Goal: Task Accomplishment & Management: Manage account settings

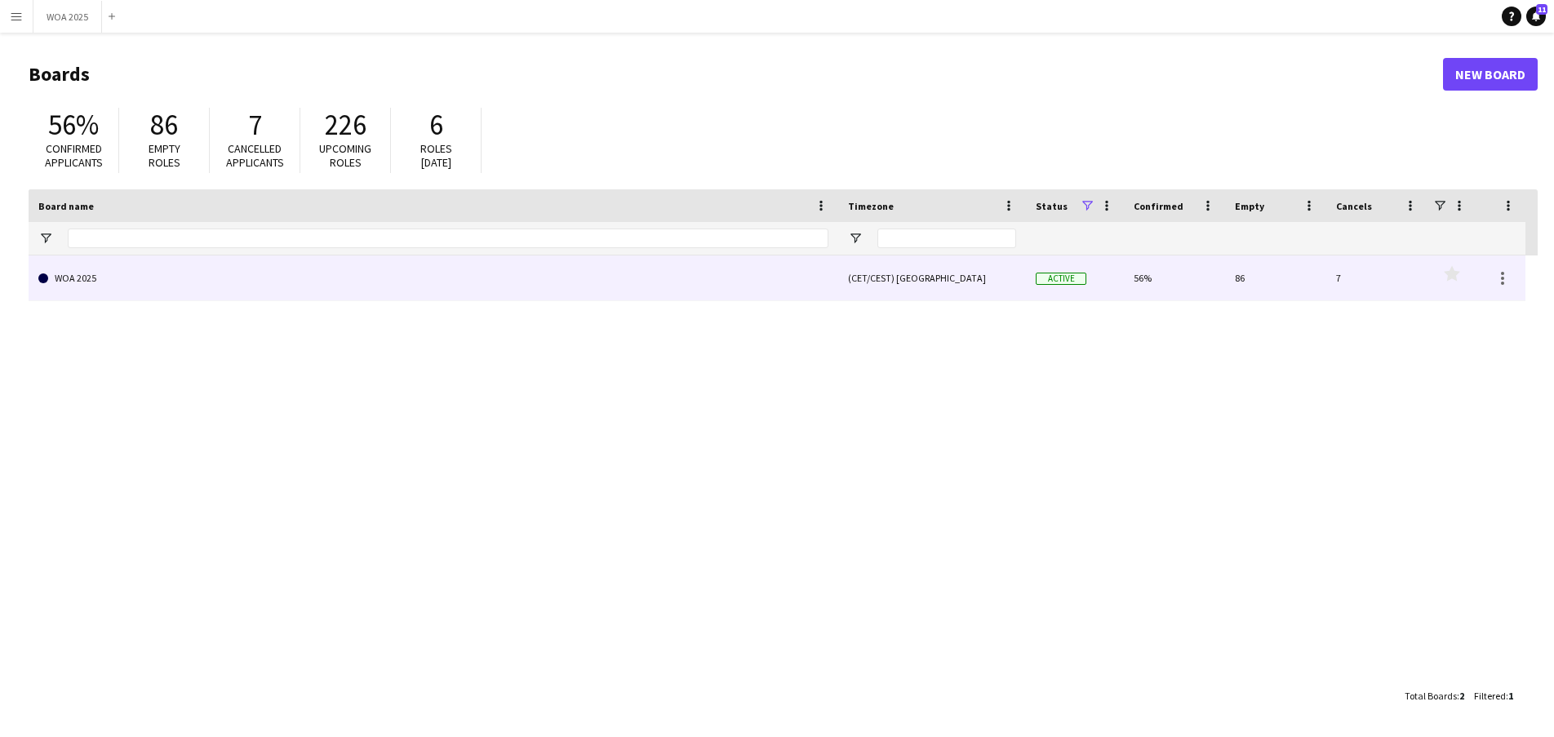
click at [630, 286] on link "WOA 2025" at bounding box center [433, 278] width 790 height 46
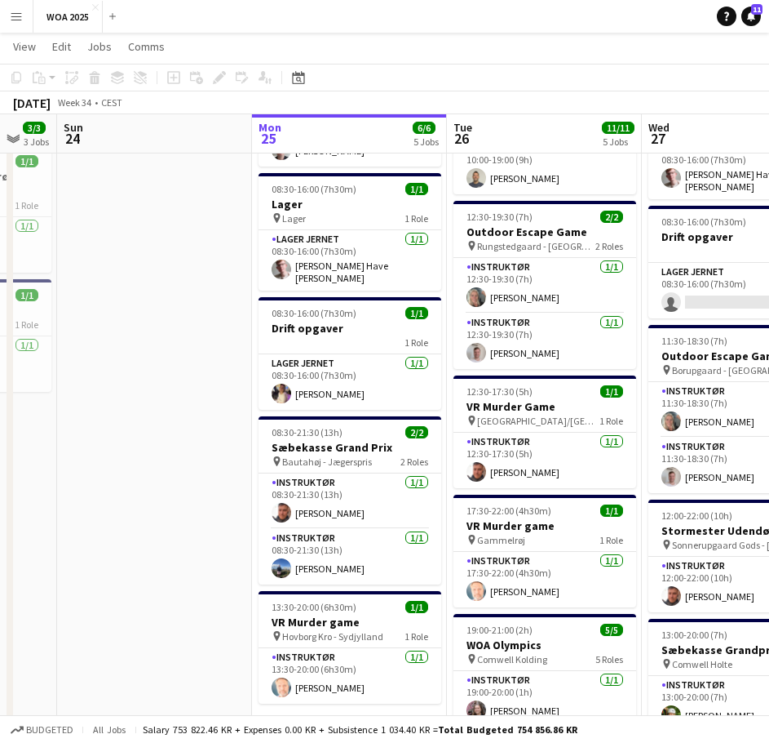
scroll to position [0, 529]
drag, startPoint x: 109, startPoint y: 304, endPoint x: 165, endPoint y: 317, distance: 57.6
click at [165, 317] on app-calendar-viewport "Thu 21 16/16 8 Jobs Fri 22 29/36 4 Jobs Sat 23 3/3 3 Jobs Sun 24 Mon 25 6/6 5 J…" at bounding box center [384, 584] width 769 height 1368
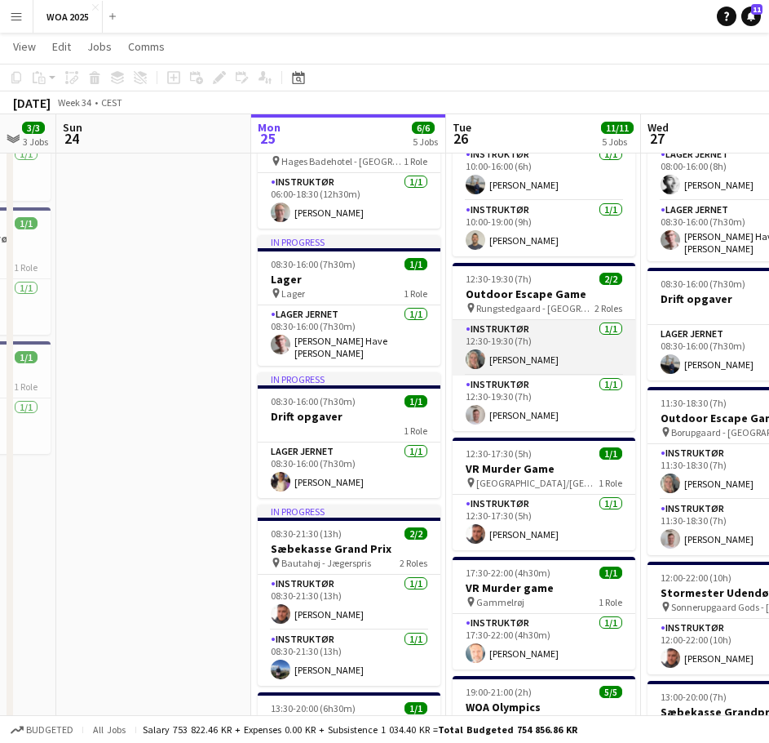
scroll to position [163, 0]
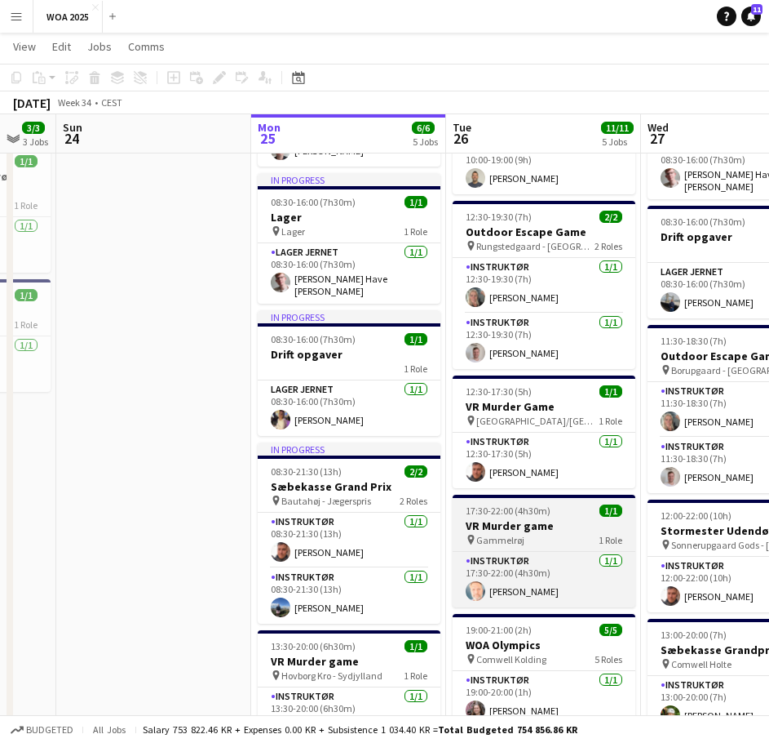
click at [517, 530] on h3 "VR Murder game" at bounding box center [544, 525] width 183 height 15
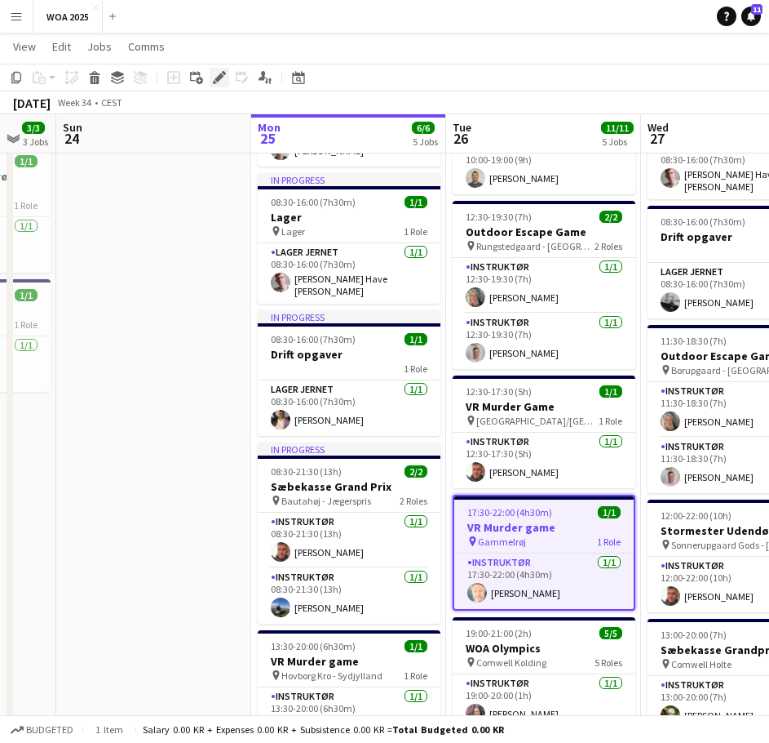
click at [224, 76] on icon at bounding box center [219, 77] width 9 height 9
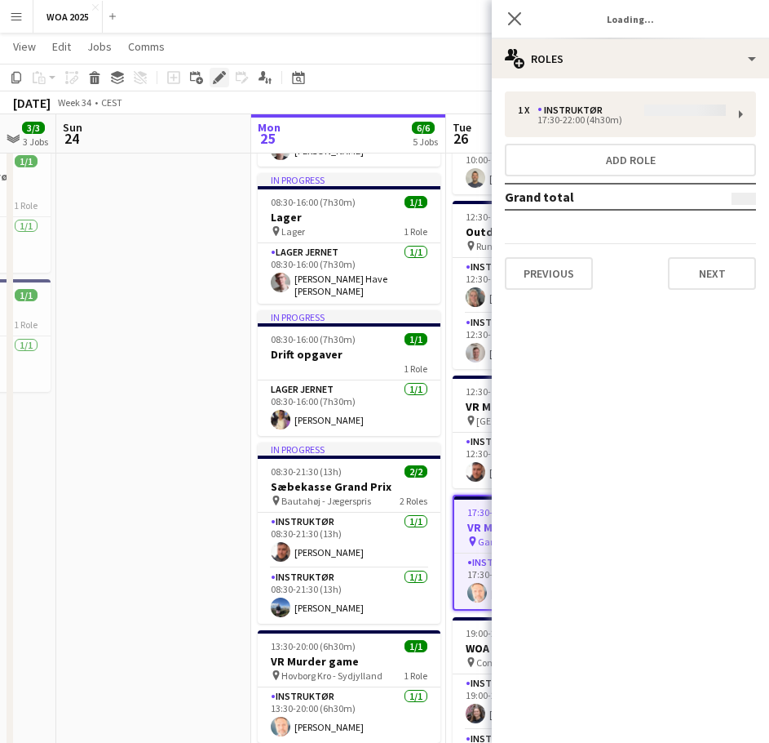
type input "**********"
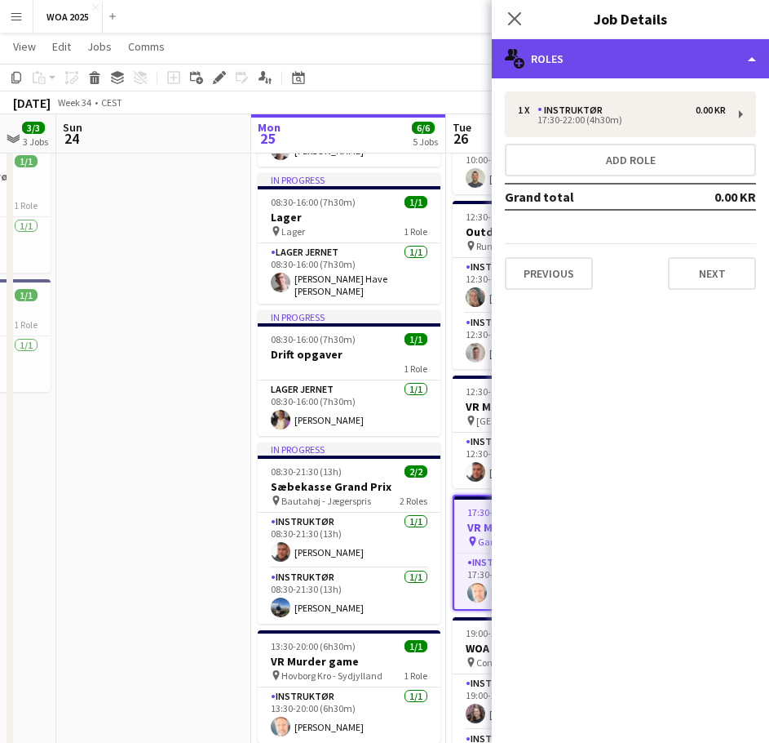
click at [649, 61] on div "multiple-users-add Roles" at bounding box center [630, 58] width 277 height 39
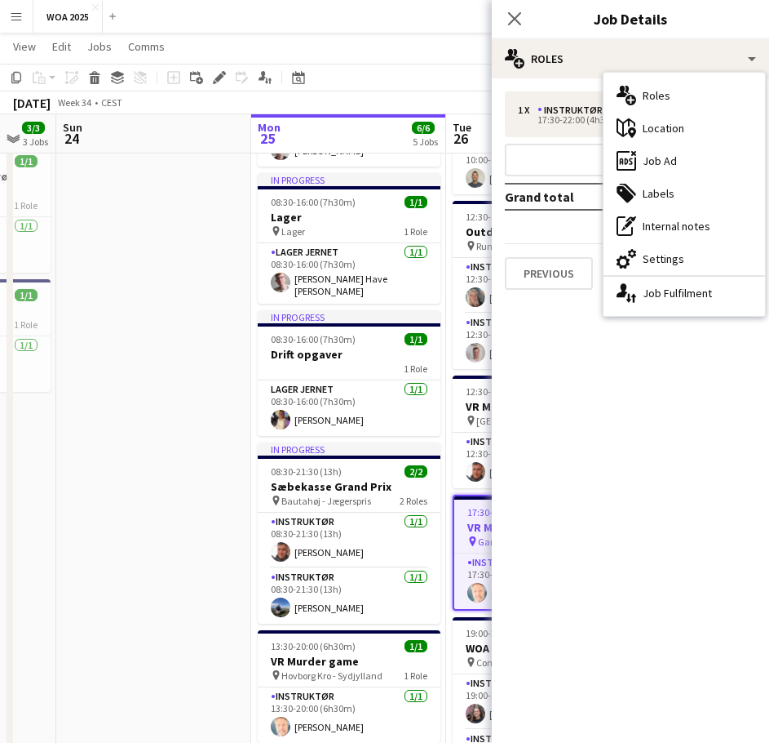
click at [707, 161] on div "ads-window Job Ad" at bounding box center [685, 160] width 162 height 33
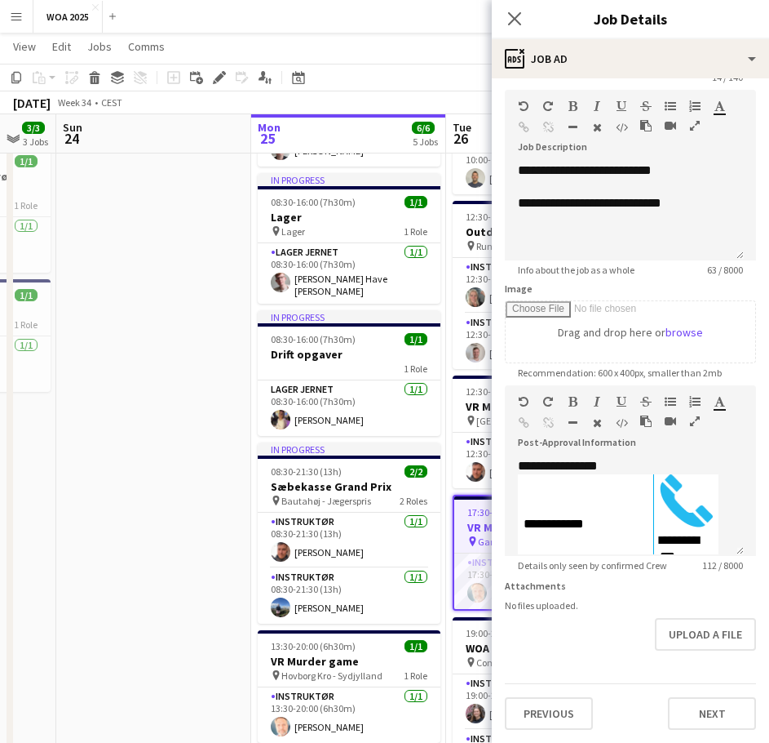
scroll to position [0, 0]
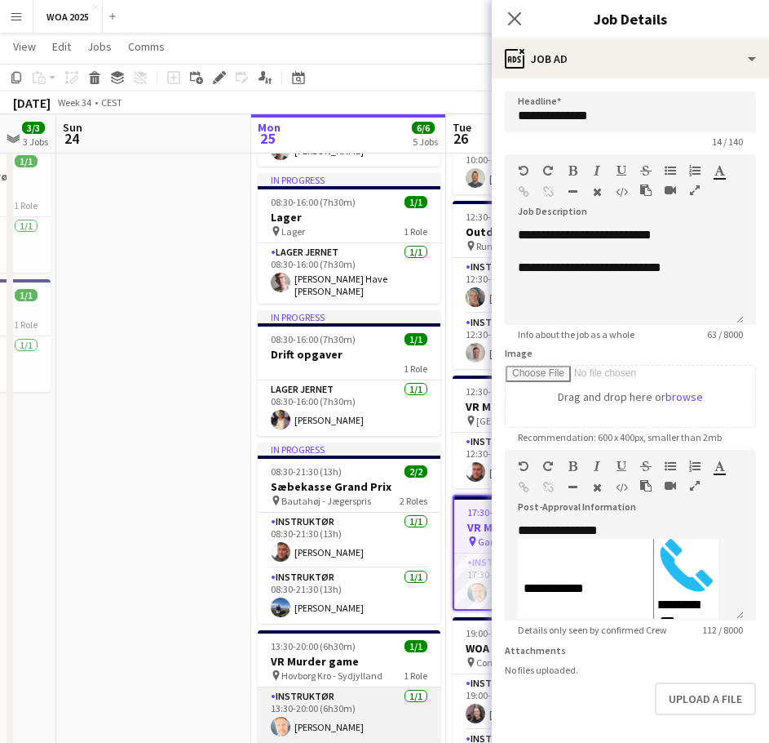
click at [349, 693] on app-card-role "Instruktør [DATE] 13:30-20:00 (6h30m) [PERSON_NAME]" at bounding box center [349, 714] width 183 height 55
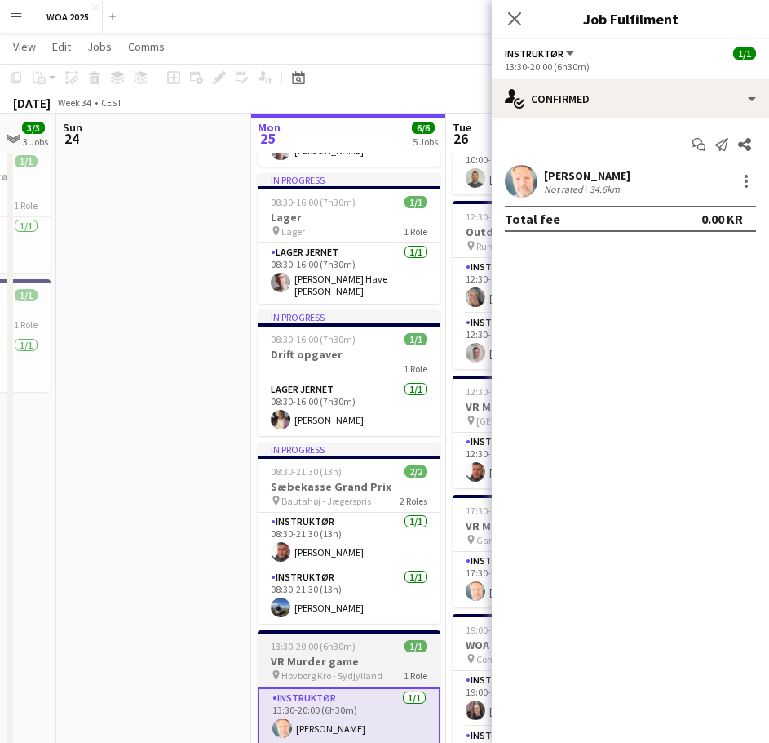
click at [326, 654] on h3 "VR Murder game" at bounding box center [349, 661] width 183 height 15
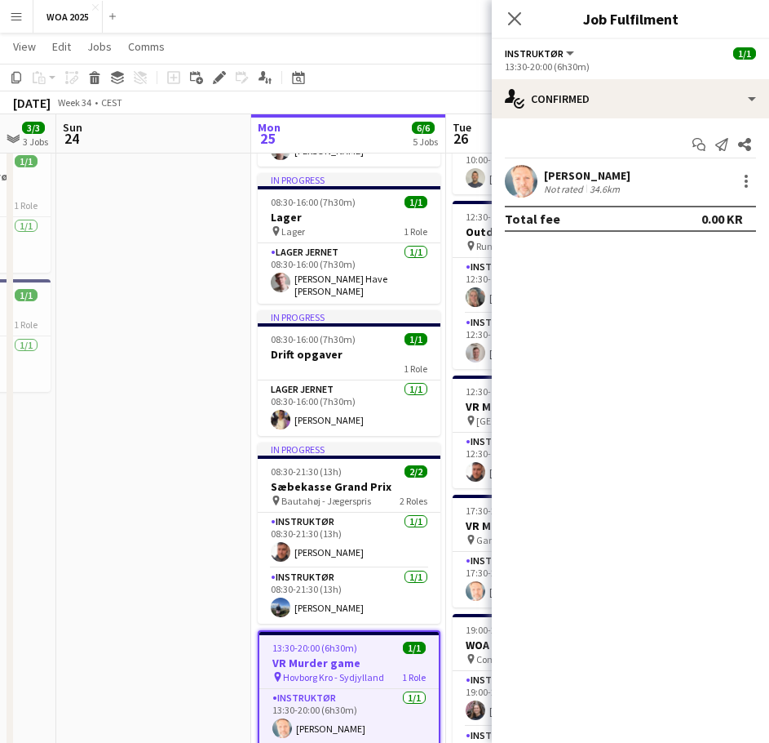
click at [566, 55] on button "Instruktør" at bounding box center [541, 53] width 72 height 12
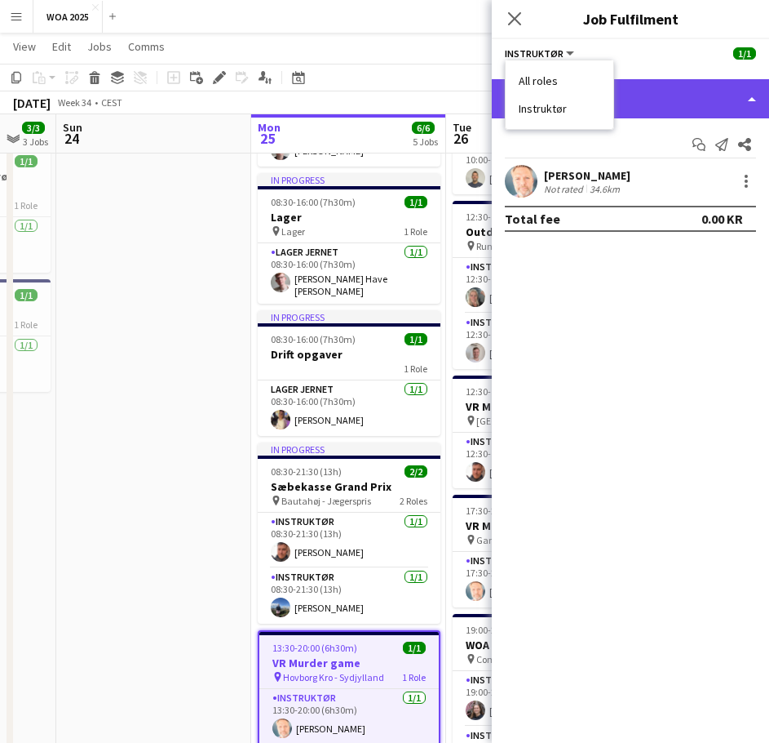
click at [665, 110] on div "single-neutral-actions-check-2 Confirmed" at bounding box center [630, 98] width 277 height 39
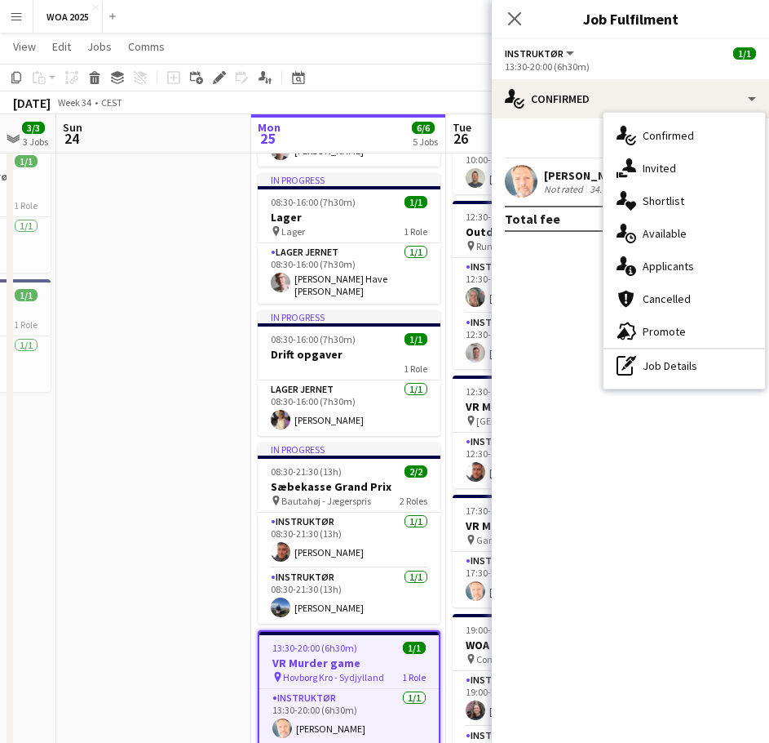
click at [663, 361] on div "pen-write Job Details" at bounding box center [685, 365] width 162 height 33
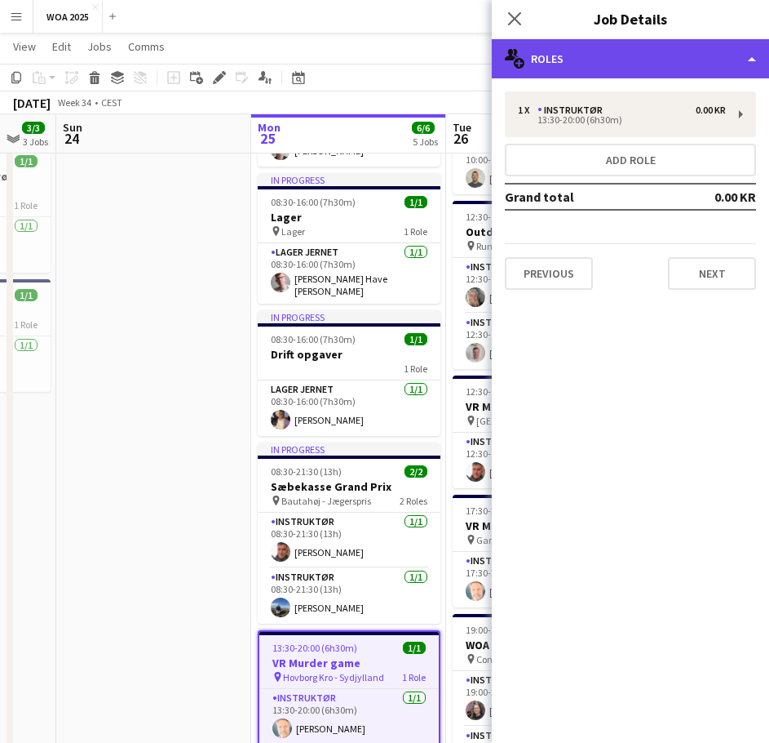
click at [644, 62] on div "multiple-users-add Roles" at bounding box center [630, 58] width 277 height 39
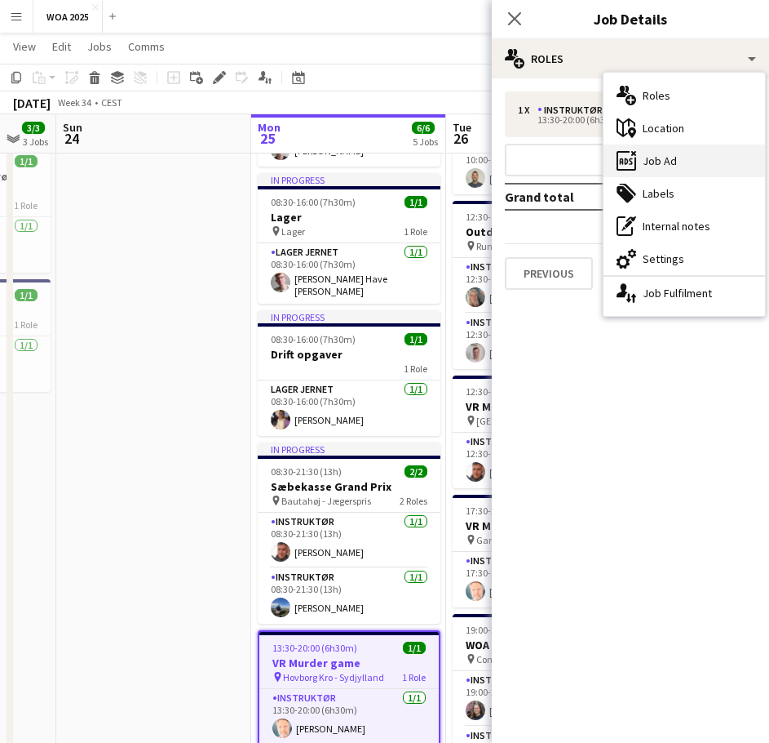
click at [676, 155] on div "ads-window Job Ad" at bounding box center [685, 160] width 162 height 33
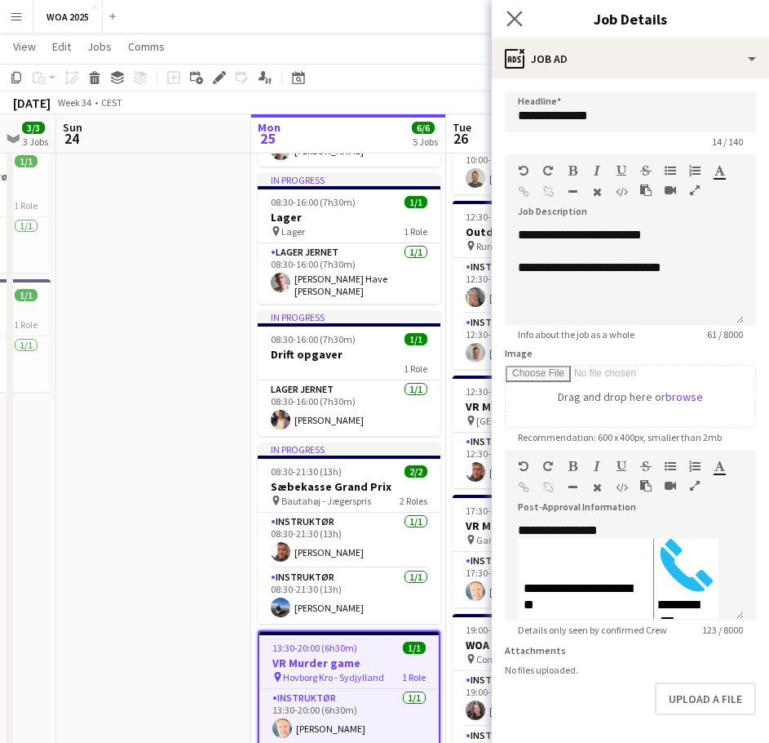
click at [522, 27] on app-icon "Close pop-in" at bounding box center [515, 19] width 24 height 24
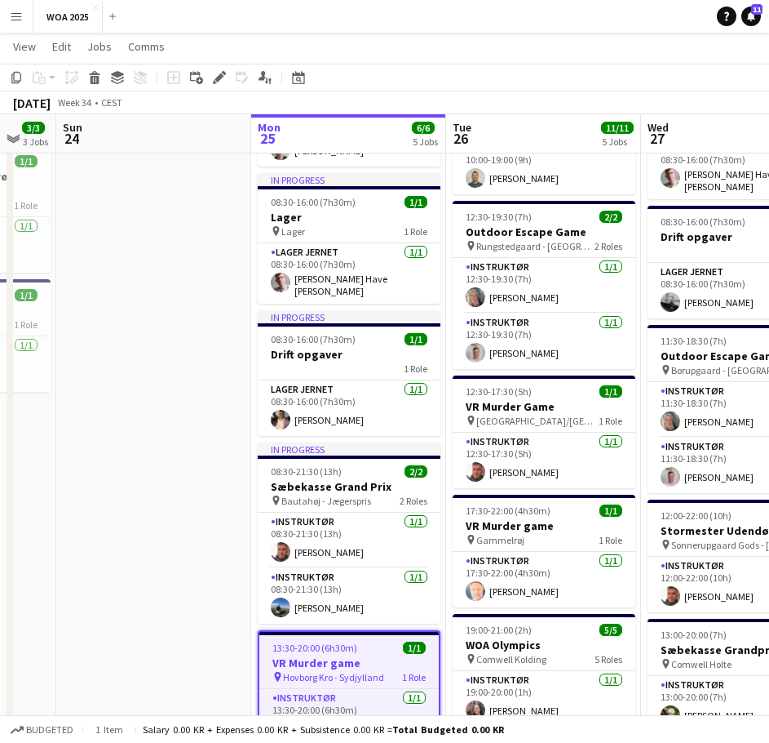
click at [188, 511] on app-date-cell at bounding box center [153, 644] width 195 height 1249
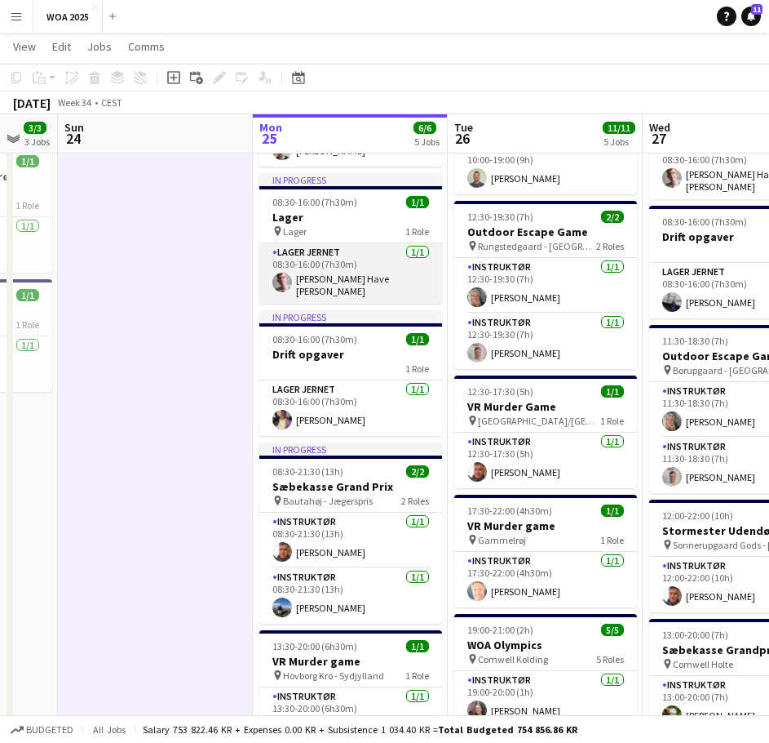
click at [339, 245] on app-card-role "Lager Jernet [DATE] 08:30-16:00 (7h30m) [PERSON_NAME]" at bounding box center [350, 273] width 183 height 60
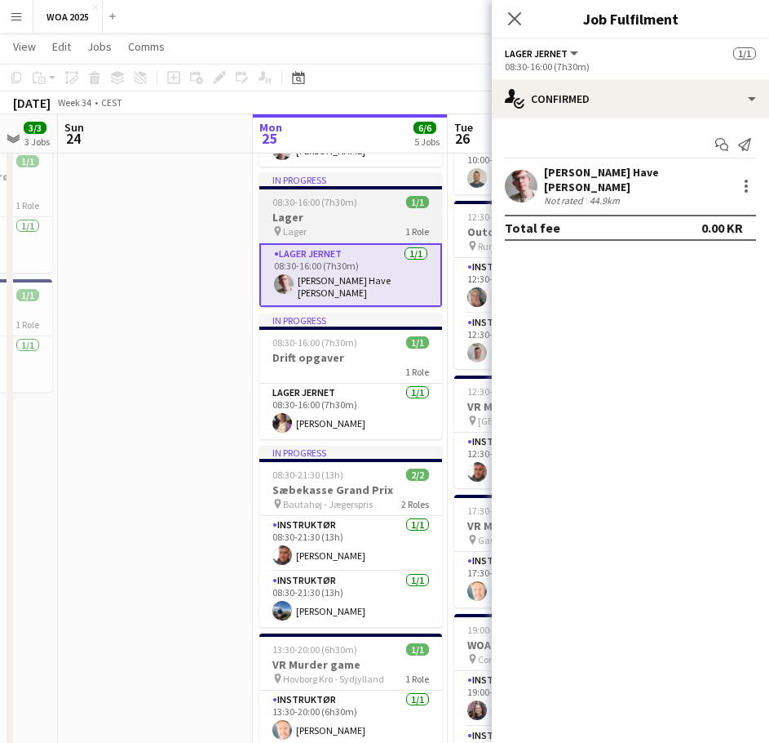
click at [348, 210] on h3 "Lager" at bounding box center [350, 217] width 183 height 15
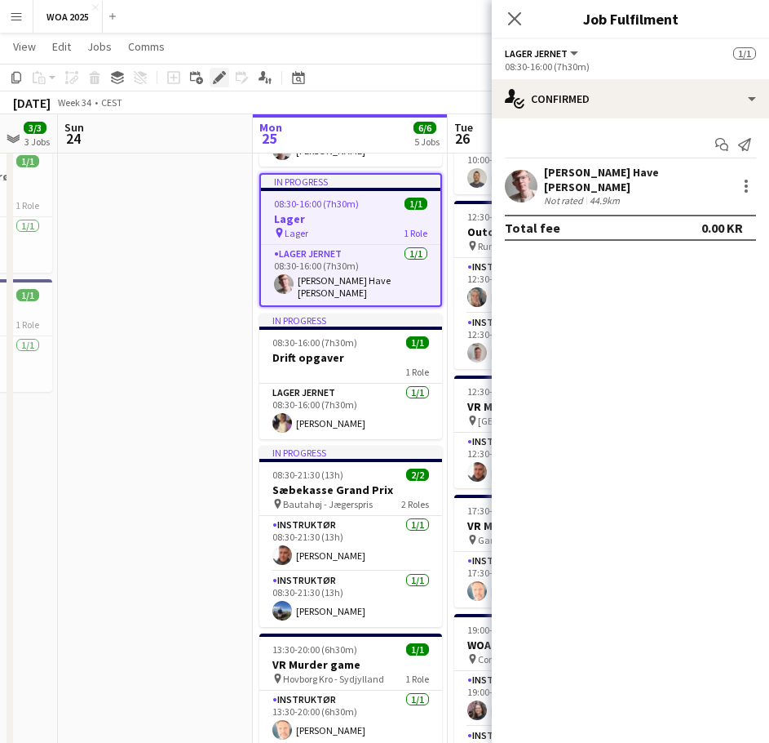
click at [223, 75] on icon at bounding box center [219, 77] width 9 height 9
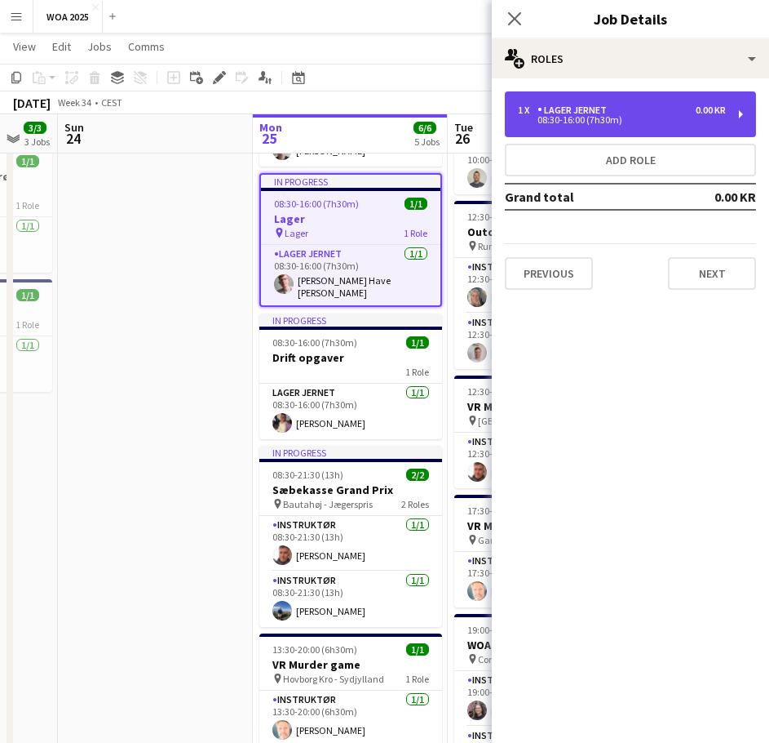
click at [633, 120] on div "08:30-16:00 (7h30m)" at bounding box center [622, 120] width 208 height 8
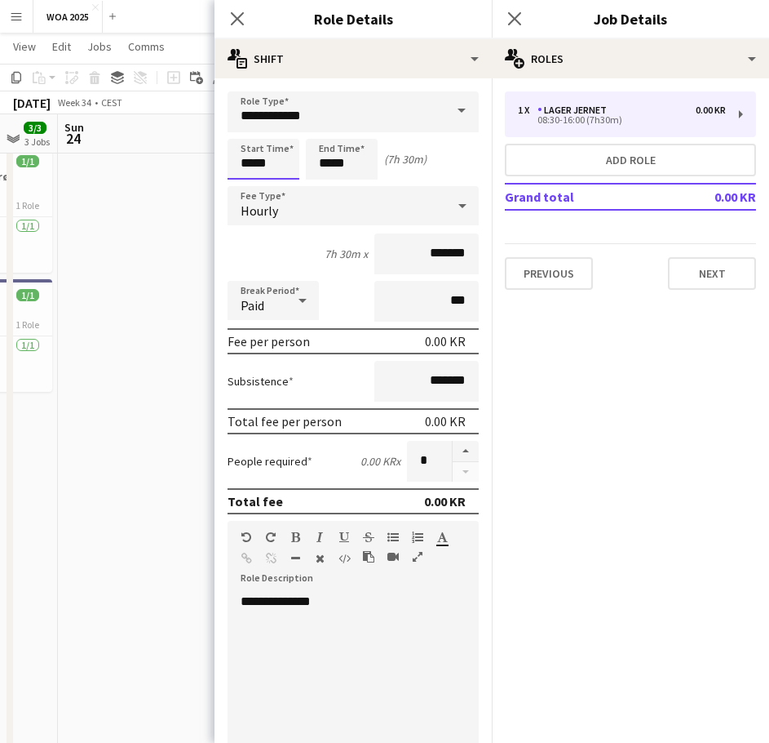
click at [272, 162] on body "Menu Boards Boards Boards All jobs Status Workforce Workforce My Workforce Recr…" at bounding box center [384, 567] width 769 height 1460
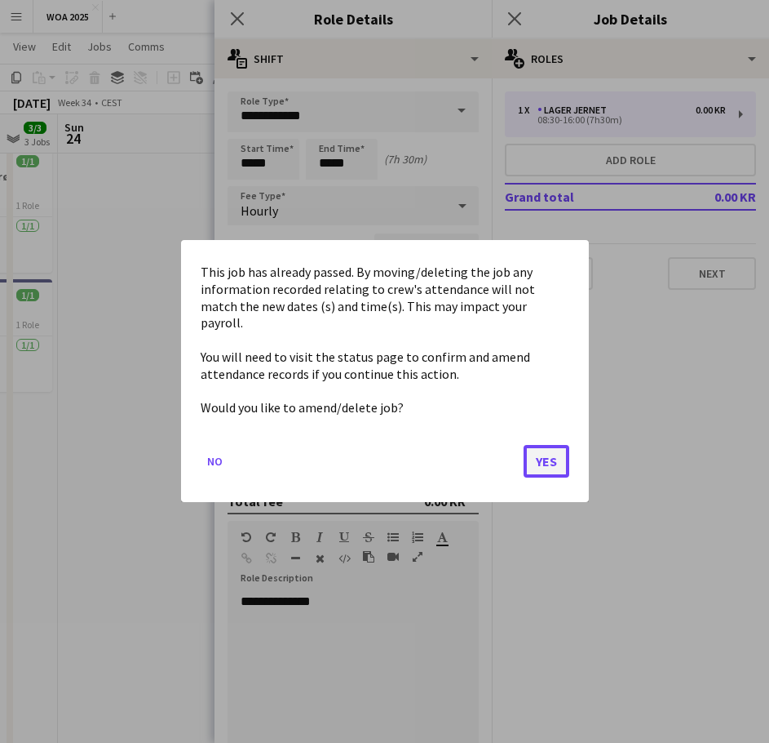
click at [543, 456] on button "Yes" at bounding box center [547, 462] width 46 height 33
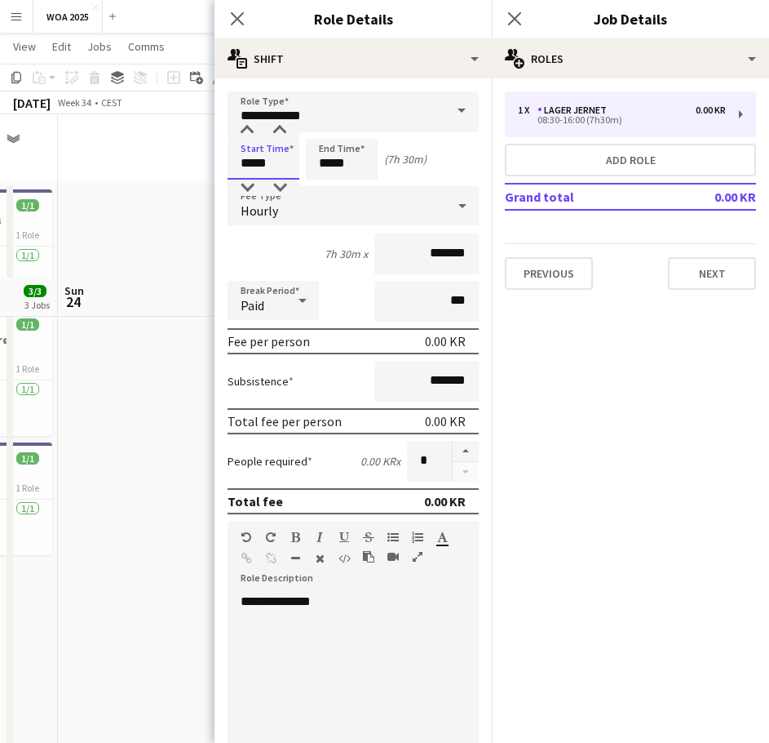
scroll to position [163, 0]
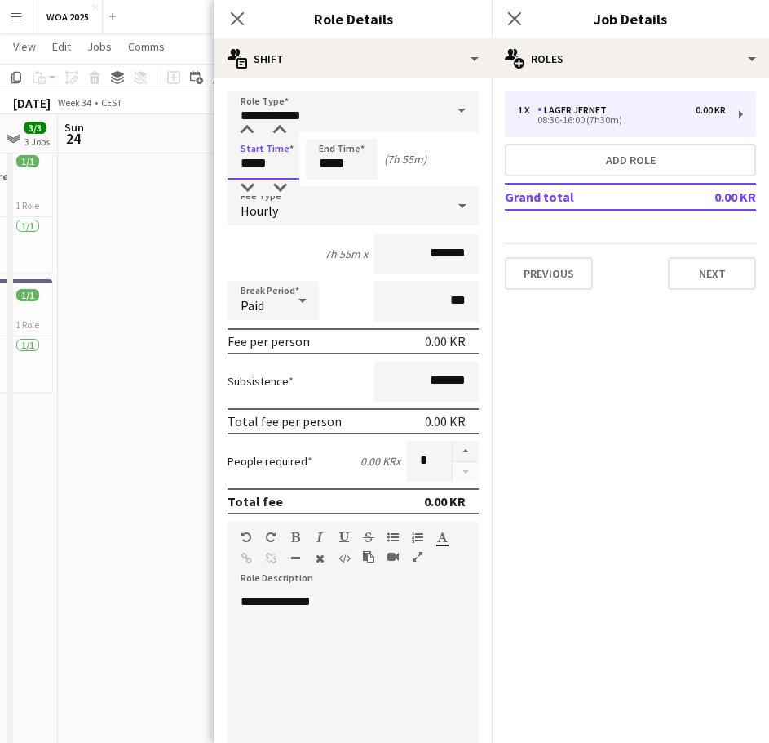
type input "*****"
click at [353, 162] on input "*****" at bounding box center [342, 159] width 72 height 41
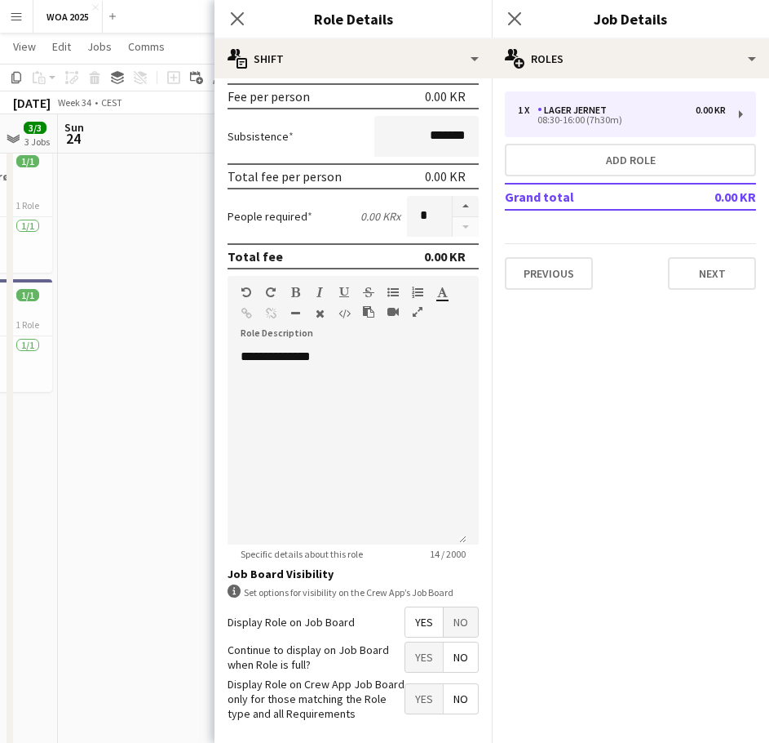
scroll to position [316, 0]
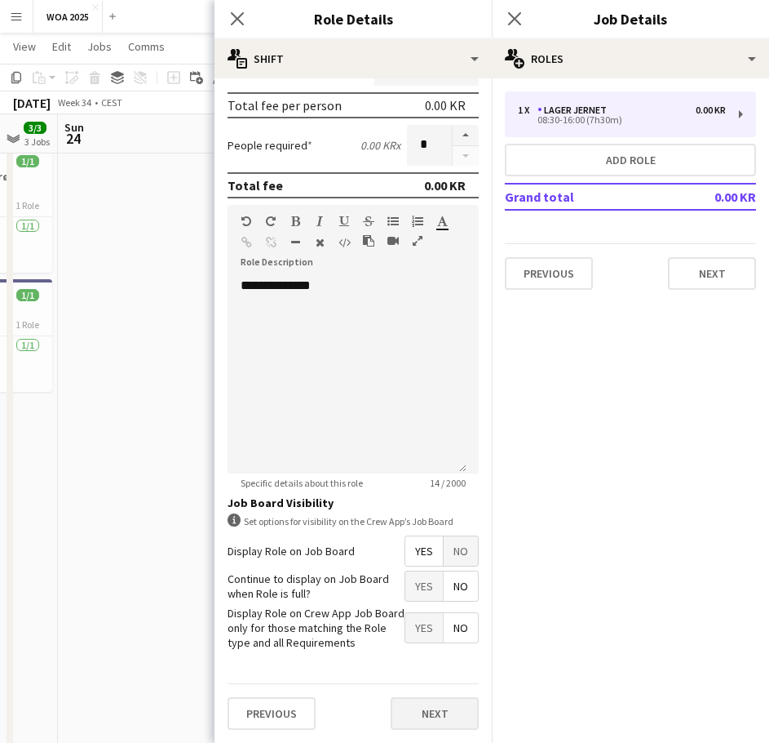
type input "*****"
click at [414, 714] on button "Next" at bounding box center [435, 713] width 88 height 33
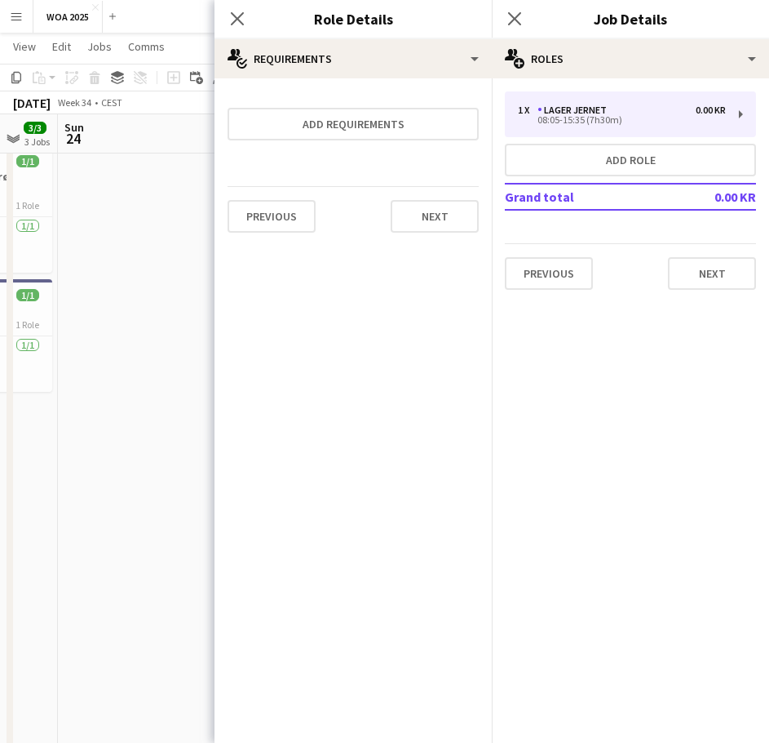
scroll to position [0, 0]
click at [418, 215] on button "Next" at bounding box center [435, 216] width 88 height 33
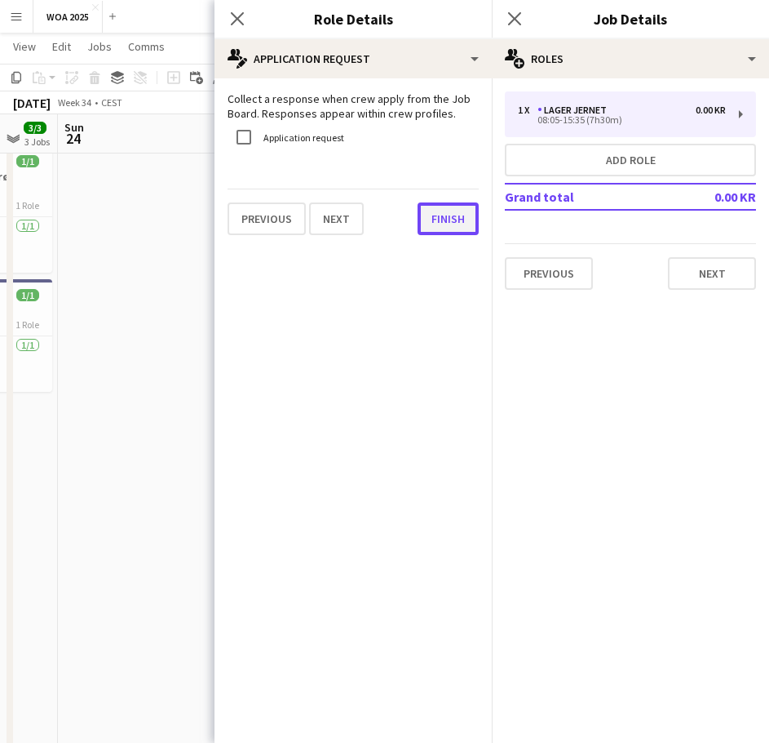
drag, startPoint x: 458, startPoint y: 228, endPoint x: 468, endPoint y: 234, distance: 11.8
click at [458, 227] on button "Finish" at bounding box center [448, 218] width 61 height 33
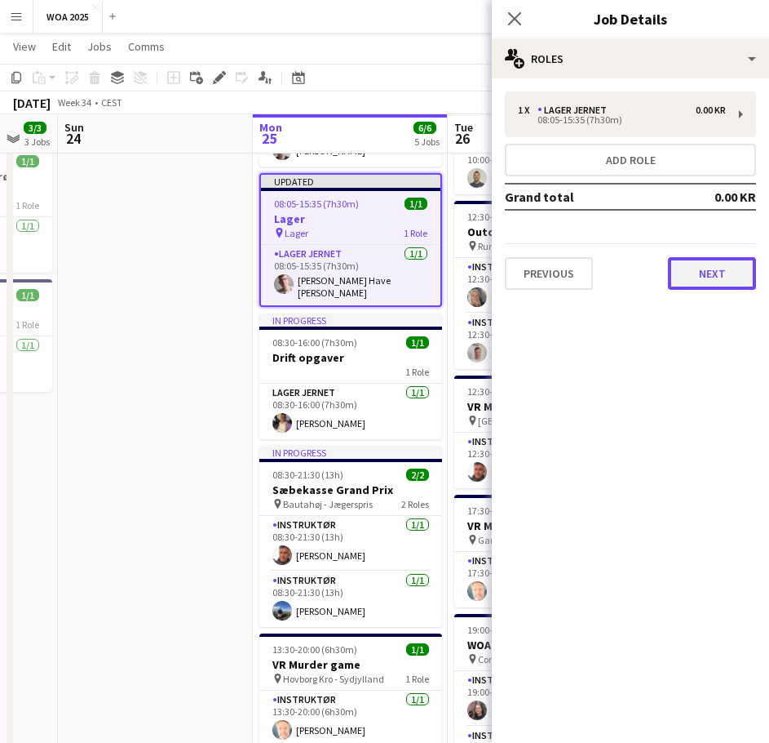
click at [708, 274] on button "Next" at bounding box center [712, 273] width 88 height 33
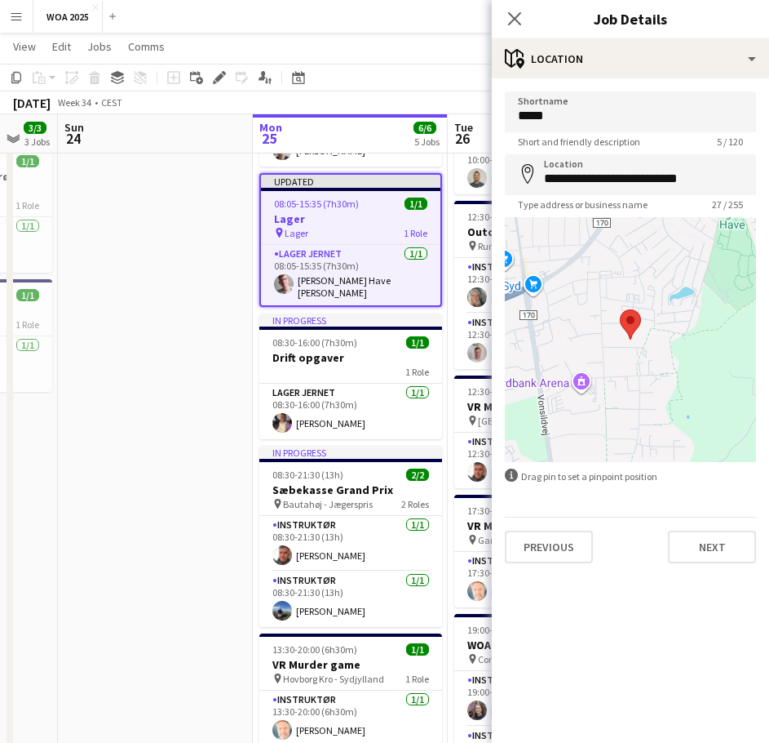
drag, startPoint x: 126, startPoint y: 347, endPoint x: 225, endPoint y: 332, distance: 100.6
click at [127, 347] on app-date-cell at bounding box center [155, 644] width 195 height 1249
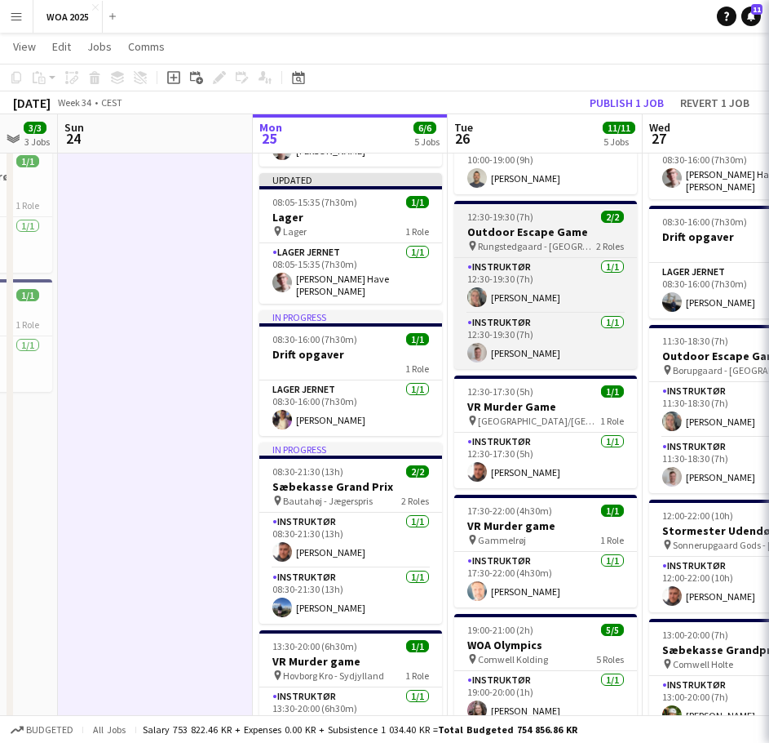
scroll to position [0, 525]
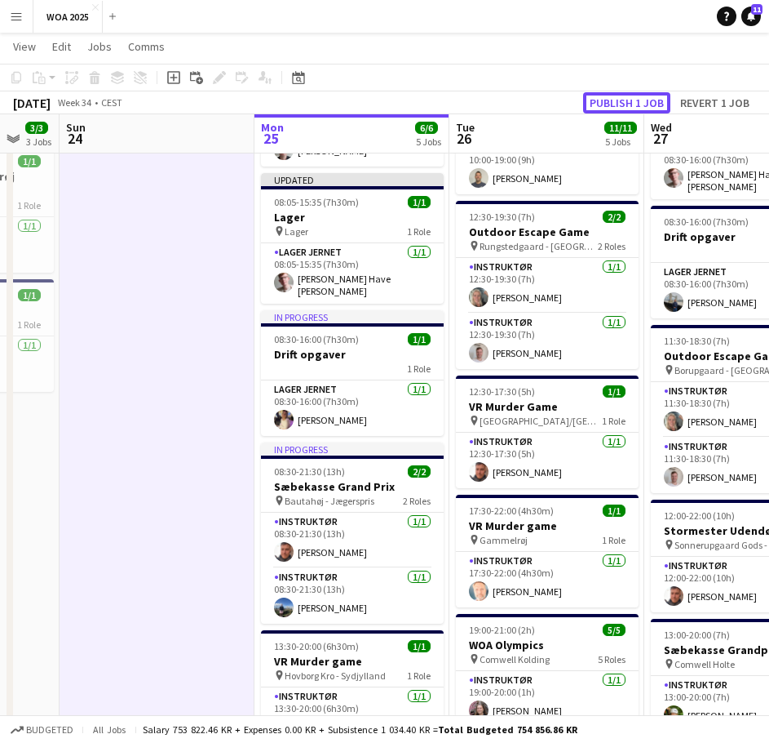
click at [648, 102] on button "Publish 1 job" at bounding box center [626, 102] width 87 height 21
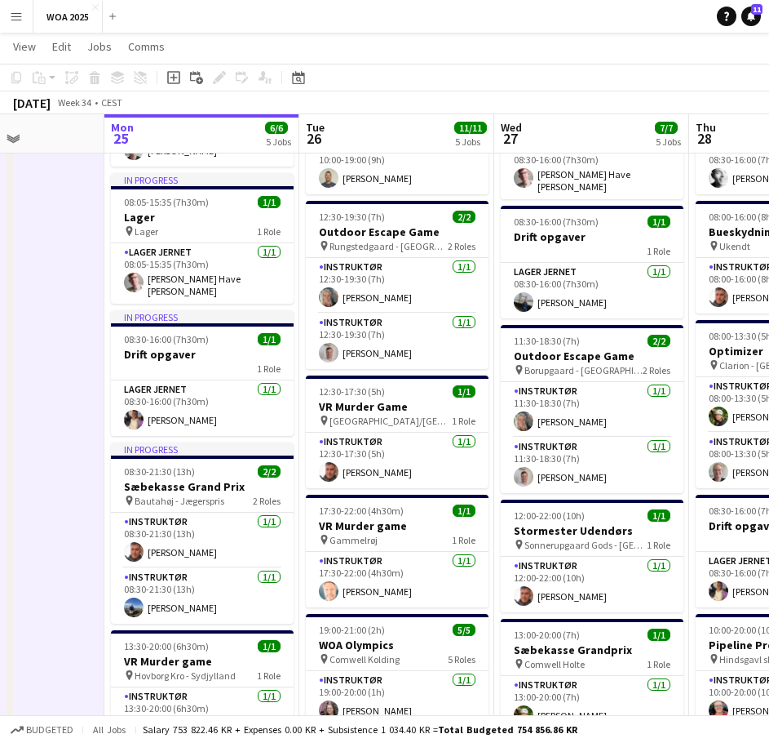
drag, startPoint x: 167, startPoint y: 392, endPoint x: 57, endPoint y: 375, distance: 111.5
click at [57, 375] on app-calendar-viewport "Fri 22 29/36 4 Jobs Sat 23 3/3 3 Jobs Sun 24 Mon 25 6/6 5 Jobs Tue 26 11/11 5 J…" at bounding box center [384, 584] width 769 height 1368
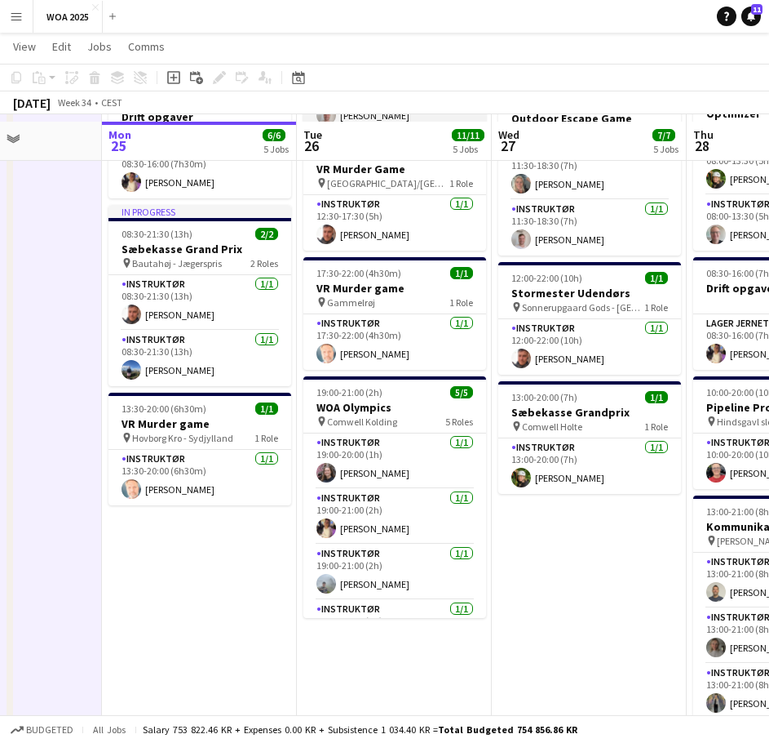
scroll to position [408, 0]
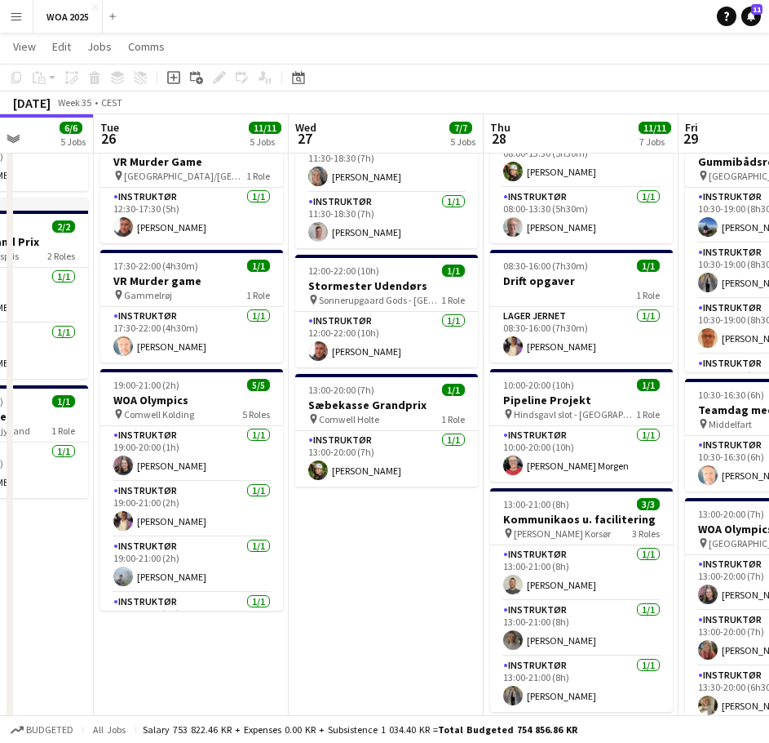
drag, startPoint x: 581, startPoint y: 542, endPoint x: 421, endPoint y: 573, distance: 162.9
click at [421, 573] on app-calendar-viewport "Sat 23 3/3 3 Jobs Sun 24 Mon 25 6/6 5 Jobs Tue 26 11/11 5 Jobs Wed 27 7/7 5 Job…" at bounding box center [384, 340] width 769 height 1368
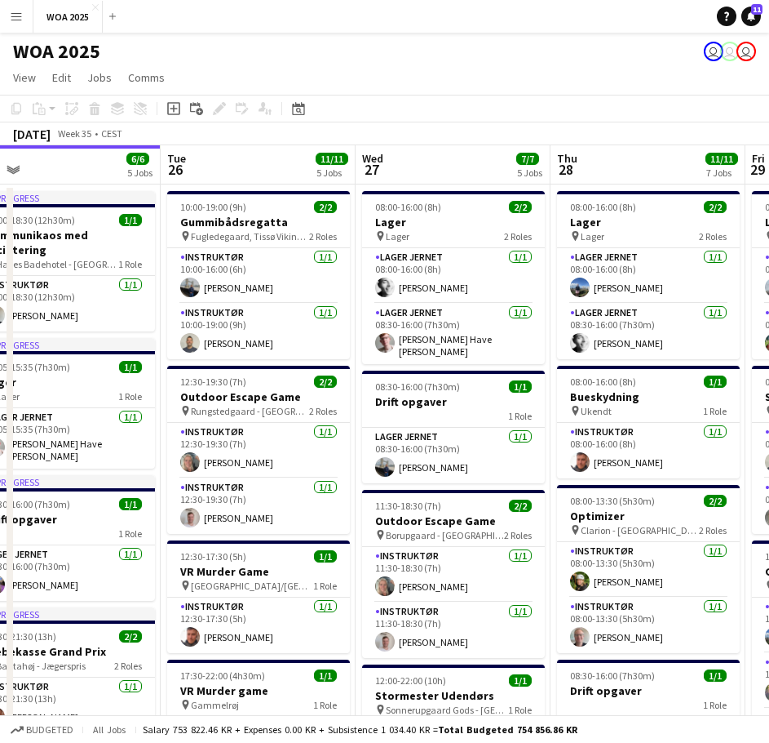
scroll to position [0, 426]
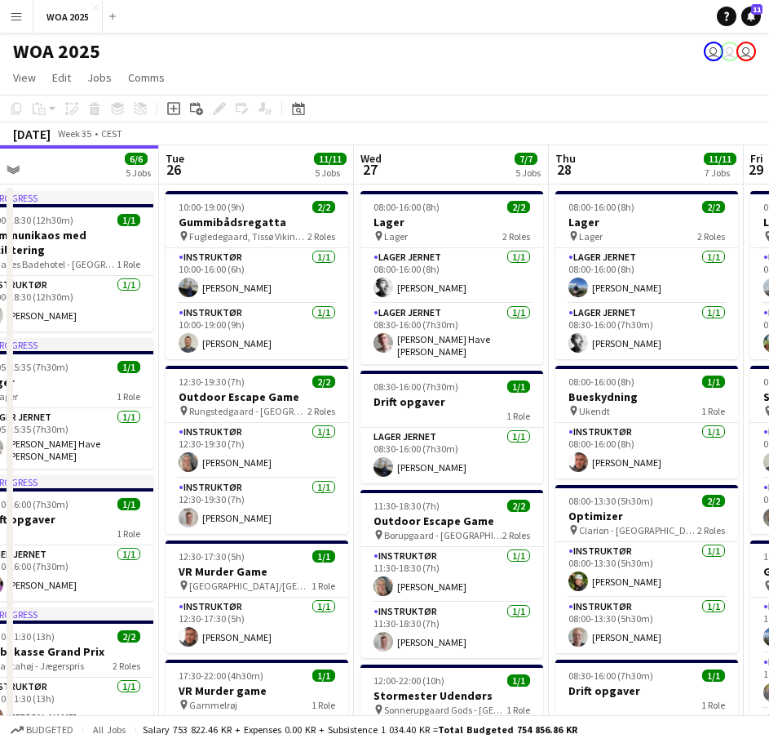
drag, startPoint x: 262, startPoint y: 423, endPoint x: 308, endPoint y: 401, distance: 51.8
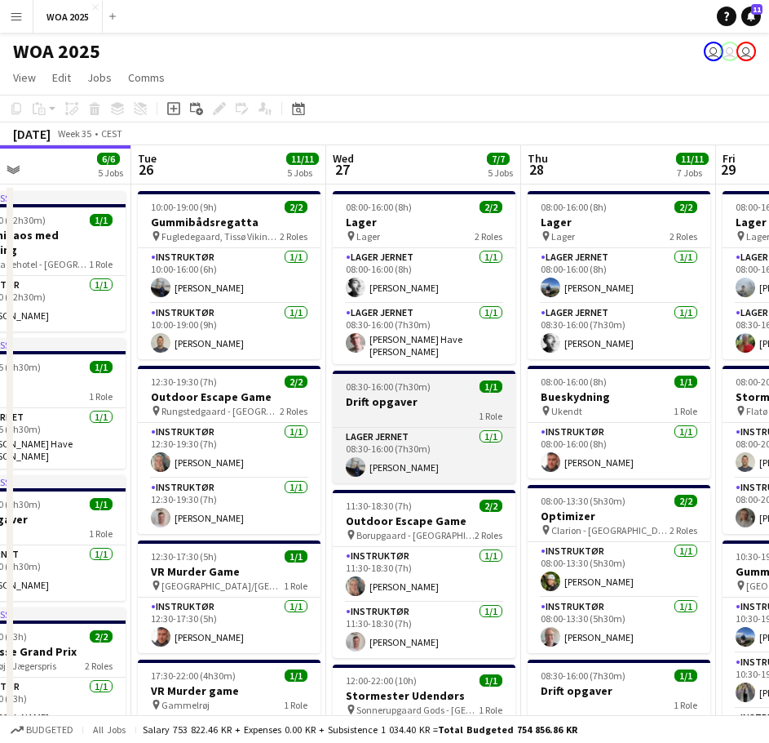
scroll to position [0, 487]
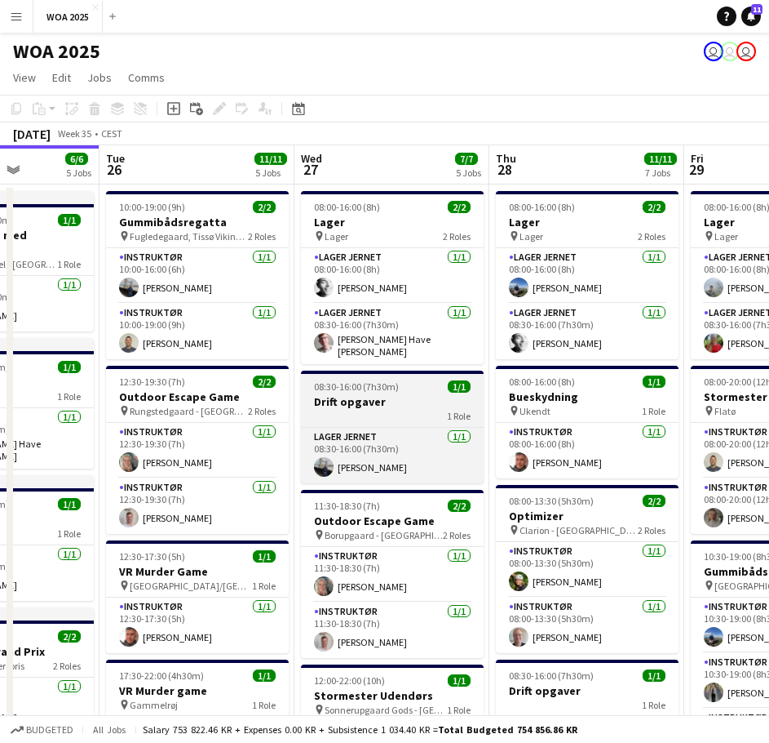
drag, startPoint x: 458, startPoint y: 423, endPoint x: 415, endPoint y: 391, distance: 54.2
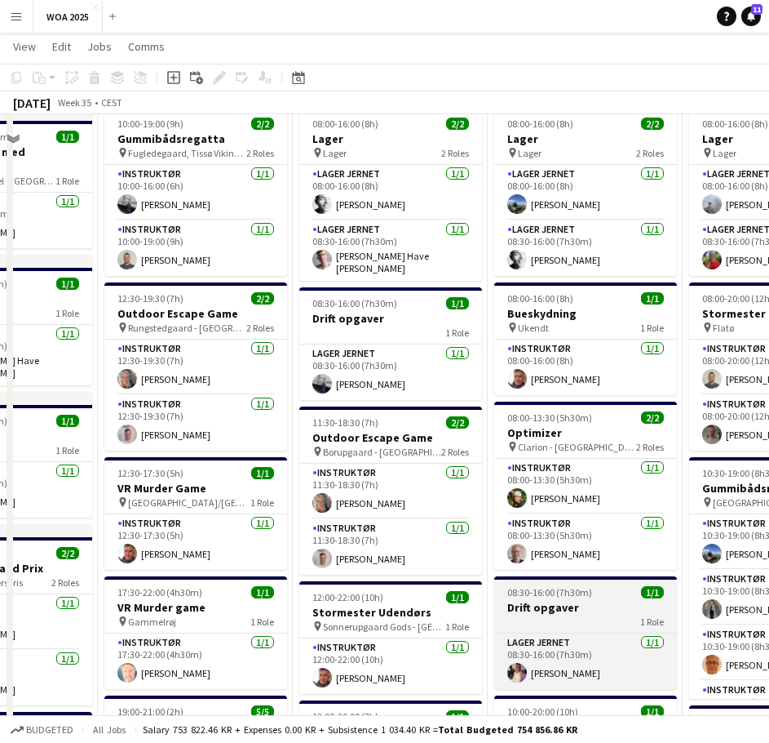
scroll to position [0, 0]
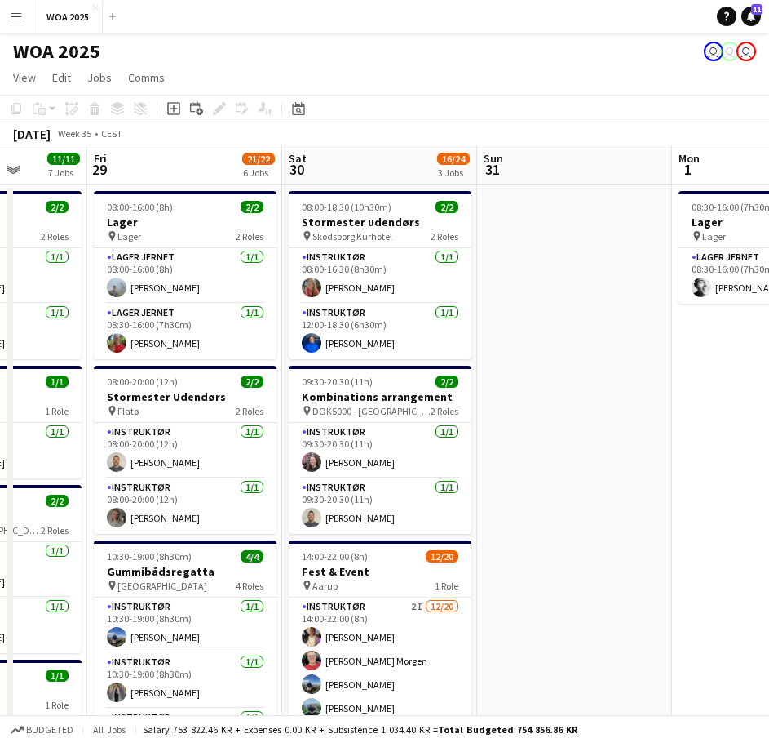
drag, startPoint x: 485, startPoint y: 443, endPoint x: -11, endPoint y: 460, distance: 495.6
click at [0, 460] on html "Menu Boards Boards Boards All jobs Status Workforce Workforce My Workforce Recr…" at bounding box center [384, 730] width 769 height 1461
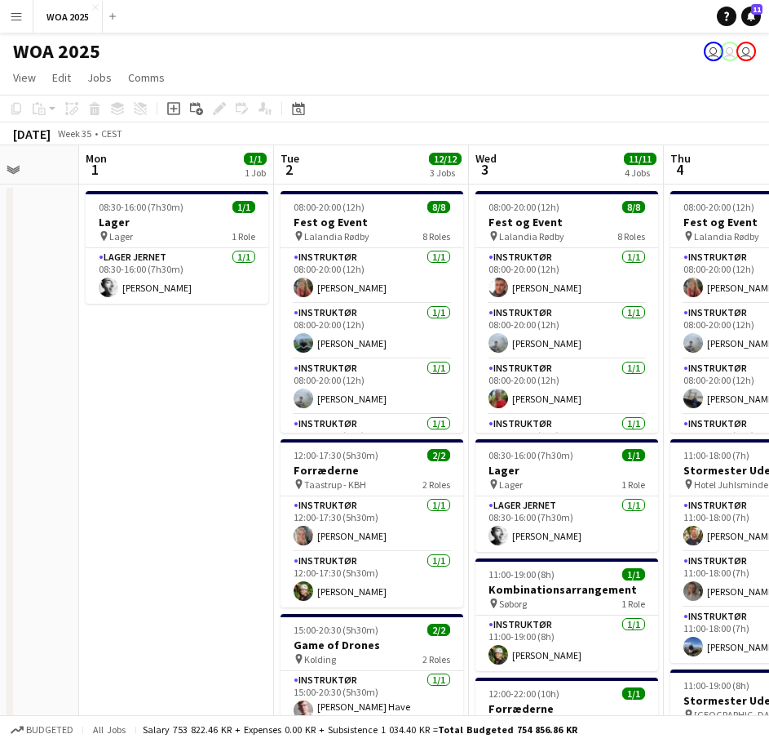
scroll to position [0, 516]
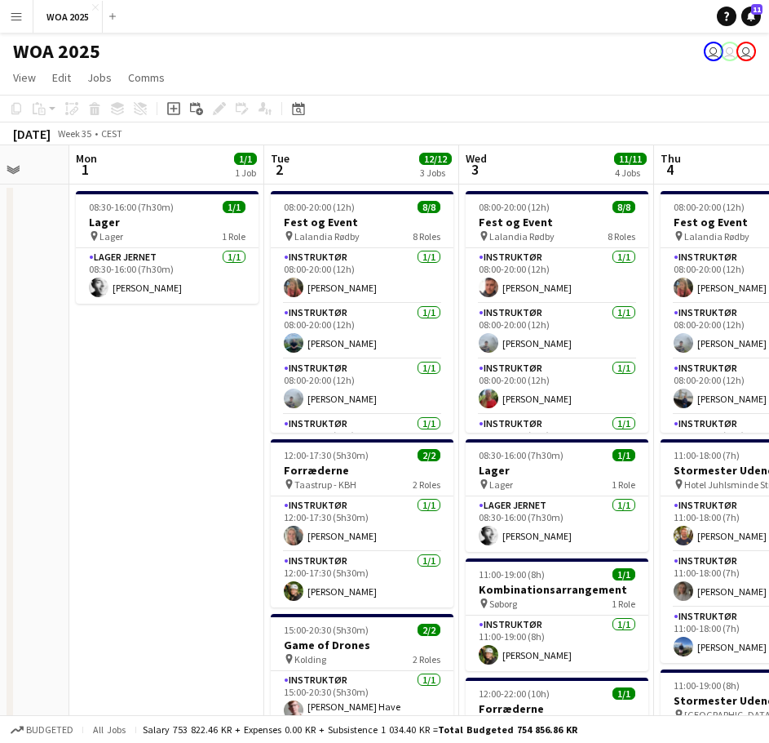
drag, startPoint x: 635, startPoint y: 433, endPoint x: 61, endPoint y: 455, distance: 574.0
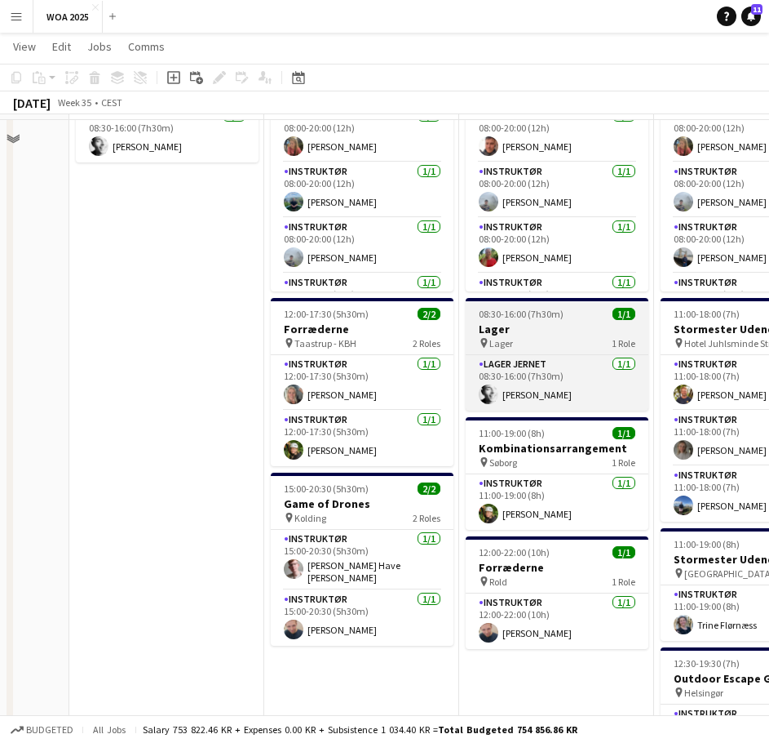
scroll to position [163, 0]
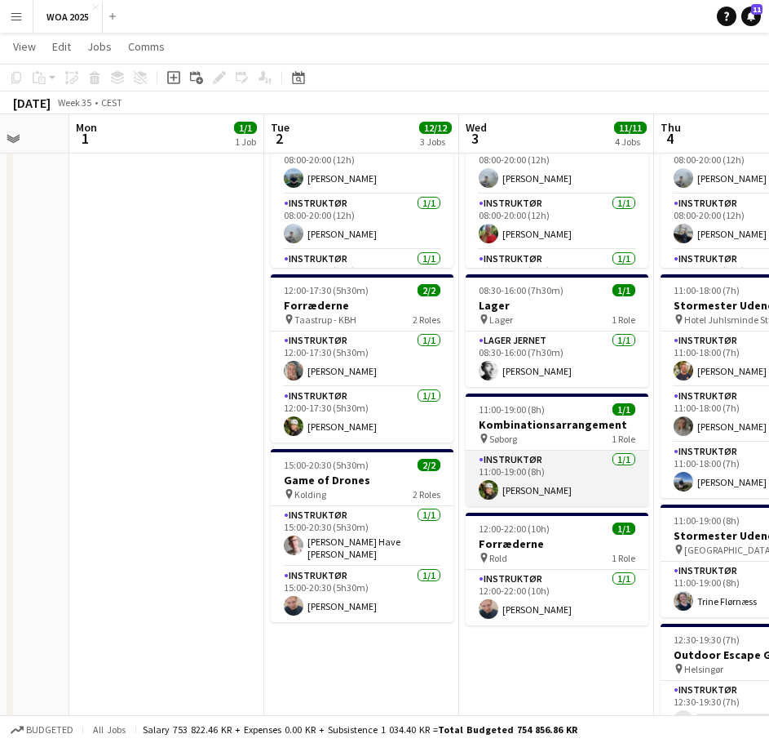
click at [536, 494] on app-card-role "Instruktør [DATE] 11:00-19:00 (8h) [PERSON_NAME]" at bounding box center [557, 477] width 183 height 55
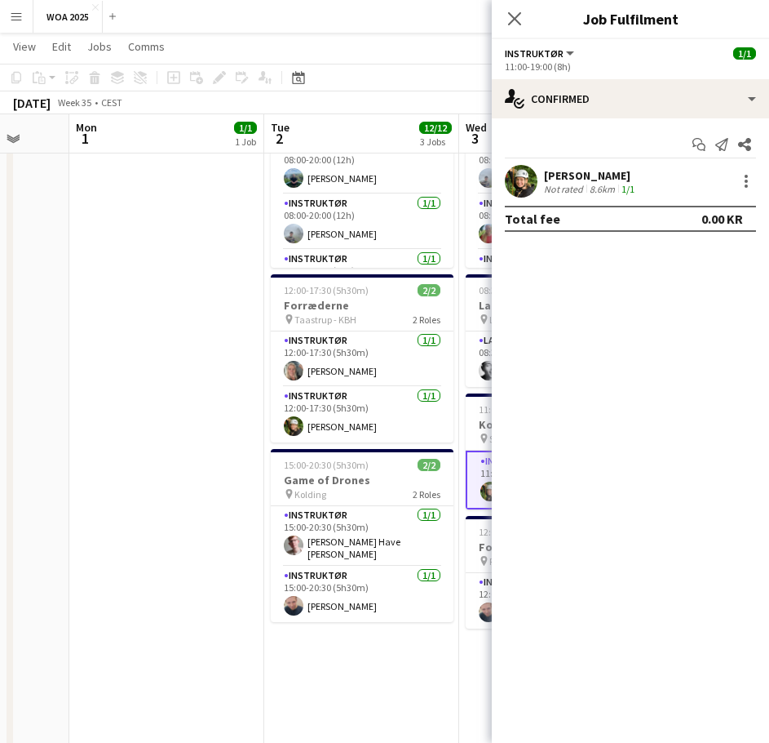
click at [755, 177] on div at bounding box center [747, 181] width 20 height 20
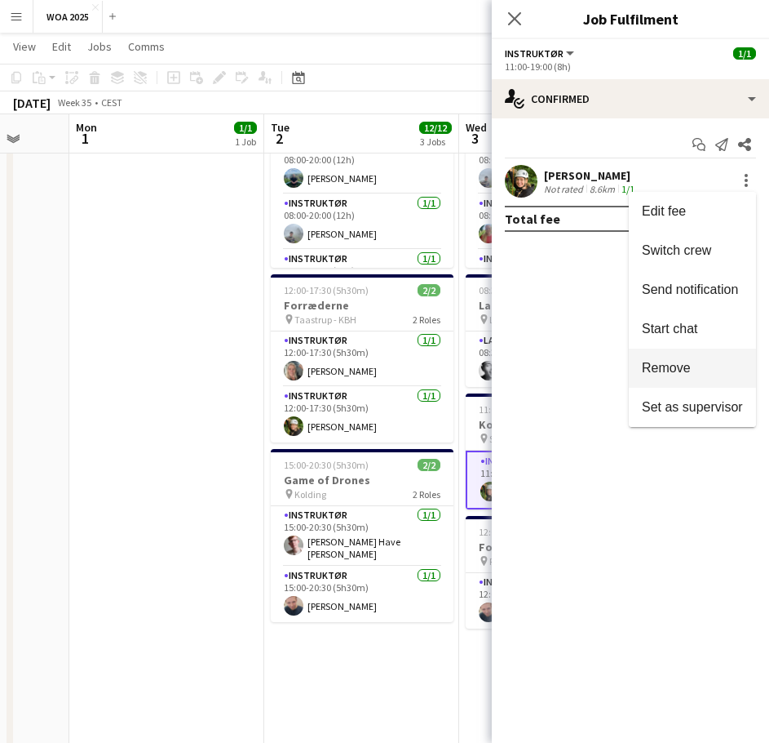
click at [699, 363] on span "Remove" at bounding box center [692, 368] width 101 height 15
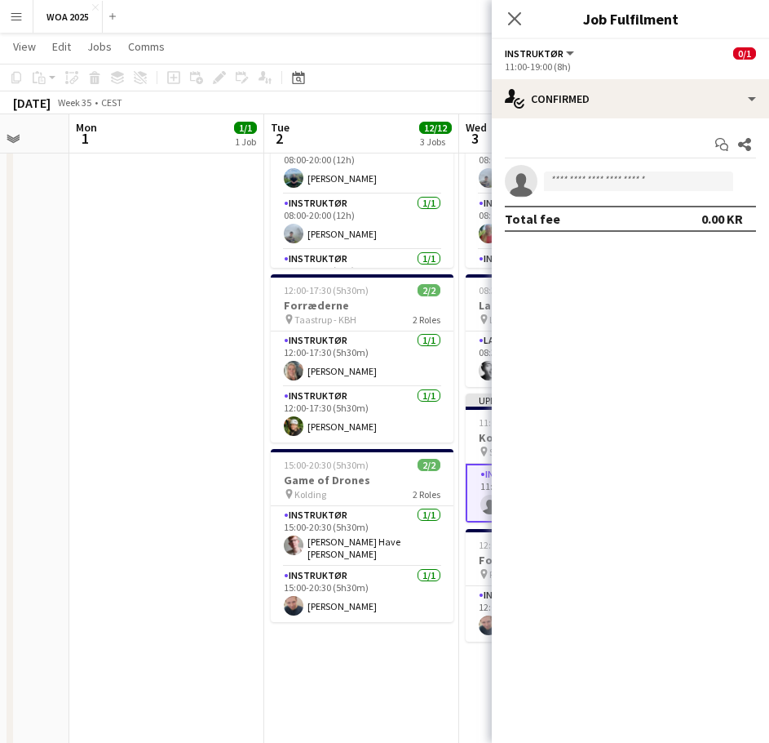
click at [217, 351] on app-date-cell "08:30-16:00 (7h30m) 1/1 Lager pin Lager 1 Role Lager Jernet [DATE] 08:30-16:00 …" at bounding box center [166, 673] width 195 height 1306
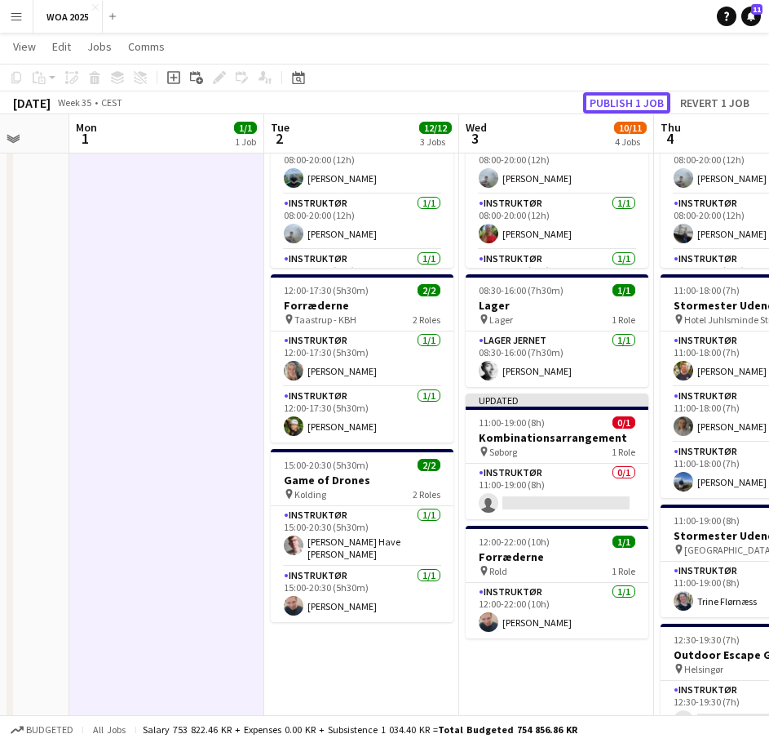
click at [619, 102] on button "Publish 1 job" at bounding box center [626, 102] width 87 height 21
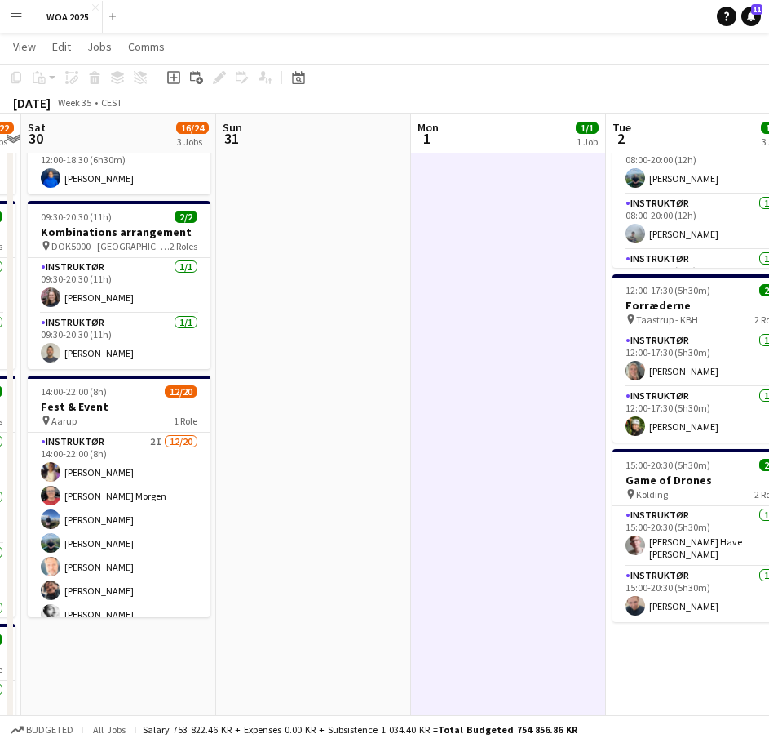
drag, startPoint x: 332, startPoint y: 423, endPoint x: 705, endPoint y: 433, distance: 373.1
click at [705, 433] on app-calendar-viewport "Thu 28 11/11 7 Jobs Fri 29 21/22 6 Jobs Sat 30 16/24 3 Jobs Sun 31 Mon 1 1/1 1 …" at bounding box center [384, 612] width 769 height 1425
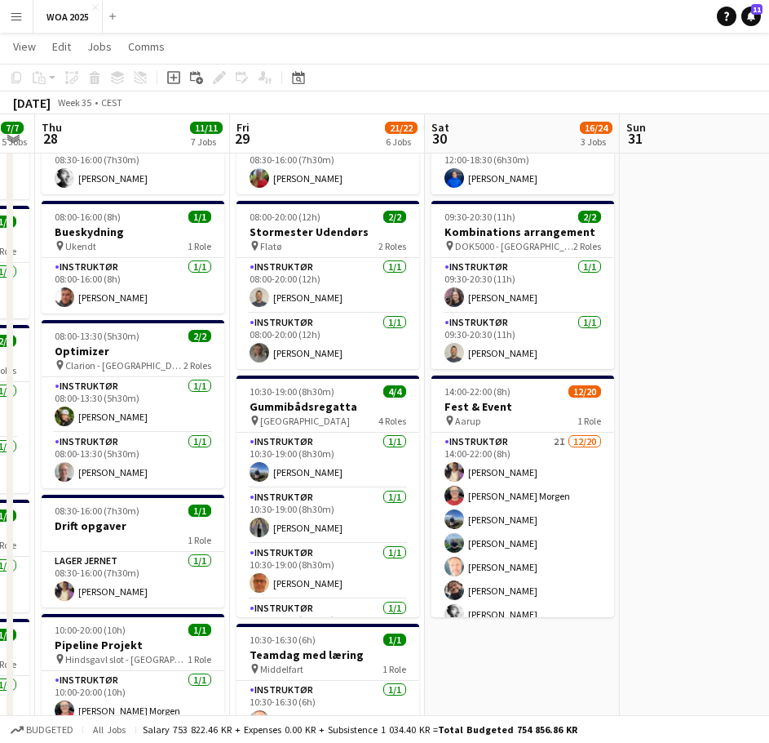
scroll to position [0, 516]
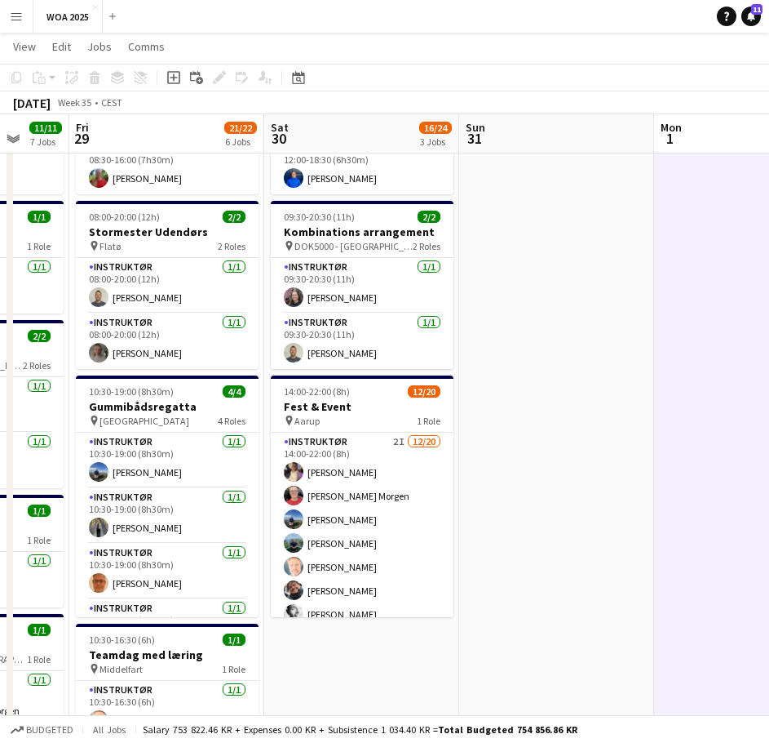
drag, startPoint x: 273, startPoint y: 428, endPoint x: 613, endPoint y: 428, distance: 339.5
click at [613, 428] on app-calendar-viewport "Tue 26 11/11 5 Jobs Wed 27 7/7 5 Jobs Thu 28 11/11 7 Jobs Fri 29 21/22 6 Jobs S…" at bounding box center [384, 612] width 769 height 1425
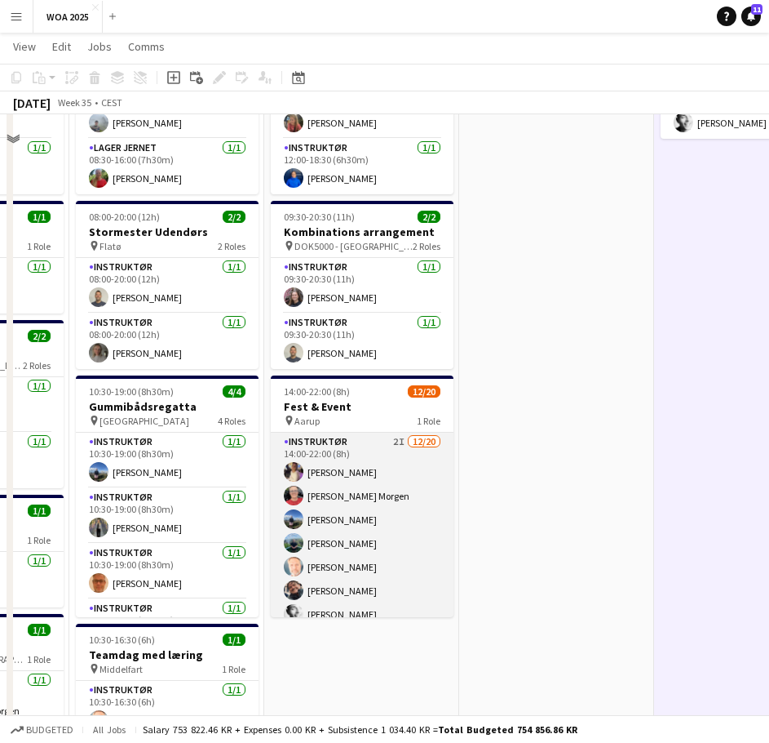
scroll to position [0, 0]
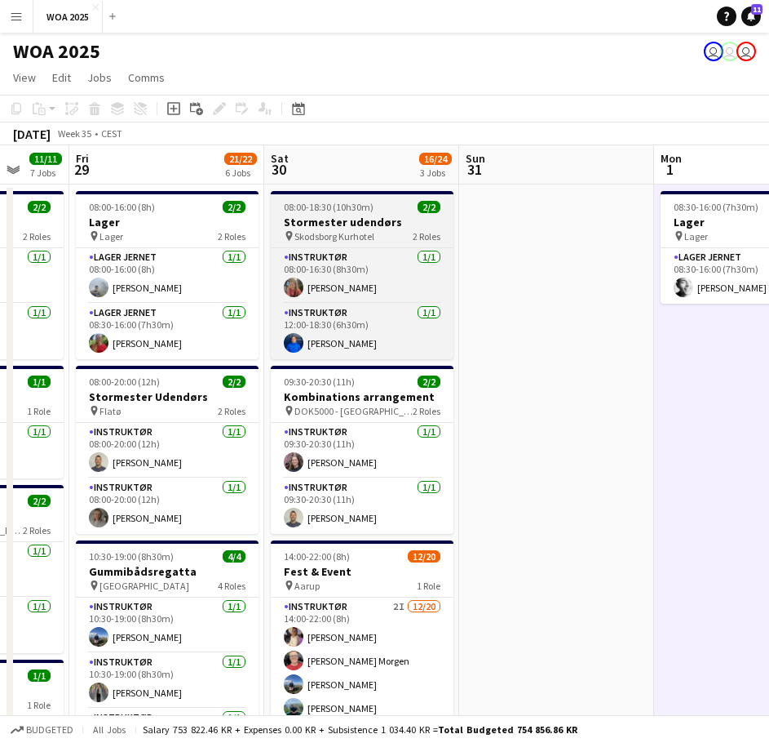
click at [348, 224] on h3 "Stormester udendørs" at bounding box center [362, 222] width 183 height 15
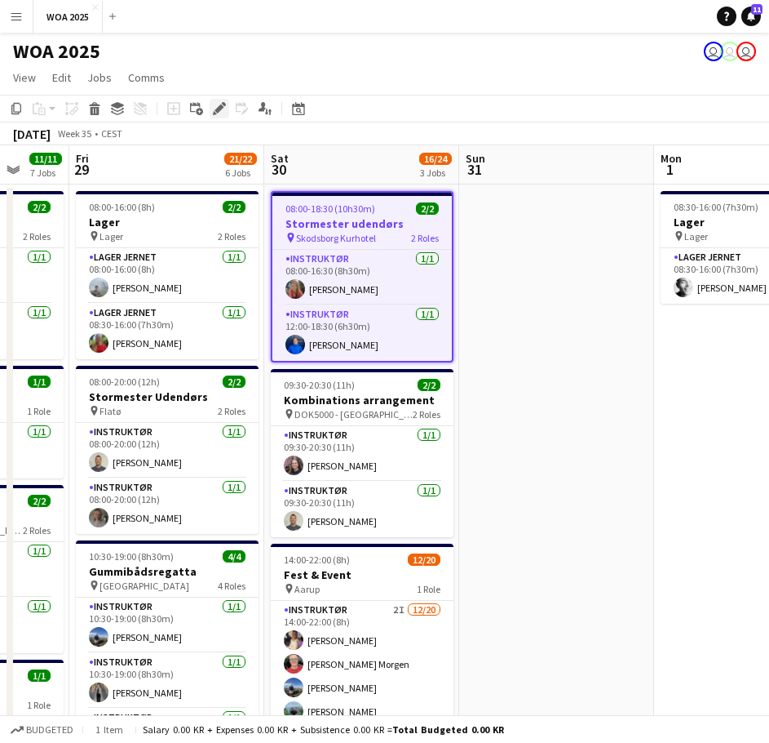
click at [217, 103] on icon "Edit" at bounding box center [219, 108] width 13 height 13
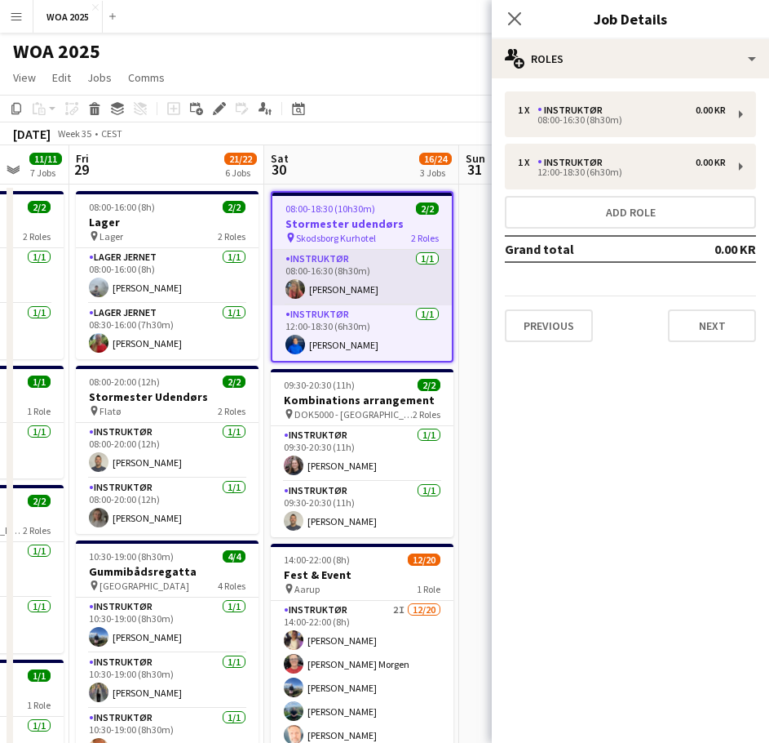
click at [345, 277] on app-card-role "Instruktør [DATE] 08:00-16:30 (8h30m) [PERSON_NAME]" at bounding box center [363, 277] width 180 height 55
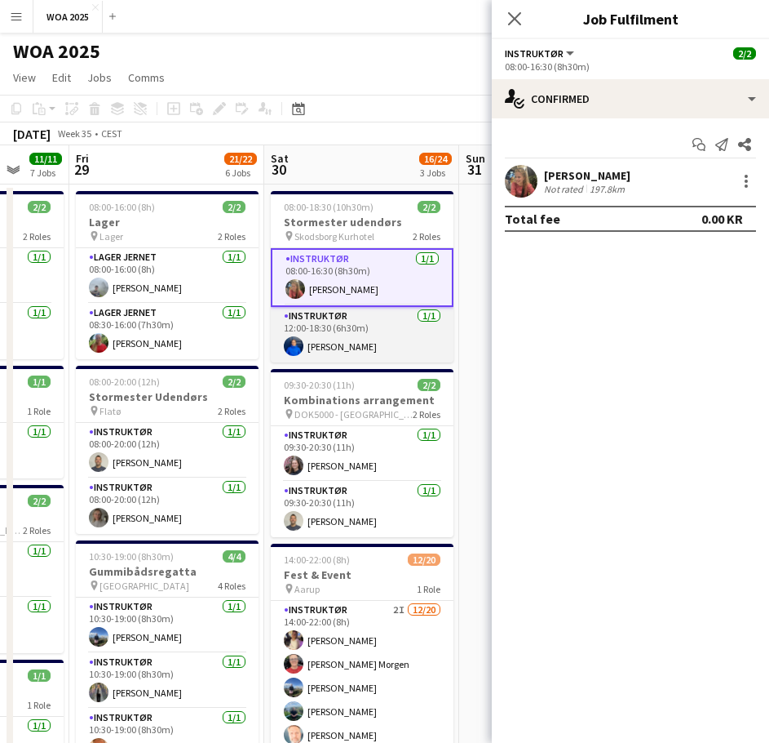
click at [363, 331] on app-card-role "Instruktør [DATE] 12:00-18:30 (6h30m) [PERSON_NAME]" at bounding box center [362, 334] width 183 height 55
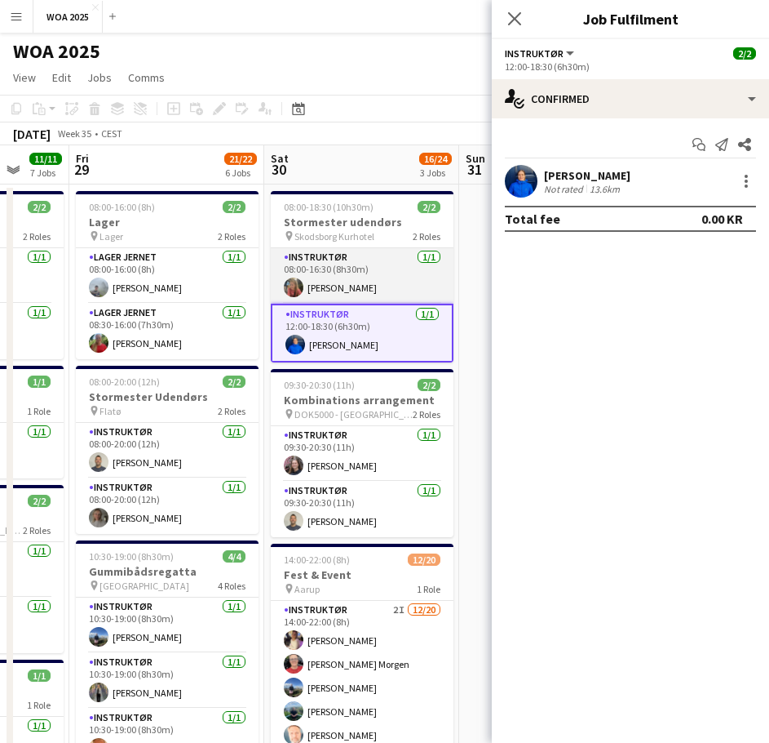
click at [383, 284] on app-card-role "Instruktør [DATE] 08:00-16:30 (8h30m) [PERSON_NAME]" at bounding box center [362, 275] width 183 height 55
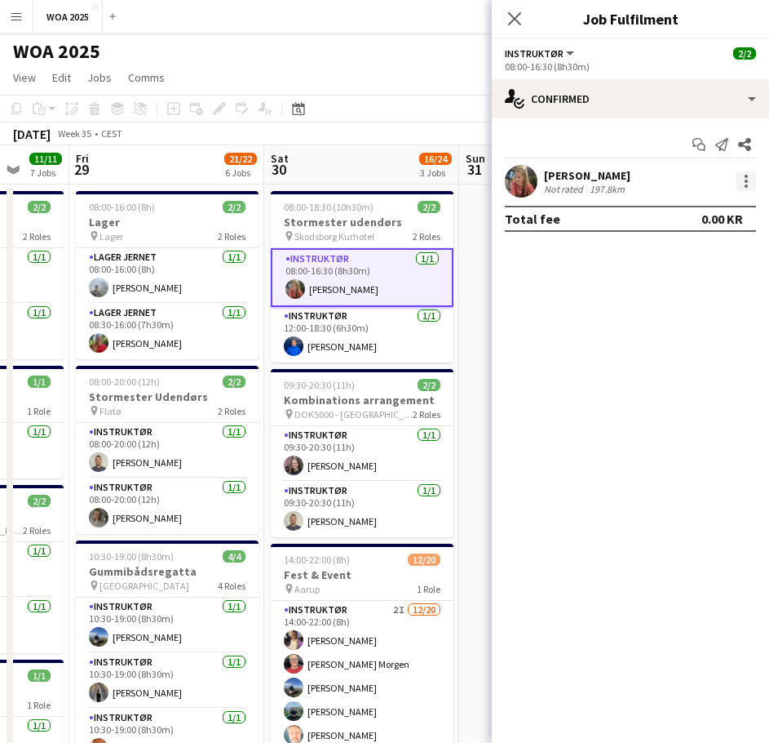
click at [751, 184] on div "[PERSON_NAME] Not rated 197.8km" at bounding box center [630, 181] width 277 height 33
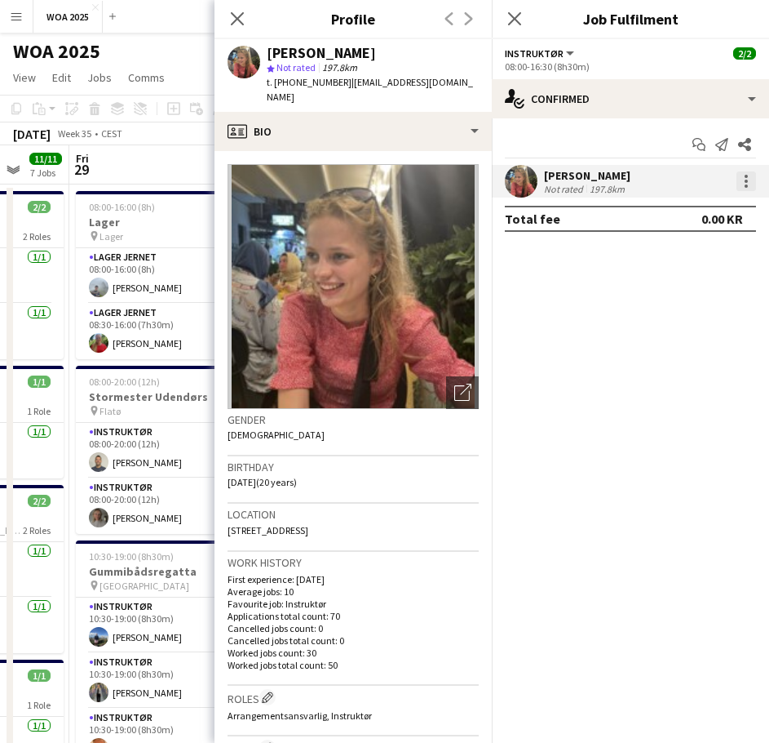
click at [747, 190] on div at bounding box center [747, 181] width 20 height 20
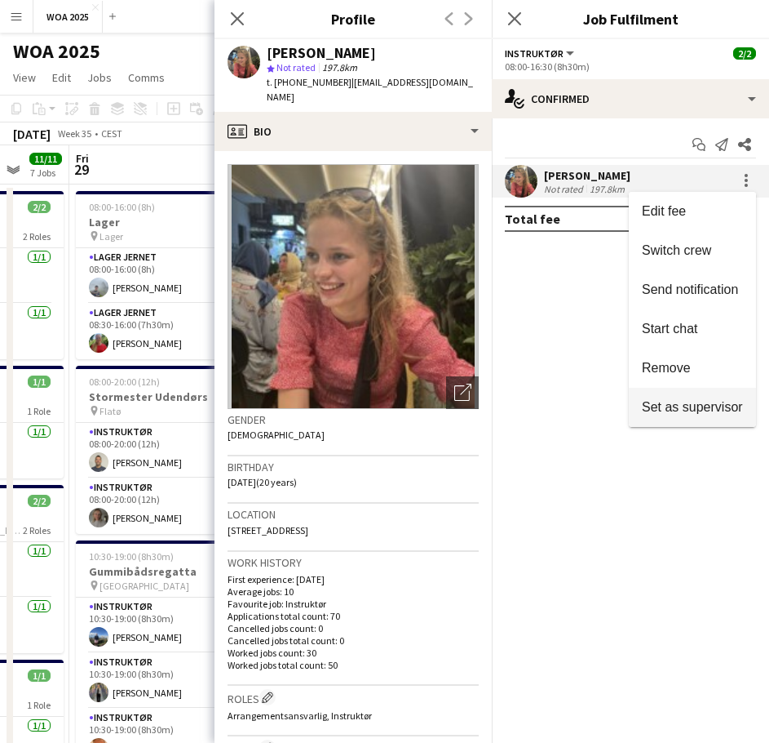
click at [681, 402] on span "Set as supervisor" at bounding box center [692, 407] width 101 height 14
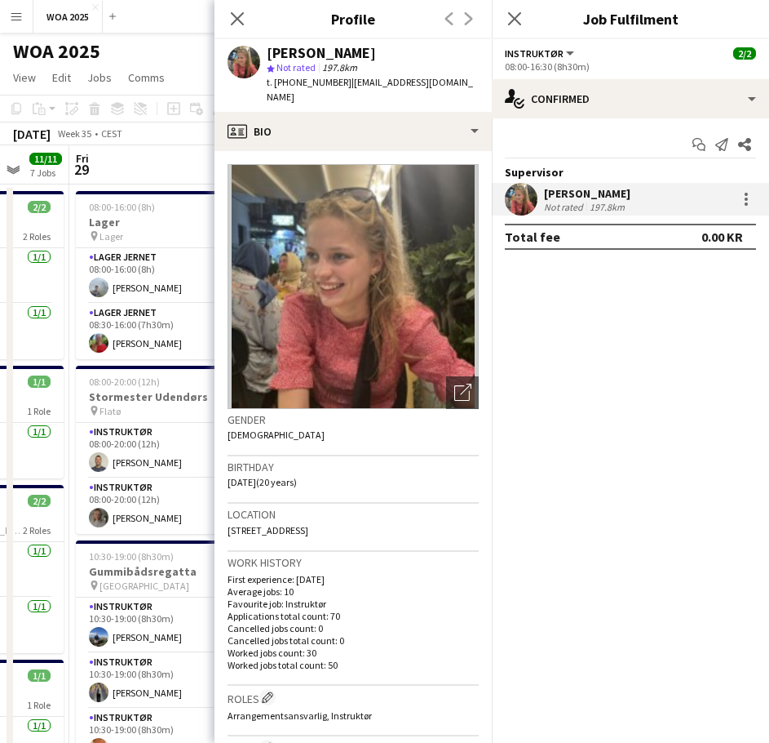
click at [195, 85] on app-page-menu "View Day view expanded Day view collapsed Month view Date picker Jump to [DATE]…" at bounding box center [384, 79] width 769 height 31
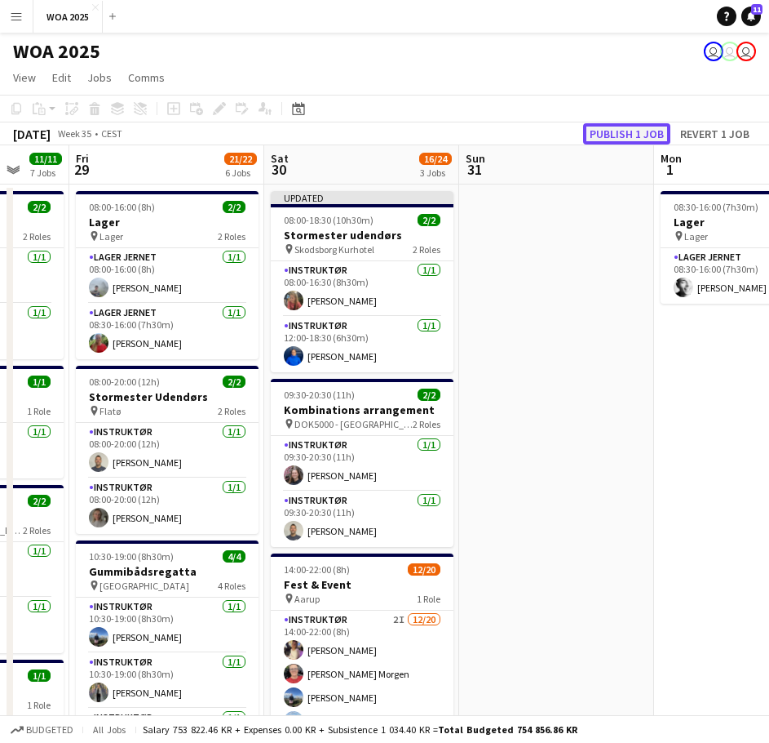
click at [629, 135] on button "Publish 1 job" at bounding box center [626, 133] width 87 height 21
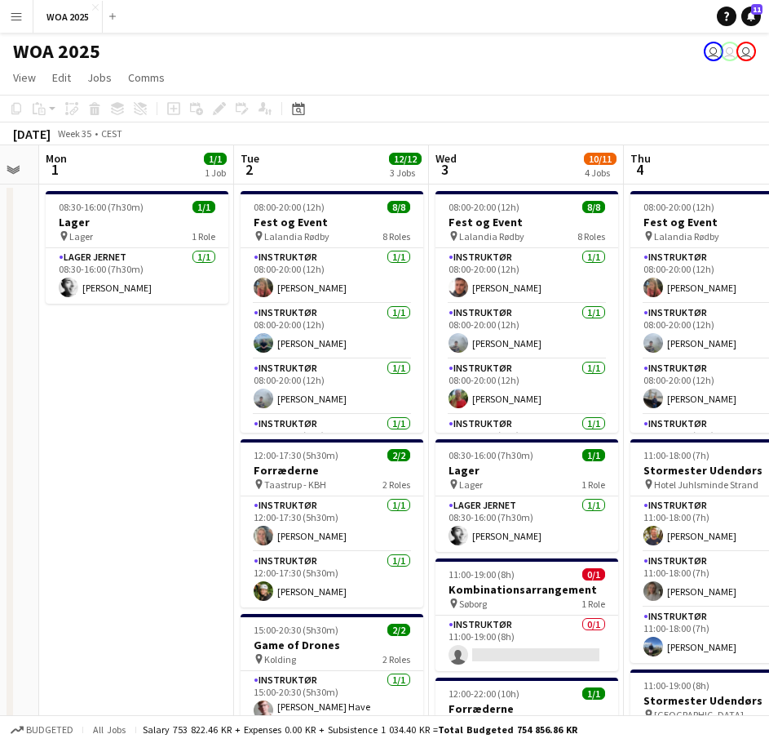
drag, startPoint x: 505, startPoint y: 366, endPoint x: 50, endPoint y: 393, distance: 456.1
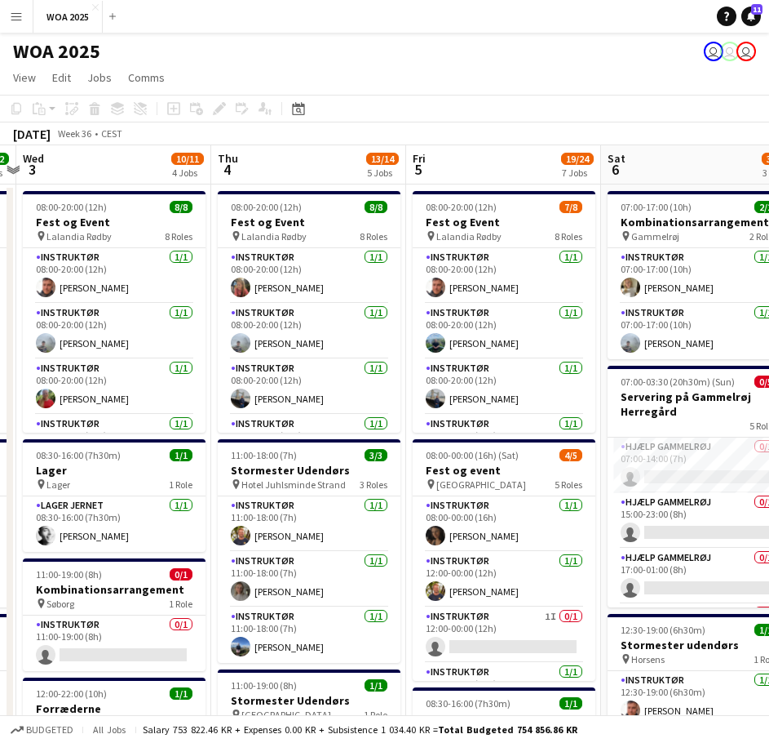
drag, startPoint x: 424, startPoint y: 399, endPoint x: 51, endPoint y: 393, distance: 373.0
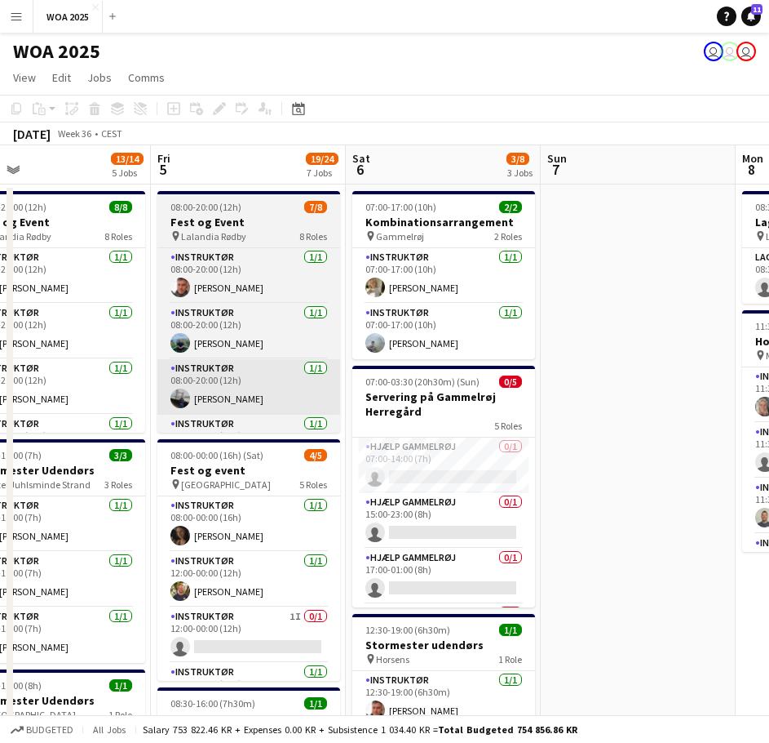
scroll to position [0, 646]
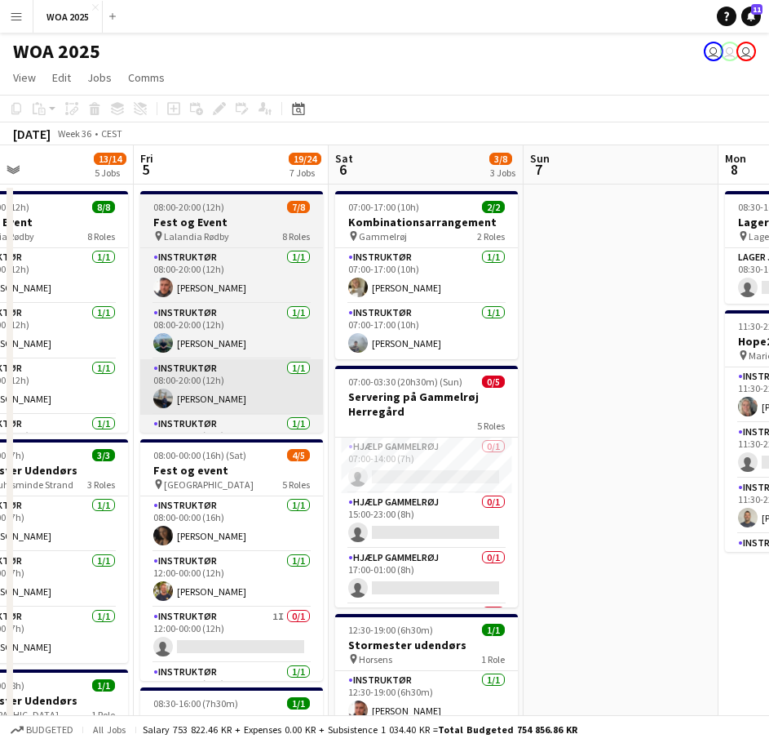
drag, startPoint x: 503, startPoint y: 399, endPoint x: 251, endPoint y: 391, distance: 252.3
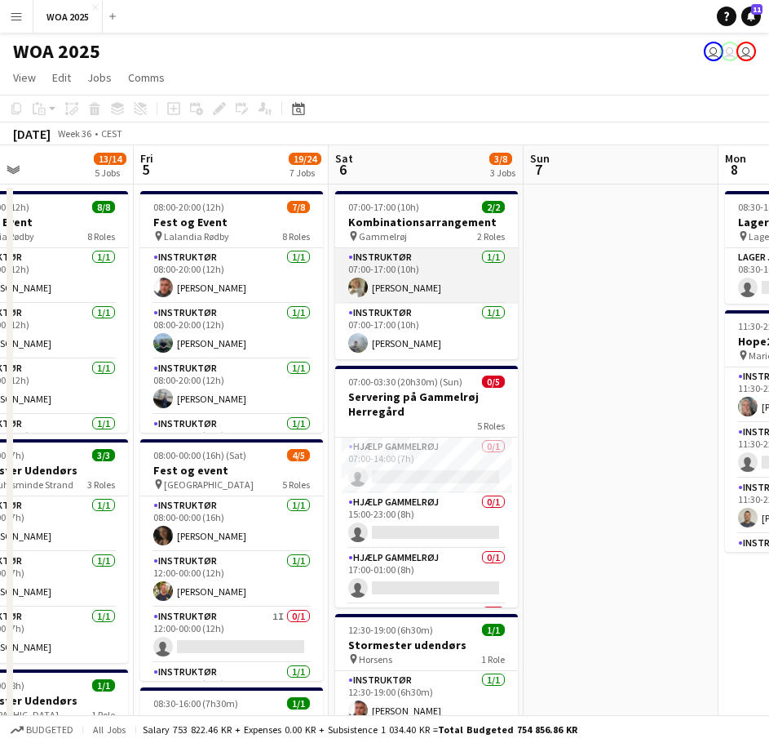
click at [450, 273] on app-card-role "Instruktør [DATE] 07:00-17:00 (10h) [PERSON_NAME]" at bounding box center [426, 275] width 183 height 55
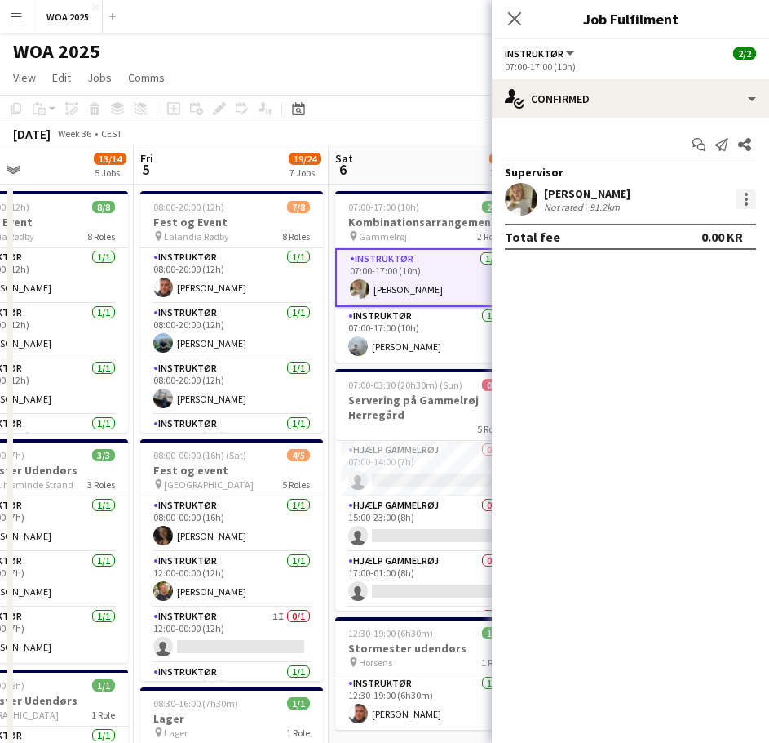
click at [744, 199] on div at bounding box center [747, 199] width 20 height 20
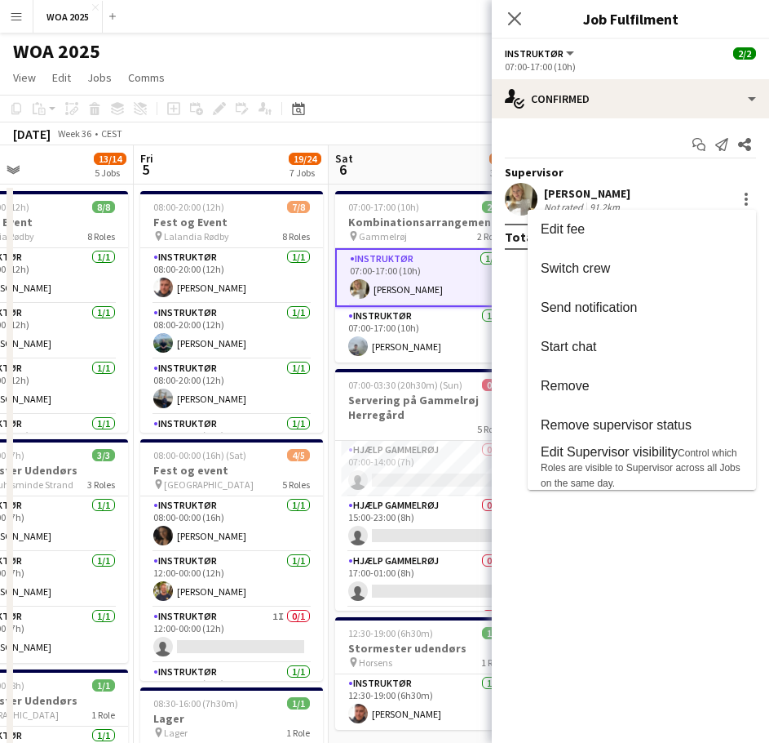
click at [515, 26] on div at bounding box center [384, 371] width 769 height 743
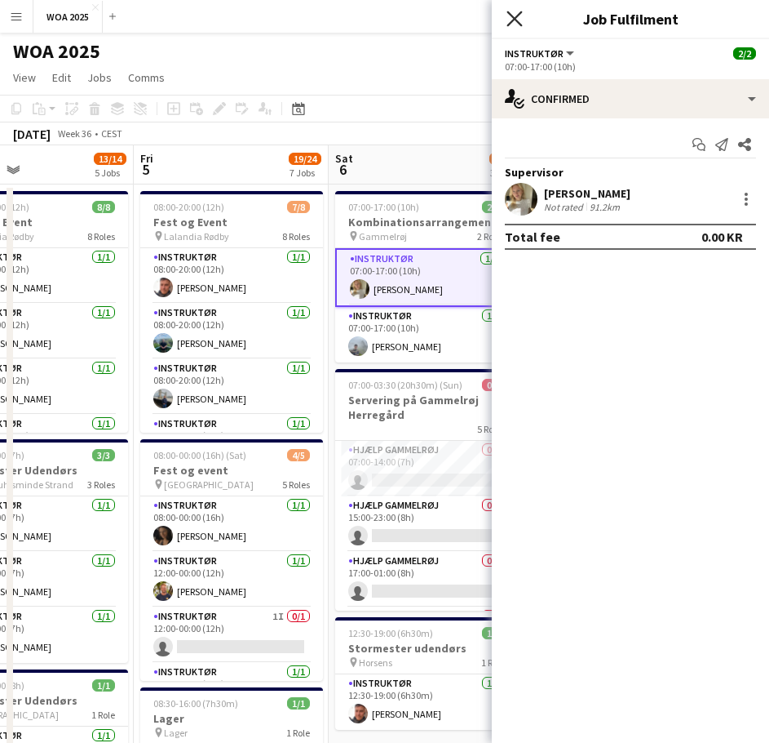
click at [516, 24] on icon "Close pop-in" at bounding box center [515, 19] width 16 height 16
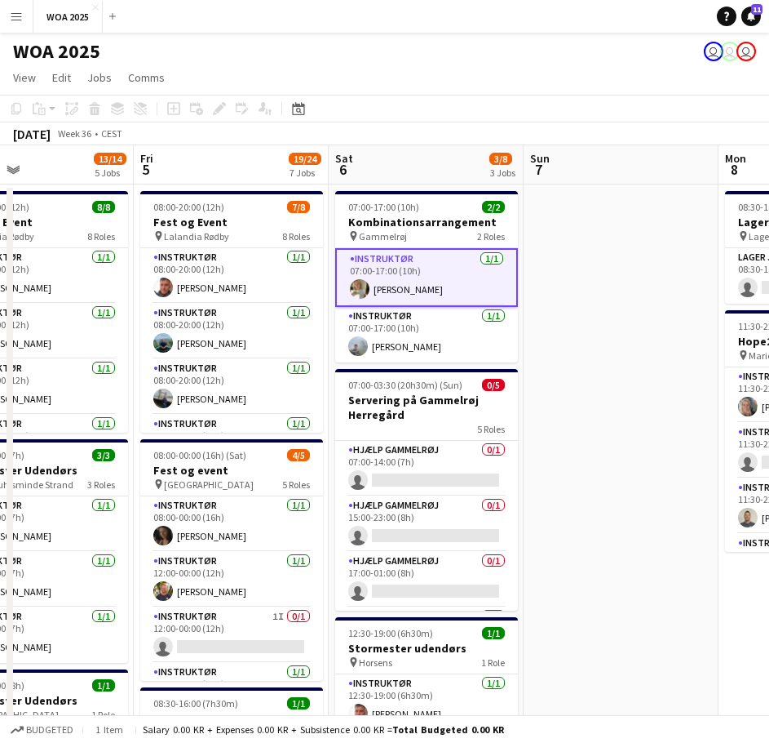
click at [472, 282] on app-card-role "Instruktør [DATE] 07:00-17:00 (10h) [PERSON_NAME]" at bounding box center [426, 277] width 183 height 59
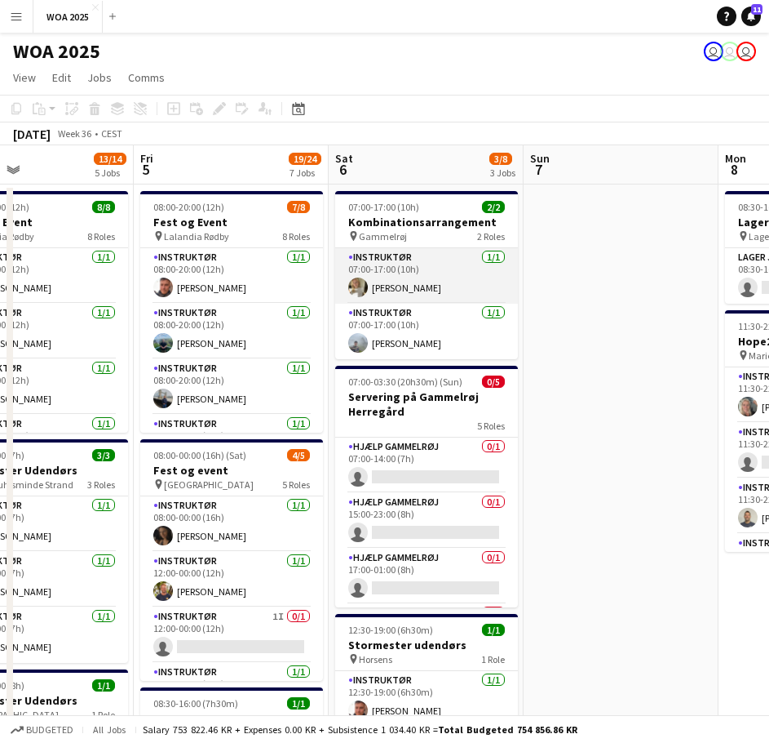
click at [472, 282] on app-card-role "Instruktør [DATE] 07:00-17:00 (10h) [PERSON_NAME]" at bounding box center [426, 275] width 183 height 55
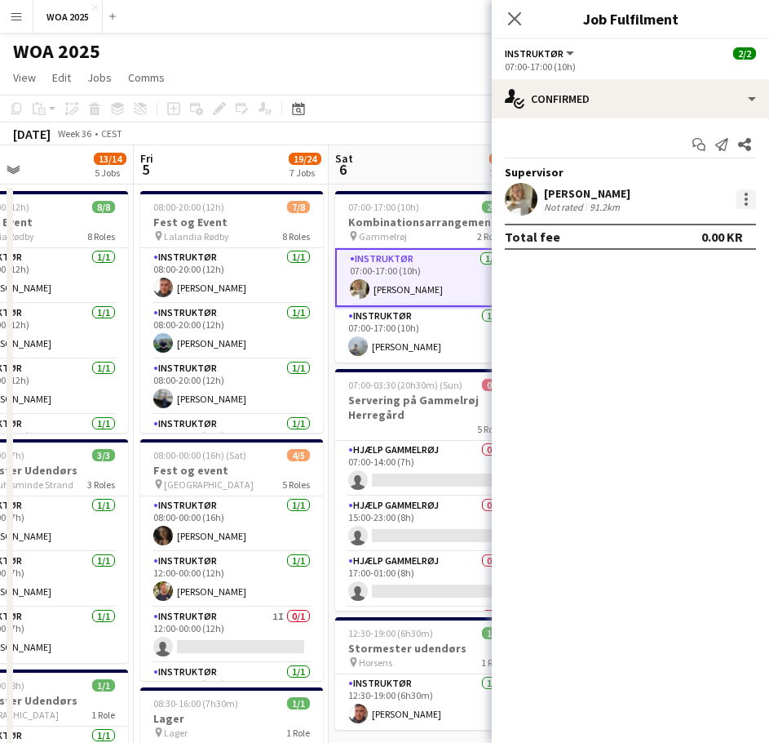
click at [742, 193] on div at bounding box center [747, 199] width 20 height 20
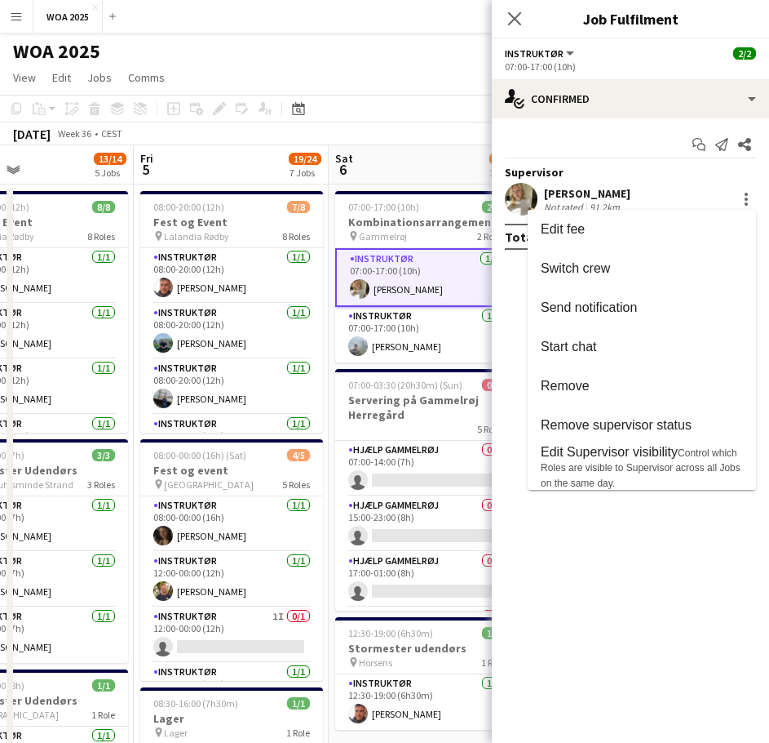
click at [391, 122] on div at bounding box center [384, 371] width 769 height 743
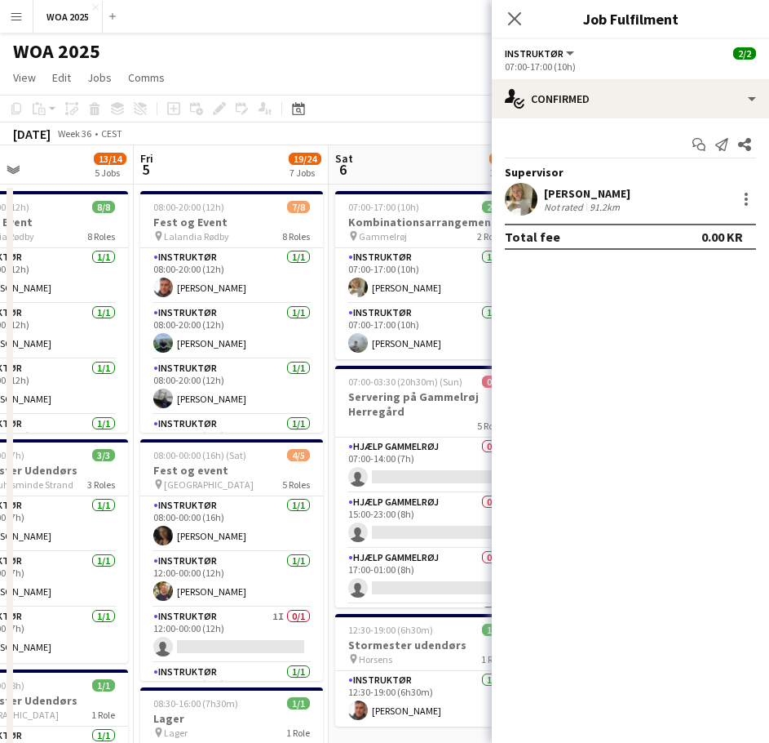
click at [389, 74] on app-page-menu "View Day view expanded Day view collapsed Month view Date picker Jump to [DATE]…" at bounding box center [384, 79] width 769 height 31
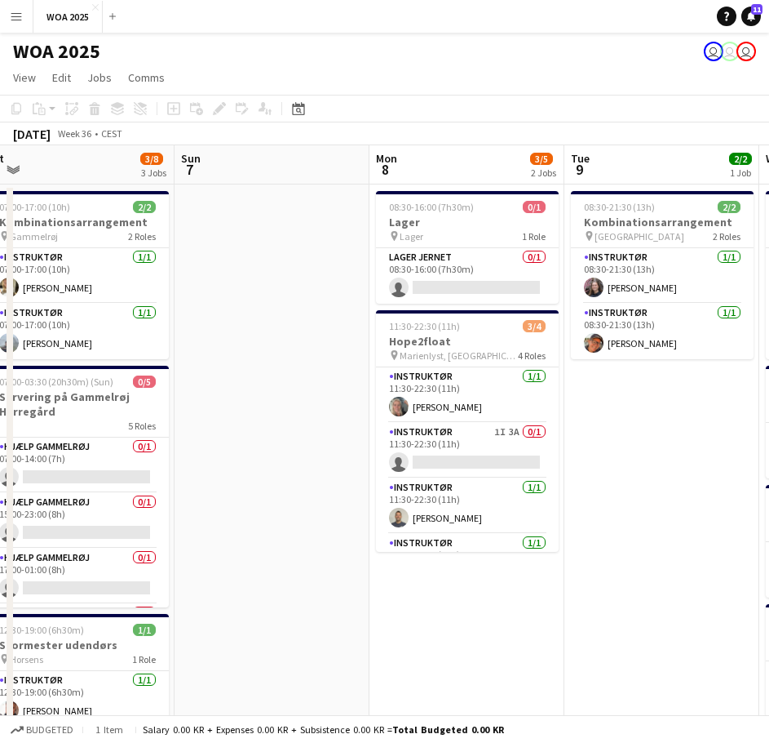
drag, startPoint x: 574, startPoint y: 369, endPoint x: 11, endPoint y: 352, distance: 564.1
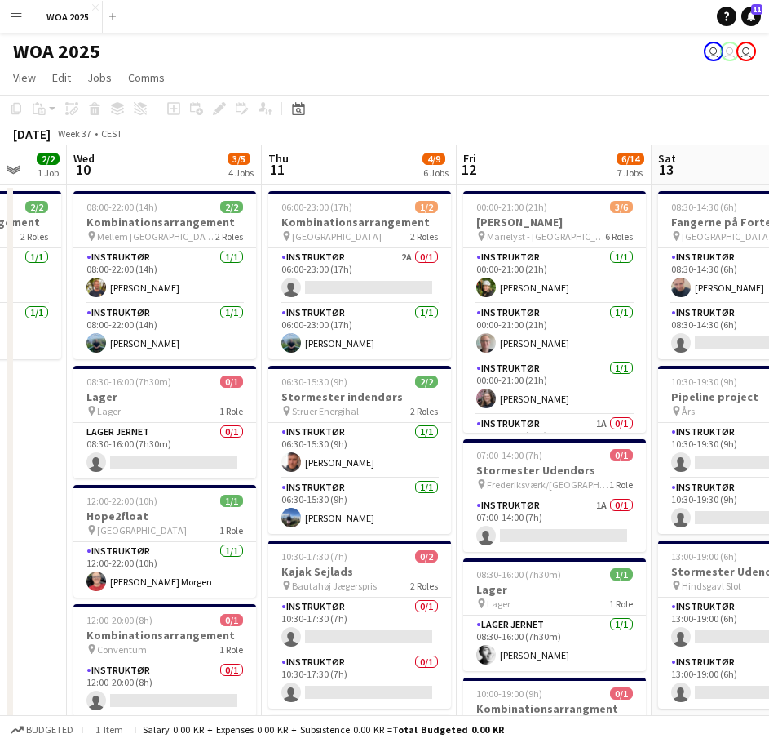
drag, startPoint x: 441, startPoint y: 366, endPoint x: -1, endPoint y: 371, distance: 441.5
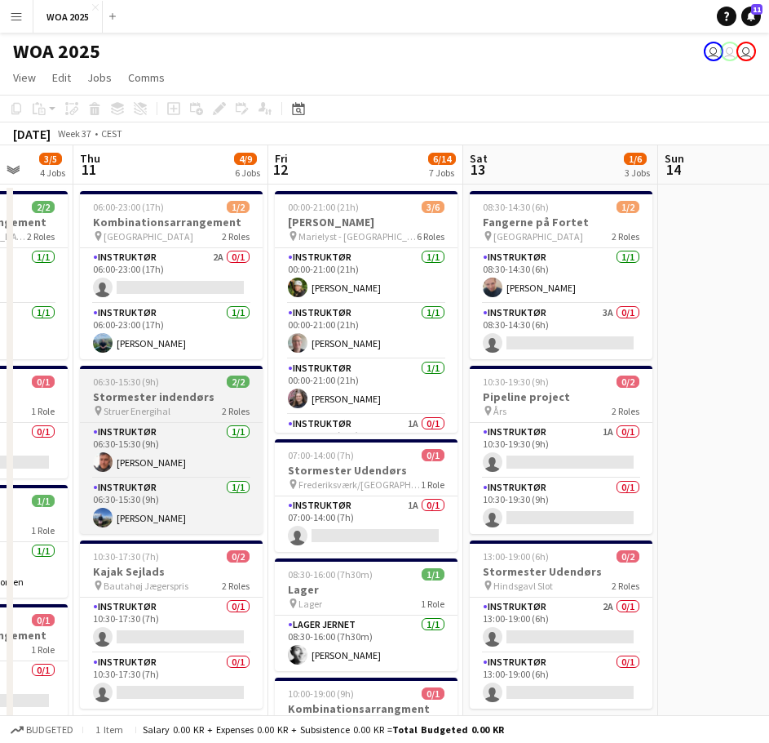
drag, startPoint x: 217, startPoint y: 366, endPoint x: 192, endPoint y: 368, distance: 25.3
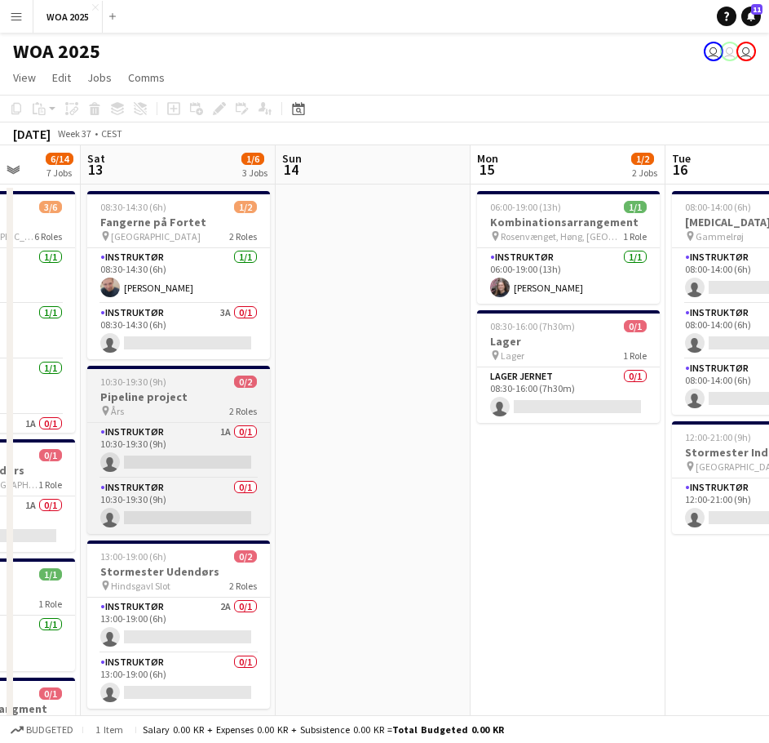
drag, startPoint x: 492, startPoint y: 342, endPoint x: 156, endPoint y: 369, distance: 337.3
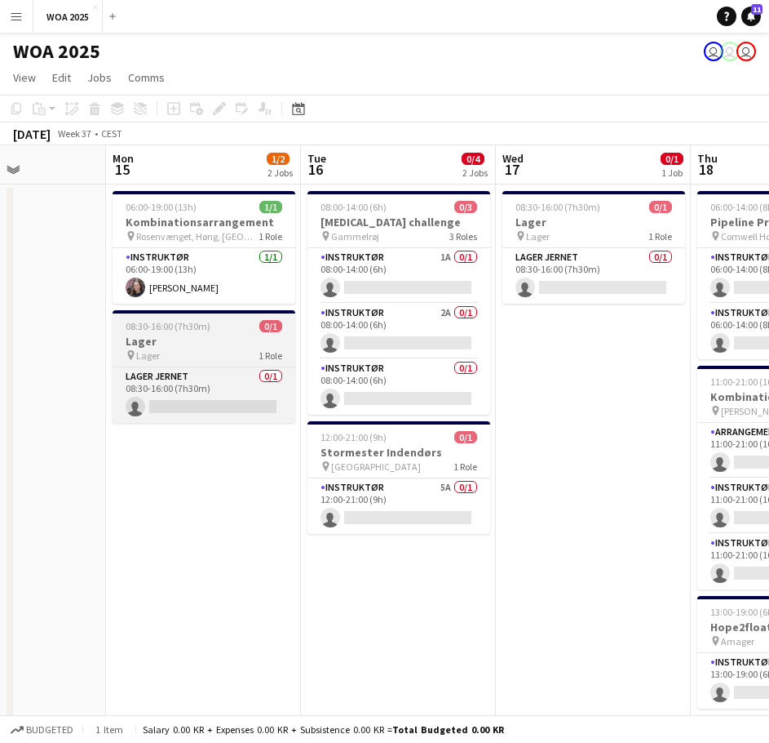
drag, startPoint x: 268, startPoint y: 361, endPoint x: 235, endPoint y: 364, distance: 32.8
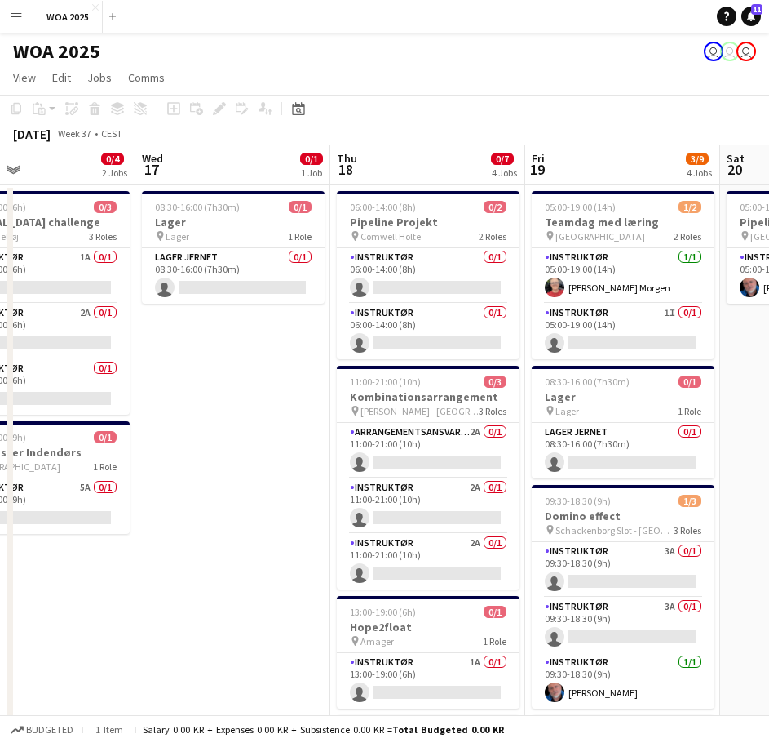
drag, startPoint x: 380, startPoint y: 392, endPoint x: 28, endPoint y: 371, distance: 353.1
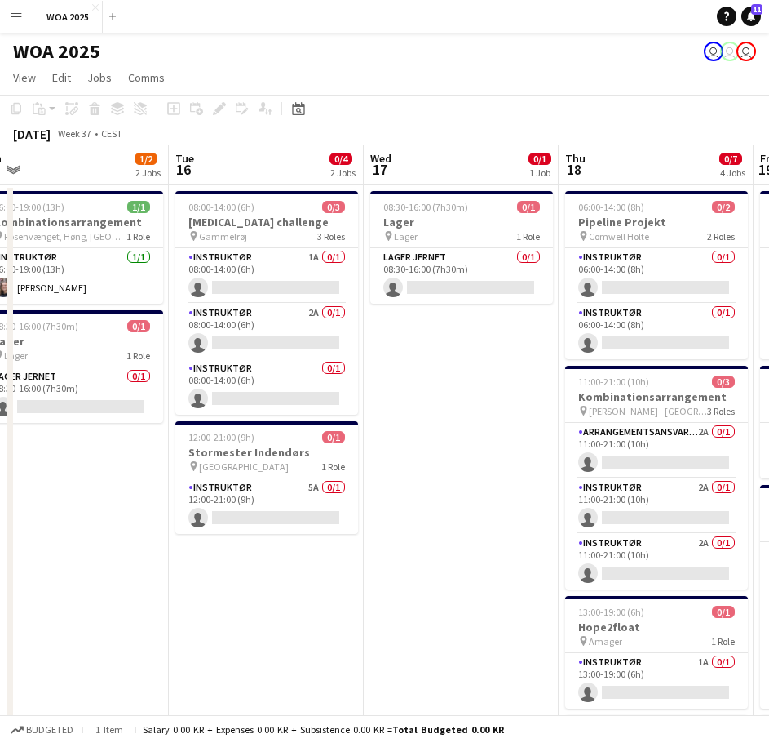
drag, startPoint x: 211, startPoint y: 375, endPoint x: 558, endPoint y: 388, distance: 347.8
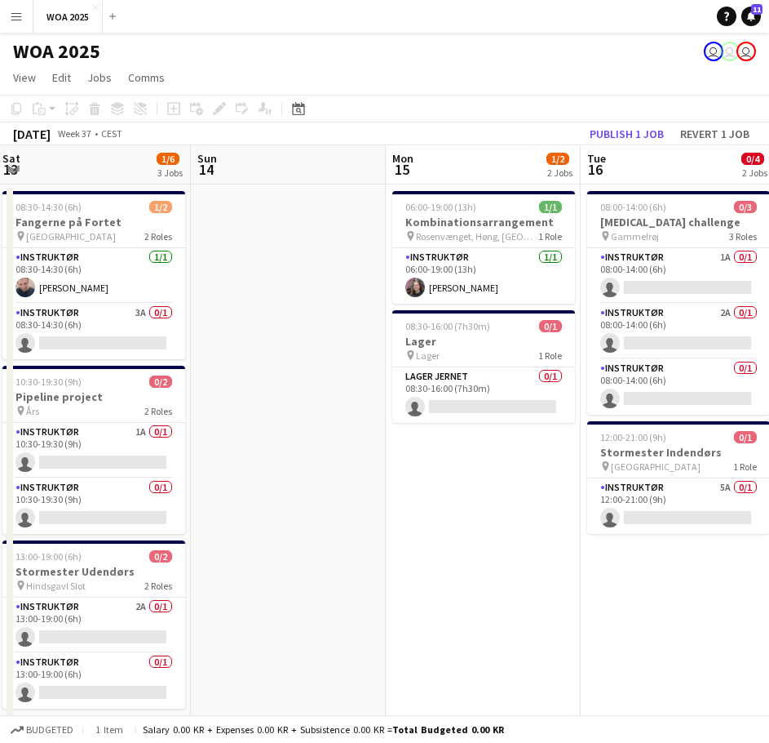
drag, startPoint x: 184, startPoint y: 437, endPoint x: 626, endPoint y: 403, distance: 442.7
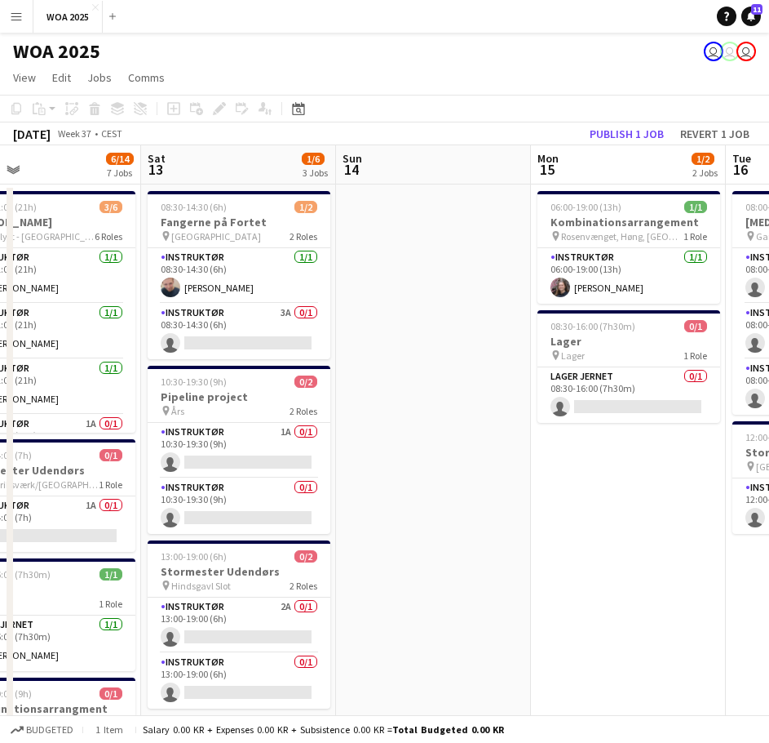
drag, startPoint x: 334, startPoint y: 430, endPoint x: 722, endPoint y: 401, distance: 389.5
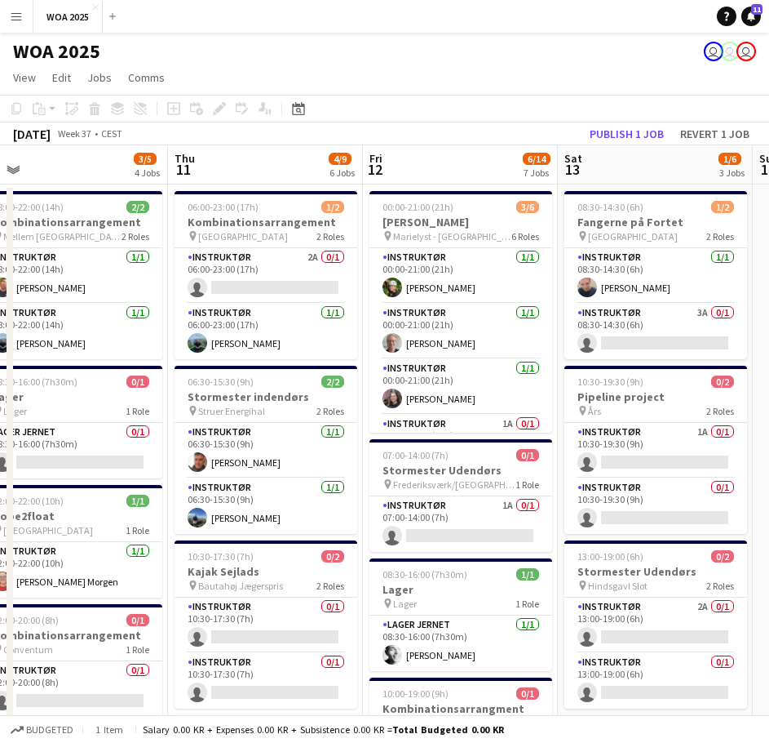
drag, startPoint x: 557, startPoint y: 431, endPoint x: 815, endPoint y: 398, distance: 259.9
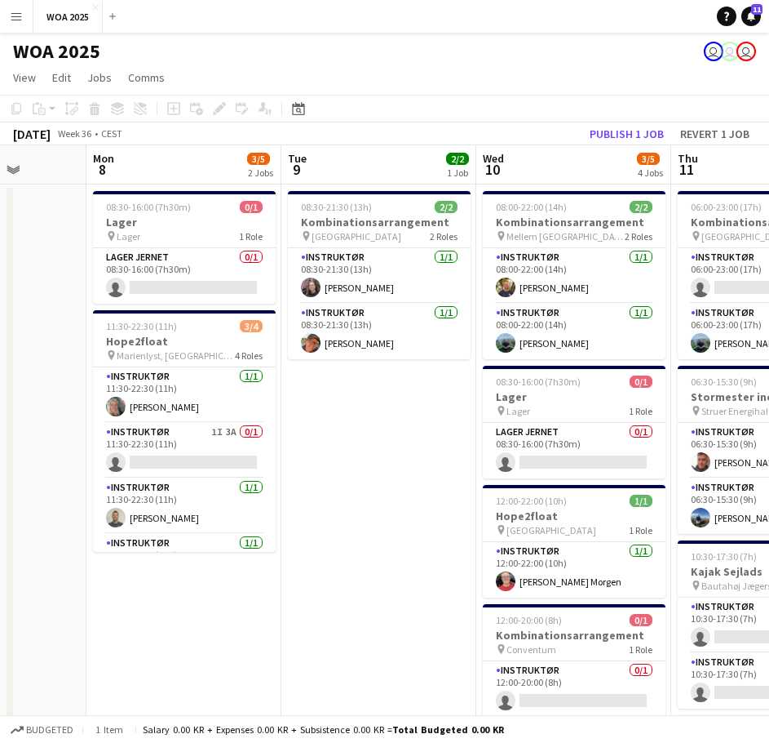
scroll to position [0, 480]
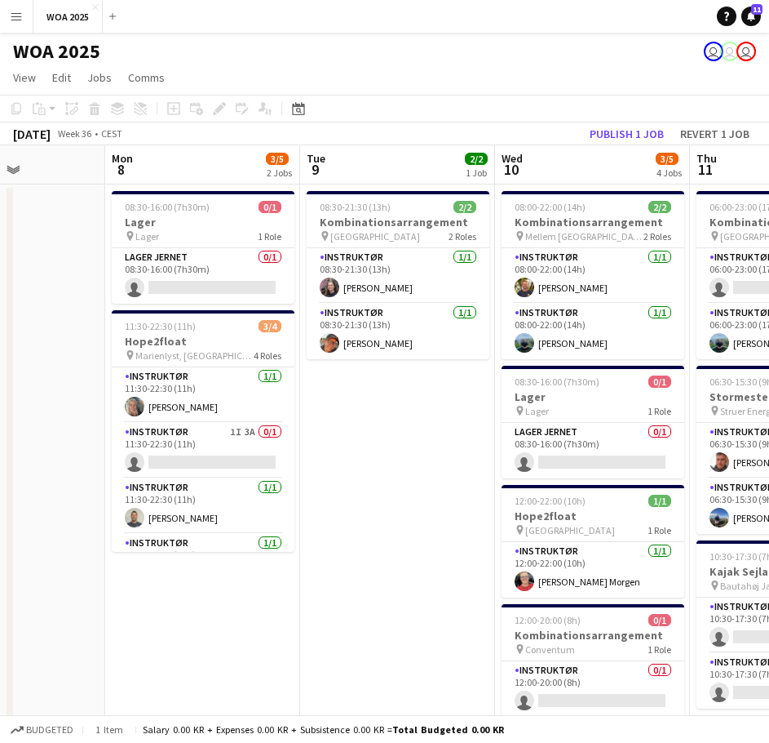
drag, startPoint x: 81, startPoint y: 434, endPoint x: 444, endPoint y: 440, distance: 363.2
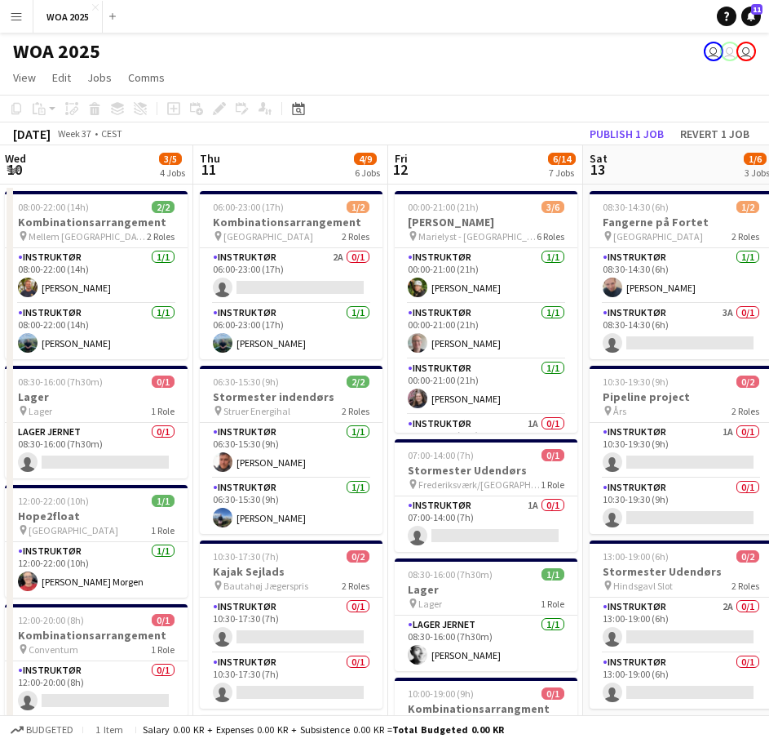
drag, startPoint x: 477, startPoint y: 395, endPoint x: -12, endPoint y: 399, distance: 489.6
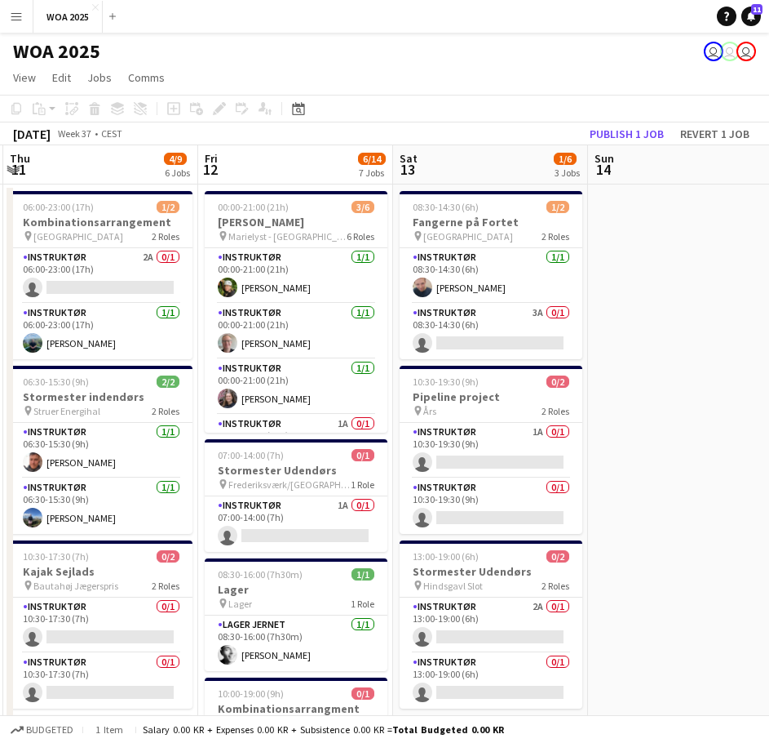
drag, startPoint x: 710, startPoint y: 410, endPoint x: 832, endPoint y: 404, distance: 122.6
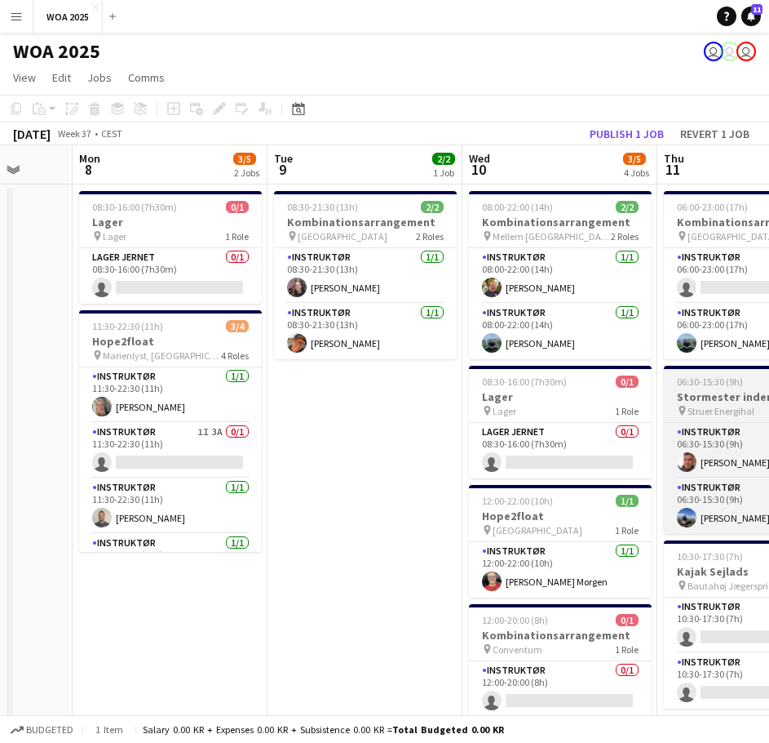
drag, startPoint x: 344, startPoint y: 407, endPoint x: 725, endPoint y: 409, distance: 381.1
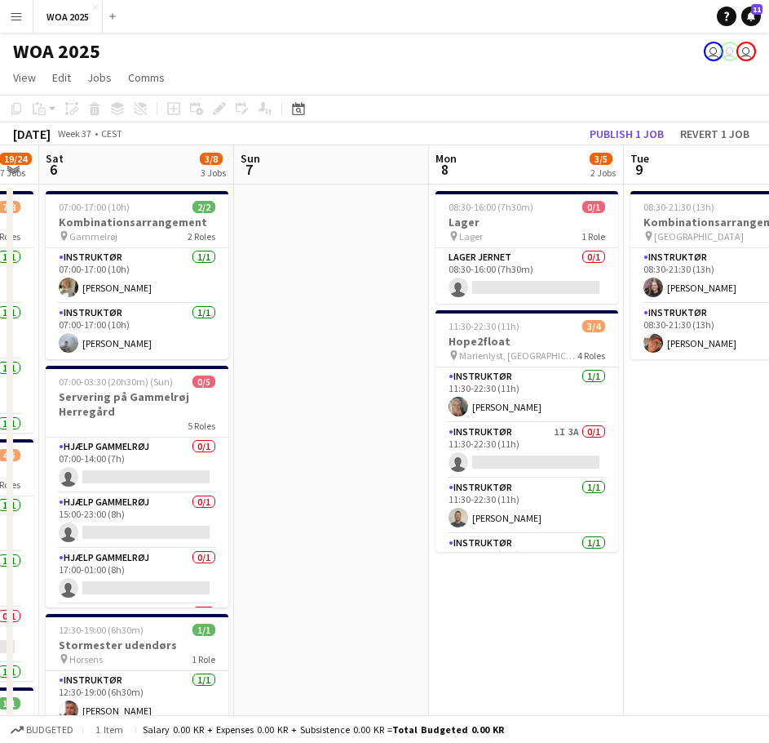
drag, startPoint x: 229, startPoint y: 413, endPoint x: 664, endPoint y: 419, distance: 435.0
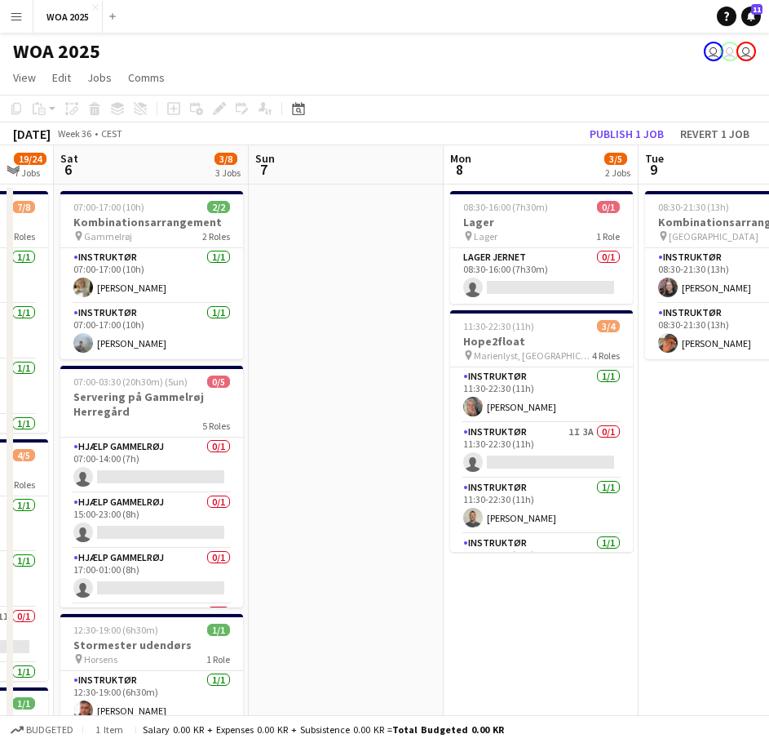
drag, startPoint x: 307, startPoint y: 428, endPoint x: 685, endPoint y: 428, distance: 377.8
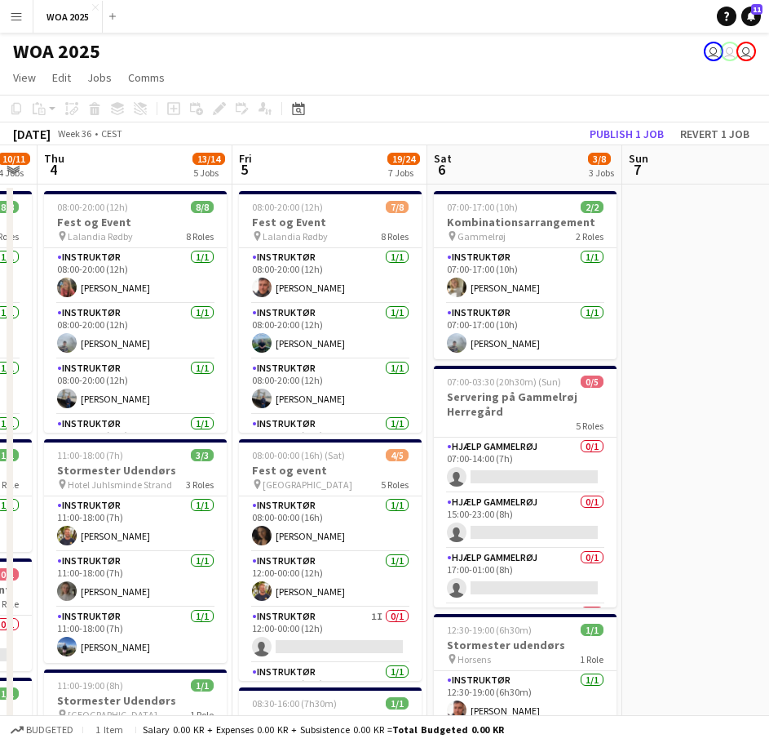
drag, startPoint x: 263, startPoint y: 428, endPoint x: 683, endPoint y: 433, distance: 420.3
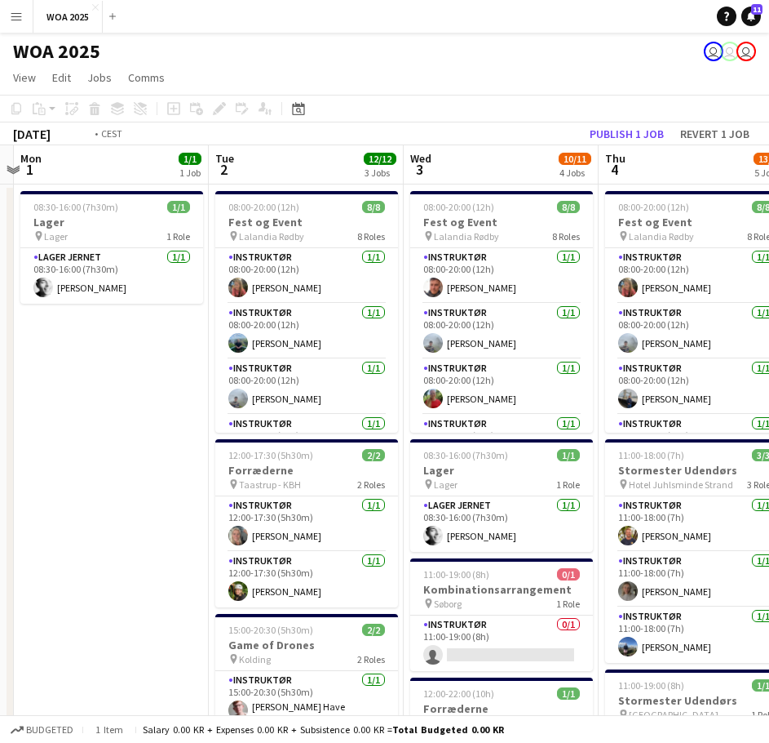
drag, startPoint x: 334, startPoint y: 432, endPoint x: 618, endPoint y: 440, distance: 284.1
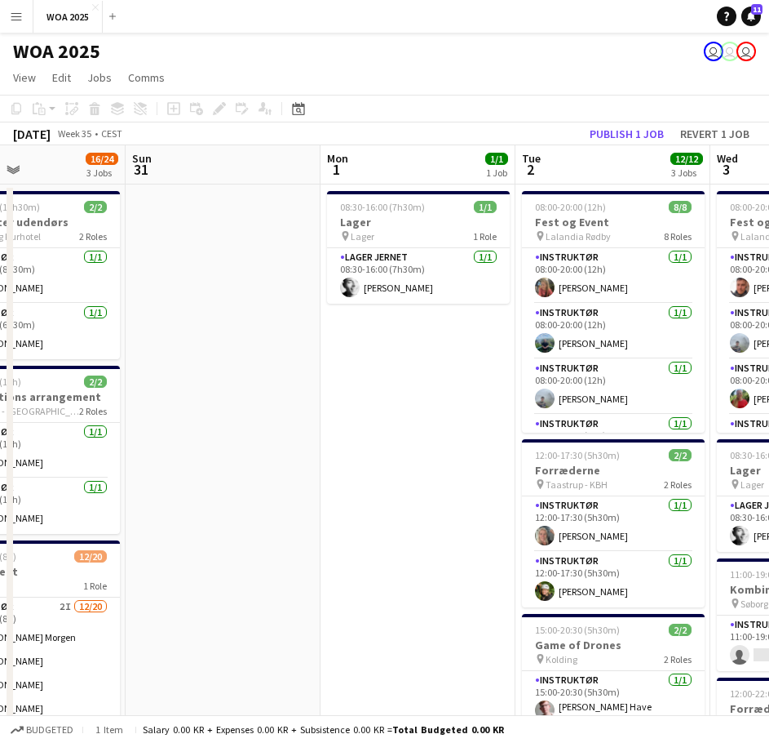
drag, startPoint x: 410, startPoint y: 436, endPoint x: 545, endPoint y: 436, distance: 134.6
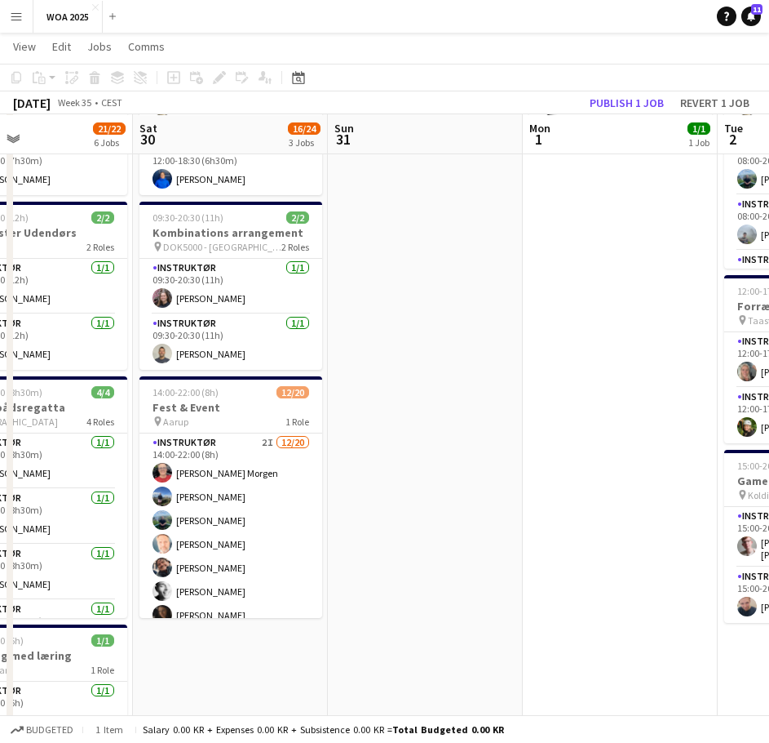
scroll to position [163, 0]
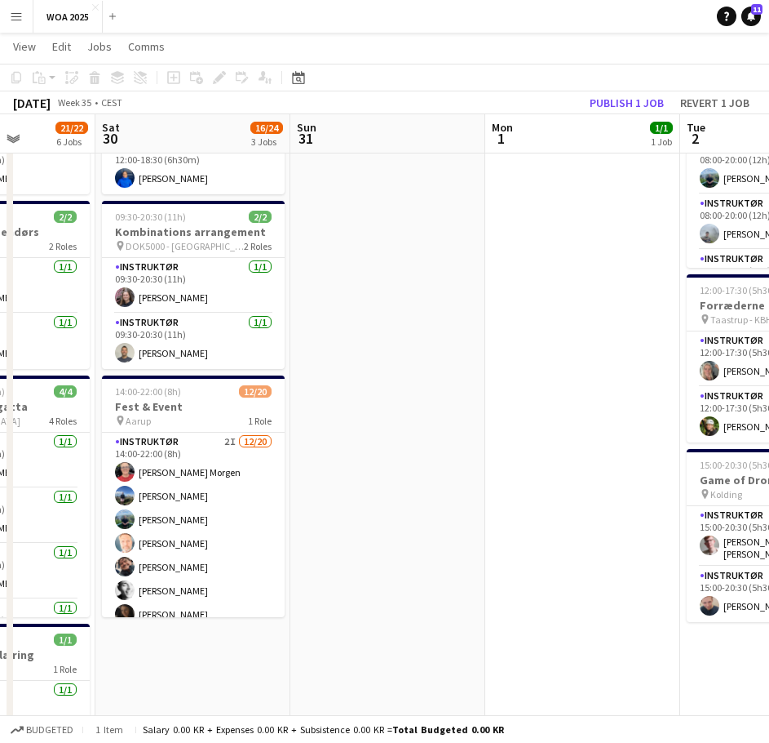
drag, startPoint x: 378, startPoint y: 437, endPoint x: 543, endPoint y: 442, distance: 165.7
click at [543, 442] on app-calendar-viewport "Wed 27 7/7 5 Jobs Thu 28 11/11 7 Jobs Fri 29 21/22 6 Jobs Sat 30 16/24 3 Jobs S…" at bounding box center [384, 612] width 769 height 1425
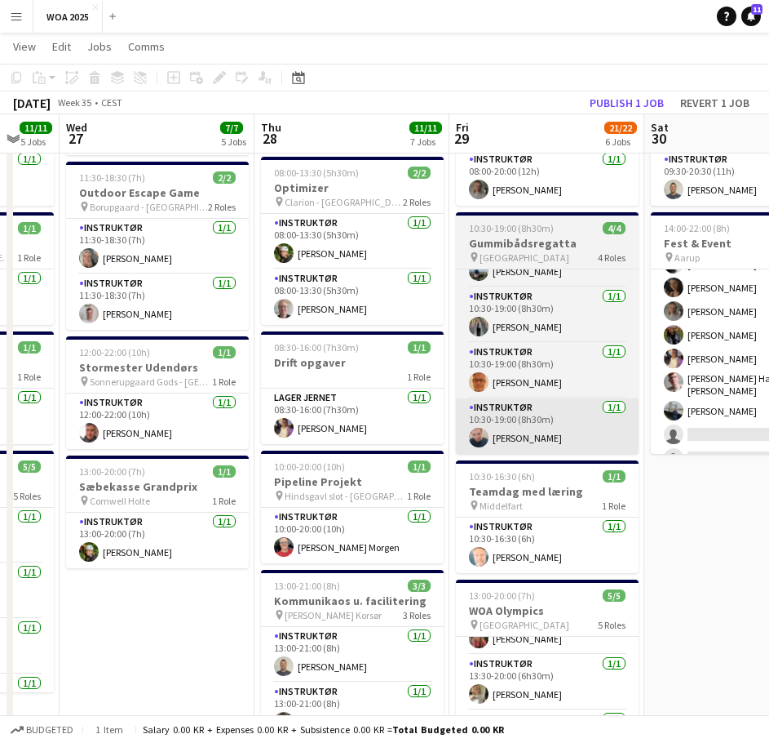
drag, startPoint x: 350, startPoint y: 423, endPoint x: 633, endPoint y: 416, distance: 283.2
click at [682, 417] on app-calendar-viewport "Mon 25 6/6 5 Jobs Tue 26 11/11 5 Jobs Wed 27 7/7 5 Jobs Thu 28 11/11 7 Jobs Fri…" at bounding box center [384, 449] width 769 height 1425
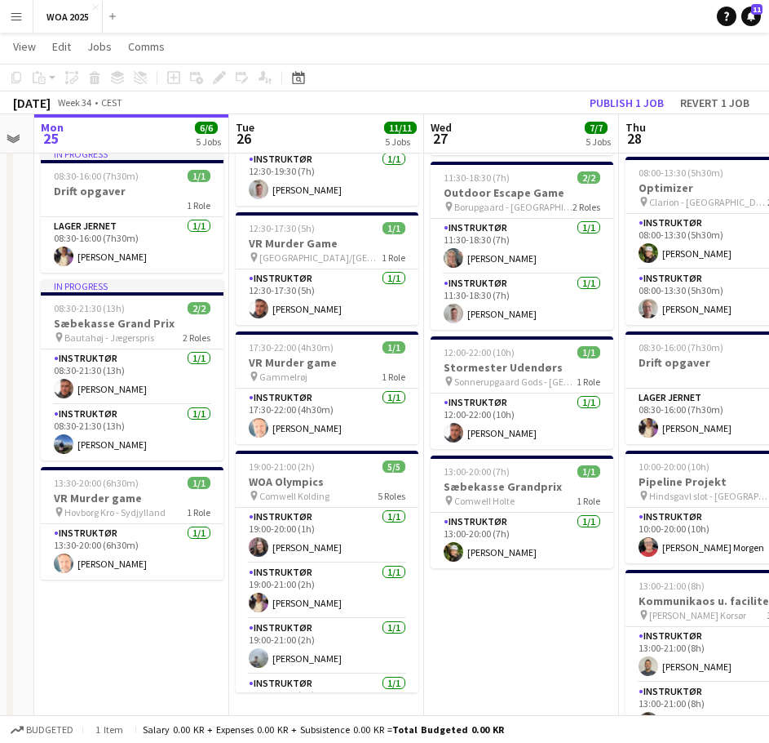
scroll to position [0, 335]
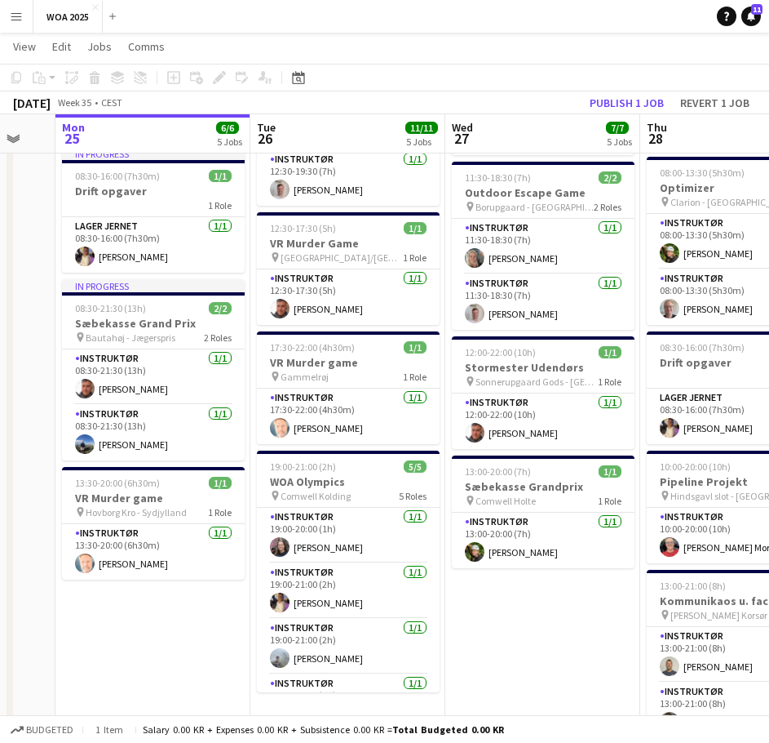
drag, startPoint x: 323, startPoint y: 384, endPoint x: 642, endPoint y: 385, distance: 319.1
click at [642, 385] on app-calendar-viewport "Sat 23 3/3 3 Jobs Sun 24 Mon 25 6/6 5 Jobs Tue 26 11/11 5 Jobs Wed 27 7/7 5 Job…" at bounding box center [384, 449] width 769 height 1425
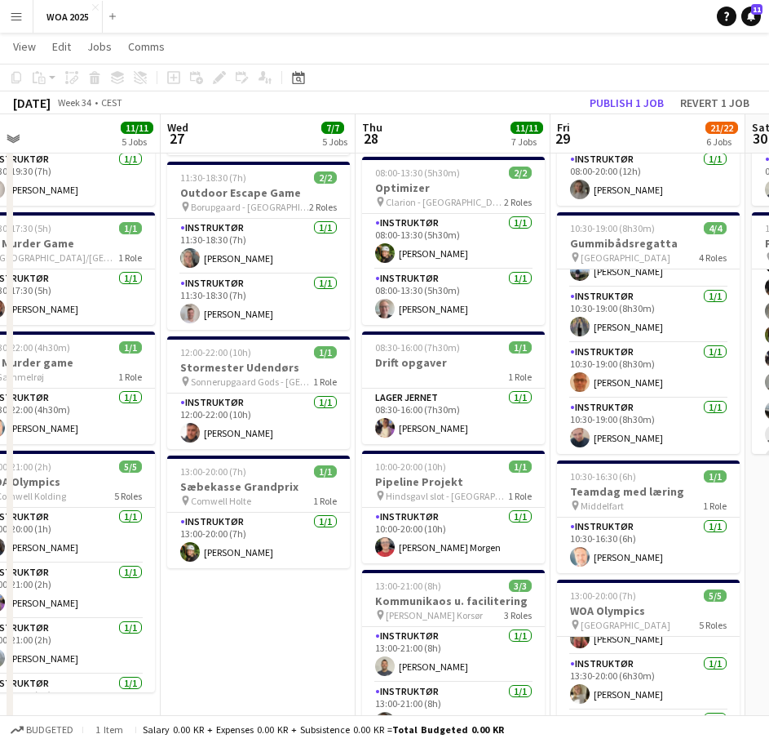
drag, startPoint x: 489, startPoint y: 451, endPoint x: 244, endPoint y: 425, distance: 246.2
click at [244, 425] on app-calendar-viewport "Sat 23 3/3 3 Jobs Sun 24 Mon 25 6/6 5 Jobs Tue 26 11/11 5 Jobs Wed 27 7/7 5 Job…" at bounding box center [384, 449] width 769 height 1425
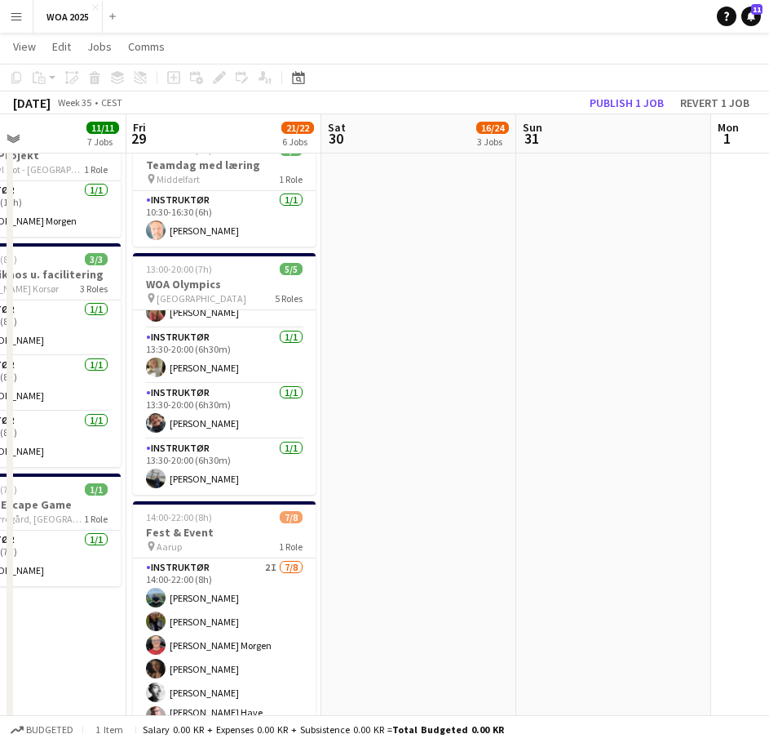
scroll to position [0, 481]
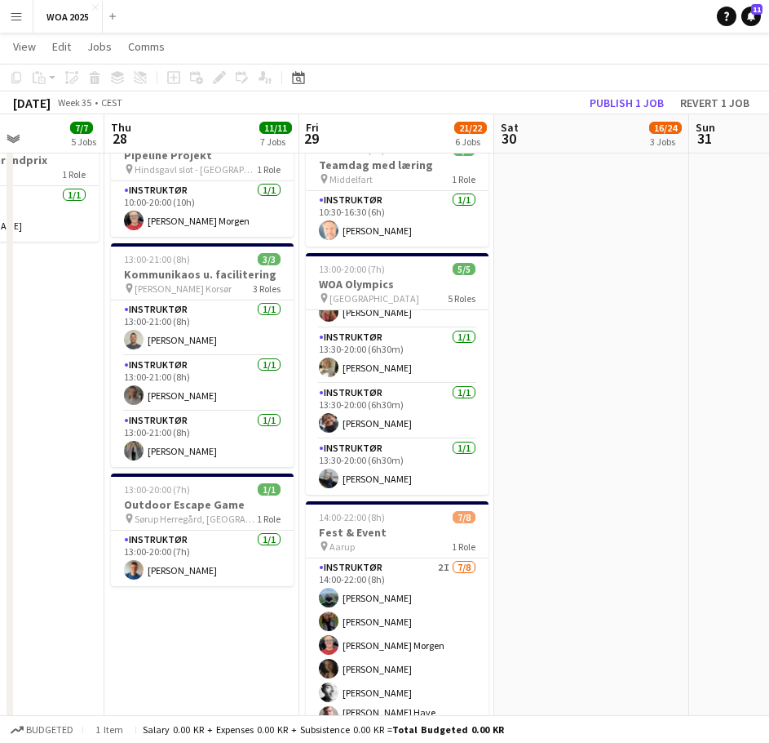
drag, startPoint x: 389, startPoint y: 468, endPoint x: 139, endPoint y: 436, distance: 252.5
click at [139, 436] on app-calendar-viewport "Mon 25 6/6 5 Jobs Tue 26 11/11 5 Jobs Wed 27 7/7 5 Jobs Thu 28 11/11 7 Jobs Fri…" at bounding box center [384, 123] width 769 height 1425
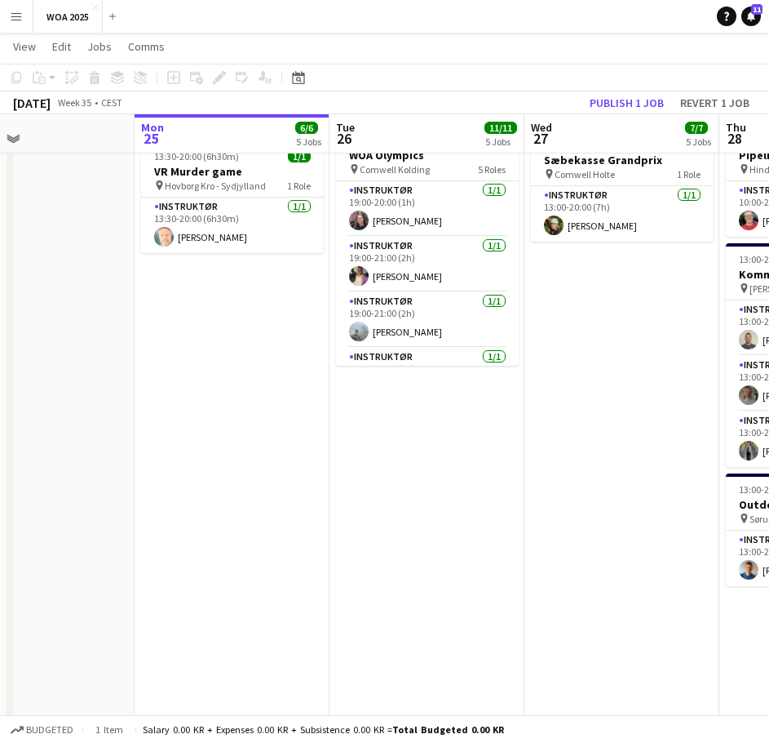
drag, startPoint x: 171, startPoint y: 327, endPoint x: 697, endPoint y: 330, distance: 525.5
click at [697, 330] on app-calendar-viewport "Fri 22 Sat 23 3/3 3 Jobs Sun 24 Mon 25 6/6 5 Jobs Tue 26 11/11 5 Jobs Wed 27 7/…" at bounding box center [384, 123] width 769 height 1425
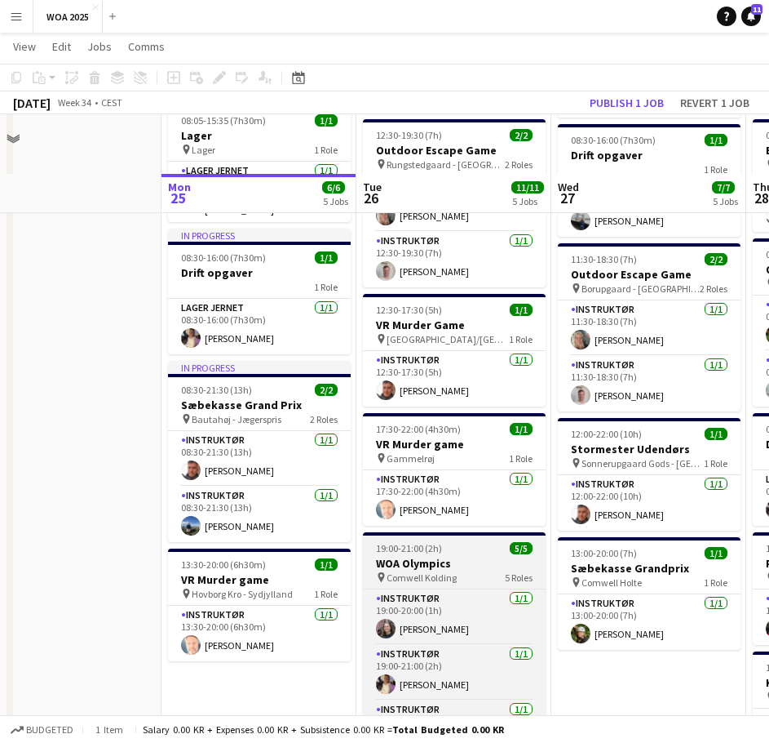
scroll to position [408, 0]
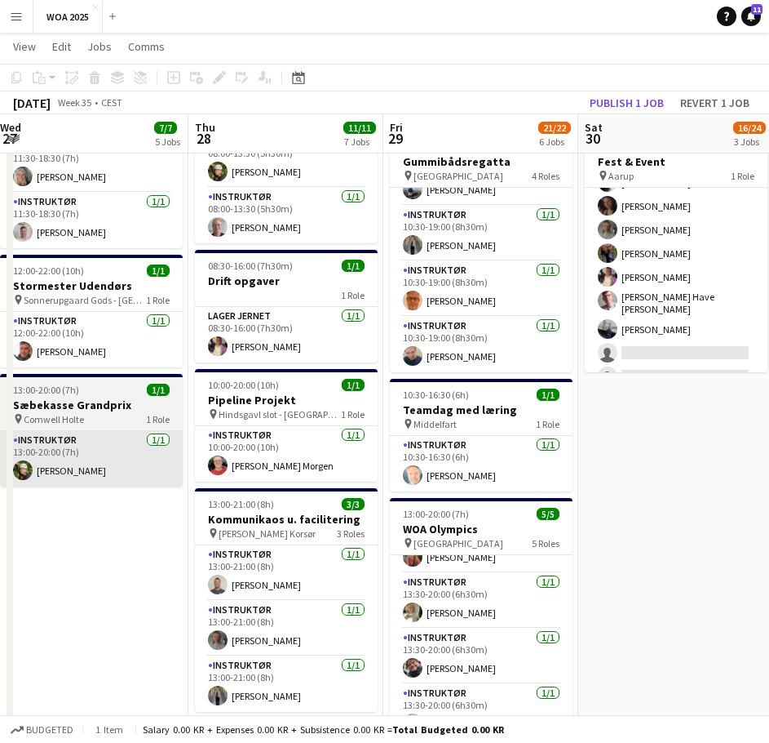
drag, startPoint x: 648, startPoint y: 502, endPoint x: 100, endPoint y: 469, distance: 549.3
click at [95, 470] on app-calendar-viewport "Sun 24 Mon 25 6/6 5 Jobs Tue 26 11/11 5 Jobs Wed 27 7/7 5 Jobs Thu 28 11/11 7 J…" at bounding box center [384, 368] width 769 height 1425
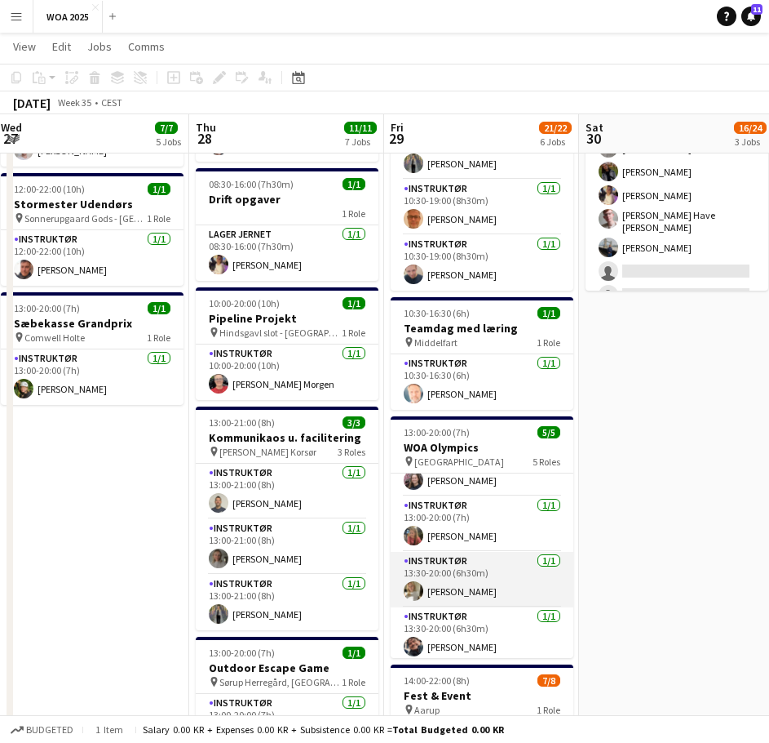
scroll to position [11, 0]
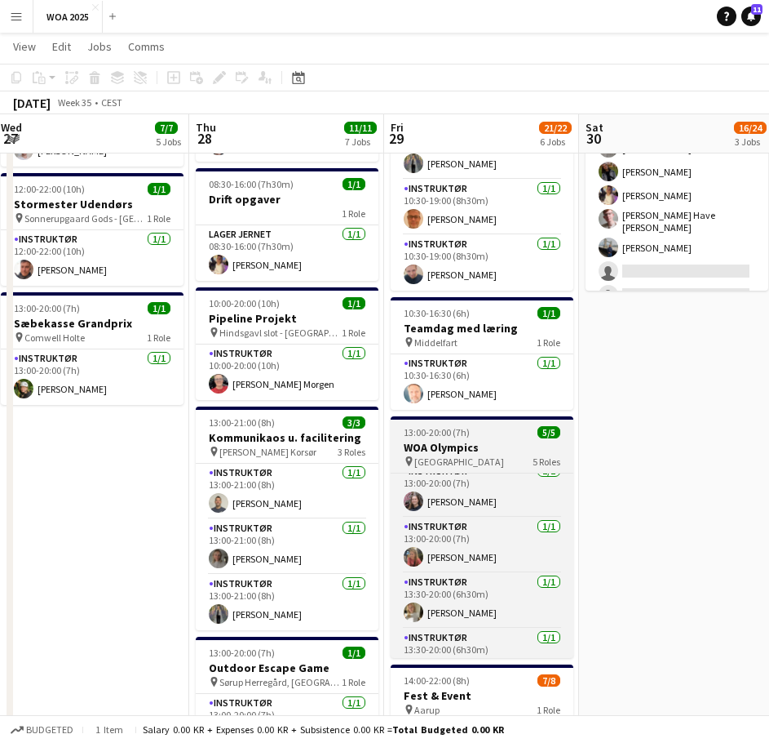
click at [480, 437] on div "13:00-20:00 (7h) 5/5" at bounding box center [482, 432] width 183 height 12
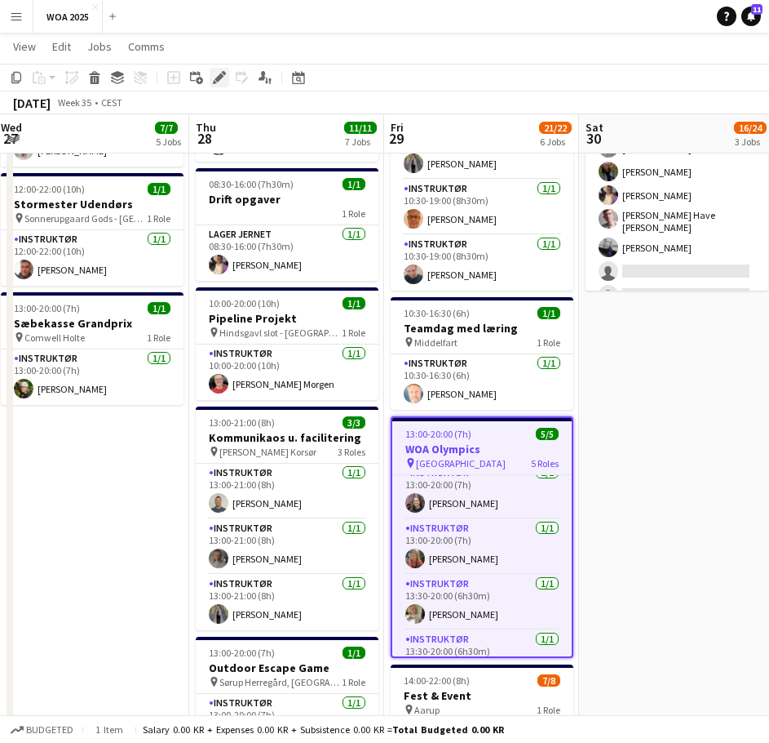
click at [222, 76] on icon at bounding box center [219, 77] width 9 height 9
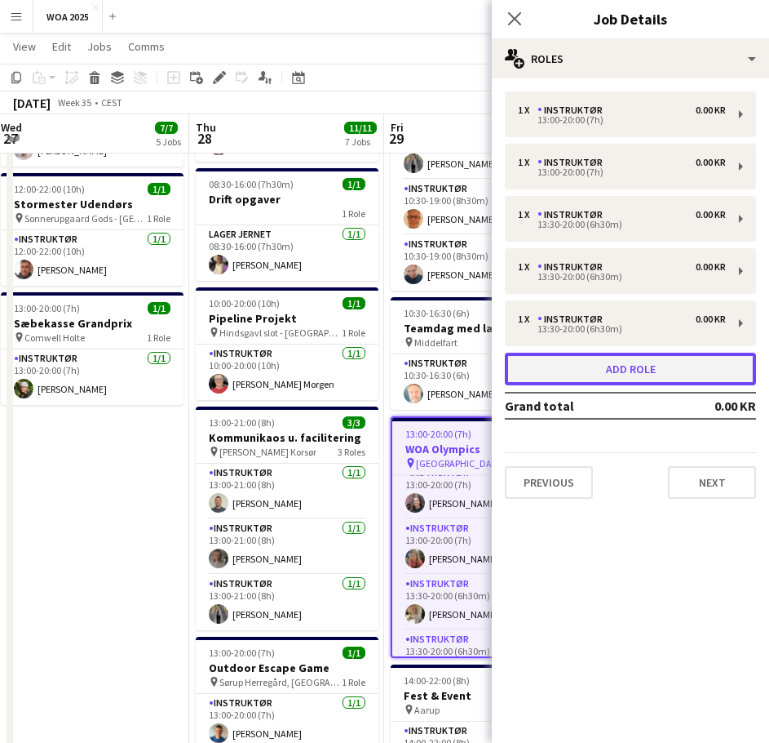
click at [589, 357] on button "Add role" at bounding box center [630, 369] width 251 height 33
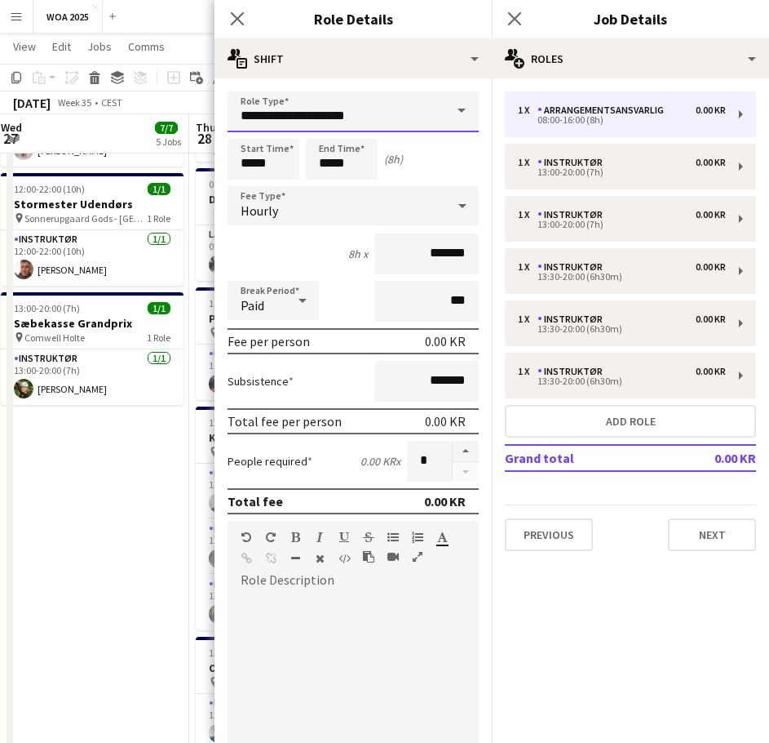
click at [360, 117] on input "**********" at bounding box center [353, 111] width 251 height 41
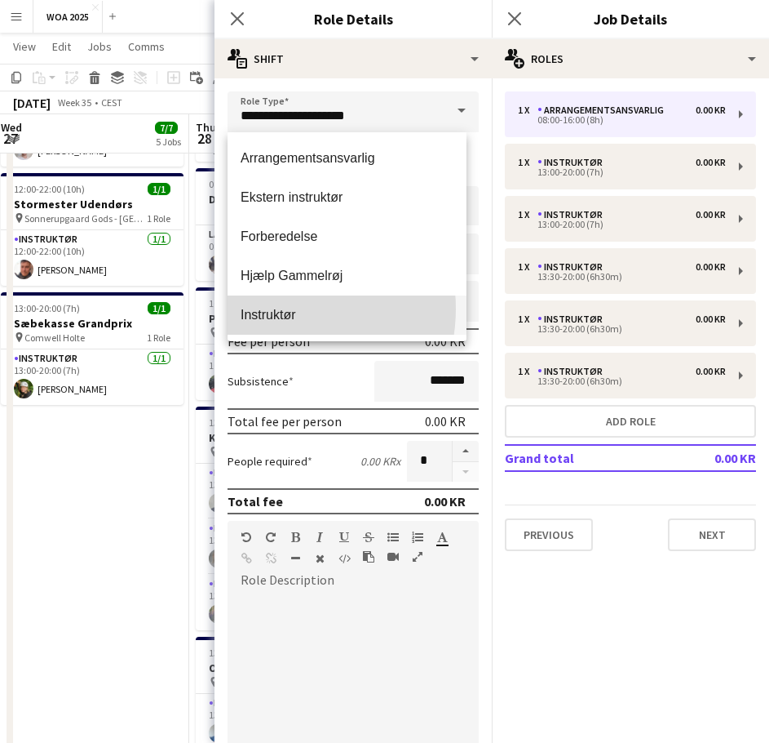
click at [274, 308] on span "Instruktør" at bounding box center [347, 315] width 213 height 16
type input "**********"
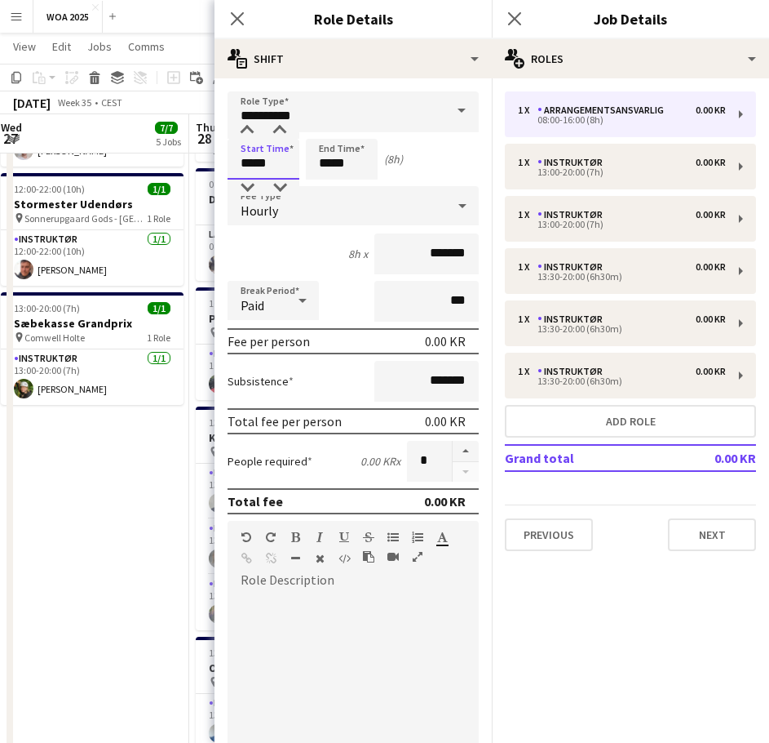
drag, startPoint x: 273, startPoint y: 161, endPoint x: 202, endPoint y: 166, distance: 72.0
click at [202, 166] on body "Menu Boards Boards Boards All jobs Status Workforce Workforce My Workforce Recr…" at bounding box center [384, 268] width 769 height 1516
type input "*****"
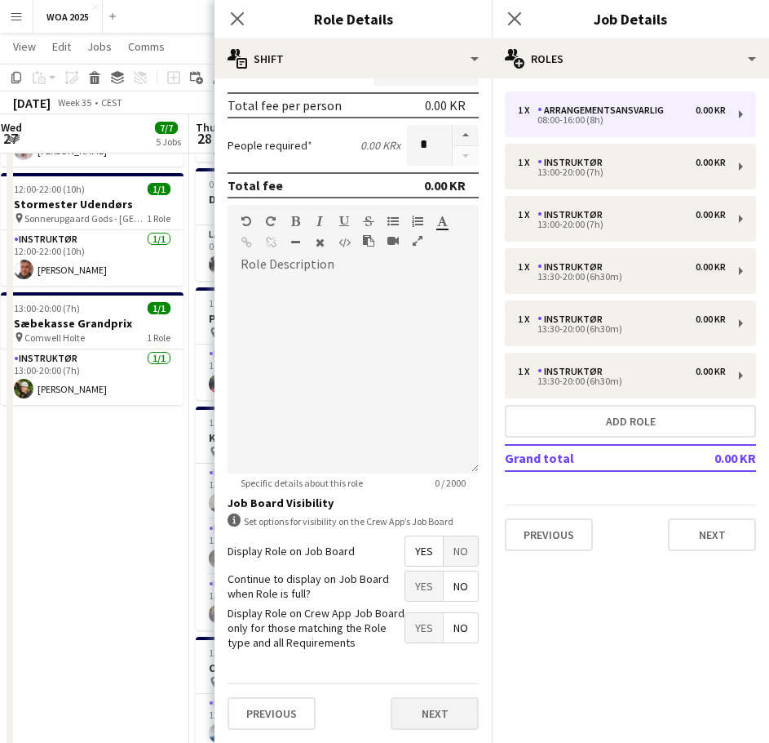
type input "*****"
click at [423, 717] on button "Next" at bounding box center [435, 713] width 88 height 33
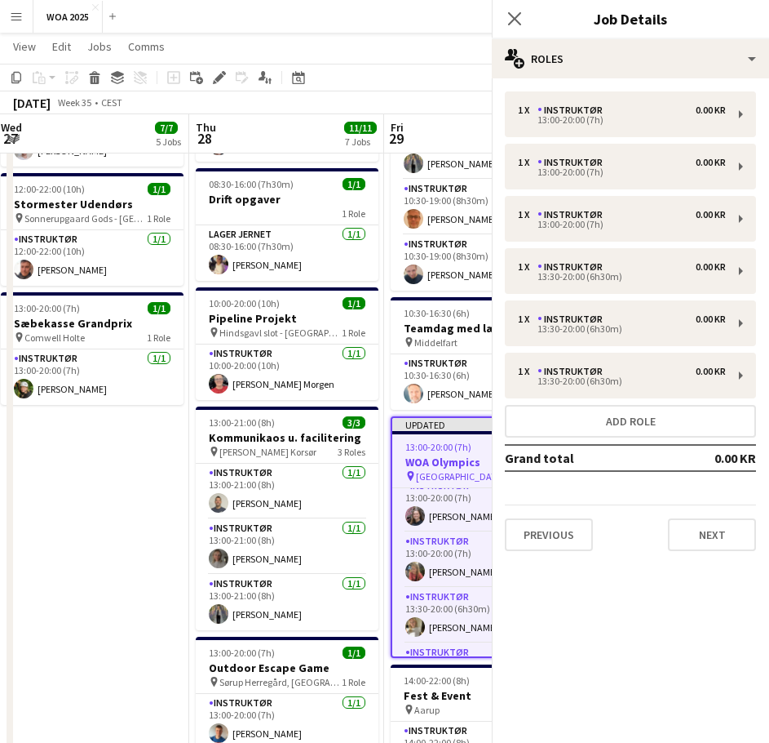
scroll to position [0, 0]
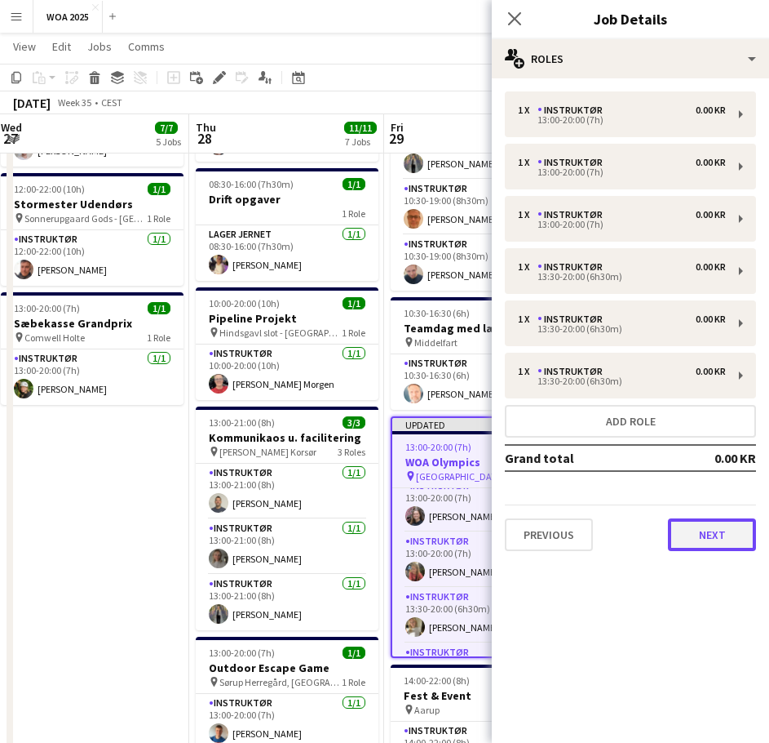
click at [699, 537] on button "Next" at bounding box center [712, 534] width 88 height 33
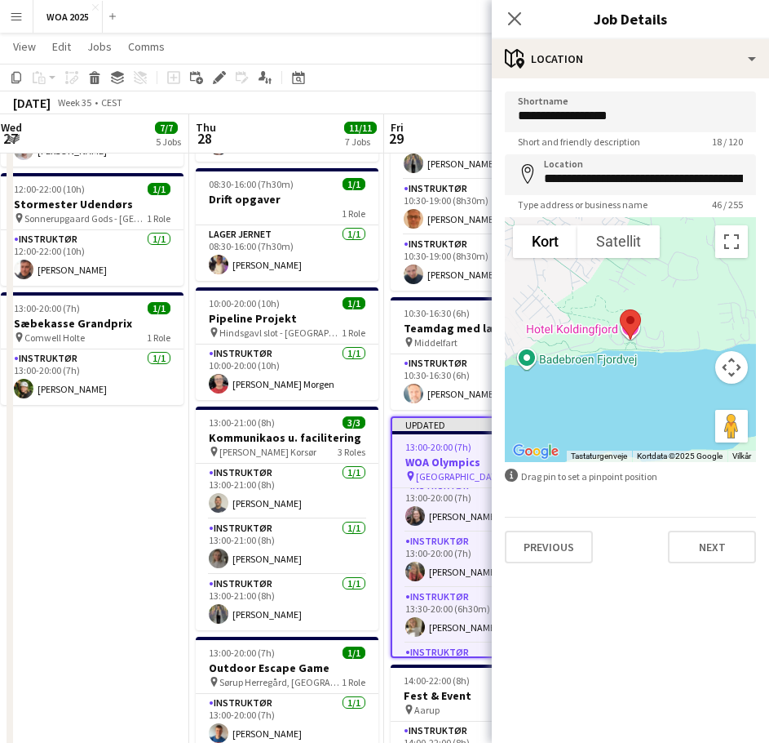
click at [701, 528] on div "Previous Next" at bounding box center [630, 540] width 251 height 47
click at [701, 543] on button "Next" at bounding box center [712, 546] width 88 height 33
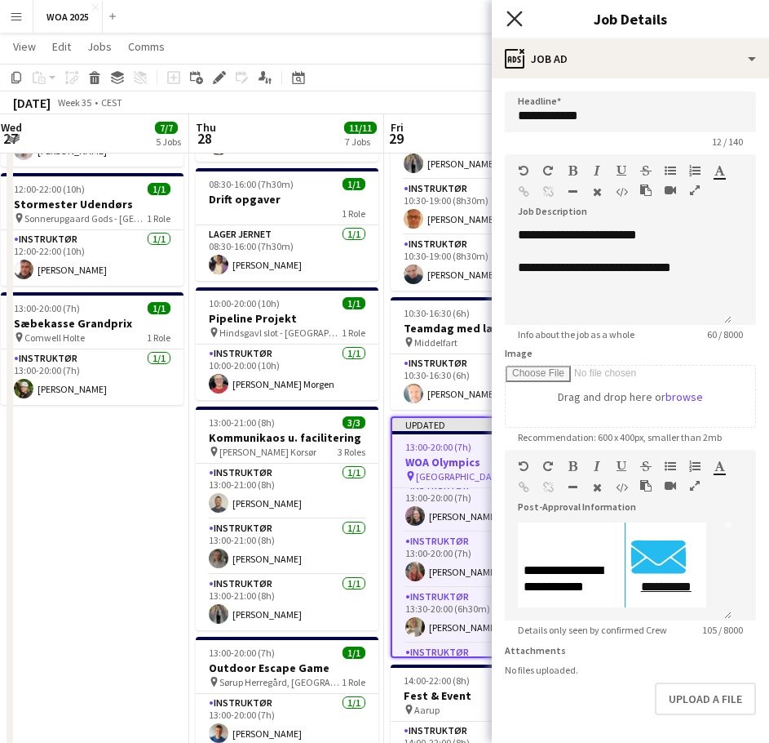
click at [517, 24] on icon "Close pop-in" at bounding box center [515, 19] width 16 height 16
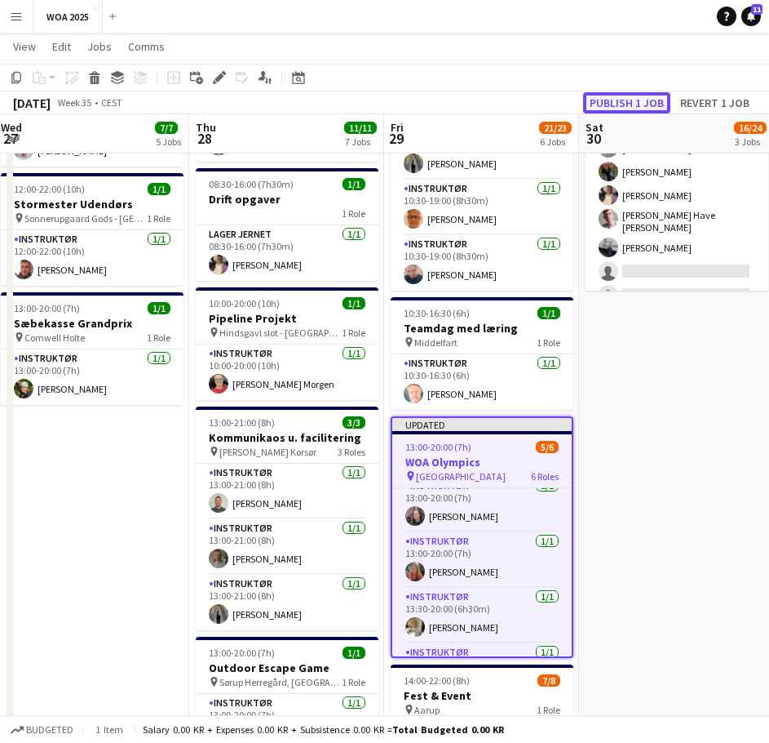
click at [641, 104] on button "Publish 1 job" at bounding box center [626, 102] width 87 height 21
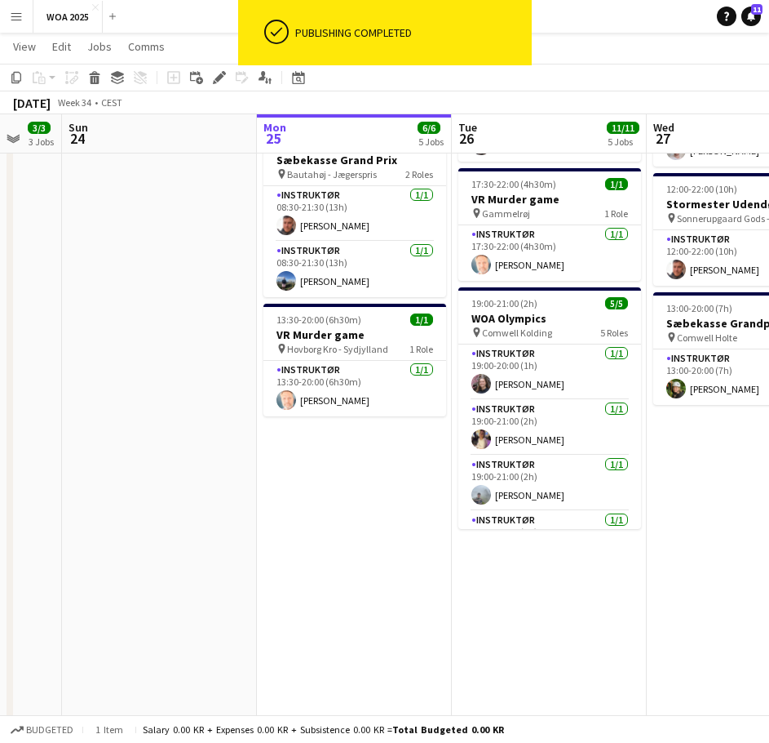
drag, startPoint x: 109, startPoint y: 493, endPoint x: 776, endPoint y: 435, distance: 669.2
click at [769, 435] on html "ok-circled Publishing completed Menu Boards Boards Boards All jobs Status Workf…" at bounding box center [384, 268] width 769 height 1516
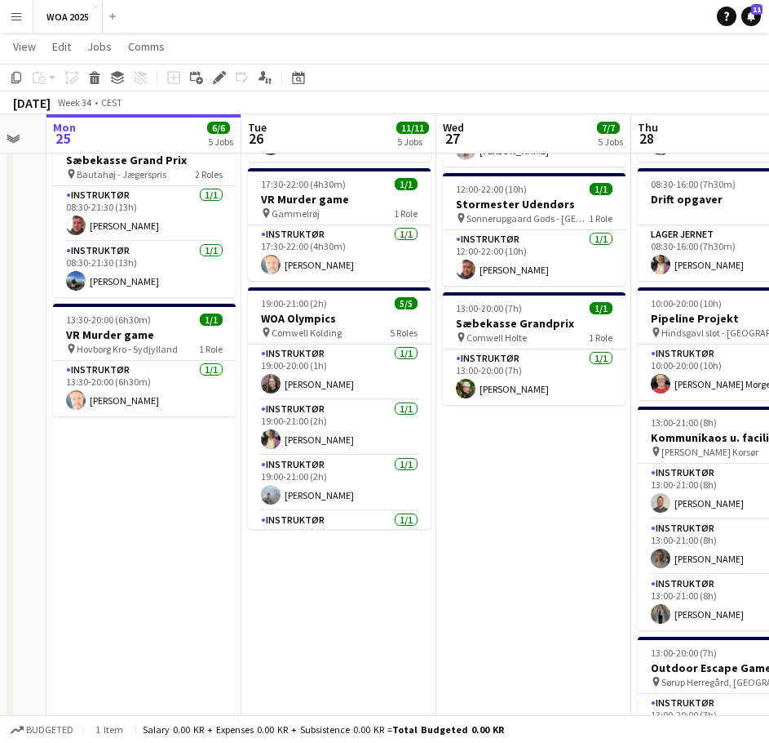
scroll to position [0, 539]
drag, startPoint x: 413, startPoint y: 483, endPoint x: 202, endPoint y: 489, distance: 211.4
click at [202, 489] on app-calendar-viewport "Fri 22 29/36 4 Jobs Sat 23 3/3 3 Jobs Sun 24 Mon 25 6/6 5 Jobs Tue 26 11/11 5 J…" at bounding box center [384, 286] width 769 height 1425
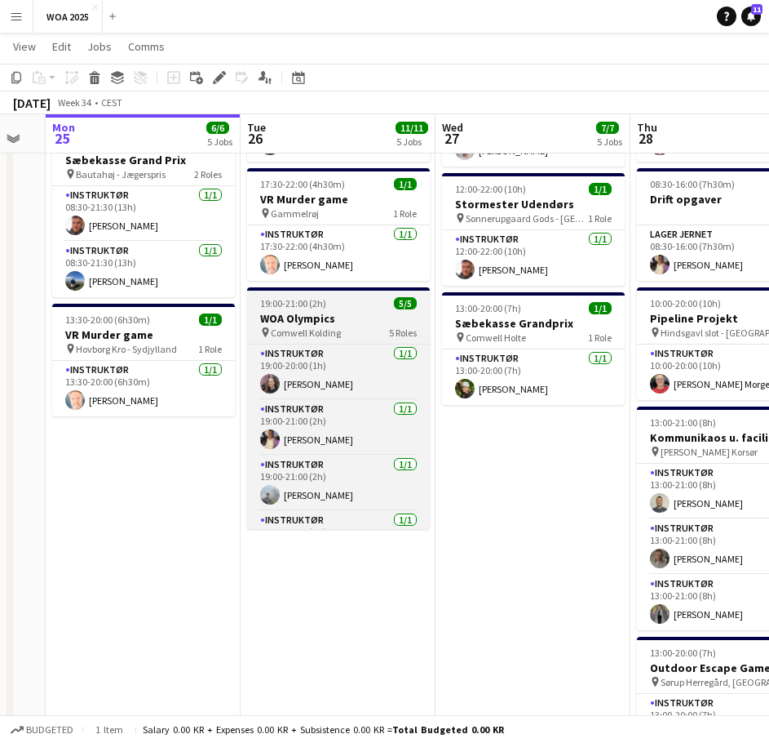
click at [372, 326] on div "pin Comwell Kolding 5 Roles" at bounding box center [338, 332] width 183 height 13
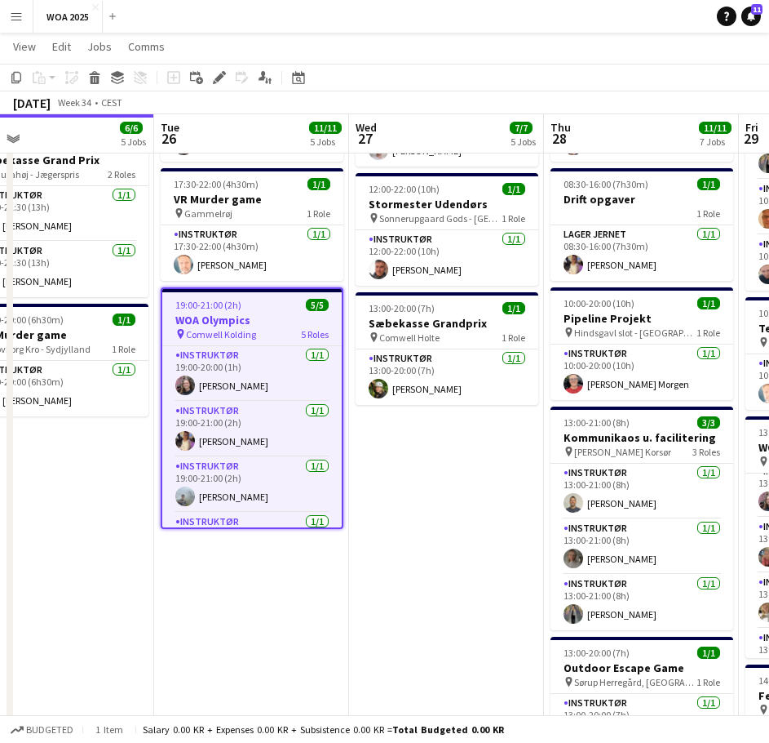
scroll to position [0, 636]
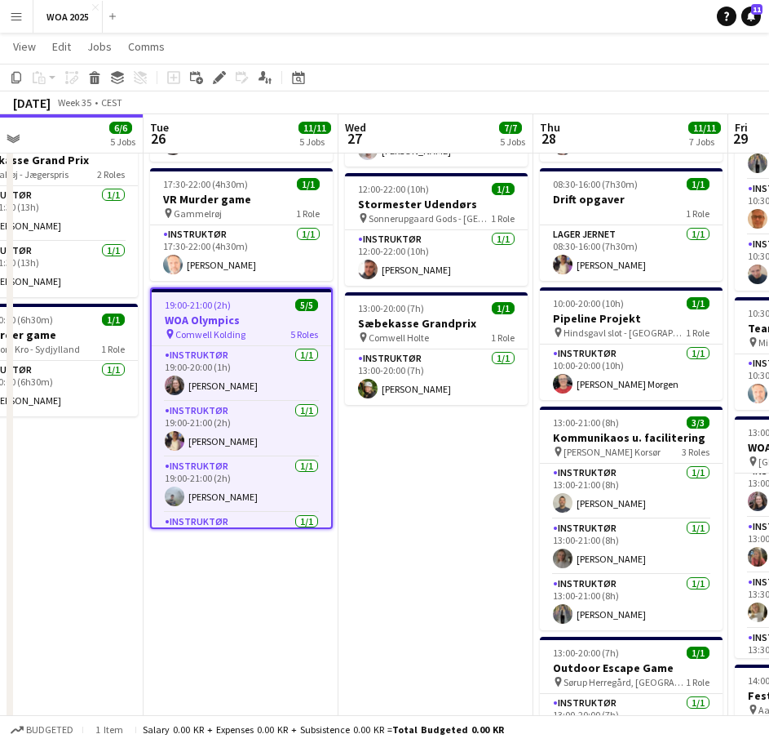
drag, startPoint x: 494, startPoint y: 455, endPoint x: 428, endPoint y: 458, distance: 65.4
click at [428, 458] on app-calendar-viewport "Fri 22 29/36 4 Jobs Sat 23 3/3 3 Jobs Sun 24 Mon 25 6/6 5 Jobs Tue 26 11/11 5 J…" at bounding box center [384, 286] width 769 height 1425
click at [171, 594] on app-date-cell "10:00-19:00 (9h) 2/2 Gummibådsregatta pin Fugledegaard, Tissø Vikingecenter 2 R…" at bounding box center [241, 346] width 195 height 1306
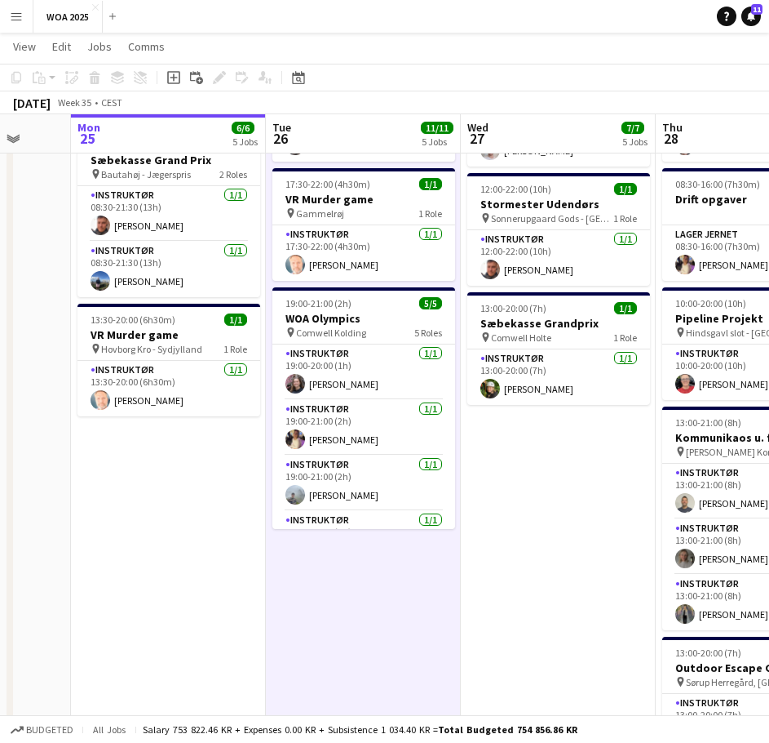
drag, startPoint x: 305, startPoint y: 609, endPoint x: 365, endPoint y: 610, distance: 59.6
click at [353, 612] on app-calendar-viewport "Fri 22 29/36 4 Jobs Sat 23 3/3 3 Jobs Sun 24 Mon 25 6/6 5 Jobs Tue 26 11/11 5 J…" at bounding box center [384, 286] width 769 height 1425
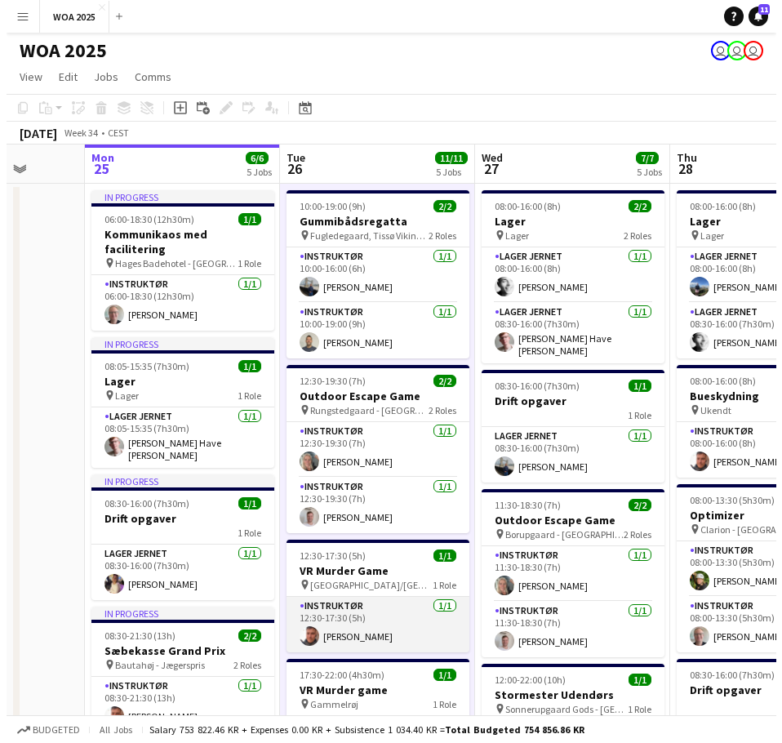
scroll to position [0, 0]
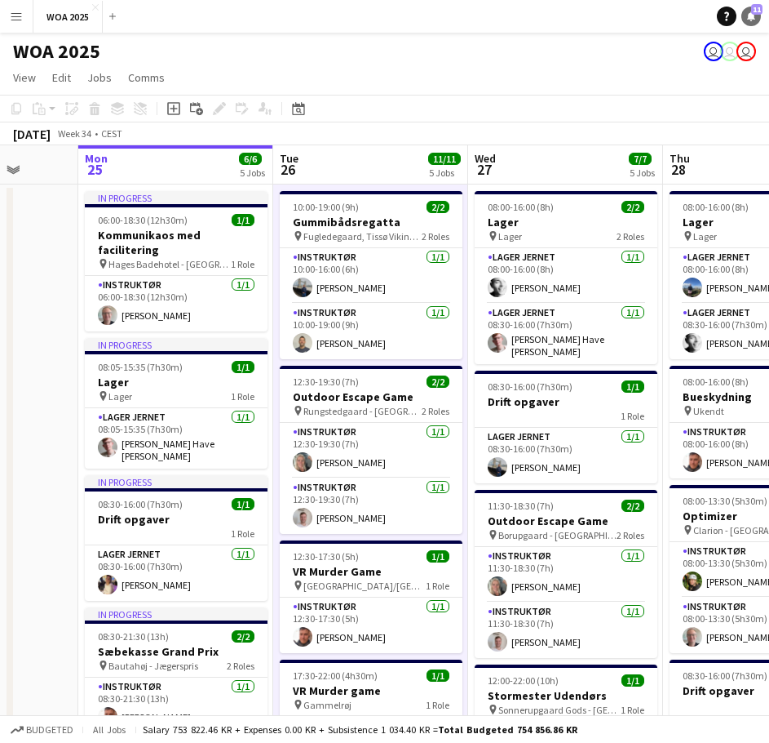
click at [753, 21] on link "Notifications 11" at bounding box center [752, 17] width 20 height 20
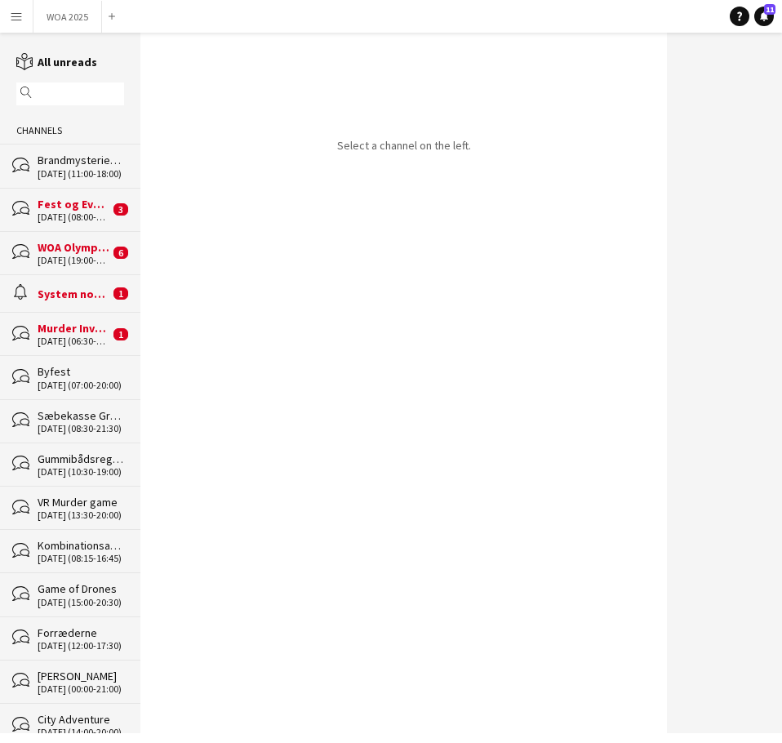
click at [58, 336] on div "[DATE] (06:30-13:30)" at bounding box center [74, 340] width 72 height 11
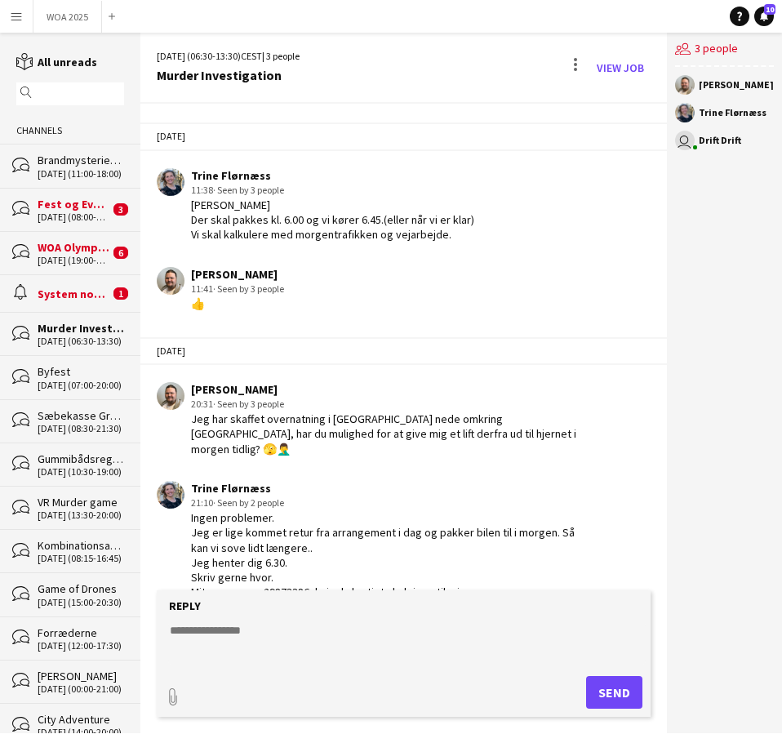
scroll to position [268, 0]
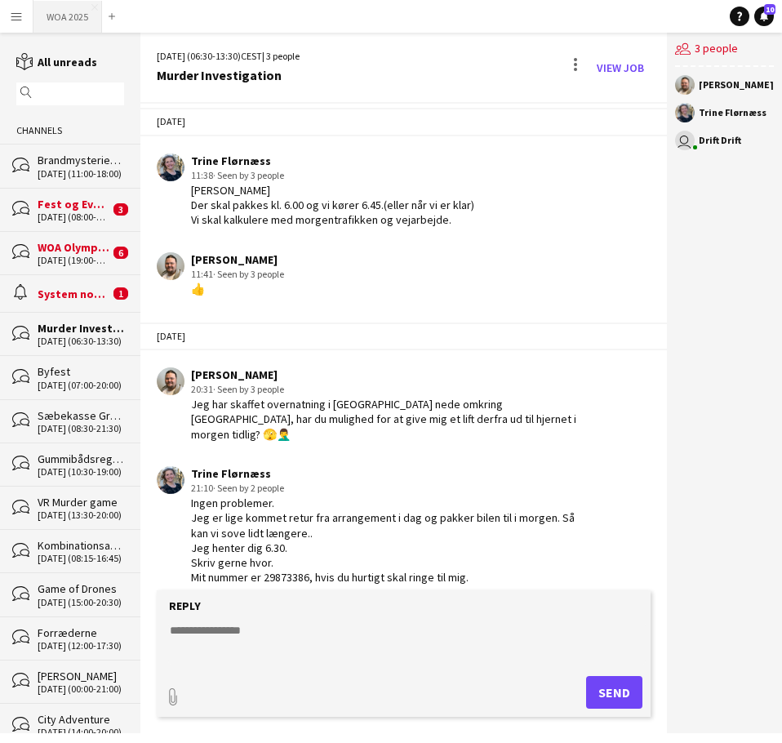
click at [67, 19] on button "WOA 2025 Close" at bounding box center [67, 17] width 69 height 32
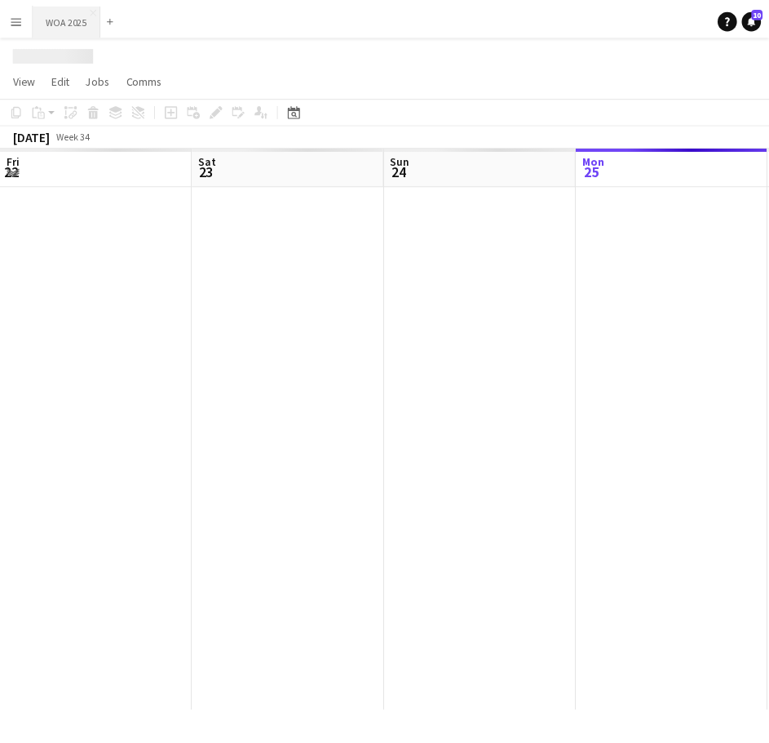
scroll to position [0, 390]
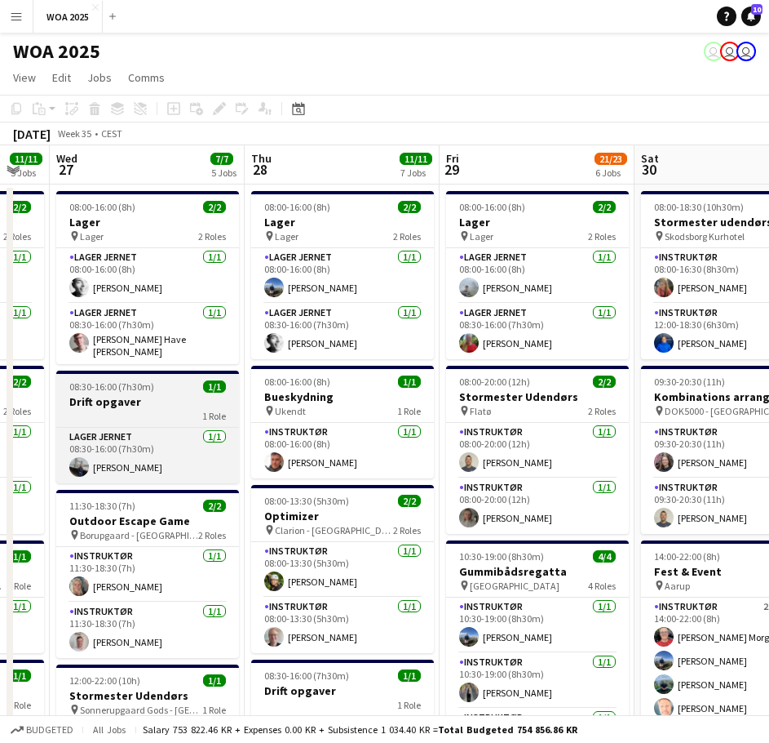
drag, startPoint x: 502, startPoint y: 280, endPoint x: 140, endPoint y: 385, distance: 377.3
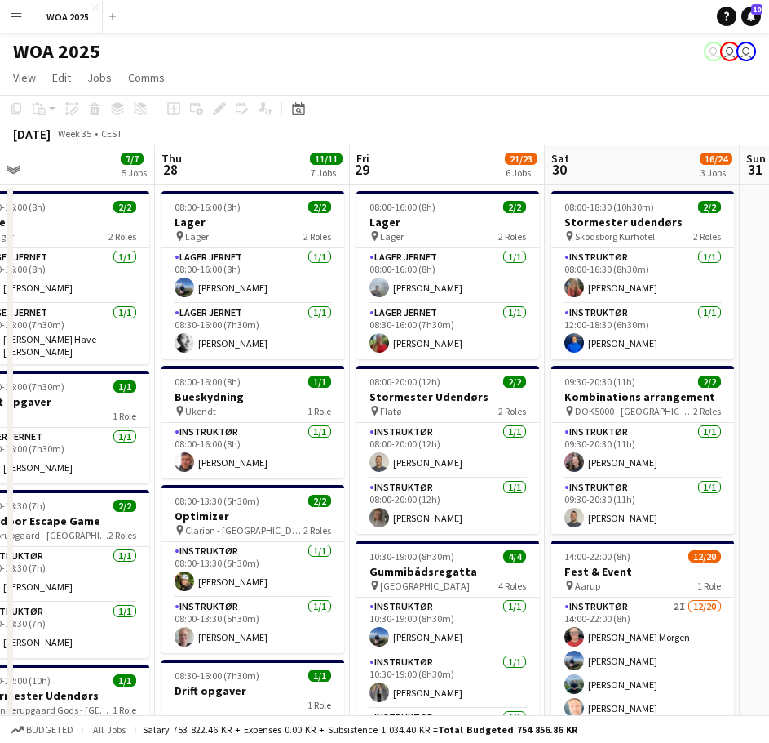
scroll to position [0, 635]
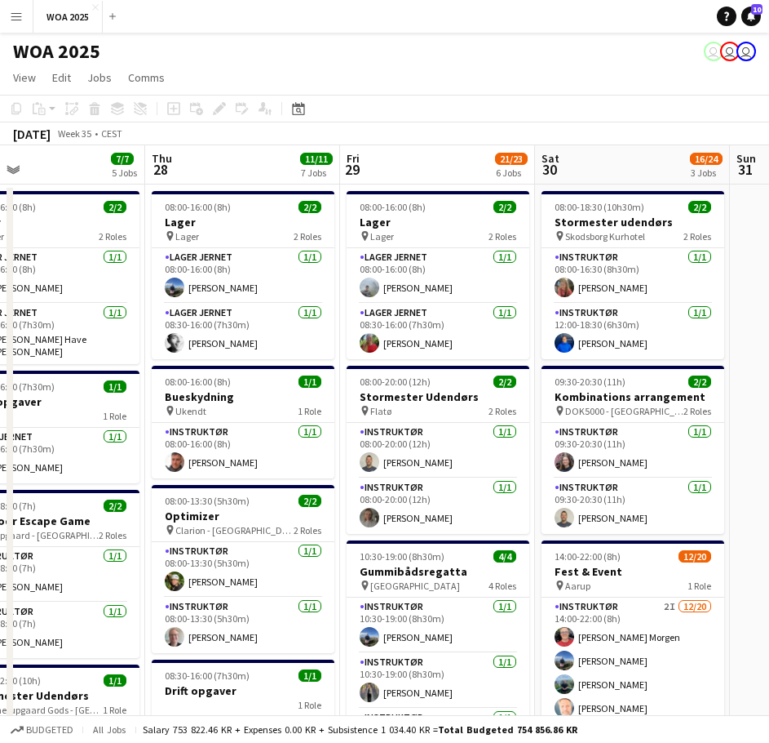
drag, startPoint x: 388, startPoint y: 383, endPoint x: 333, endPoint y: 382, distance: 54.7
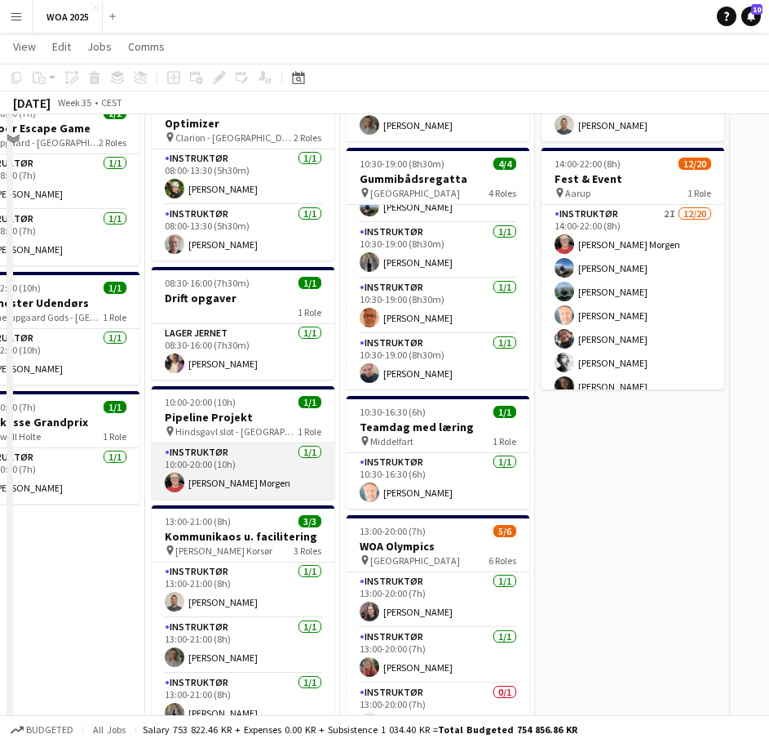
scroll to position [64, 0]
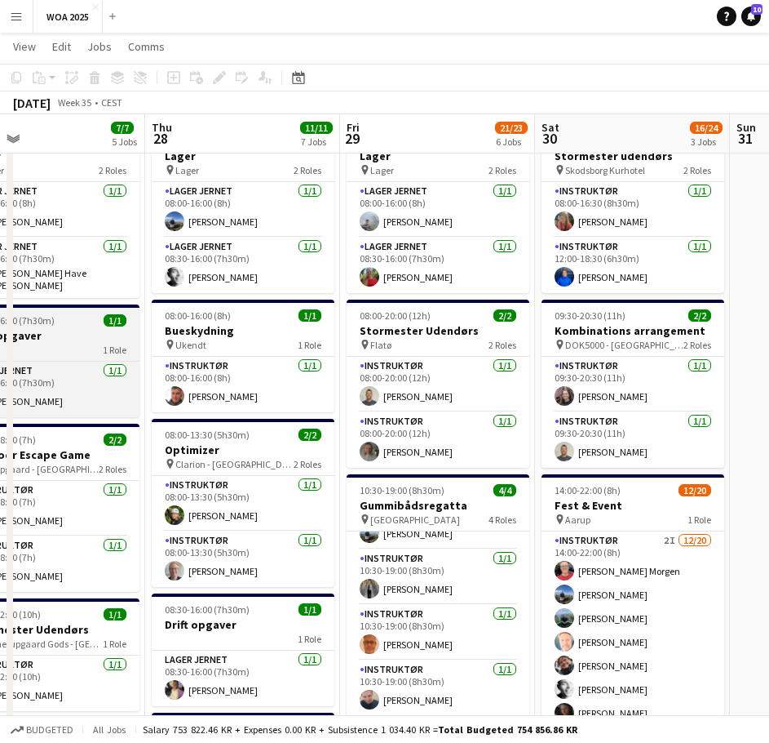
drag, startPoint x: 544, startPoint y: 331, endPoint x: 529, endPoint y: 335, distance: 15.8
click at [560, 331] on app-calendar-viewport "Sun 24 Mon 25 6/6 5 Jobs Tue 26 11/11 5 Jobs Wed 27 7/7 5 Jobs Thu 28 11/11 7 J…" at bounding box center [384, 683] width 769 height 1368
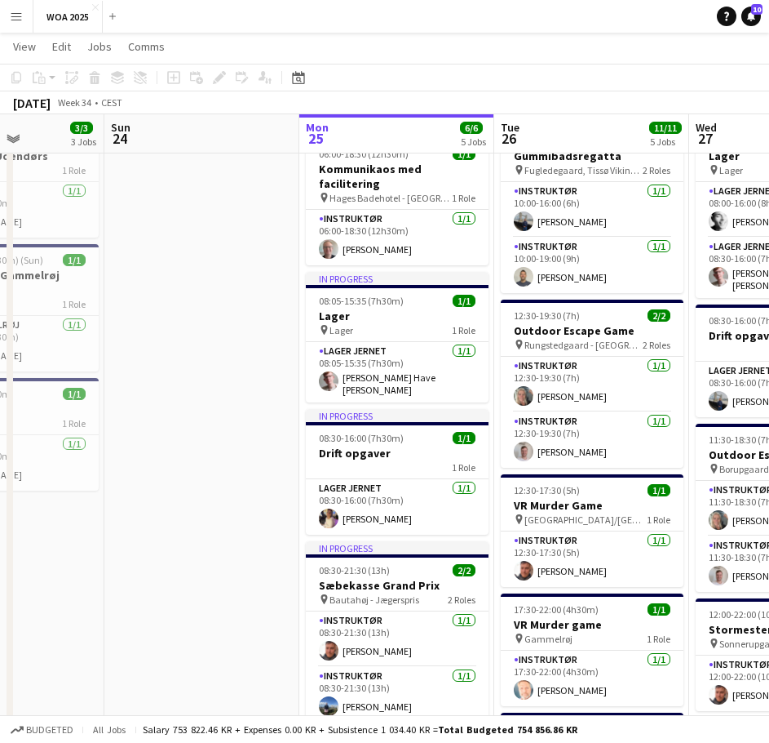
drag, startPoint x: 385, startPoint y: 339, endPoint x: 633, endPoint y: 349, distance: 248.3
click at [638, 348] on app-calendar-viewport "Thu 21 Fri 22 29/36 4 Jobs Sat 23 3/3 3 Jobs Sun 24 Mon 25 6/6 5 Jobs Tue 26 11…" at bounding box center [384, 683] width 769 height 1368
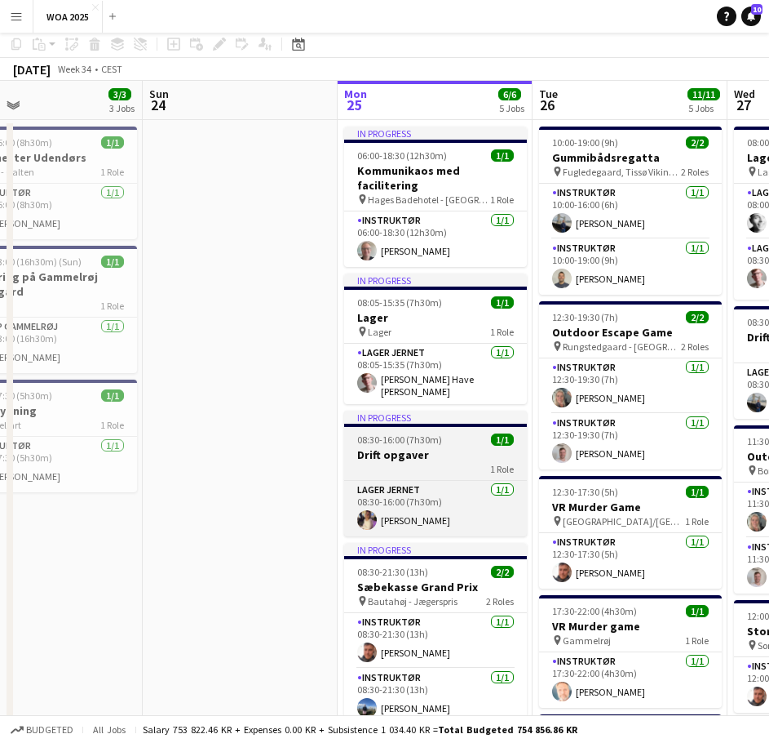
scroll to position [0, 0]
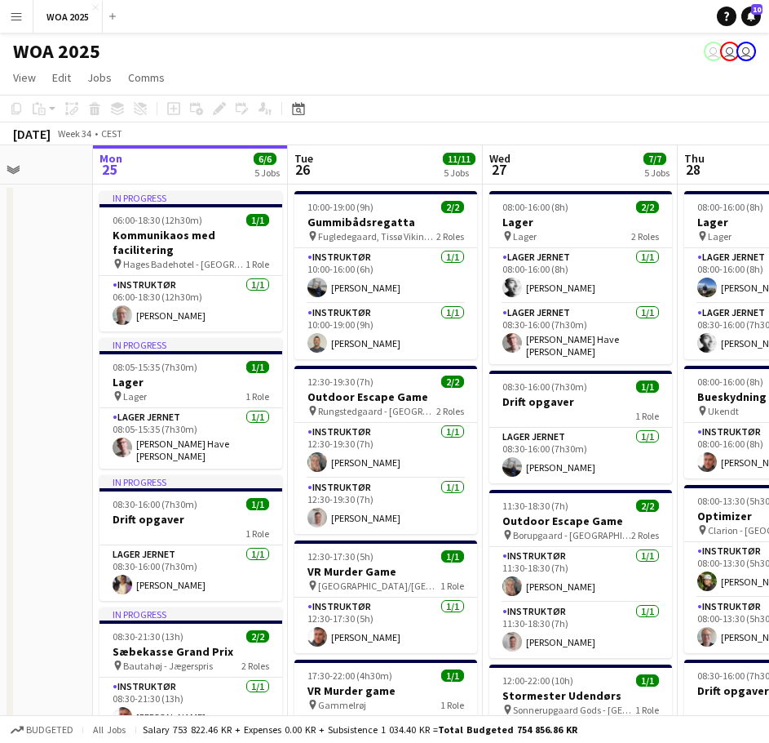
drag, startPoint x: 531, startPoint y: 411, endPoint x: 285, endPoint y: 377, distance: 248.8
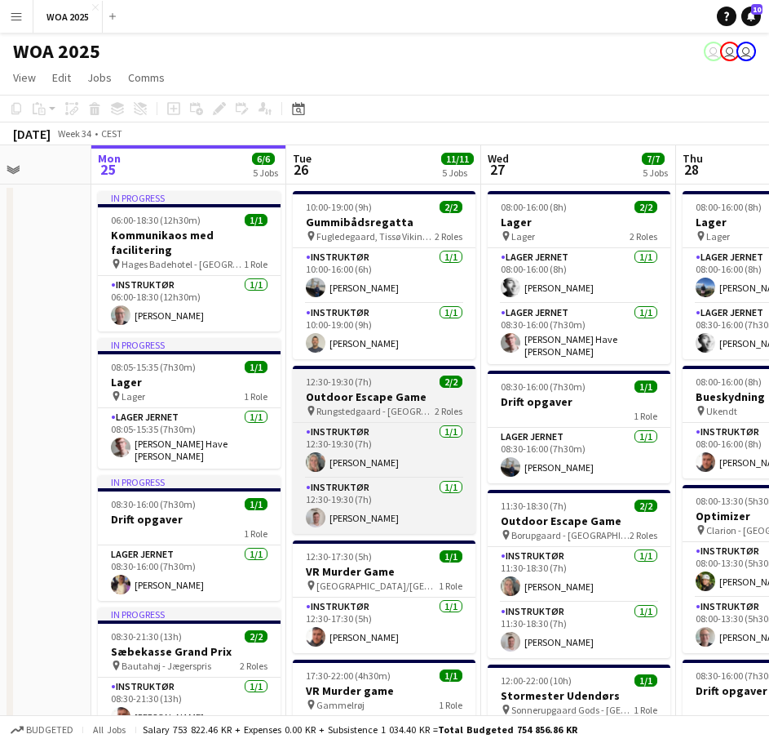
click at [372, 390] on h3 "Outdoor Escape Game" at bounding box center [384, 396] width 183 height 15
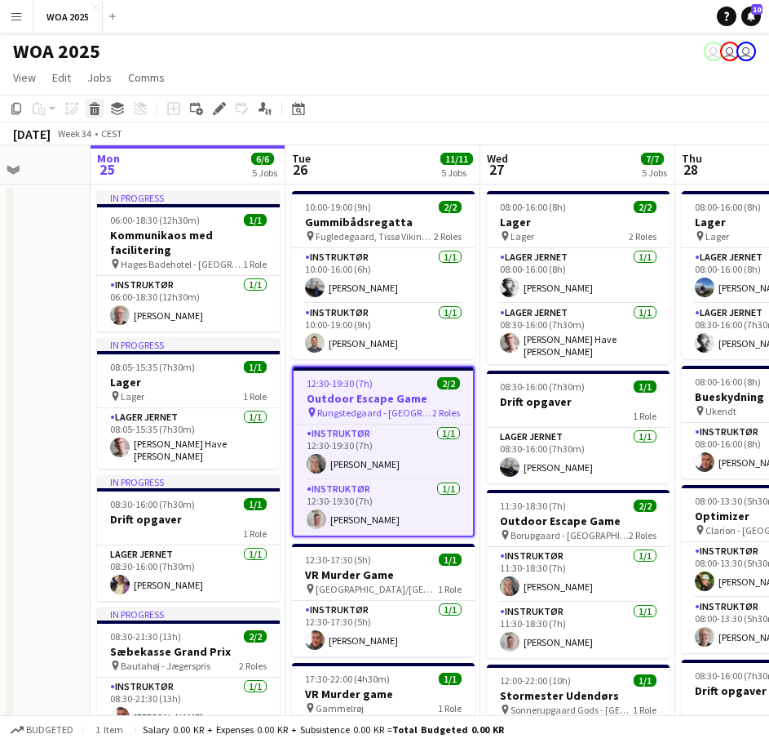
click at [100, 114] on icon "Delete" at bounding box center [94, 108] width 13 height 13
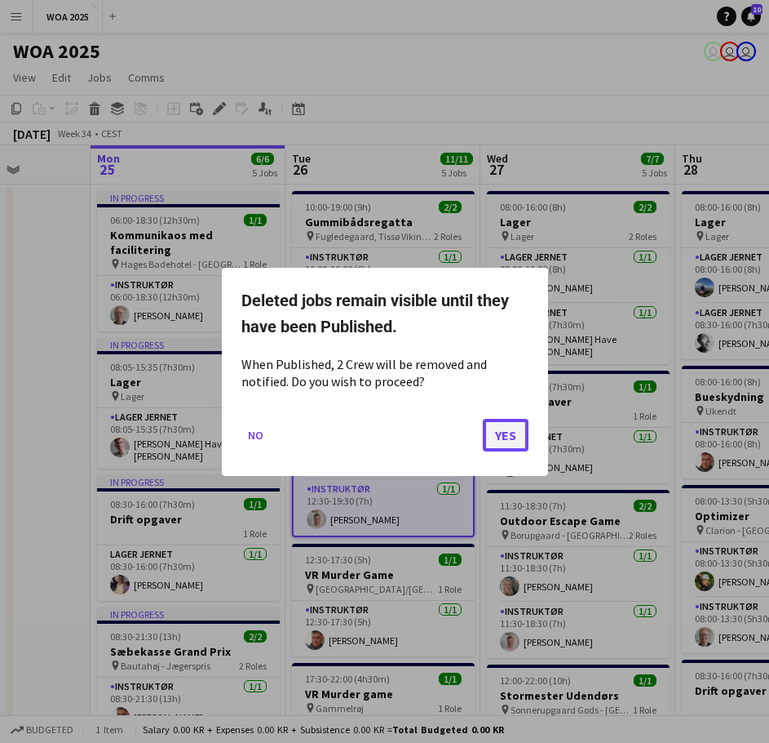
click at [499, 430] on button "Yes" at bounding box center [506, 434] width 46 height 33
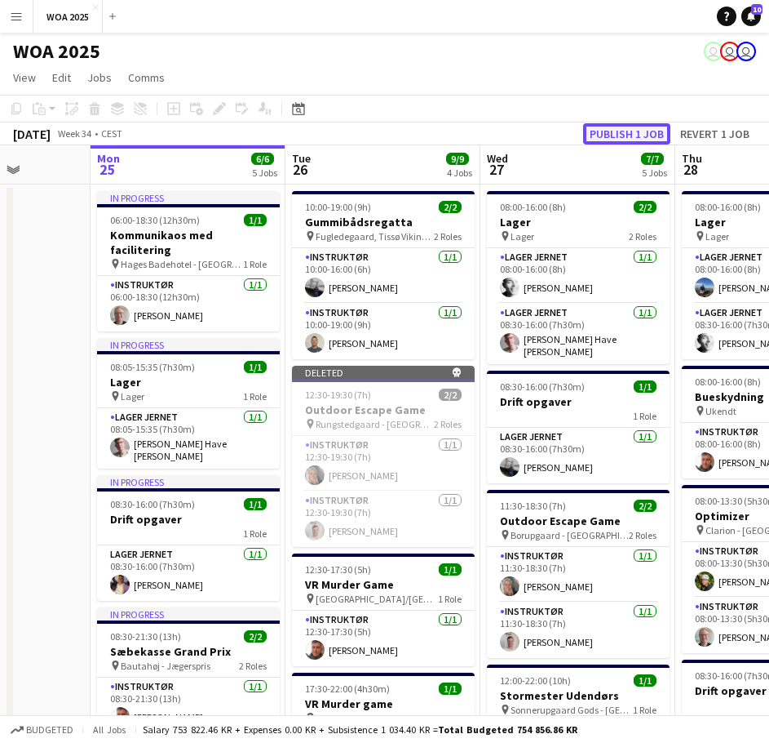
click at [616, 129] on button "Publish 1 job" at bounding box center [626, 133] width 87 height 21
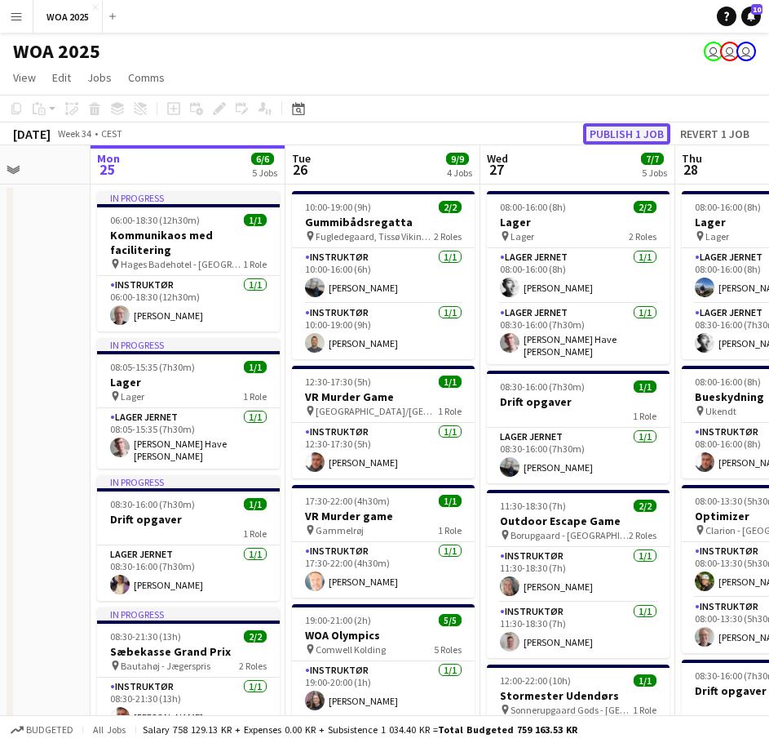
click at [638, 135] on button "Publish 1 job" at bounding box center [626, 133] width 87 height 21
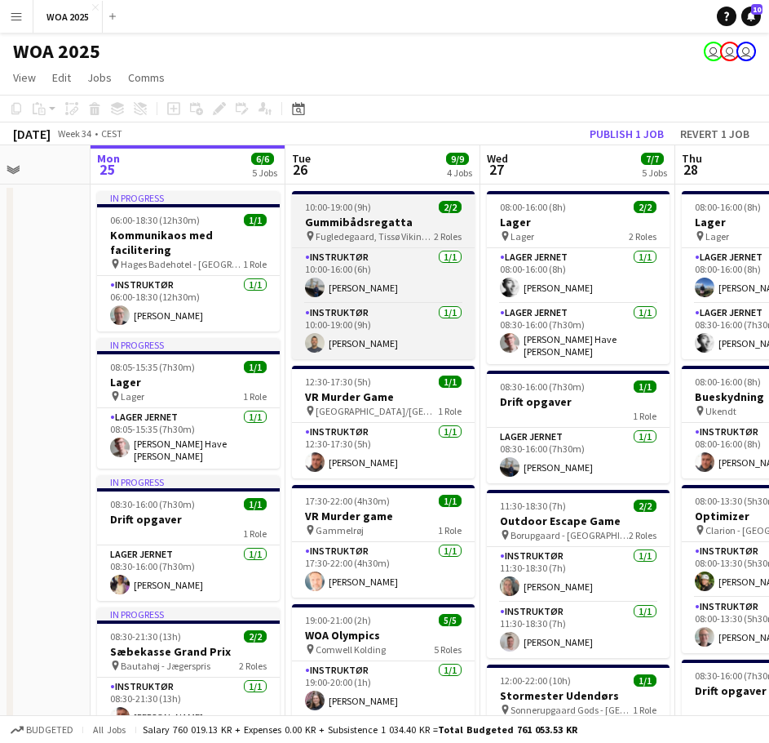
click at [353, 224] on h3 "Gummibådsregatta" at bounding box center [383, 222] width 183 height 15
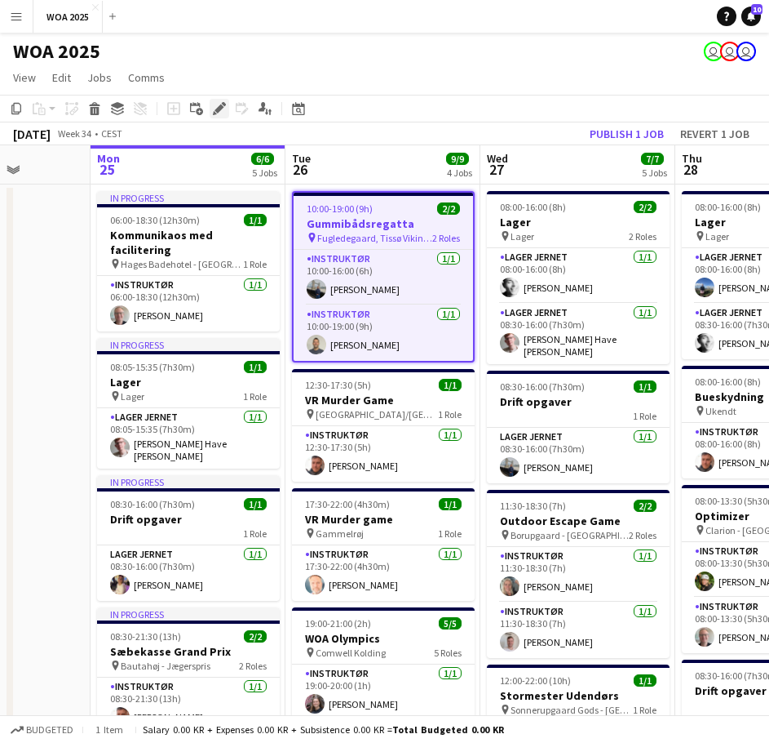
click at [219, 104] on icon "Edit" at bounding box center [219, 108] width 13 height 13
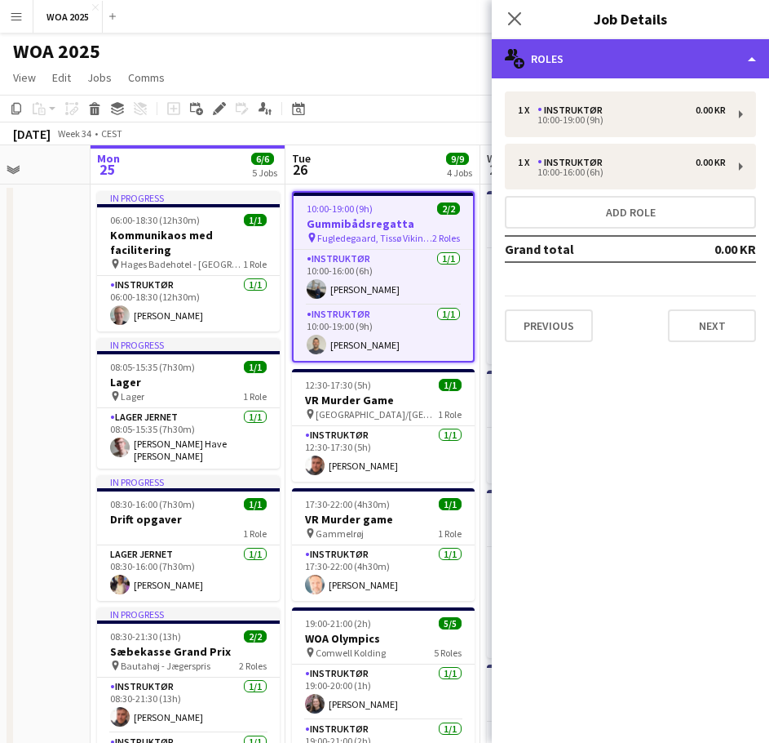
click at [646, 59] on div "multiple-users-add Roles" at bounding box center [630, 58] width 277 height 39
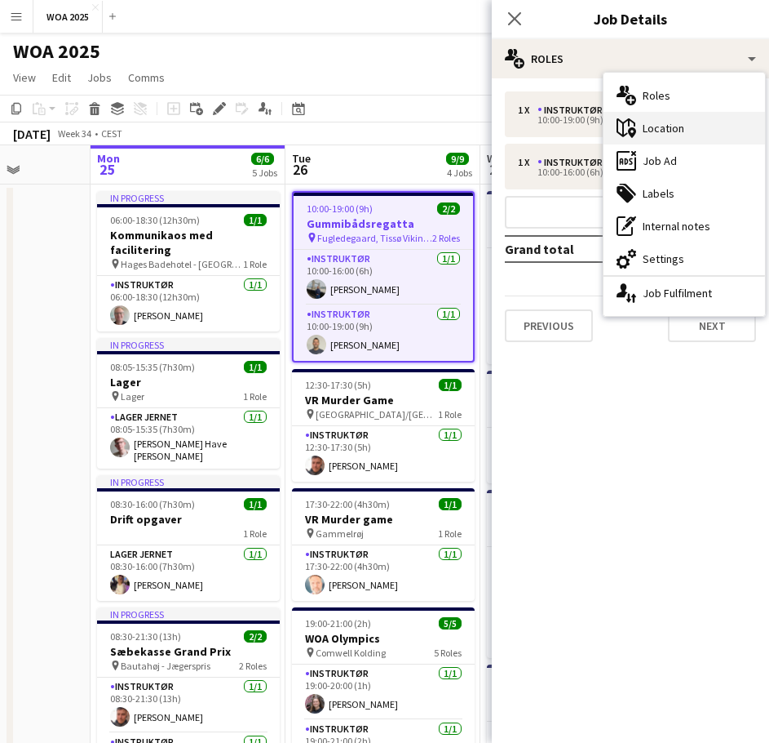
click at [664, 122] on div "maps-pin-1 Location" at bounding box center [685, 128] width 162 height 33
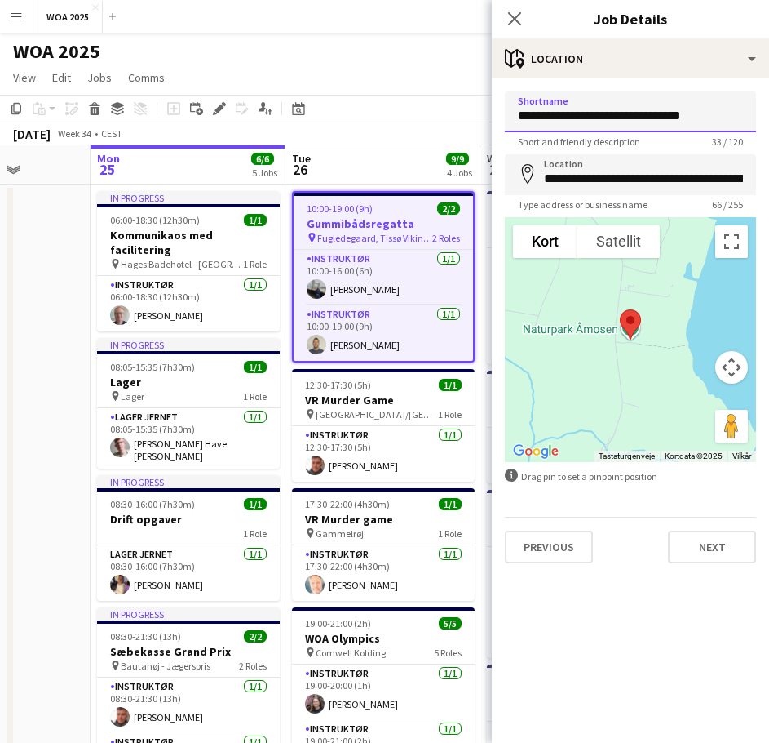
drag, startPoint x: 648, startPoint y: 111, endPoint x: 598, endPoint y: 112, distance: 49.8
click at [598, 112] on input "**********" at bounding box center [630, 111] width 251 height 41
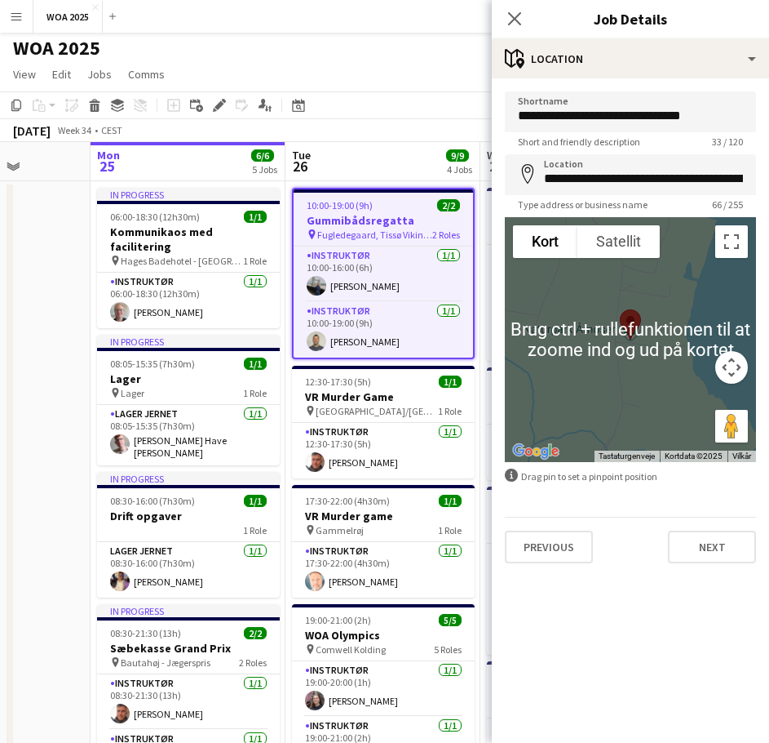
scroll to position [0, 0]
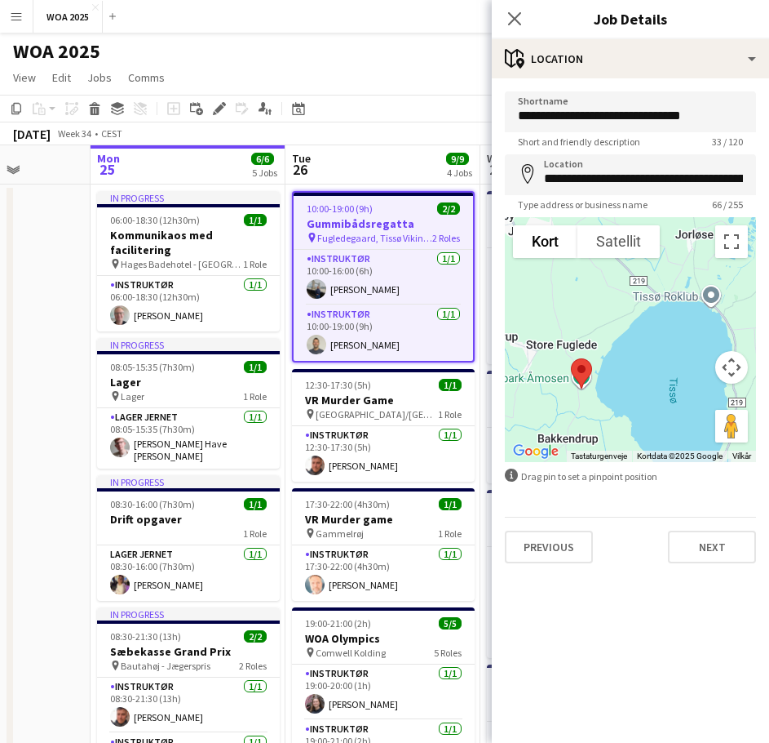
drag, startPoint x: 685, startPoint y: 335, endPoint x: 615, endPoint y: 357, distance: 73.0
click at [615, 357] on div at bounding box center [630, 339] width 251 height 245
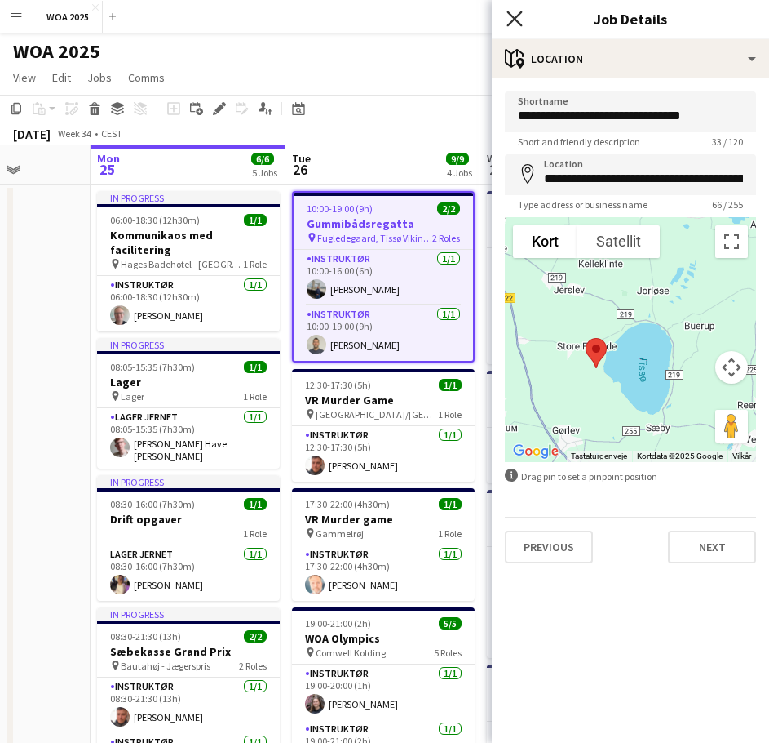
click at [518, 20] on icon "Close pop-in" at bounding box center [515, 19] width 16 height 16
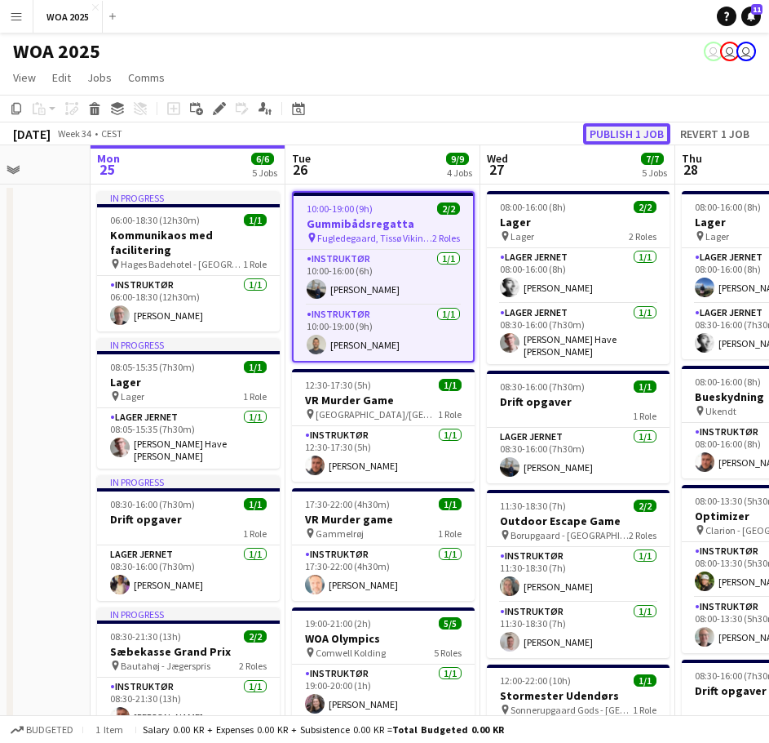
click at [622, 130] on button "Publish 1 job" at bounding box center [626, 133] width 87 height 21
click at [358, 224] on h3 "Gummibådsregatta" at bounding box center [384, 223] width 180 height 15
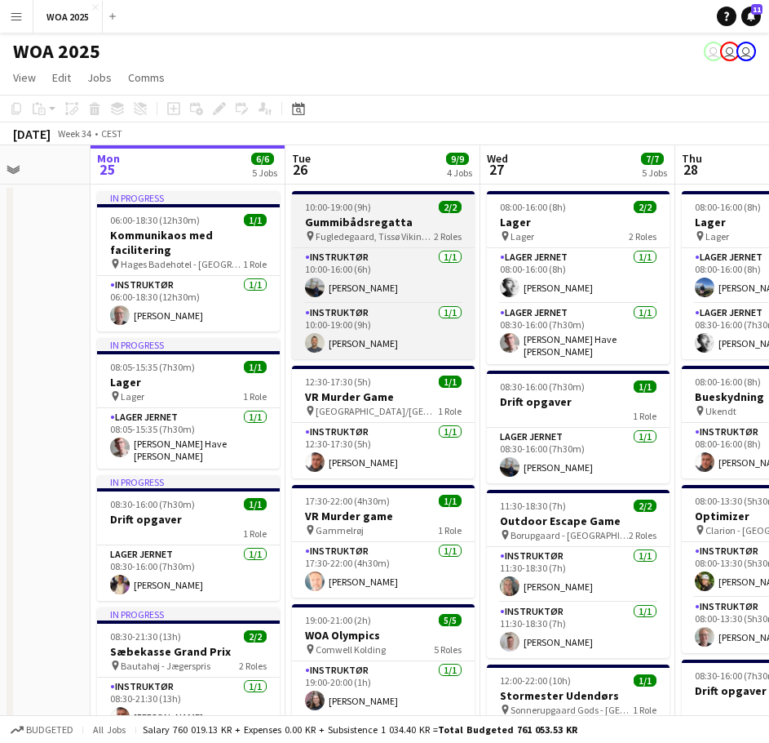
click at [358, 224] on h3 "Gummibådsregatta" at bounding box center [383, 222] width 183 height 15
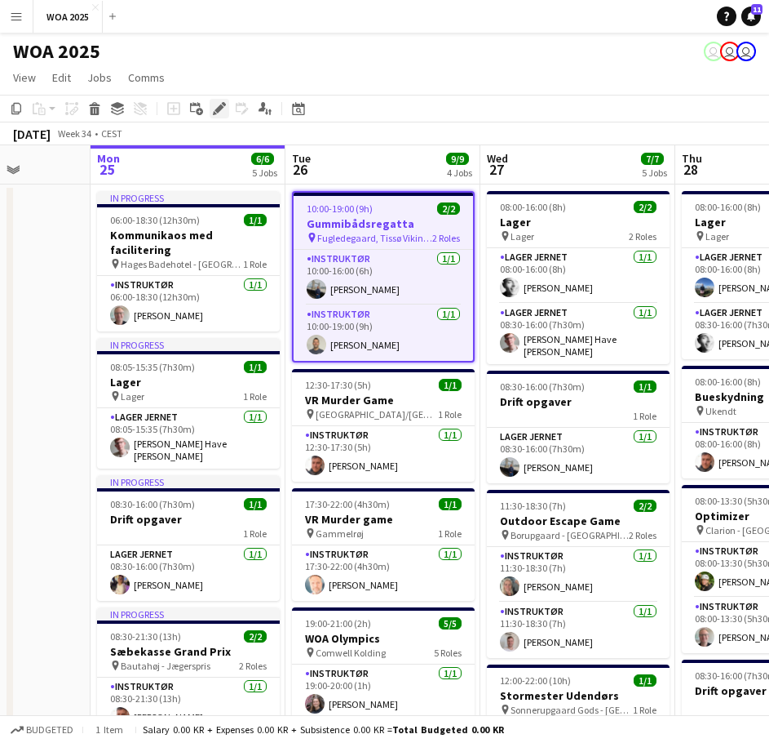
click at [215, 107] on icon "Edit" at bounding box center [219, 108] width 13 height 13
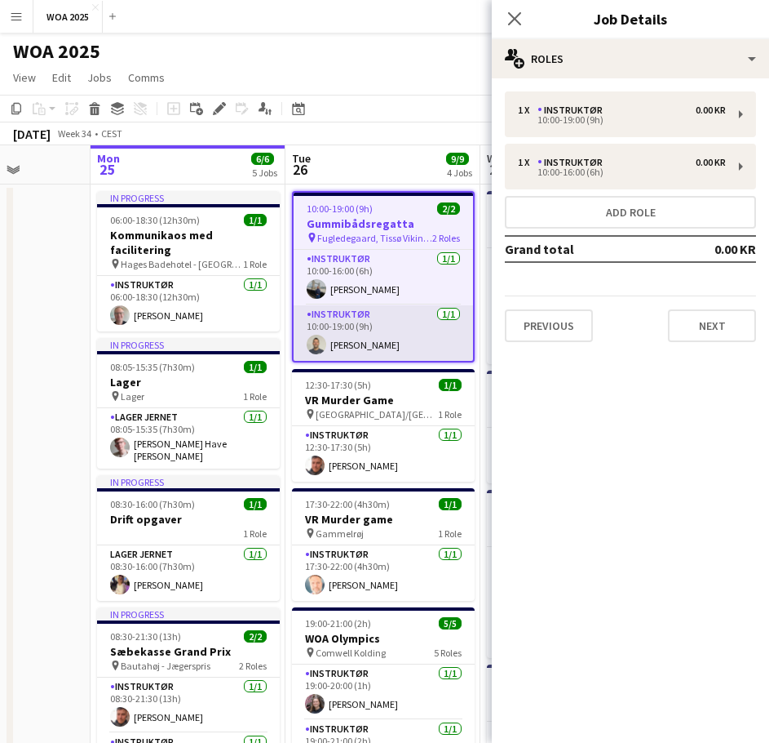
click at [394, 330] on app-card-role "Instruktør [DATE] 10:00-19:00 (9h) [PERSON_NAME]" at bounding box center [384, 332] width 180 height 55
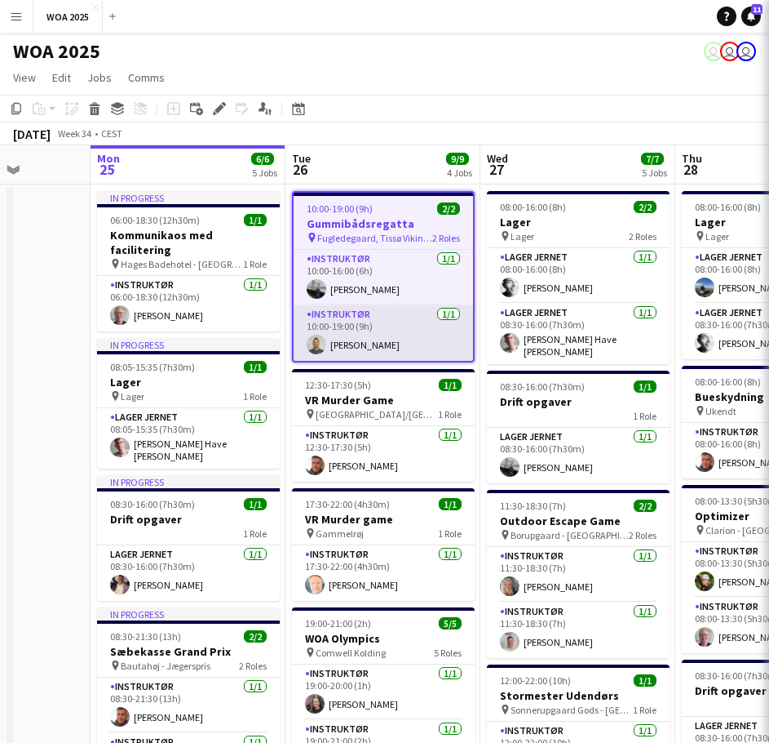
scroll to position [0, 495]
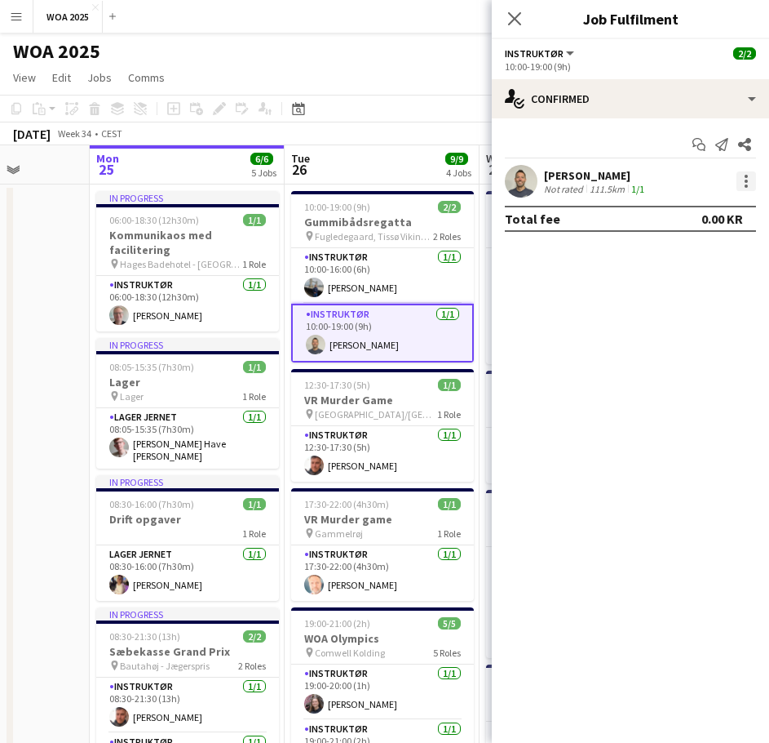
click at [744, 177] on div at bounding box center [747, 181] width 20 height 20
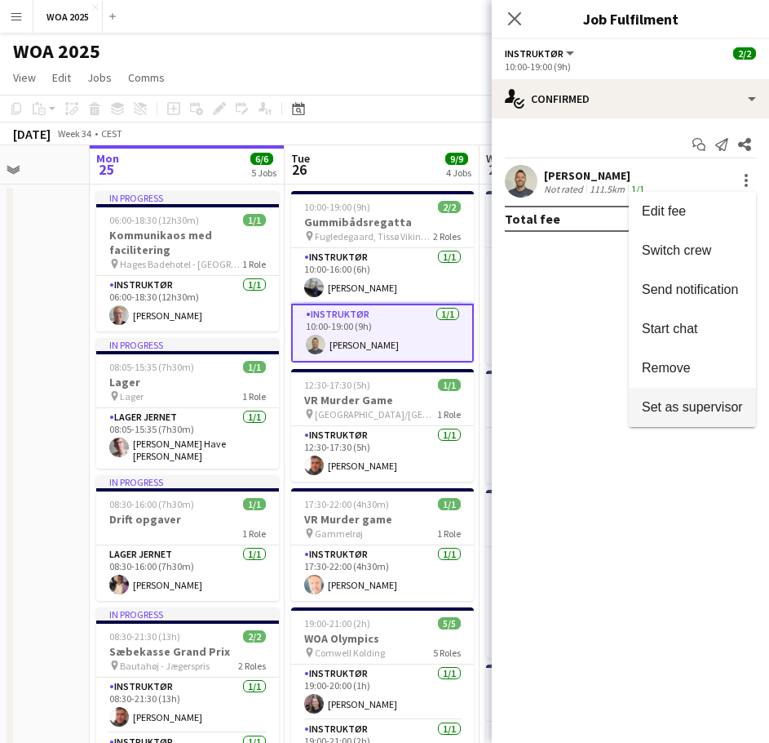
click at [678, 409] on span "Set as supervisor" at bounding box center [692, 407] width 101 height 14
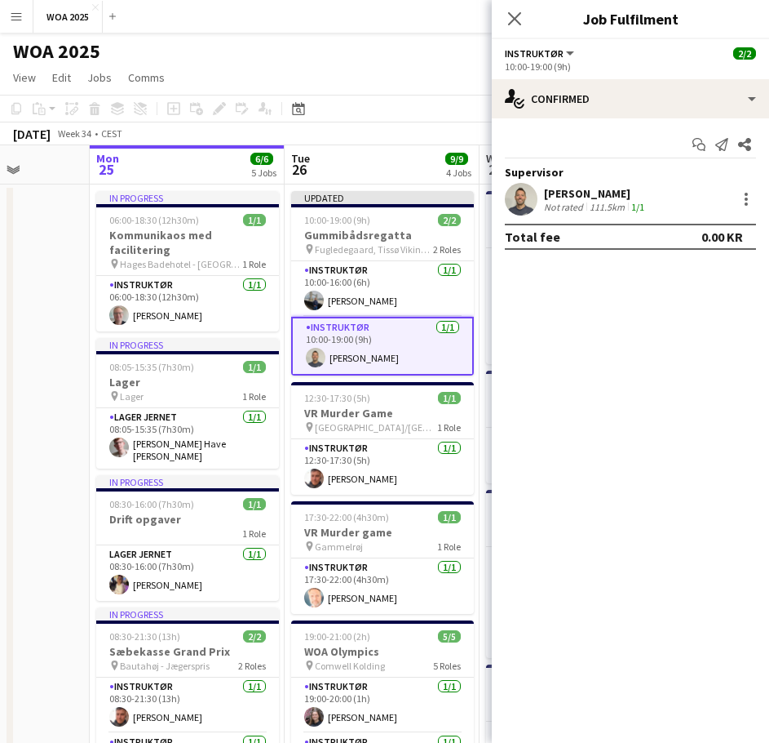
click at [399, 135] on div "[DATE] Week 34 • CEST Publish 1 job Revert 1 job" at bounding box center [384, 133] width 769 height 23
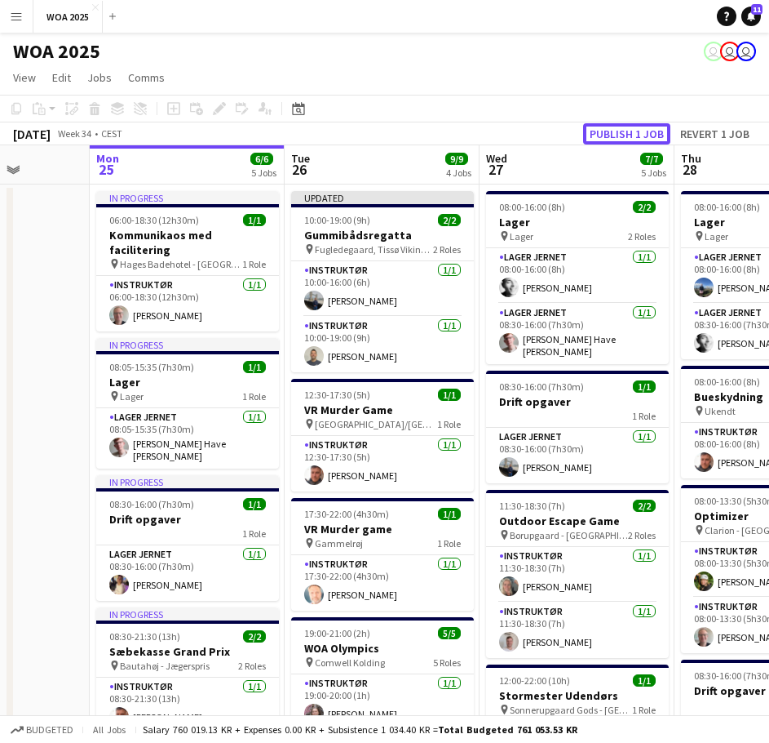
click at [625, 131] on button "Publish 1 job" at bounding box center [626, 133] width 87 height 21
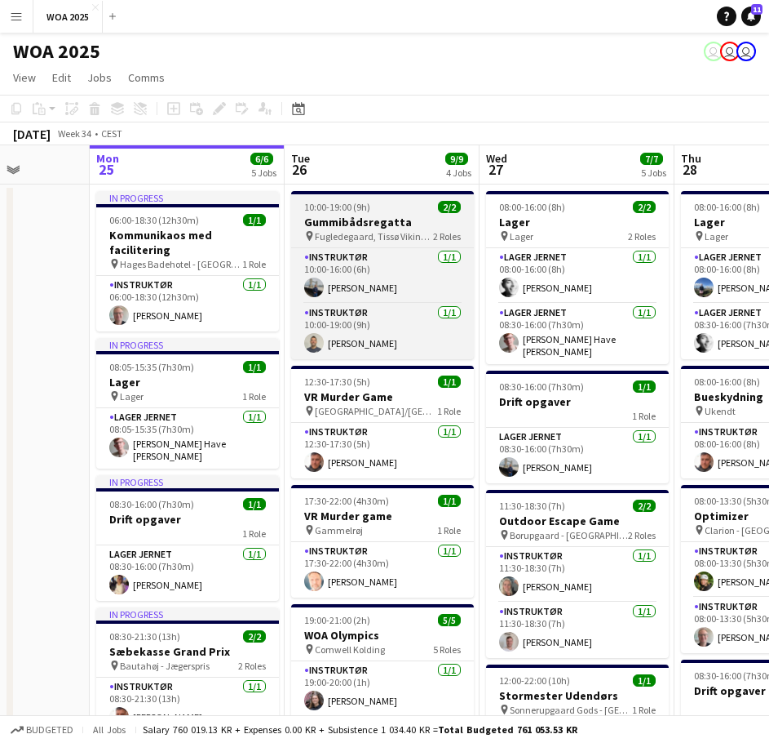
click at [390, 245] on app-job-card "10:00-19:00 (9h) 2/2 Gummibådsregatta pin Fugledegaard, Tissø Vikingecenter 2 R…" at bounding box center [382, 275] width 183 height 168
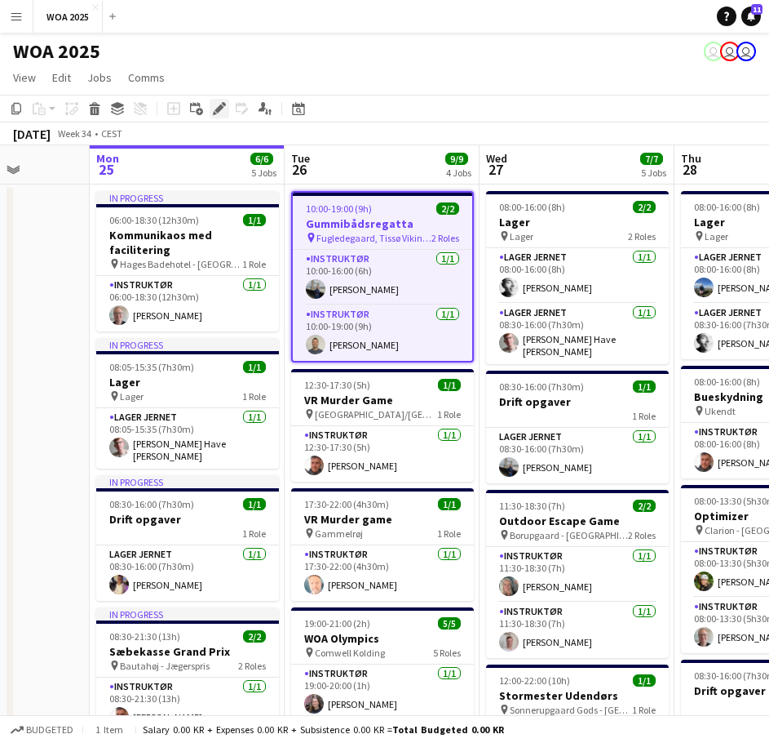
click at [225, 113] on icon "Edit" at bounding box center [219, 108] width 13 height 13
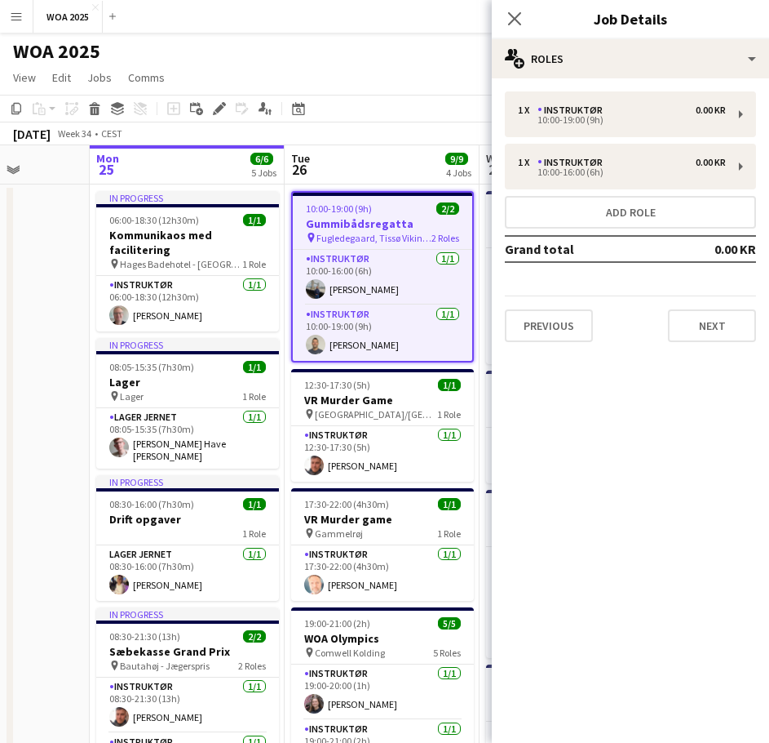
click at [614, 79] on div "1 x Instruktør 0.00 KR 10:00-19:00 (9h) 1 x Instruktør 0.00 KR 10:00-16:00 (6h)…" at bounding box center [630, 216] width 277 height 277
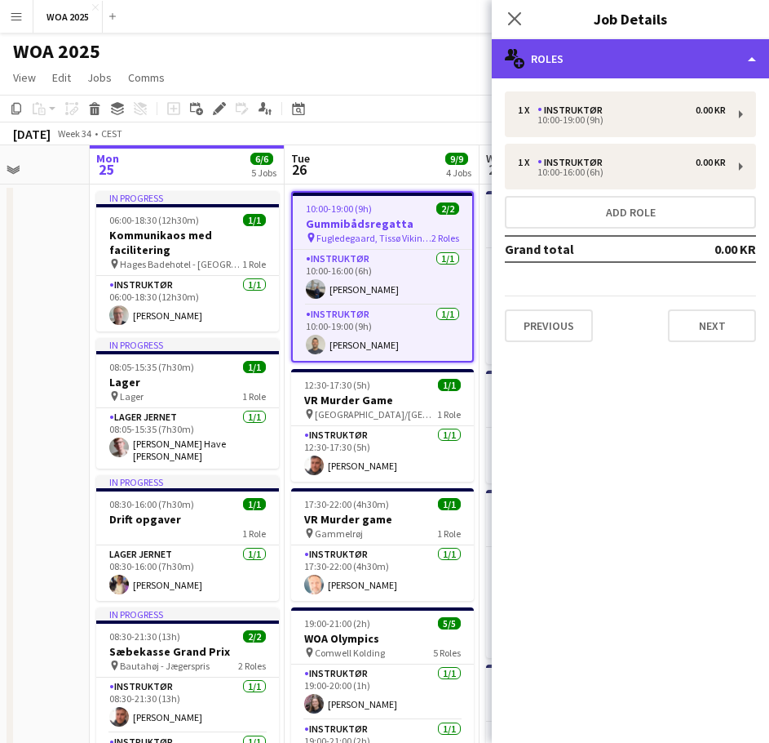
click at [620, 69] on div "multiple-users-add Roles" at bounding box center [630, 58] width 277 height 39
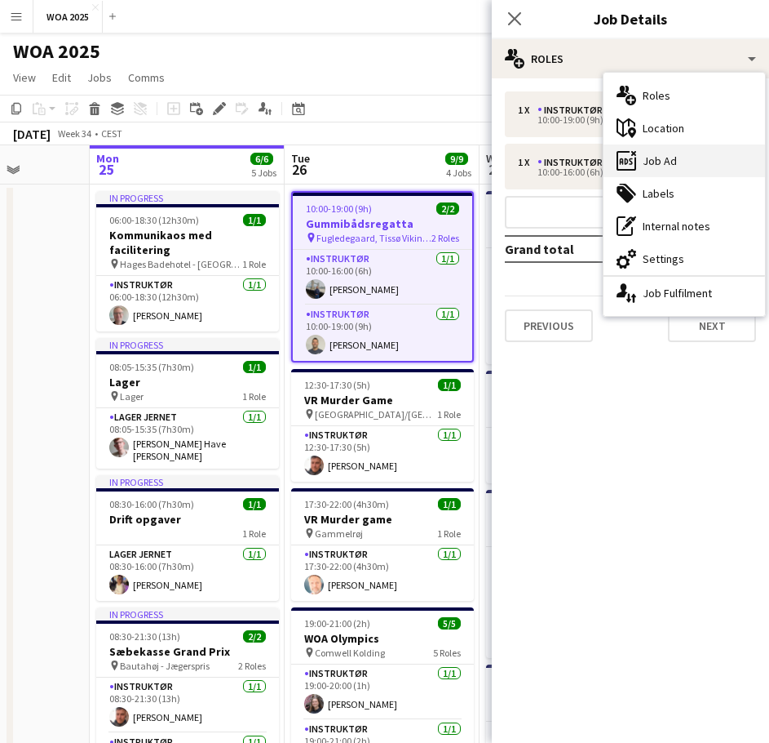
click at [676, 153] on div "ads-window Job Ad" at bounding box center [685, 160] width 162 height 33
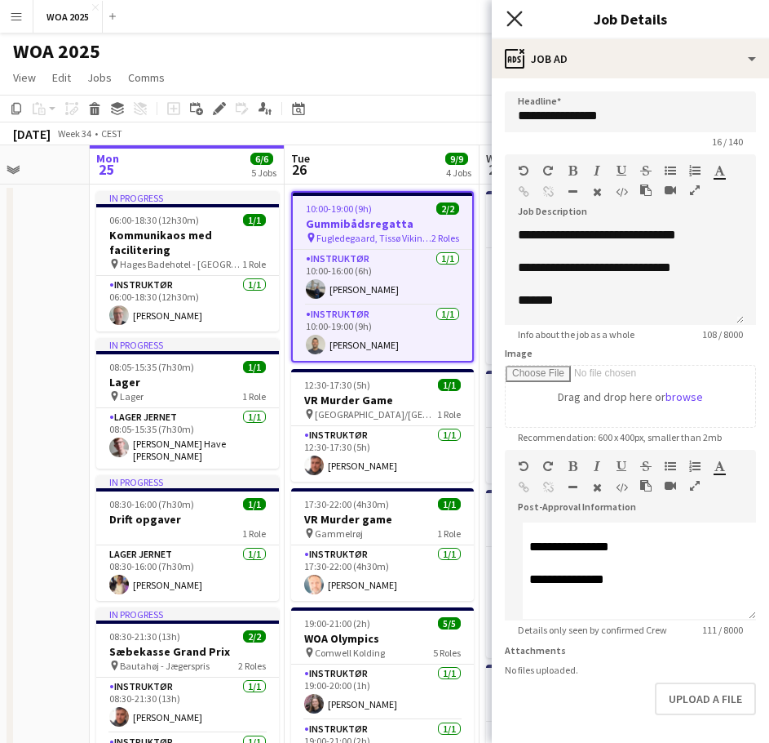
click at [513, 22] on icon "Close pop-in" at bounding box center [515, 19] width 16 height 16
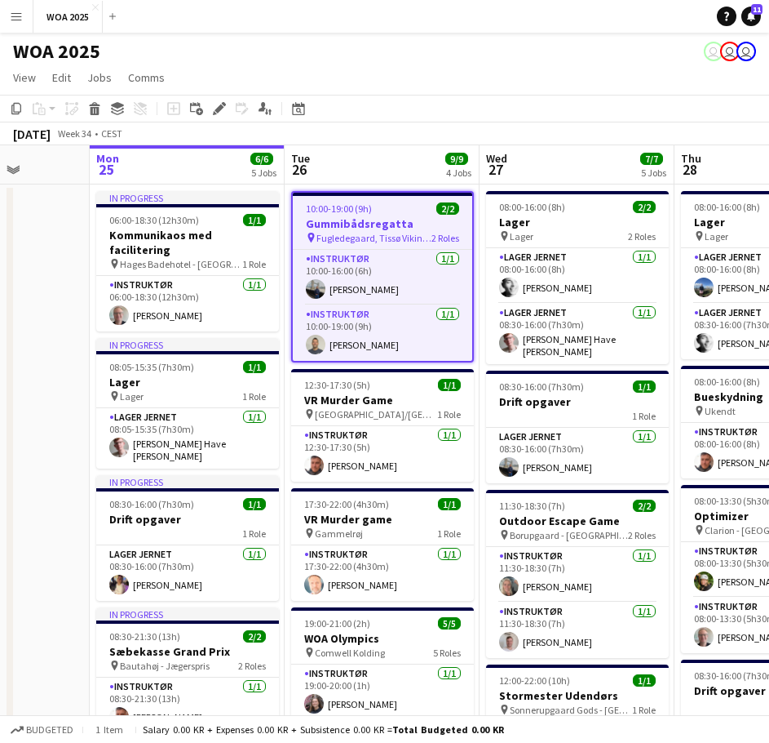
drag, startPoint x: 385, startPoint y: 118, endPoint x: 530, endPoint y: 123, distance: 144.5
click at [530, 123] on div "Copy Paste Paste Ctrl+V Paste with crew Ctrl+Shift+V Paste linked Job [GEOGRAPH…" at bounding box center [384, 120] width 769 height 51
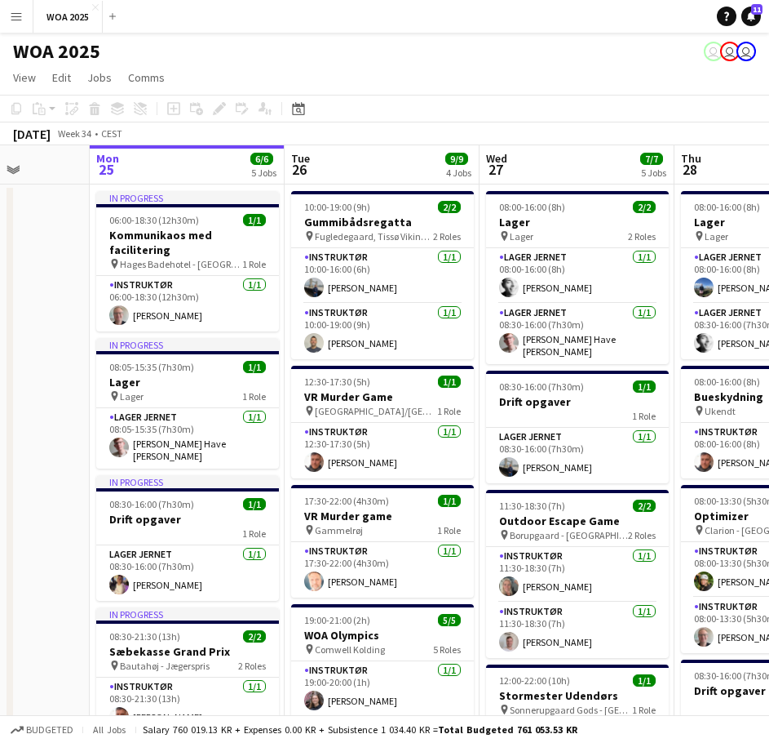
click at [456, 100] on app-toolbar "Copy Paste Paste Ctrl+V Paste with crew Ctrl+Shift+V Paste linked Job [GEOGRAPH…" at bounding box center [384, 109] width 769 height 28
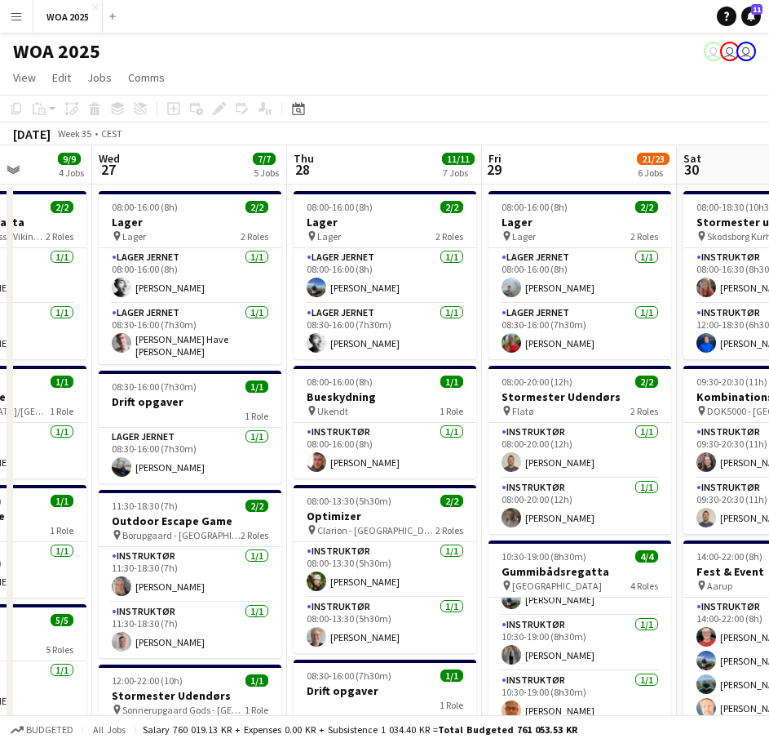
scroll to position [0, 504]
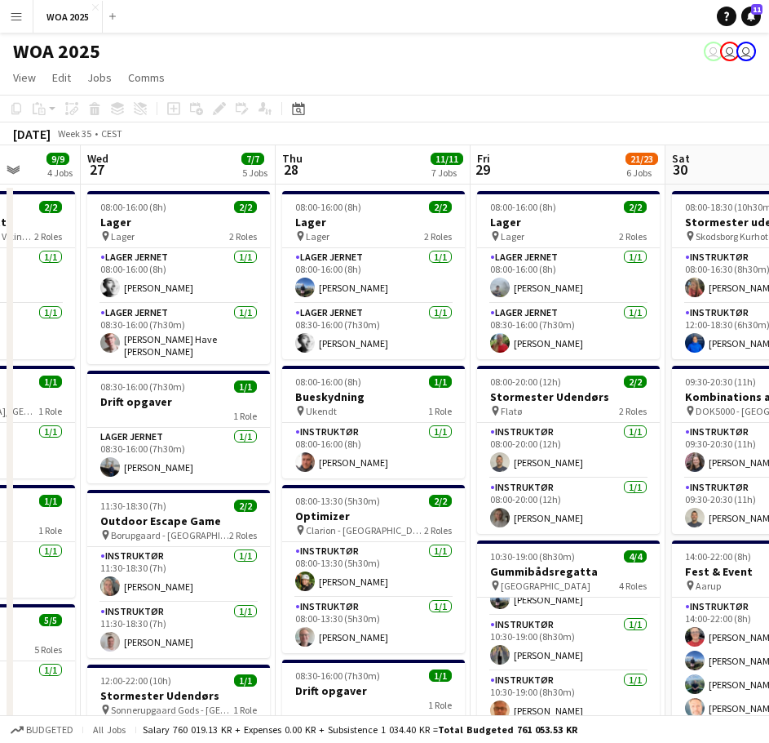
drag, startPoint x: 550, startPoint y: 372, endPoint x: 163, endPoint y: 364, distance: 386.9
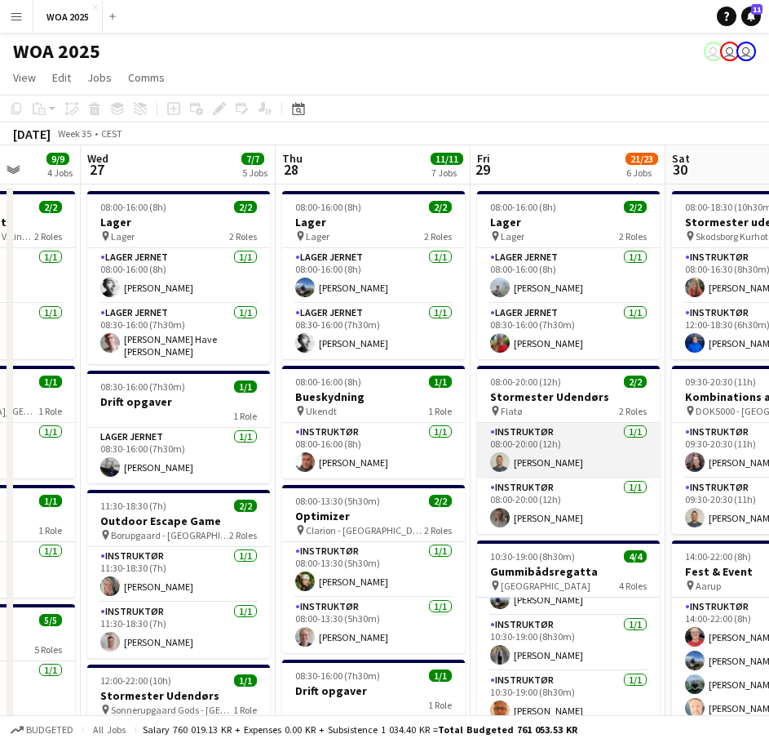
click at [552, 464] on app-card-role "Instruktør [DATE] 08:00-20:00 (12h) [PERSON_NAME]" at bounding box center [568, 450] width 183 height 55
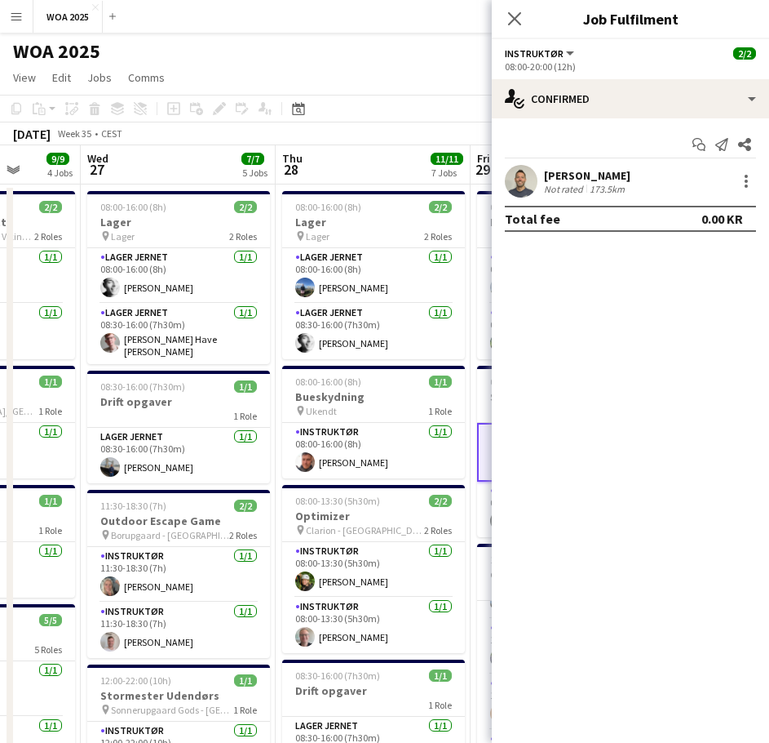
click at [370, 72] on app-page-menu "View Day view expanded Day view collapsed Month view Date picker Jump to [DATE]…" at bounding box center [384, 79] width 769 height 31
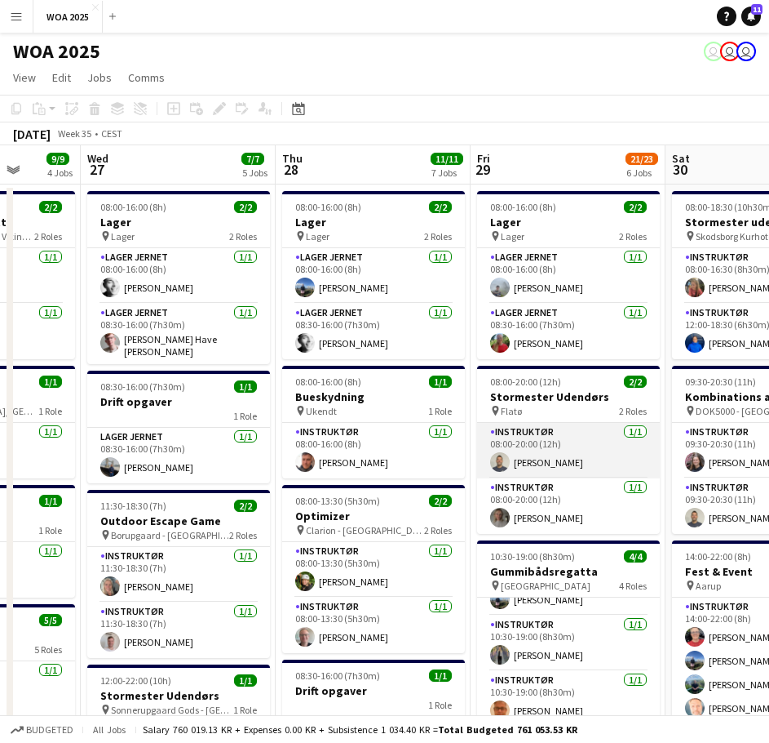
click at [558, 466] on app-card-role "Instruktør [DATE] 08:00-20:00 (12h) [PERSON_NAME]" at bounding box center [568, 450] width 183 height 55
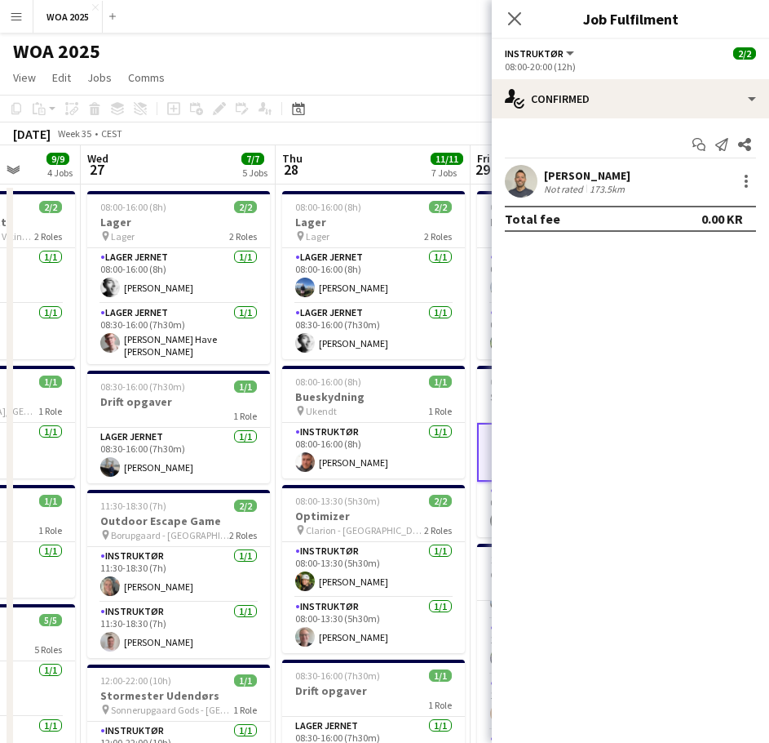
drag, startPoint x: 421, startPoint y: 37, endPoint x: 363, endPoint y: 82, distance: 73.3
click at [359, 61] on div "WOA 2025 user user user" at bounding box center [384, 48] width 769 height 31
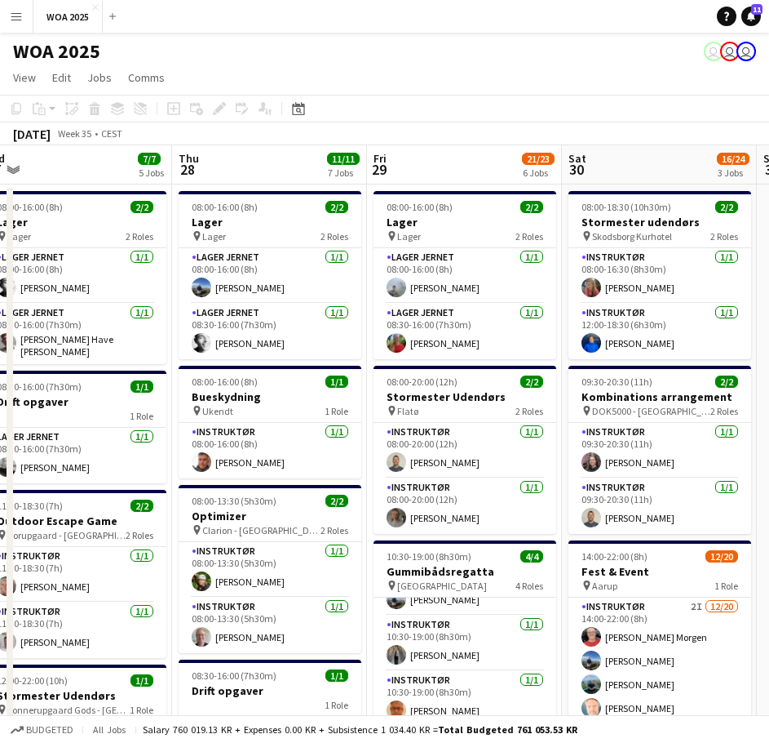
scroll to position [0, 620]
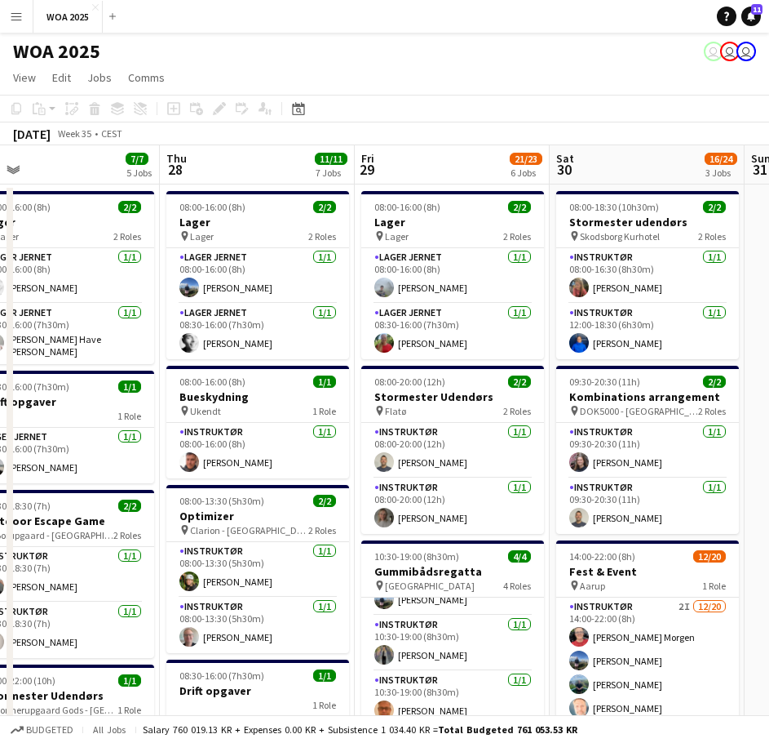
drag, startPoint x: 561, startPoint y: 473, endPoint x: 473, endPoint y: 472, distance: 87.3
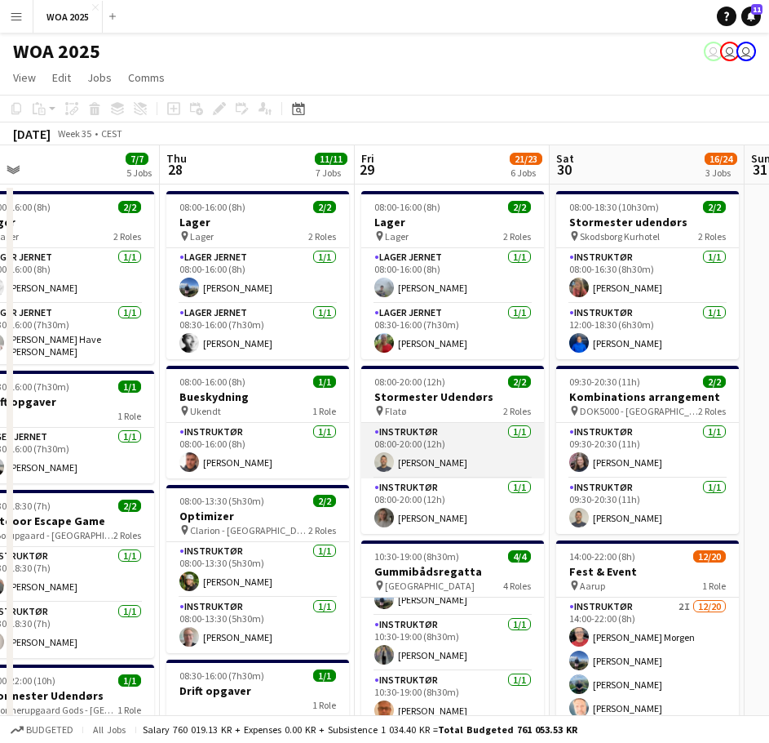
click at [463, 456] on app-card-role "Instruktør [DATE] 08:00-20:00 (12h) [PERSON_NAME]" at bounding box center [452, 450] width 183 height 55
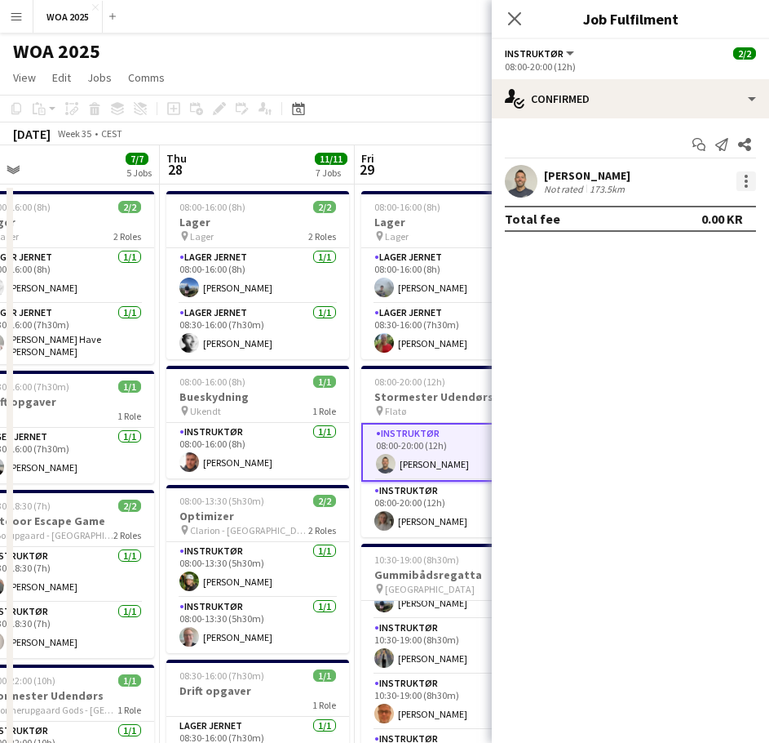
click at [752, 177] on div at bounding box center [747, 181] width 20 height 20
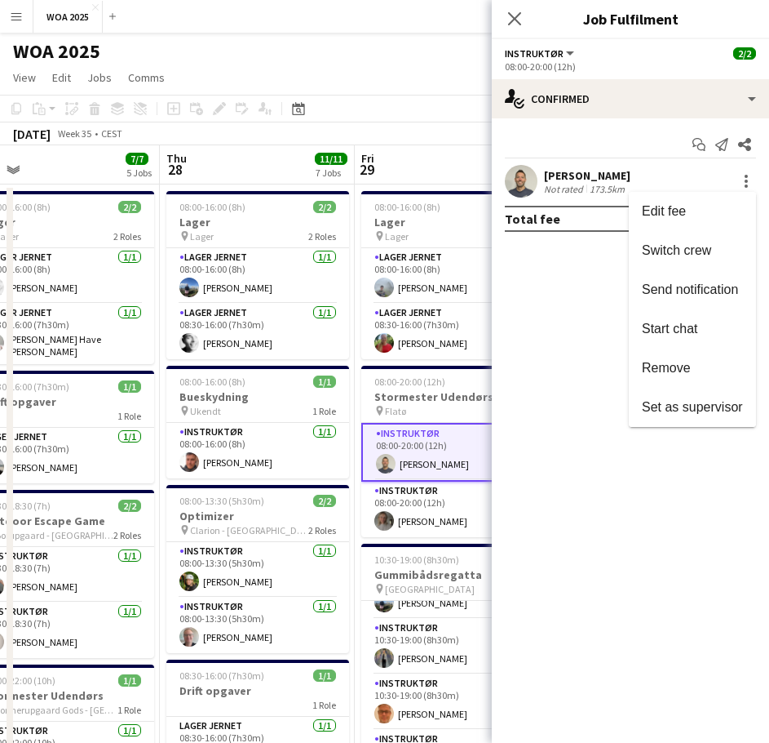
click at [402, 91] on div at bounding box center [384, 371] width 769 height 743
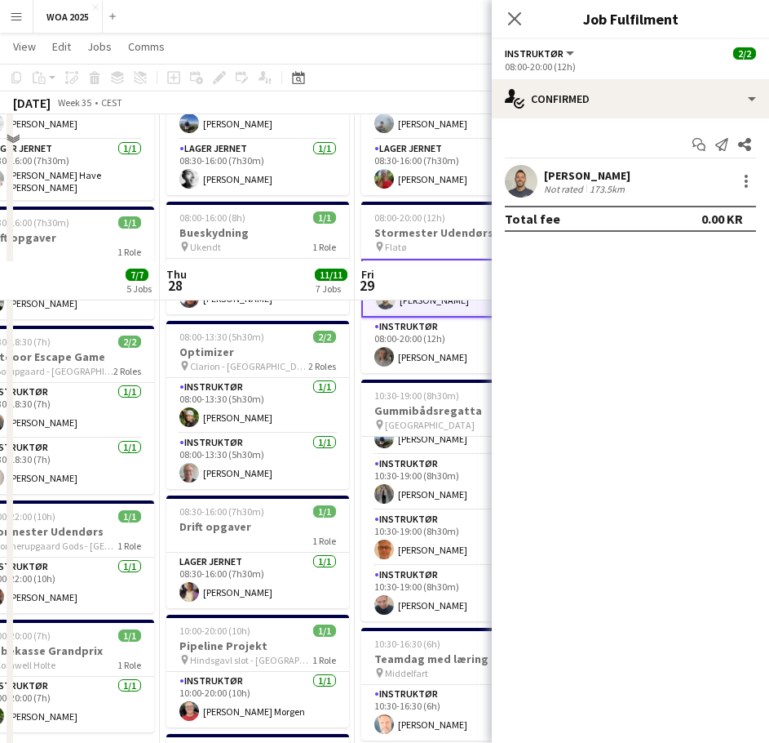
scroll to position [0, 0]
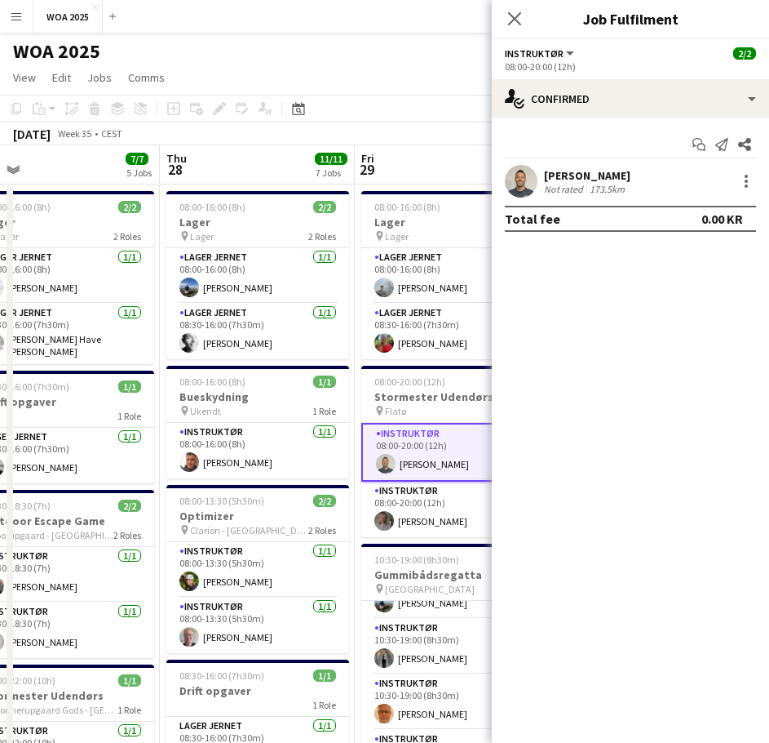
click at [425, 104] on app-toolbar "Copy Paste Paste Ctrl+V Paste with crew Ctrl+Shift+V Paste linked Job [GEOGRAPH…" at bounding box center [384, 109] width 769 height 28
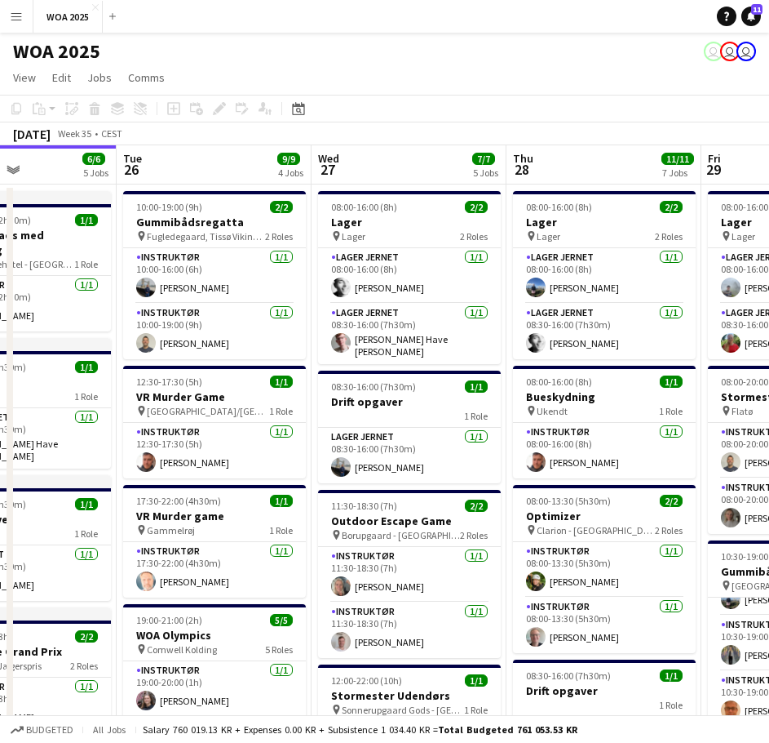
scroll to position [0, 419]
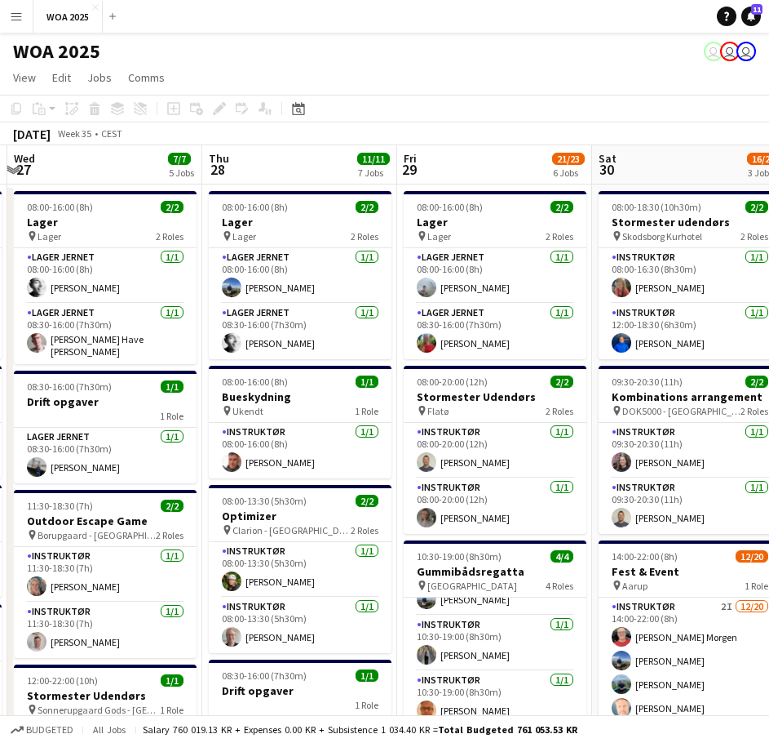
drag, startPoint x: 445, startPoint y: 419, endPoint x: 414, endPoint y: 379, distance: 50.6
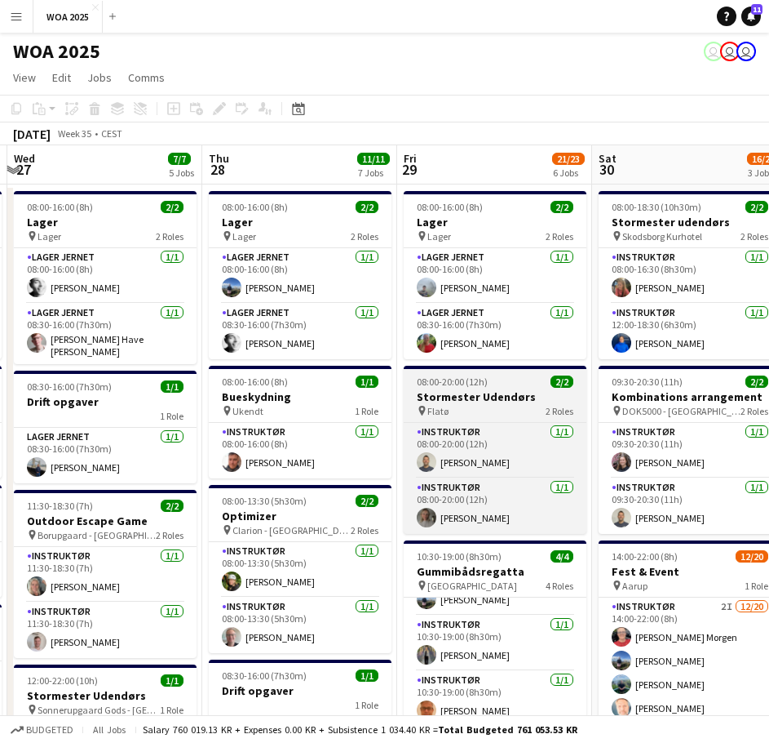
scroll to position [0, 579]
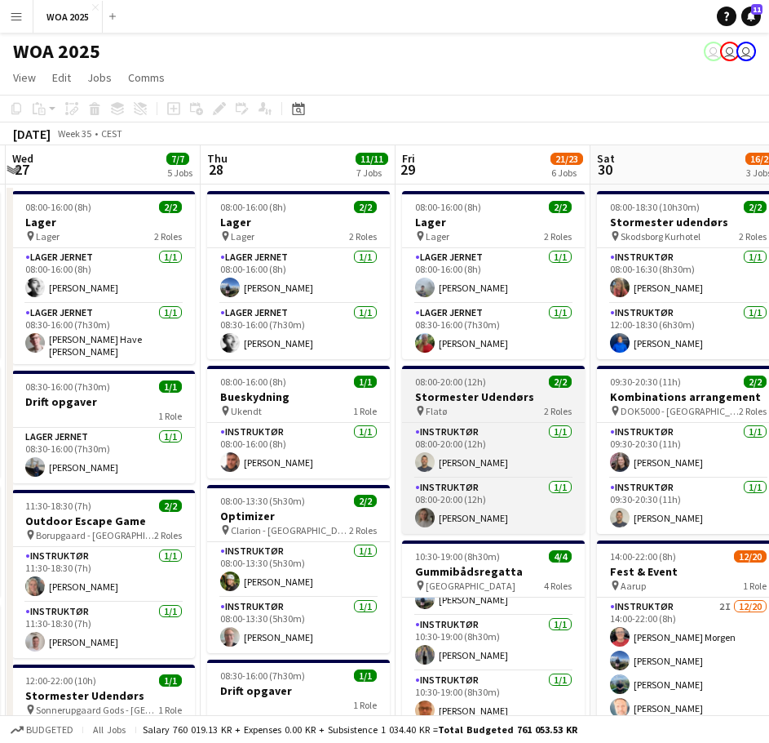
click at [522, 411] on div "pin Flatø 2 Roles" at bounding box center [493, 410] width 183 height 13
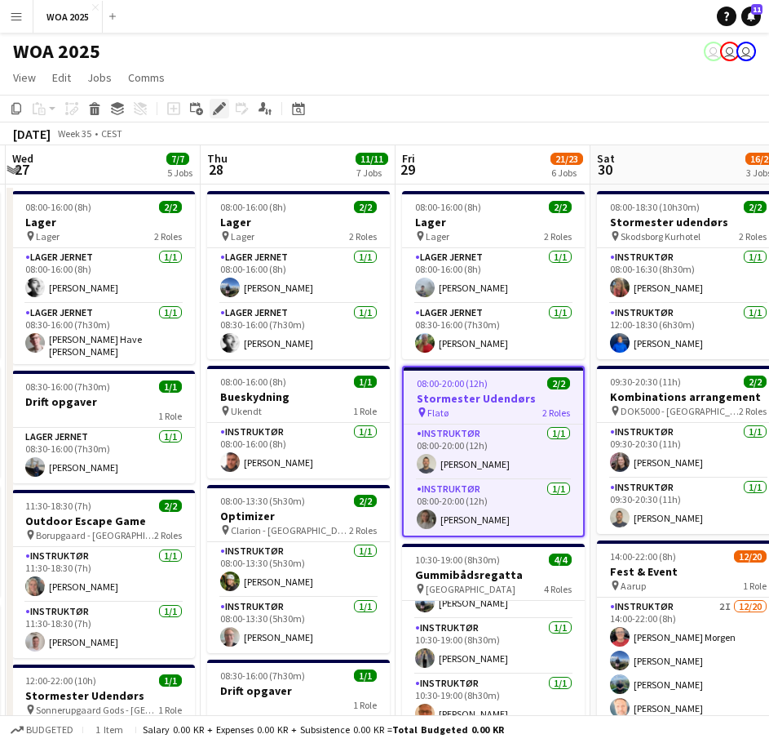
click at [220, 104] on icon "Edit" at bounding box center [219, 108] width 13 height 13
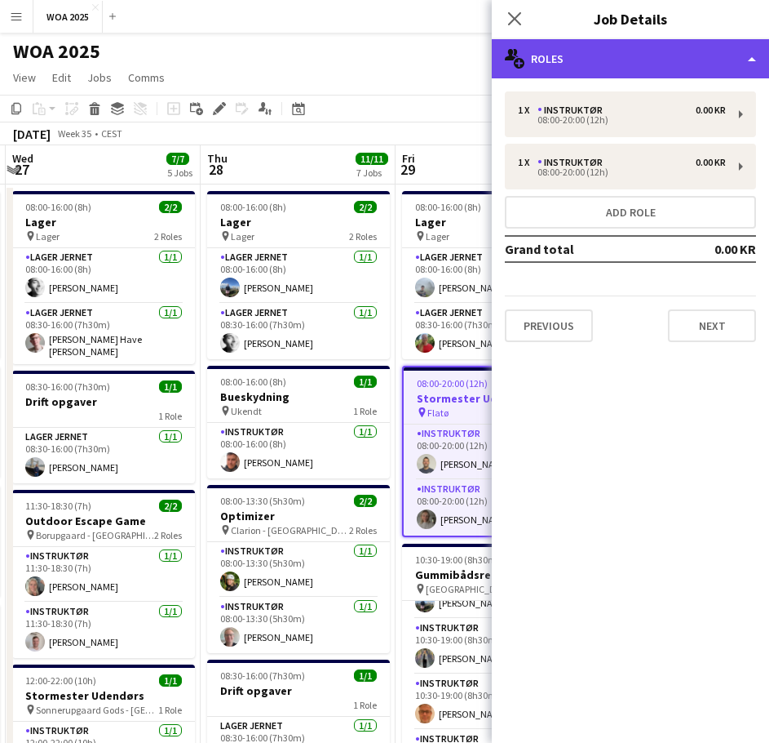
click at [612, 63] on div "multiple-users-add Roles" at bounding box center [630, 58] width 277 height 39
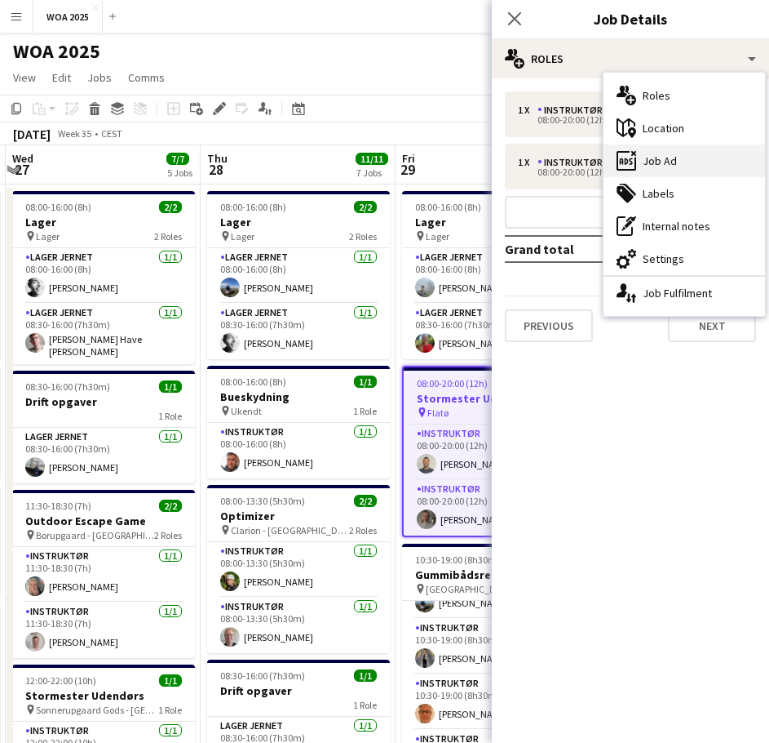
click at [677, 161] on div "ads-window Job Ad" at bounding box center [685, 160] width 162 height 33
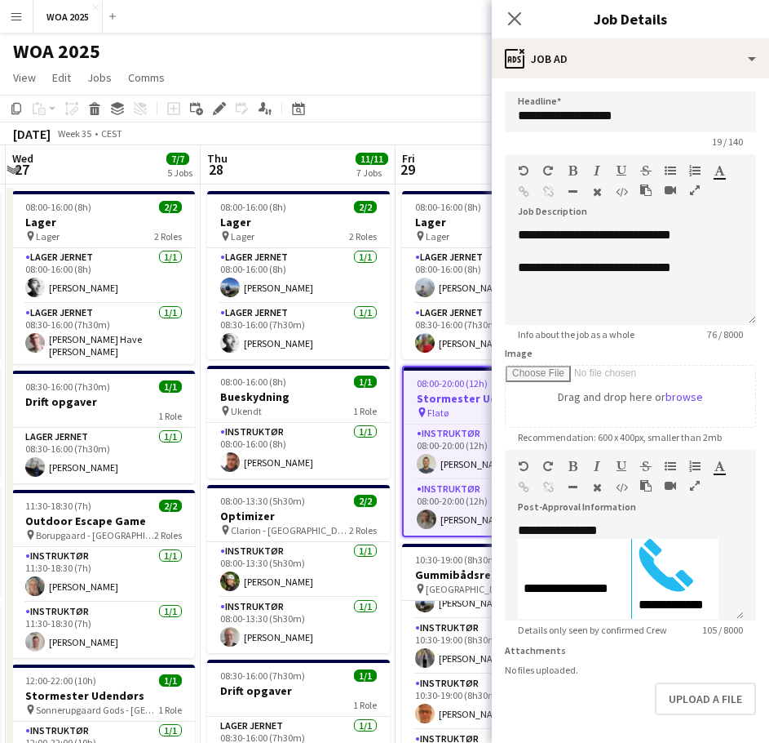
drag, startPoint x: 424, startPoint y: 85, endPoint x: 344, endPoint y: 81, distance: 80.1
click at [344, 81] on app-page-menu "View Day view expanded Day view collapsed Month view Date picker Jump to [DATE]…" at bounding box center [384, 79] width 769 height 31
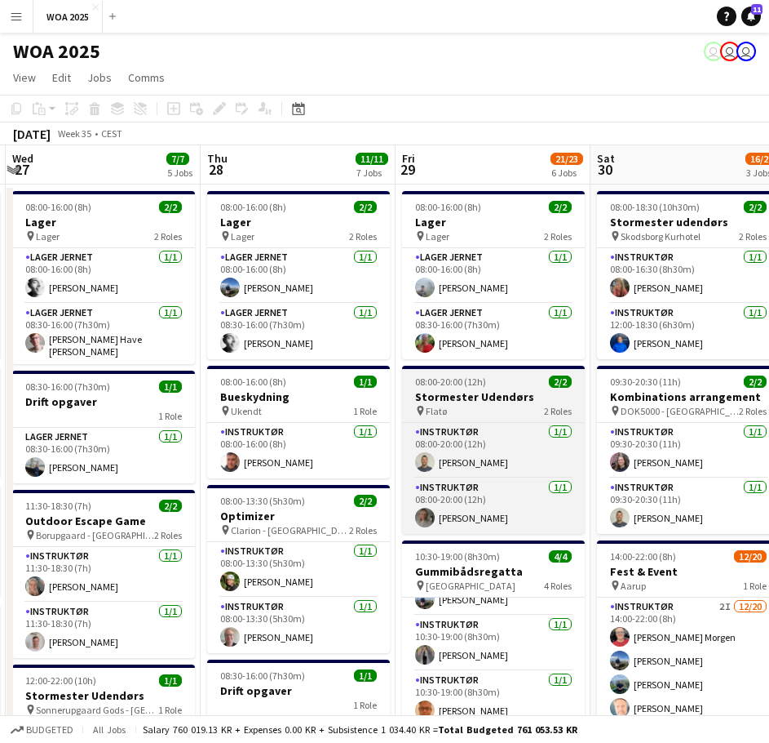
click at [497, 417] on app-job-card "08:00-20:00 (12h) 2/2 Stormester Udendørs pin Flatø 2 Roles Instruktør [DATE] 0…" at bounding box center [493, 450] width 183 height 168
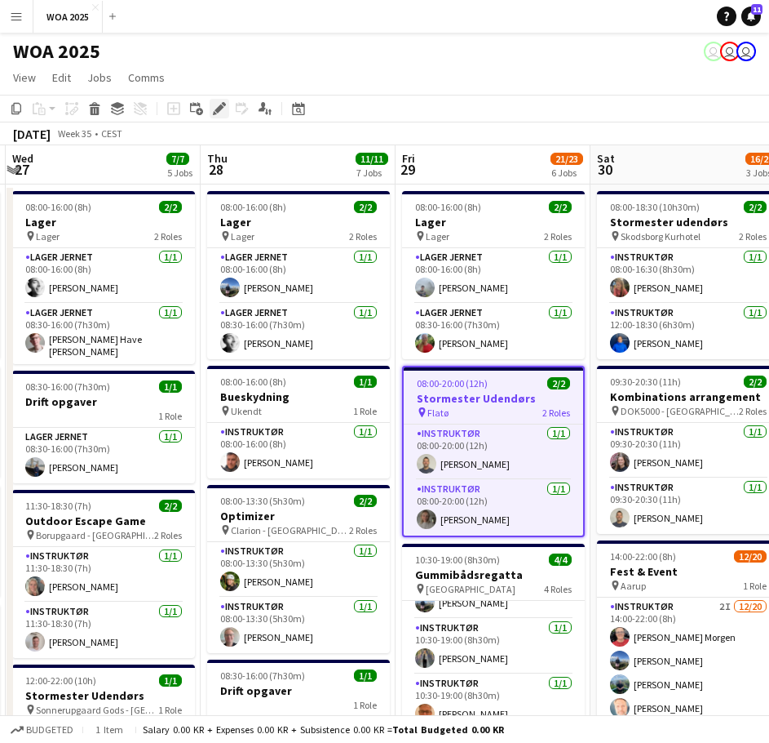
click at [223, 107] on icon at bounding box center [219, 108] width 9 height 9
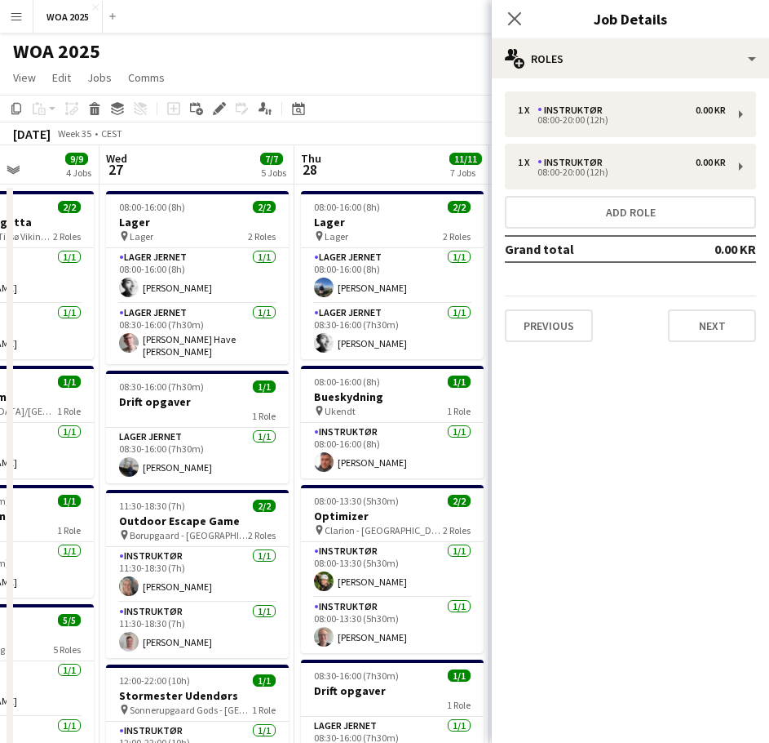
drag, startPoint x: 372, startPoint y: 490, endPoint x: 274, endPoint y: 486, distance: 98.0
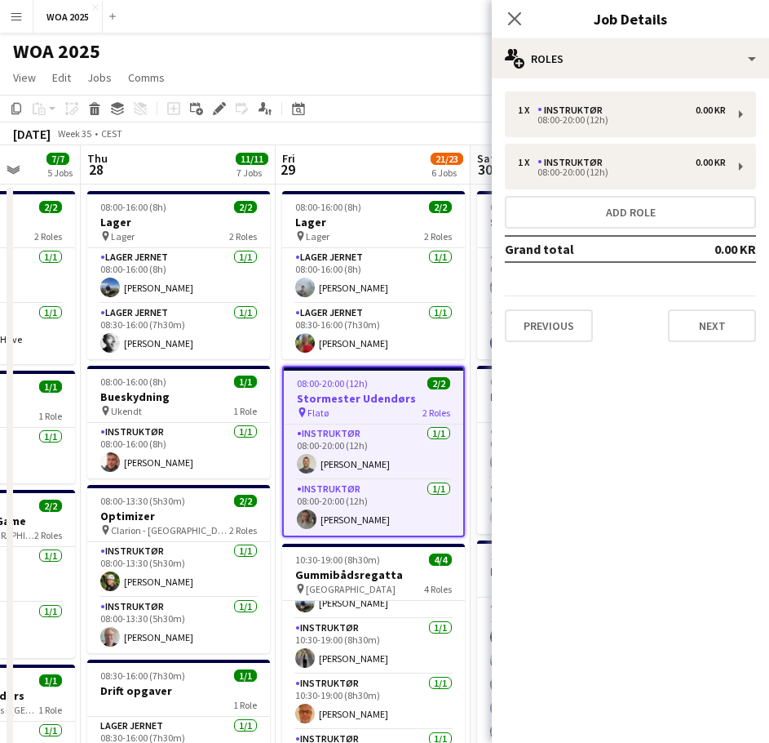
click at [398, 412] on div "pin Flatø 2 Roles" at bounding box center [374, 412] width 180 height 13
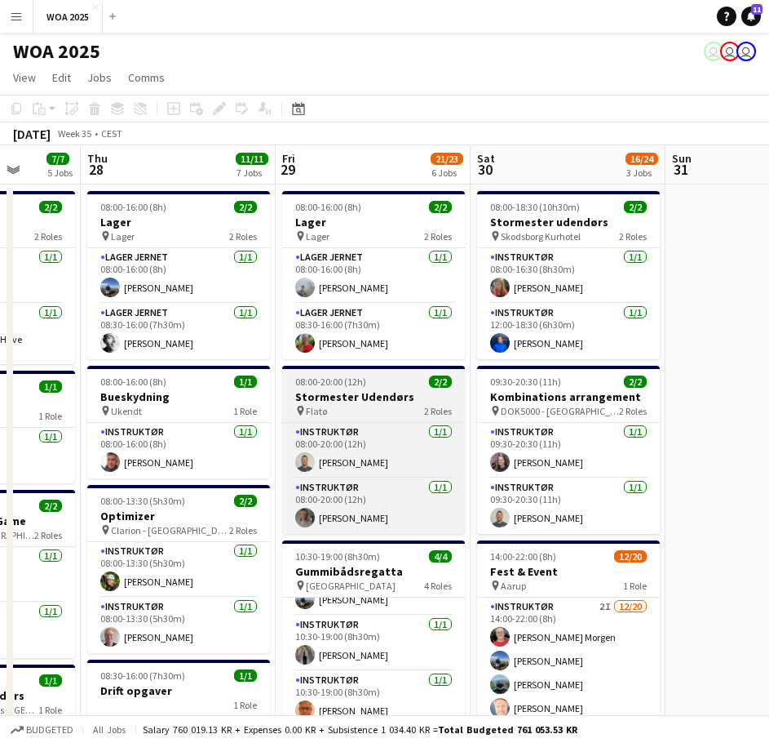
click at [393, 406] on div "pin Flatø 2 Roles" at bounding box center [373, 410] width 183 height 13
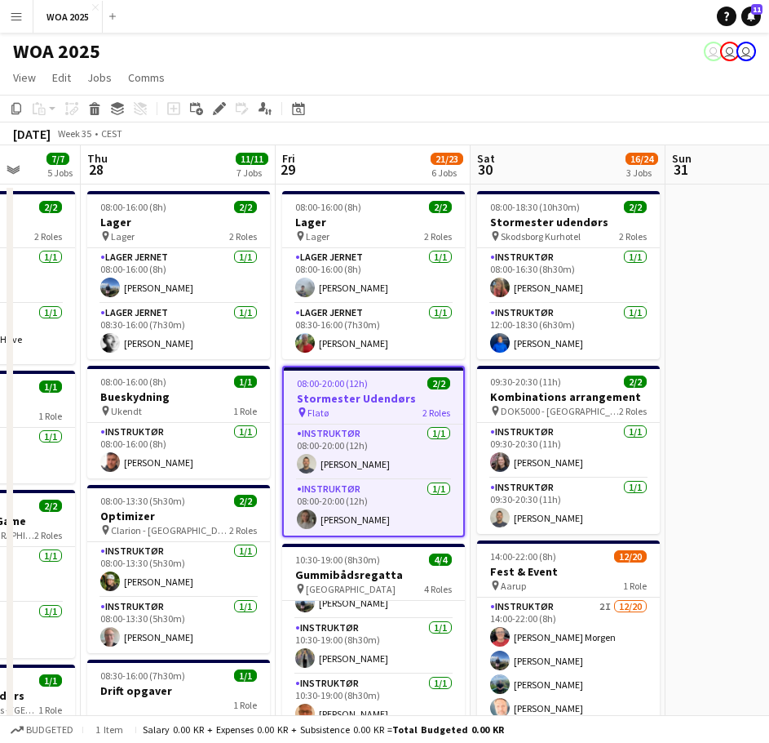
click at [221, 102] on icon "Edit" at bounding box center [219, 108] width 13 height 13
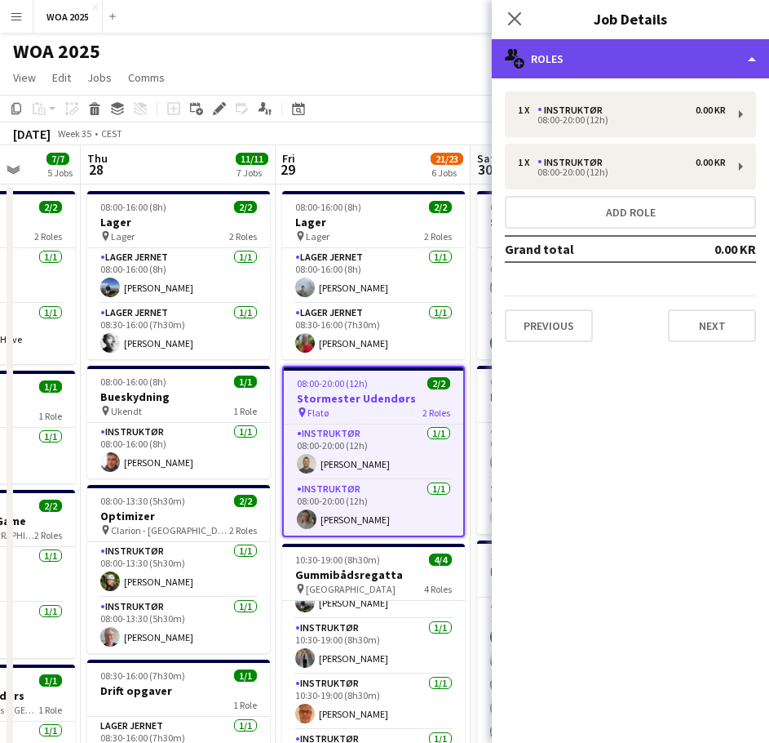
click at [662, 60] on div "multiple-users-add Roles" at bounding box center [630, 58] width 277 height 39
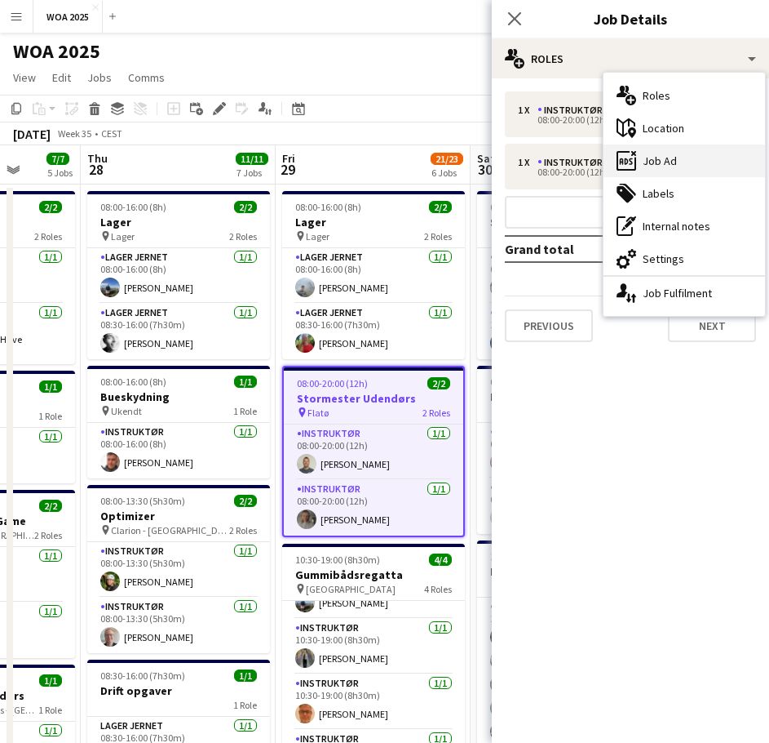
click at [673, 166] on div "ads-window Job Ad" at bounding box center [685, 160] width 162 height 33
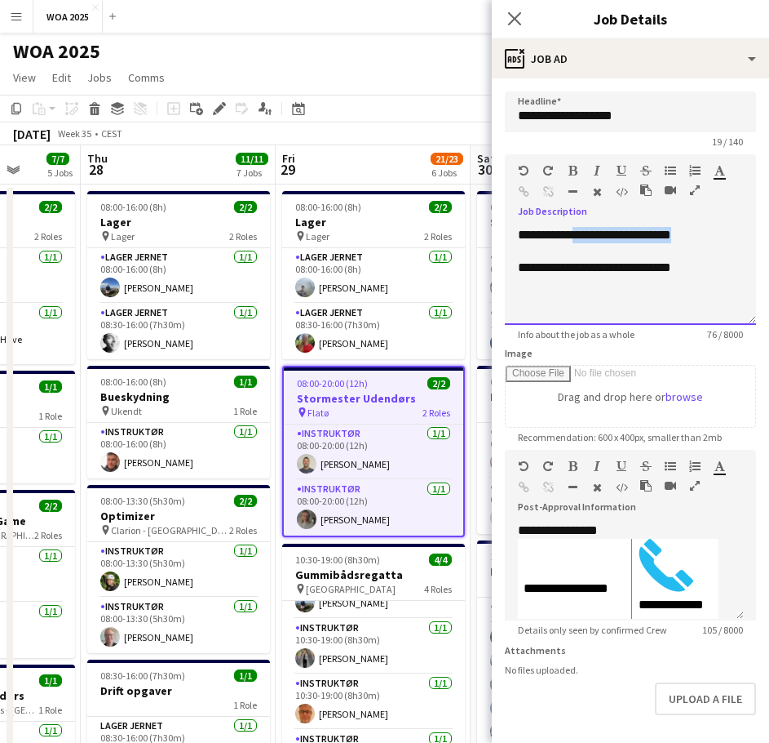
drag, startPoint x: 706, startPoint y: 236, endPoint x: 583, endPoint y: 237, distance: 122.4
click at [583, 237] on p "**********" at bounding box center [618, 235] width 201 height 16
drag, startPoint x: 702, startPoint y: 236, endPoint x: 583, endPoint y: 234, distance: 118.3
click at [583, 234] on p "**********" at bounding box center [618, 235] width 201 height 16
copy p "**********"
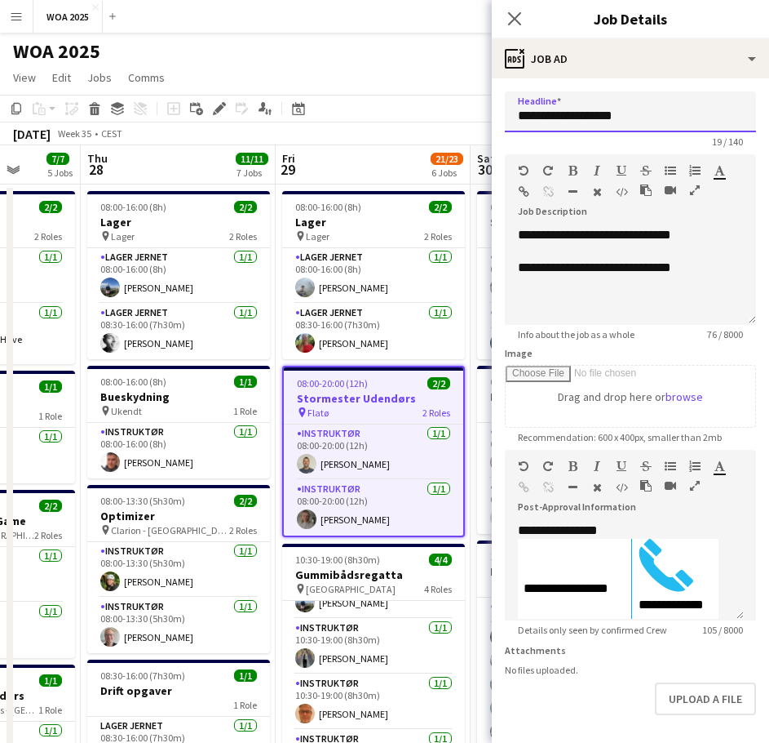
drag, startPoint x: 637, startPoint y: 118, endPoint x: 495, endPoint y: 120, distance: 142.0
click at [495, 120] on form "**********" at bounding box center [630, 442] width 277 height 703
paste input "text"
type input "**********"
click at [455, 61] on div "WOA 2025 user user user" at bounding box center [384, 48] width 769 height 31
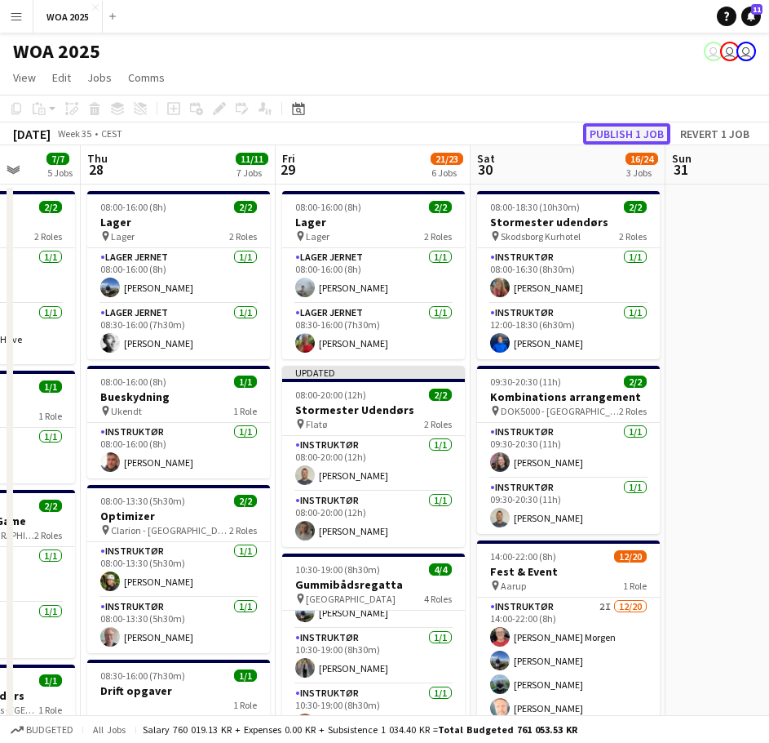
click at [626, 126] on button "Publish 1 job" at bounding box center [626, 133] width 87 height 21
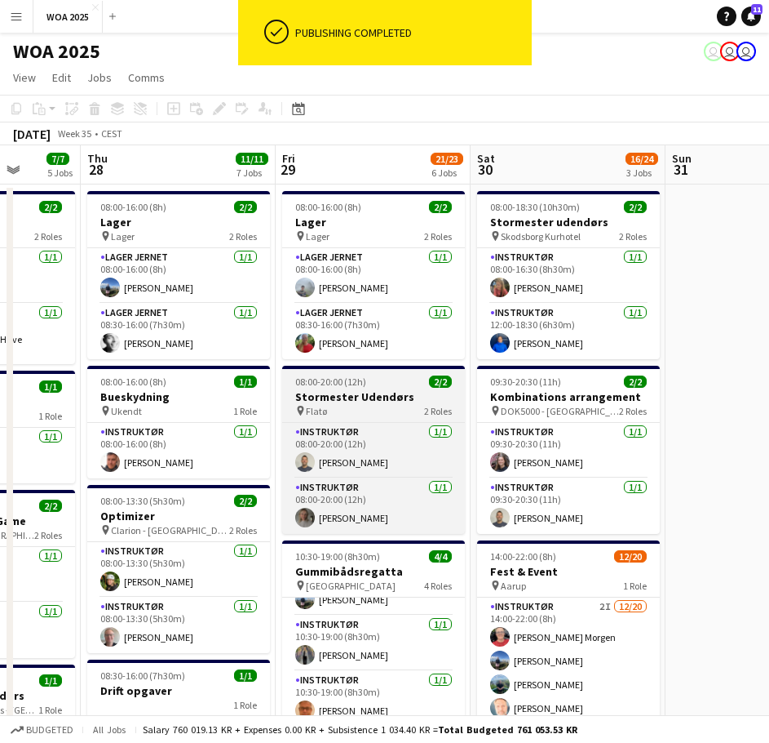
click at [384, 408] on div "pin Flatø 2 Roles" at bounding box center [373, 410] width 183 height 13
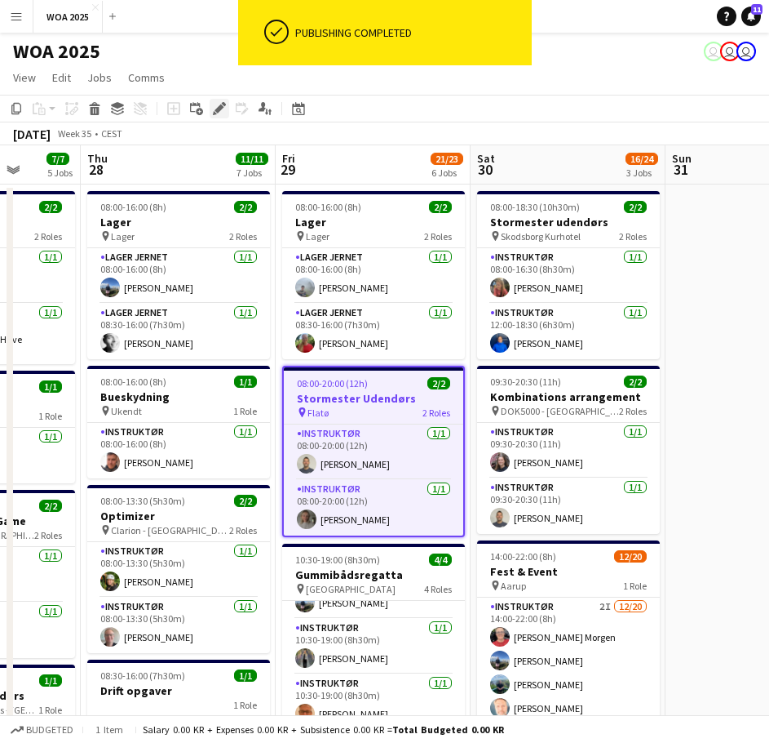
click at [222, 109] on icon "Edit" at bounding box center [219, 108] width 13 height 13
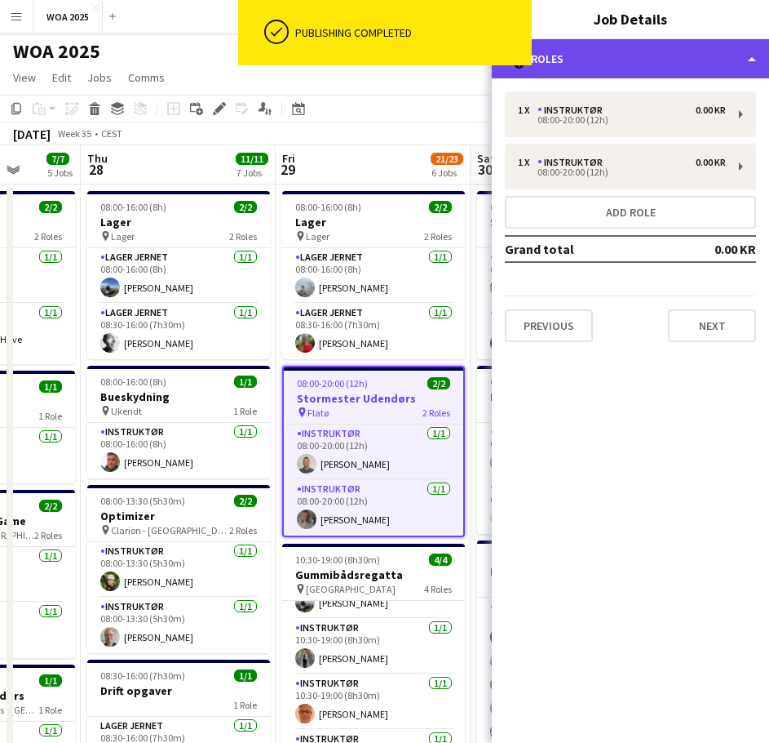
click at [654, 73] on div "multiple-users-add Roles" at bounding box center [630, 58] width 277 height 39
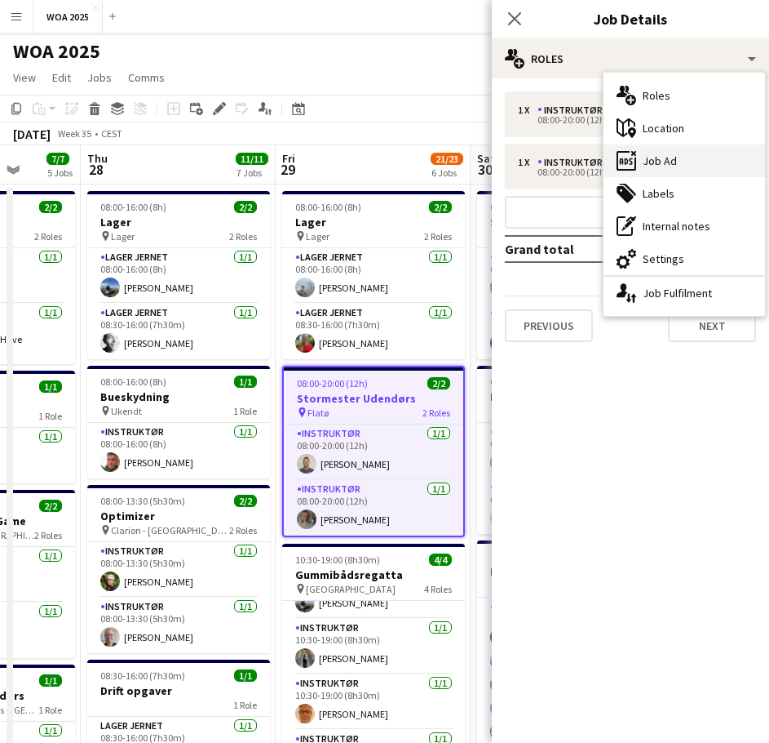
click at [670, 159] on div "ads-window Job Ad" at bounding box center [685, 160] width 162 height 33
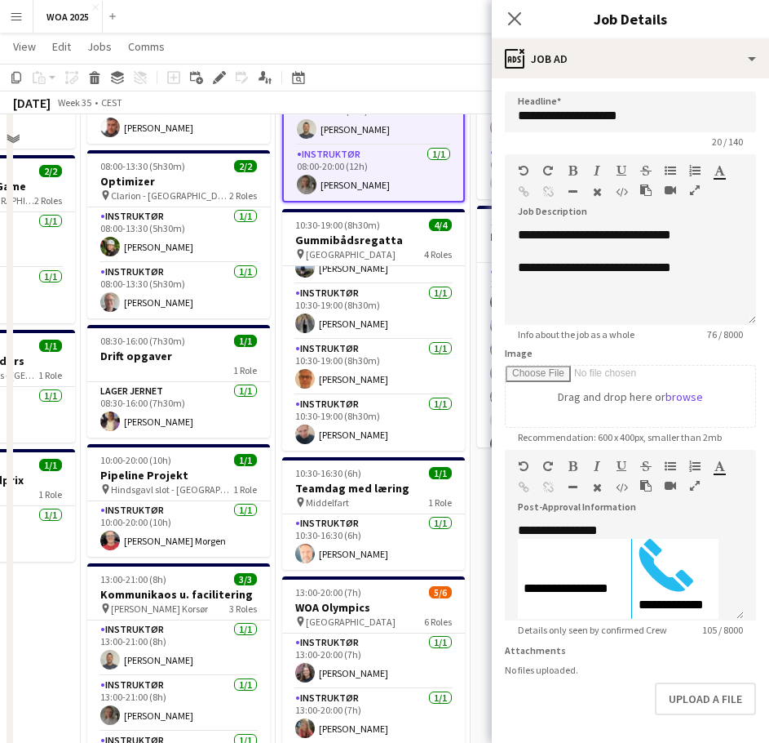
scroll to position [82, 0]
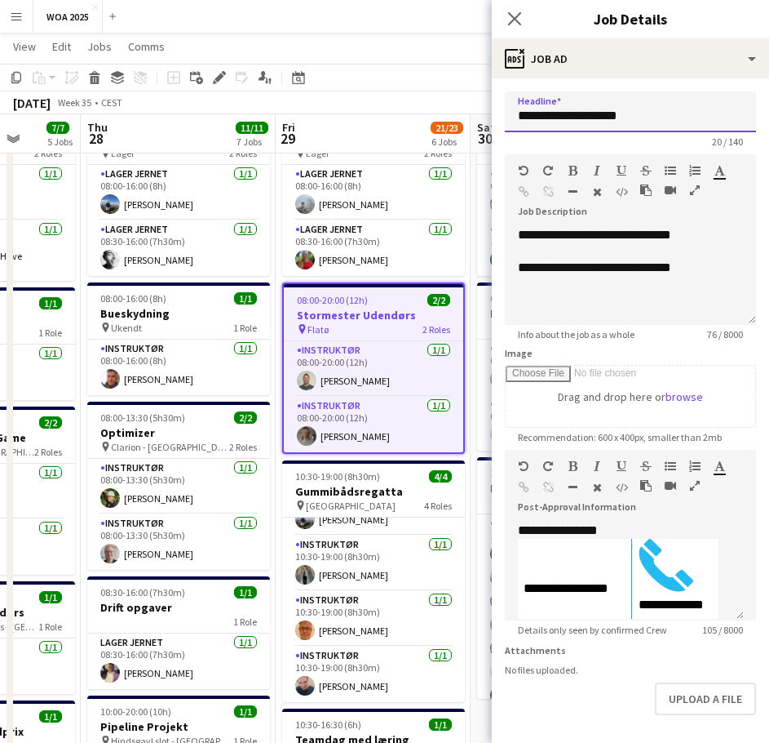
drag, startPoint x: 662, startPoint y: 119, endPoint x: 478, endPoint y: 126, distance: 183.7
click at [478, 126] on body "Menu Boards Boards Boards All jobs Status Workforce Workforce My Workforce Recr…" at bounding box center [384, 648] width 769 height 1460
click at [652, 293] on p at bounding box center [630, 300] width 225 height 16
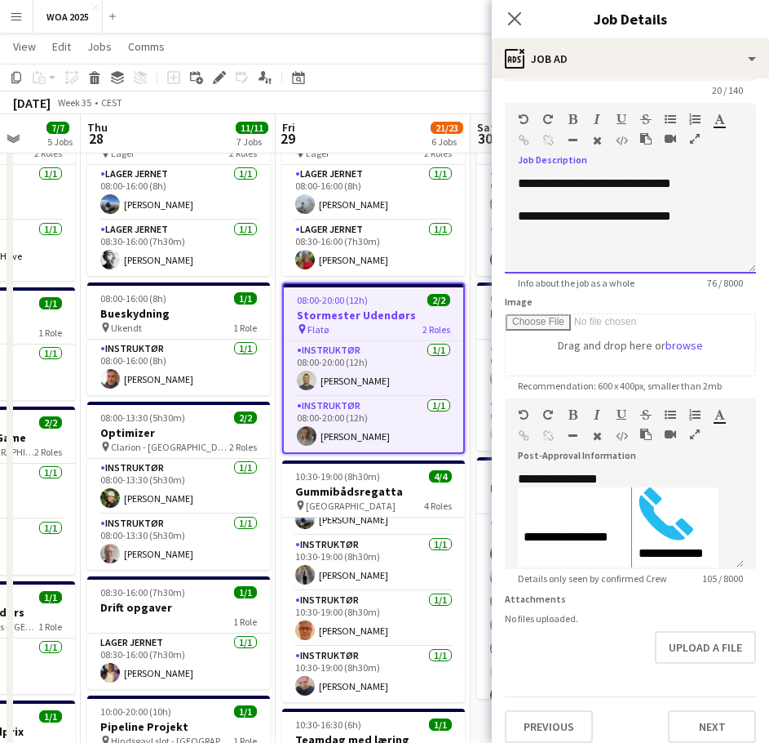
scroll to position [77, 0]
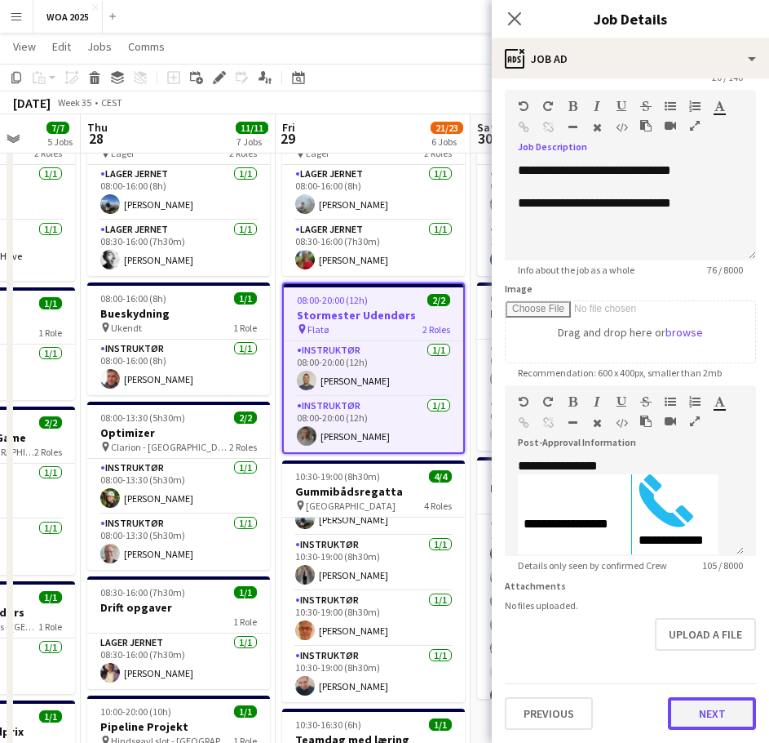
click at [702, 714] on button "Next" at bounding box center [712, 713] width 88 height 33
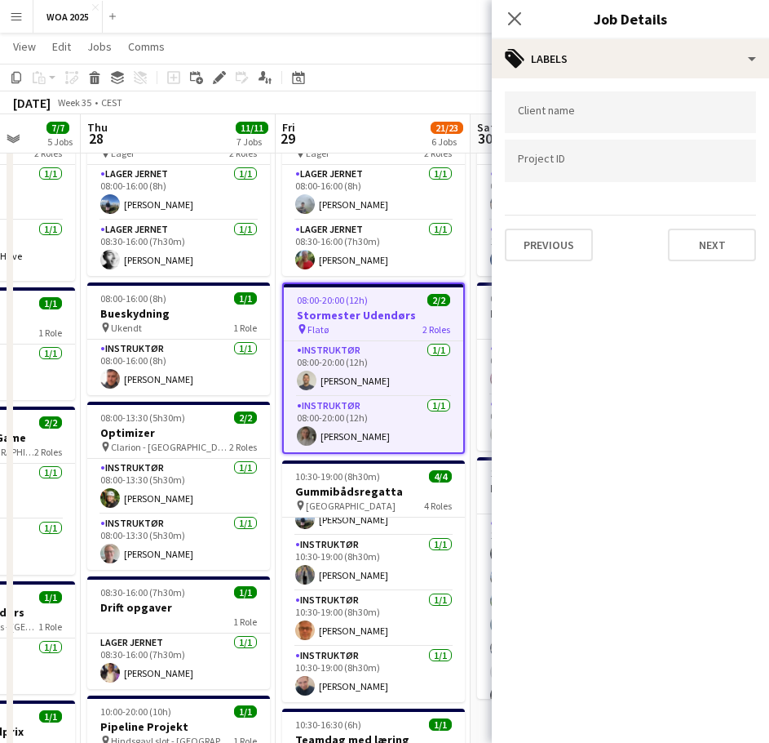
scroll to position [0, 0]
click at [700, 251] on button "Next" at bounding box center [712, 244] width 88 height 33
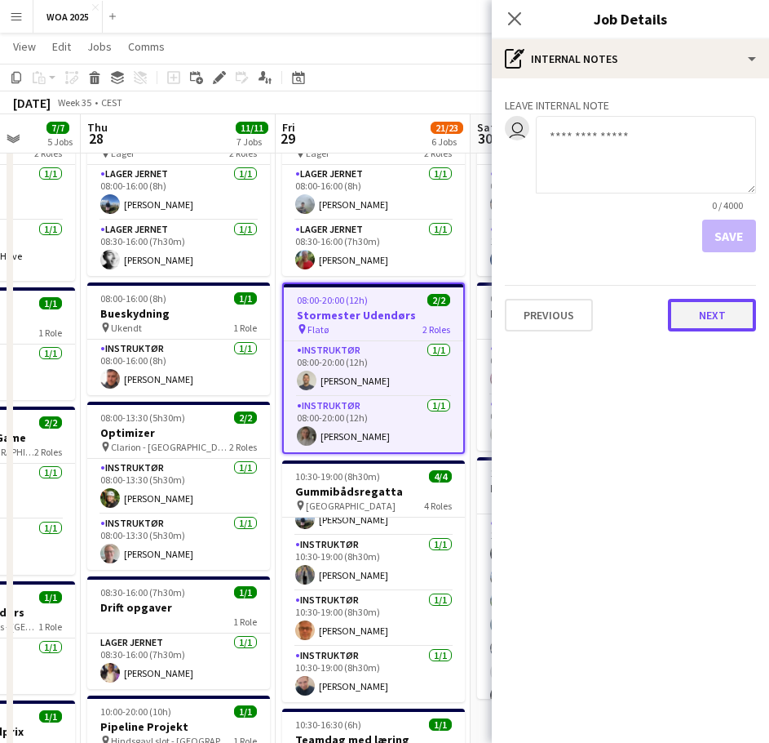
click at [716, 309] on button "Next" at bounding box center [712, 315] width 88 height 33
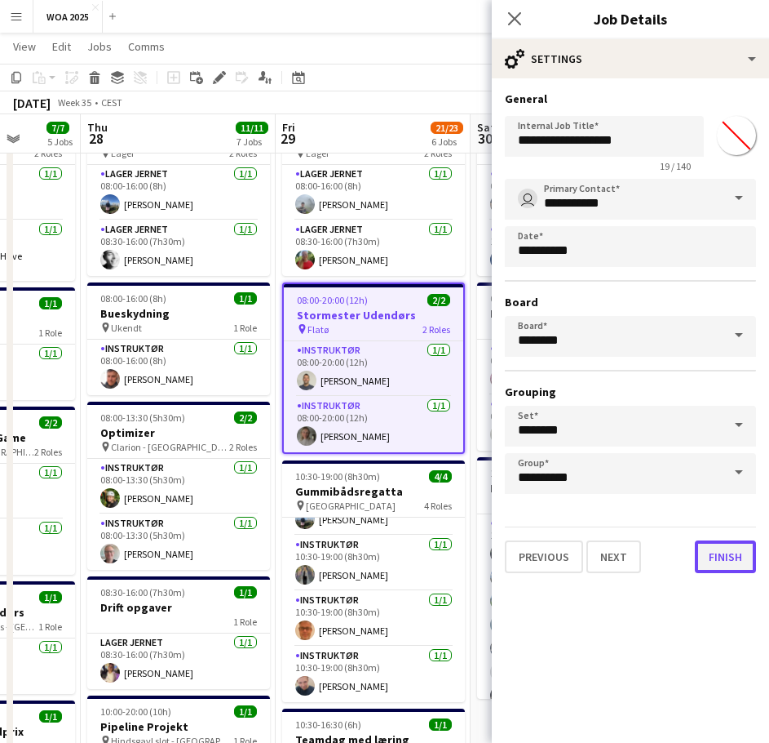
click at [728, 555] on button "Finish" at bounding box center [725, 556] width 61 height 33
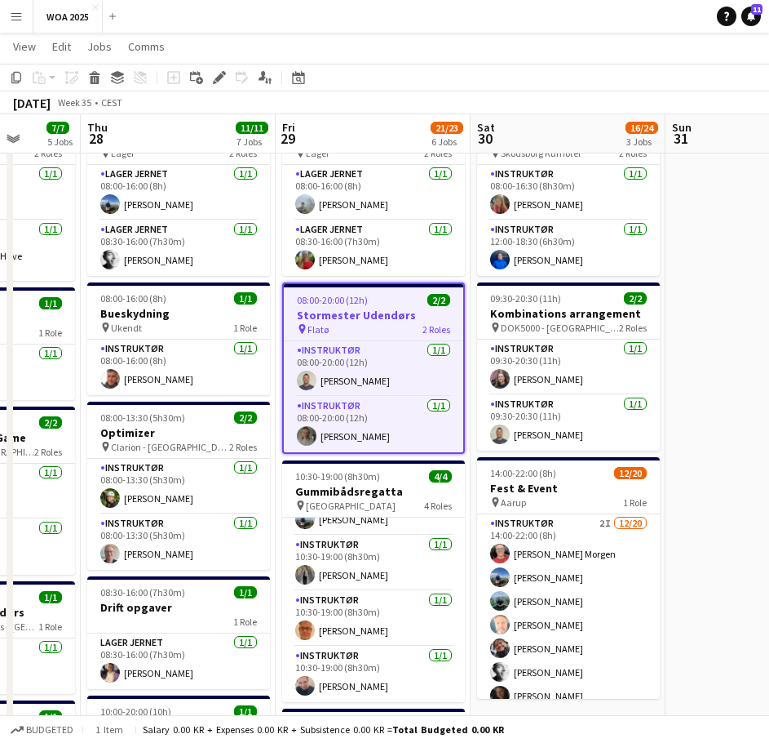
click at [361, 317] on h3 "Stormester Udendørs" at bounding box center [374, 315] width 180 height 15
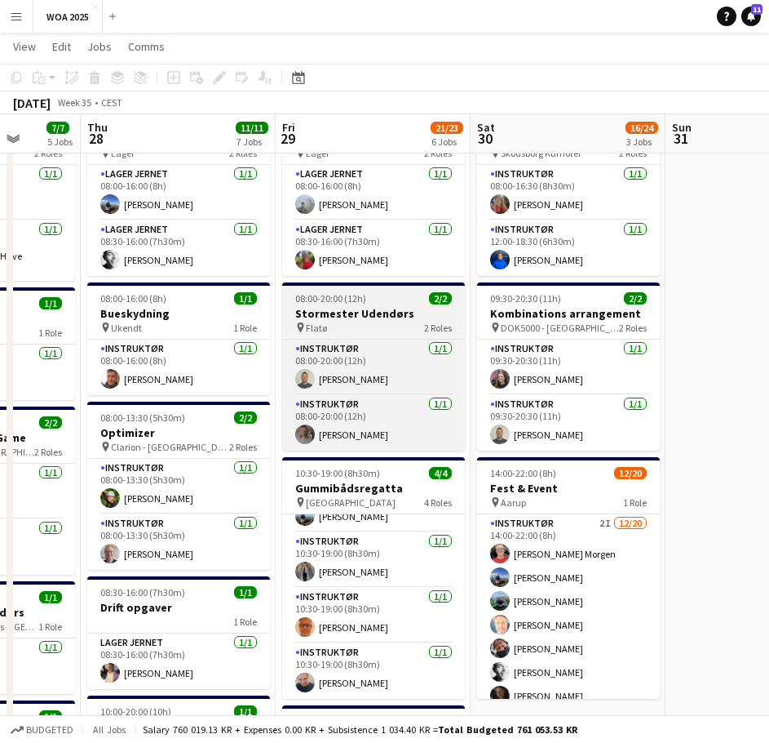
click at [351, 303] on span "08:00-20:00 (12h)" at bounding box center [330, 298] width 71 height 12
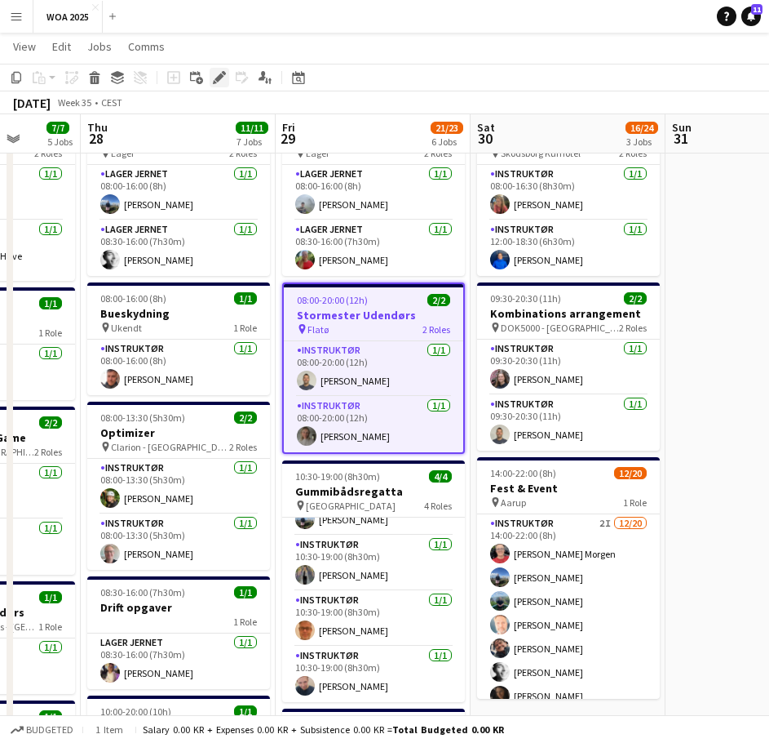
click at [216, 69] on div "Edit" at bounding box center [220, 78] width 20 height 20
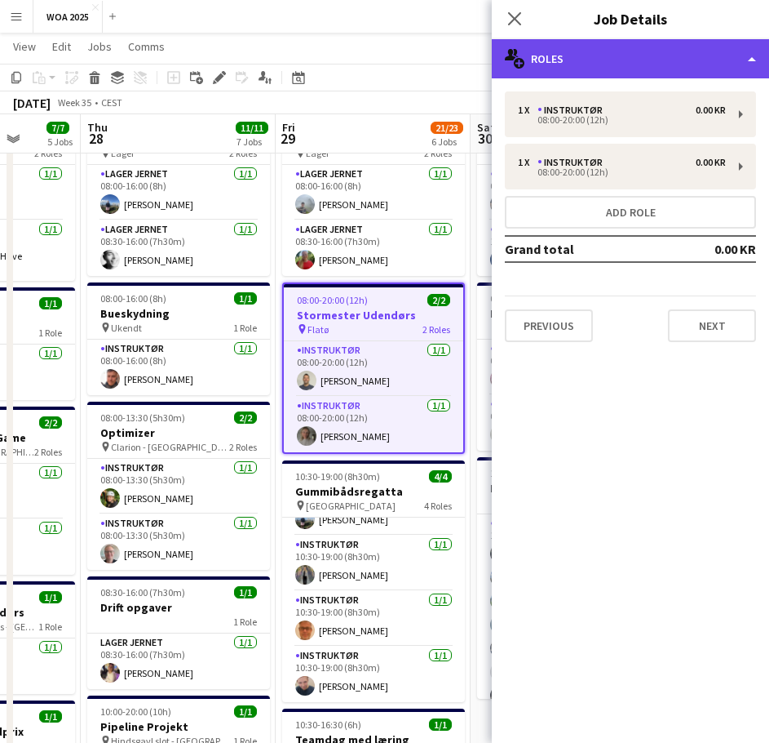
click at [634, 65] on div "multiple-users-add Roles" at bounding box center [630, 58] width 277 height 39
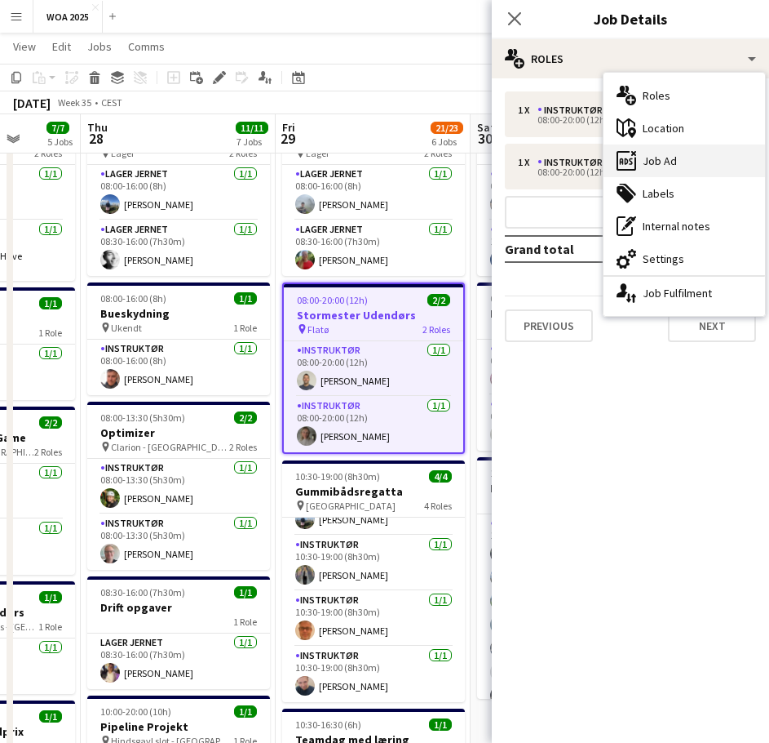
click at [681, 158] on div "ads-window Job Ad" at bounding box center [685, 160] width 162 height 33
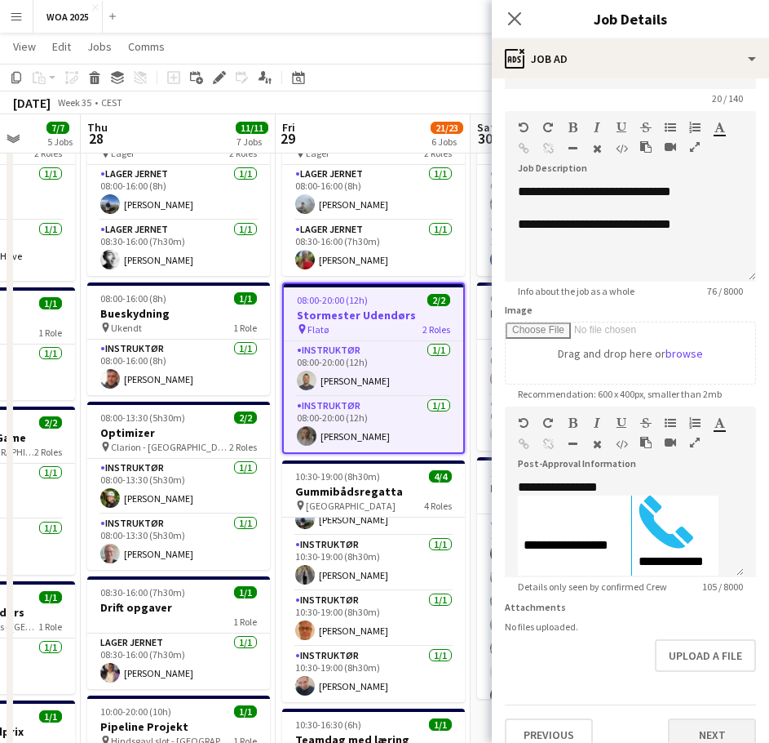
scroll to position [77, 0]
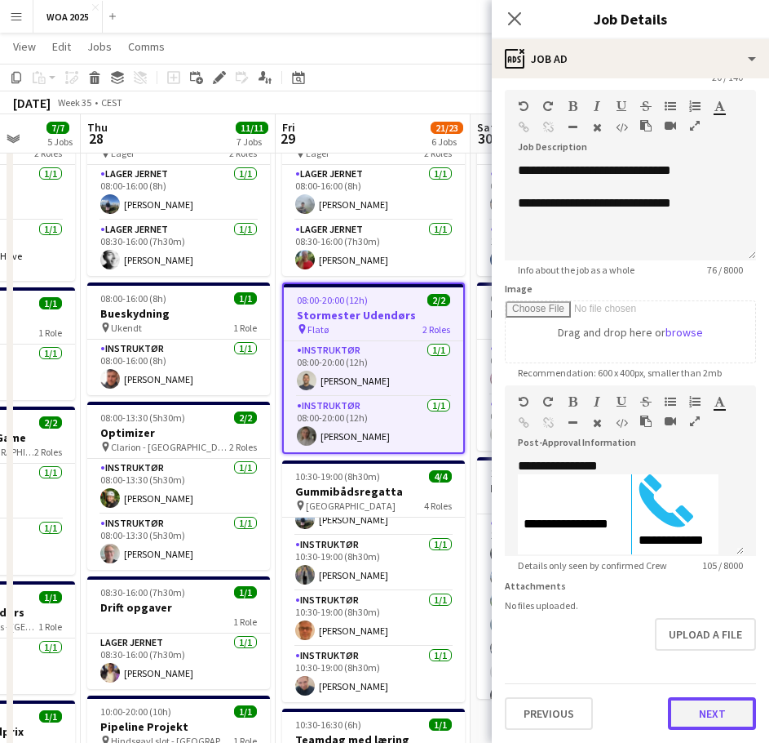
click at [699, 723] on button "Next" at bounding box center [712, 713] width 88 height 33
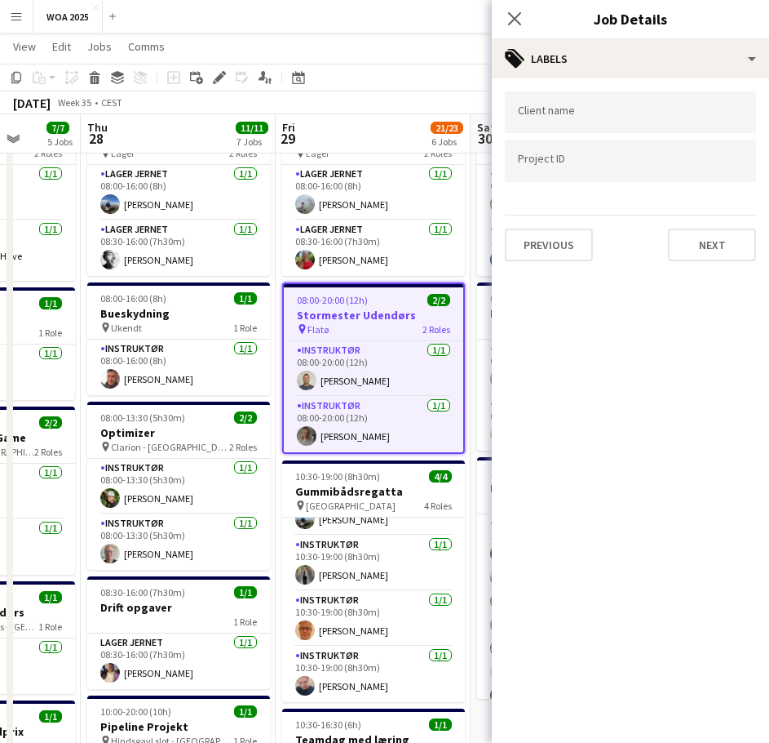
scroll to position [0, 0]
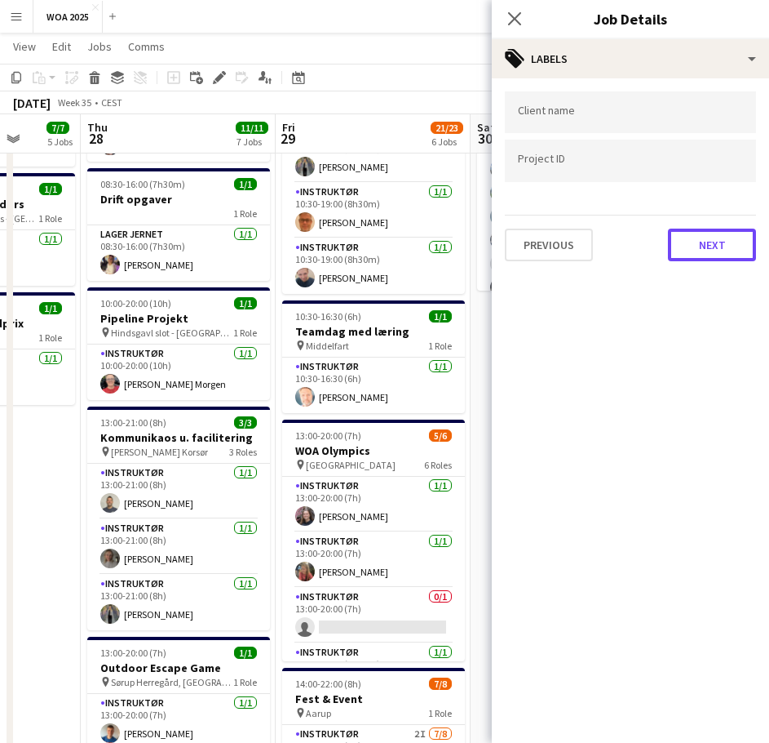
click at [706, 237] on button "Next" at bounding box center [712, 244] width 88 height 33
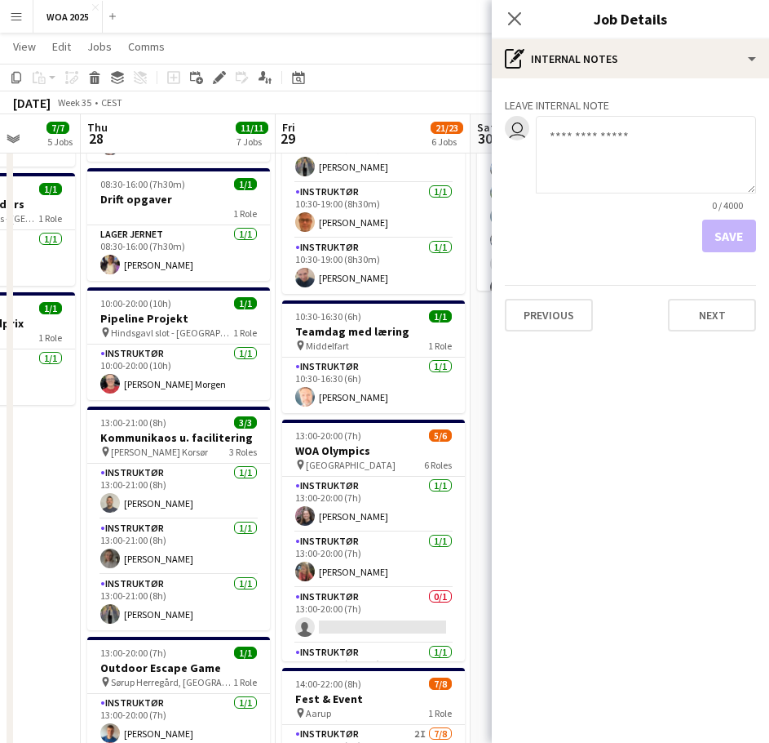
scroll to position [163, 0]
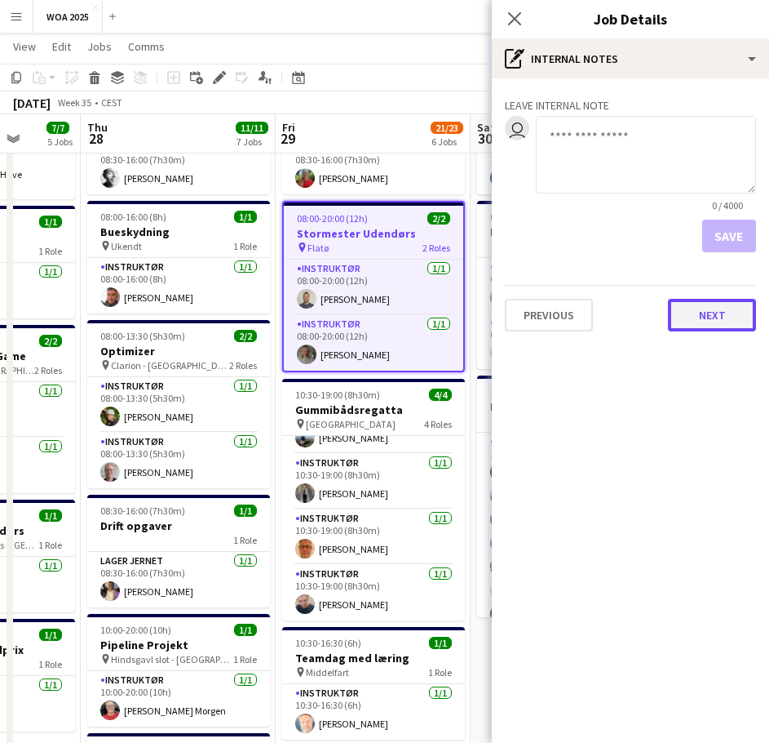
click at [725, 310] on button "Next" at bounding box center [712, 315] width 88 height 33
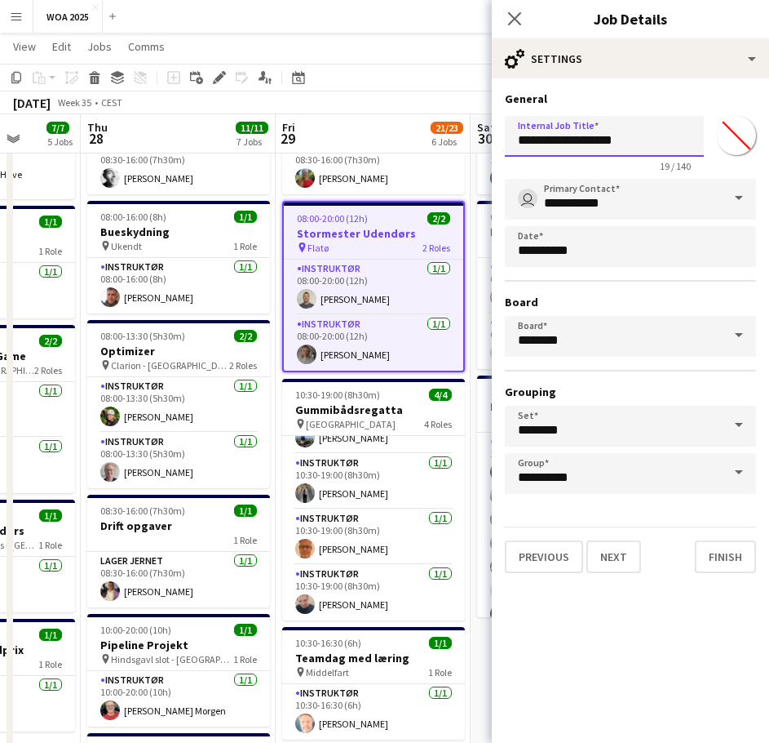
drag, startPoint x: 654, startPoint y: 141, endPoint x: 472, endPoint y: 135, distance: 182.1
click at [472, 135] on body "Menu Boards Boards Boards All jobs Status Workforce Workforce My Workforce Recr…" at bounding box center [384, 567] width 769 height 1460
paste input "text"
type input "**********"
click at [711, 554] on button "Finish" at bounding box center [725, 556] width 61 height 33
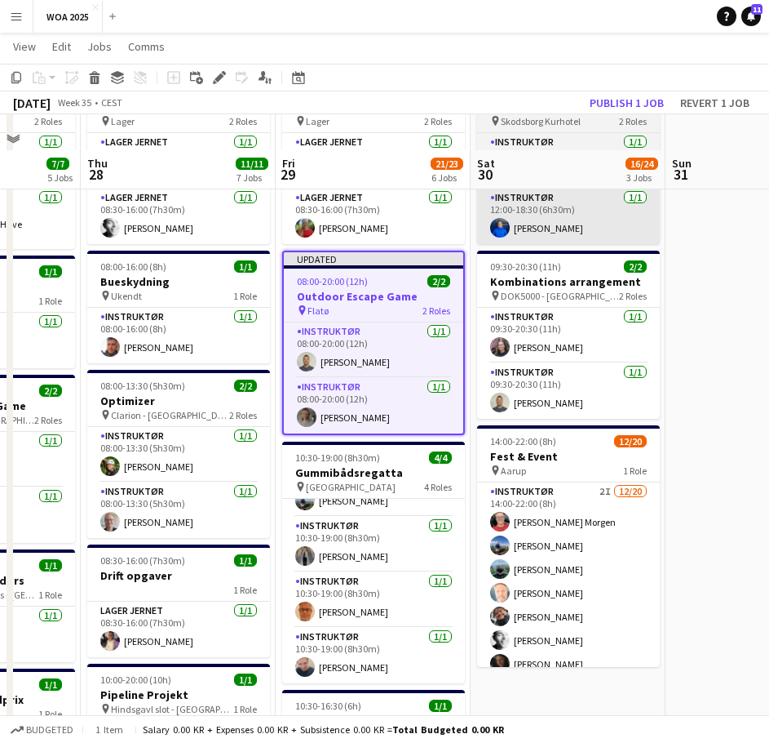
scroll to position [82, 0]
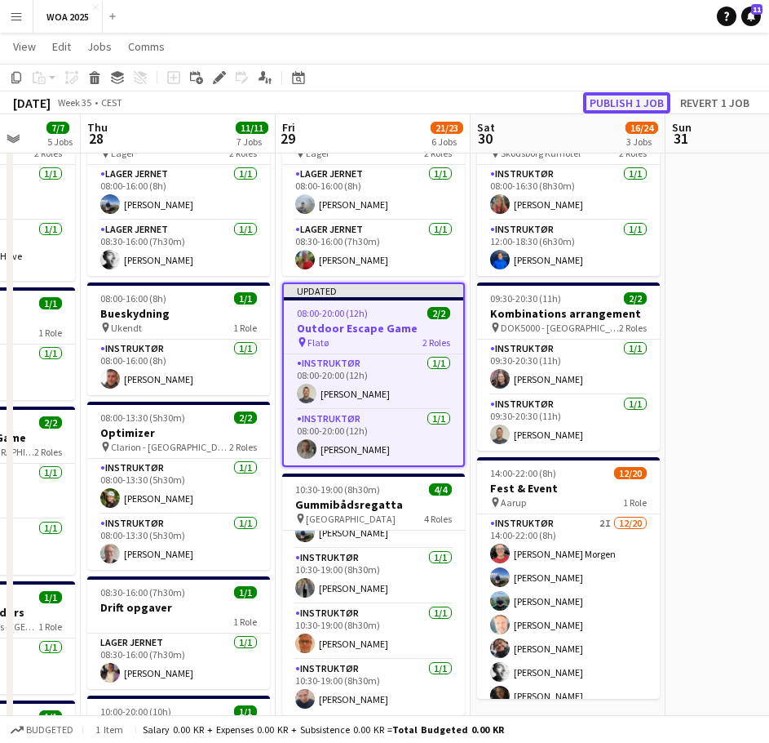
click at [608, 104] on button "Publish 1 job" at bounding box center [626, 102] width 87 height 21
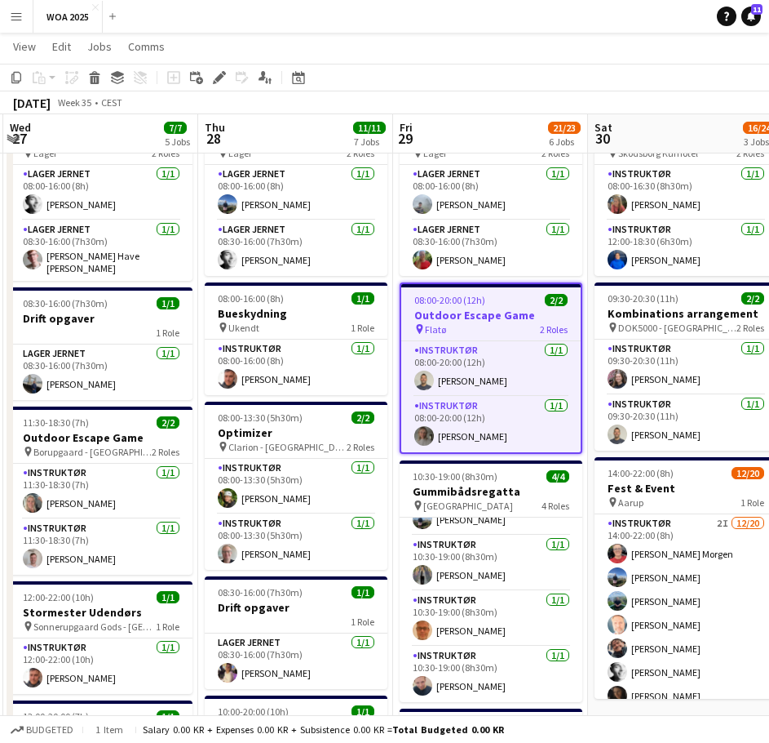
scroll to position [0, 375]
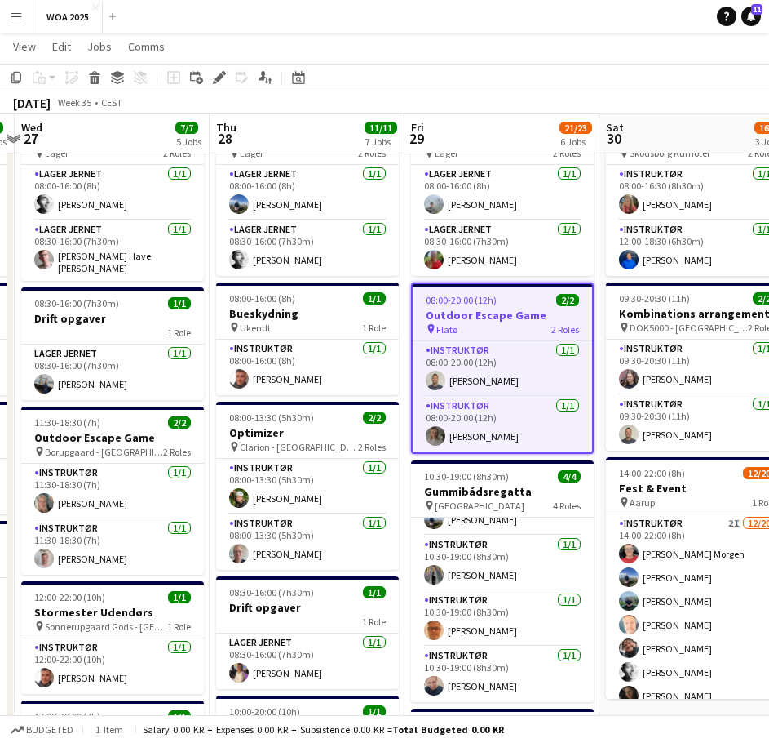
drag, startPoint x: 260, startPoint y: 376, endPoint x: 368, endPoint y: 364, distance: 108.4
click at [368, 364] on app-calendar-viewport "Mon 25 6/6 5 Jobs Tue 26 9/9 4 Jobs Wed 27 7/7 5 Jobs Thu 28 11/11 7 Jobs Fri 2…" at bounding box center [384, 666] width 769 height 1368
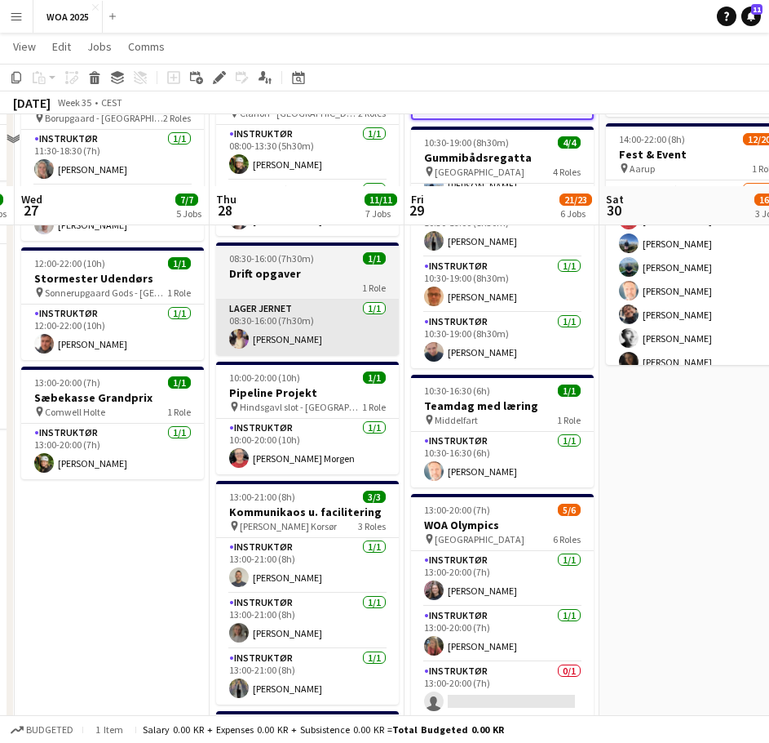
scroll to position [490, 0]
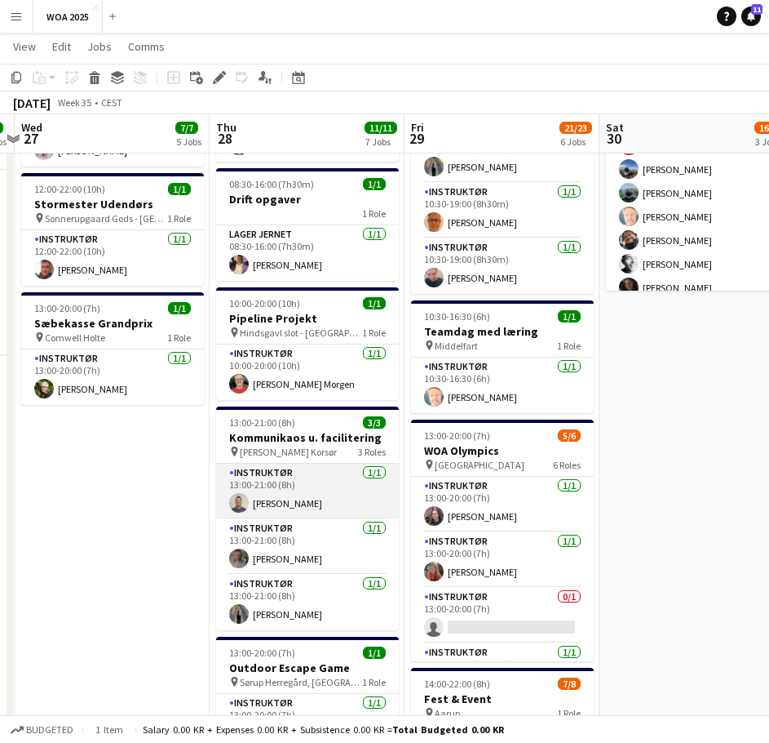
click at [348, 494] on app-card-role "Instruktør [DATE] 13:00-21:00 (8h) [PERSON_NAME]" at bounding box center [307, 490] width 183 height 55
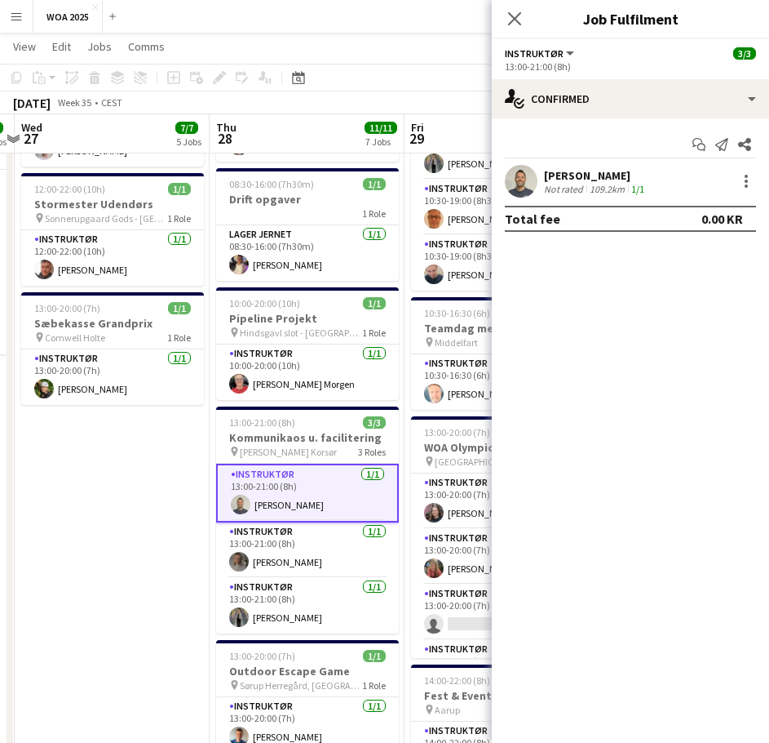
click at [757, 186] on div "[PERSON_NAME] Not rated 109.2km 1/1" at bounding box center [630, 181] width 277 height 33
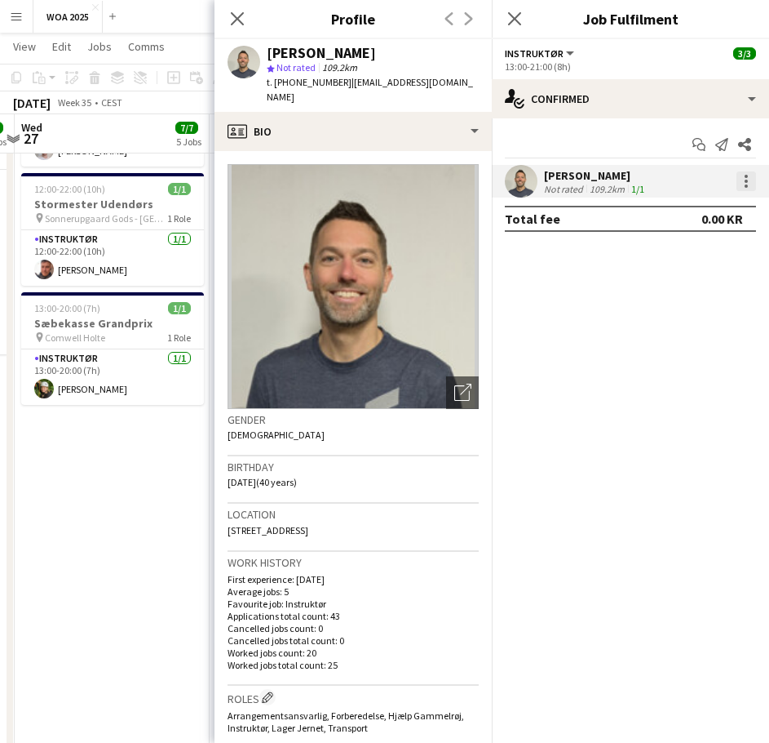
click at [745, 180] on div at bounding box center [746, 181] width 3 height 3
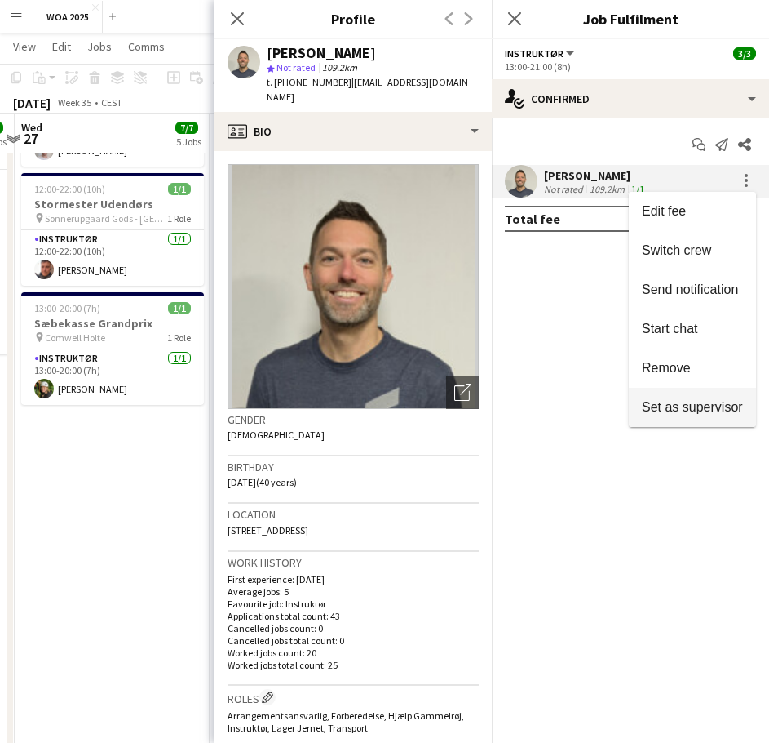
click at [687, 408] on span "Set as supervisor" at bounding box center [692, 407] width 101 height 14
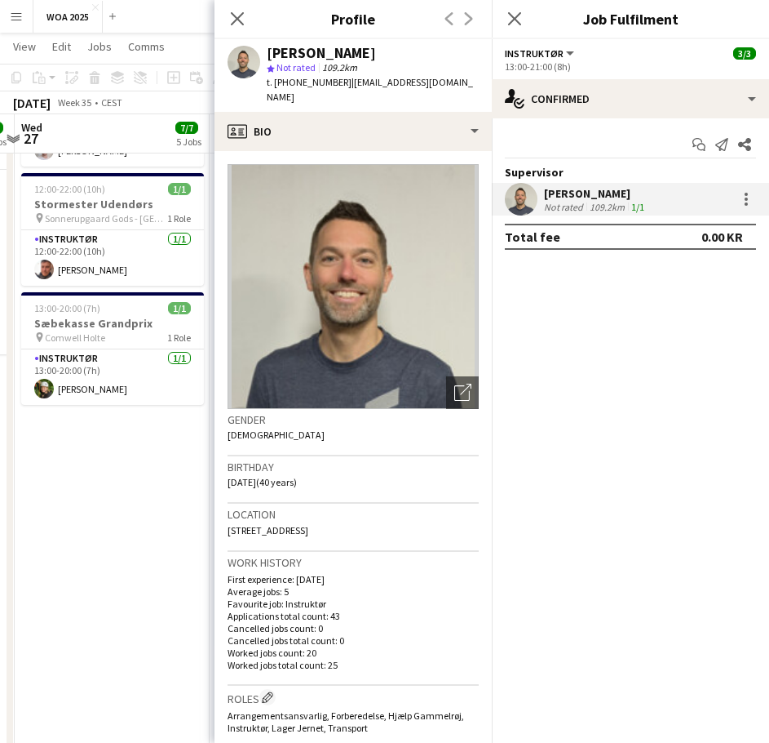
click at [156, 490] on app-date-cell "08:00-16:00 (8h) 2/2 Lager pin Lager 2 Roles Lager Jernet [DATE] 08:00-16:00 (8…" at bounding box center [112, 317] width 195 height 1249
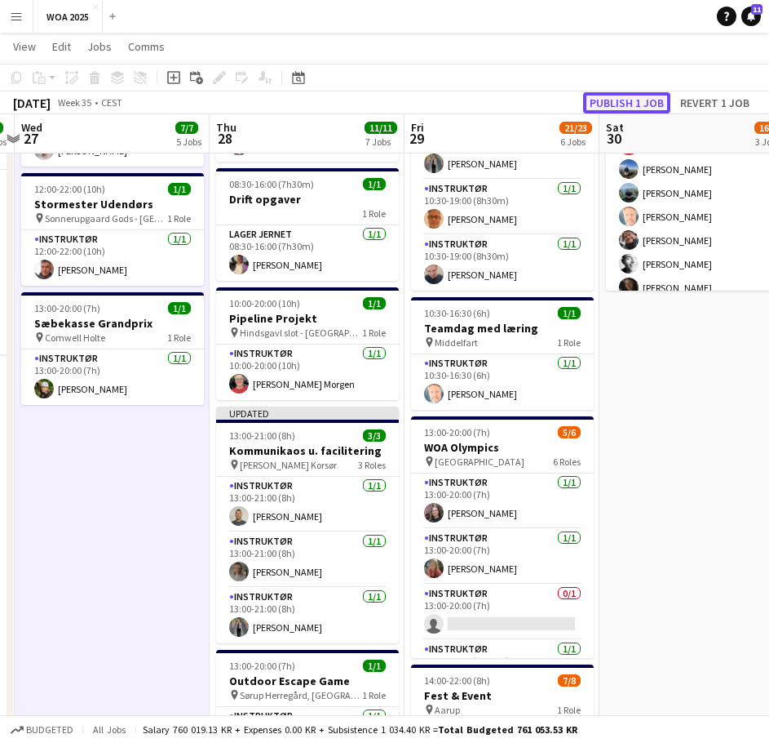
click at [617, 107] on button "Publish 1 job" at bounding box center [626, 102] width 87 height 21
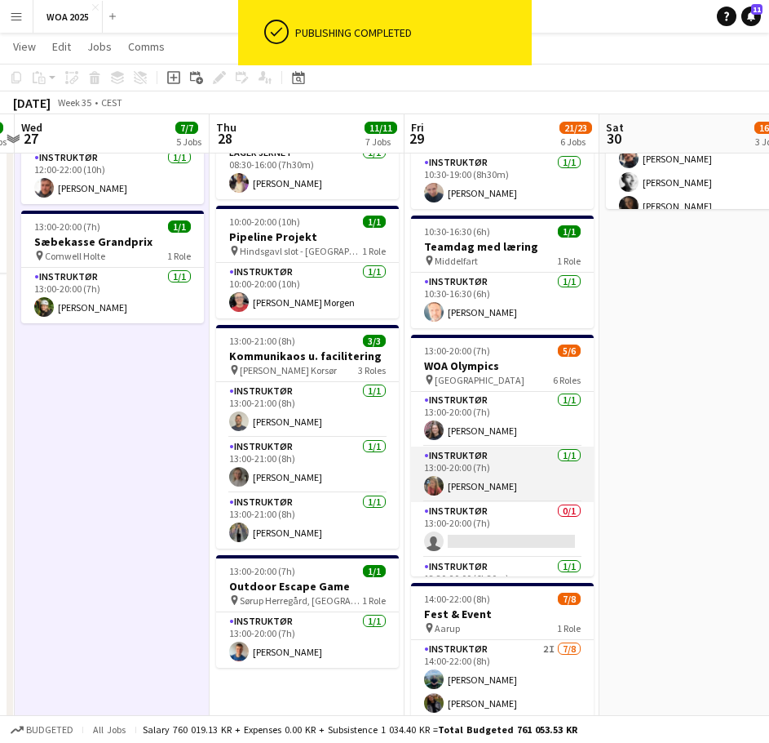
scroll to position [0, 0]
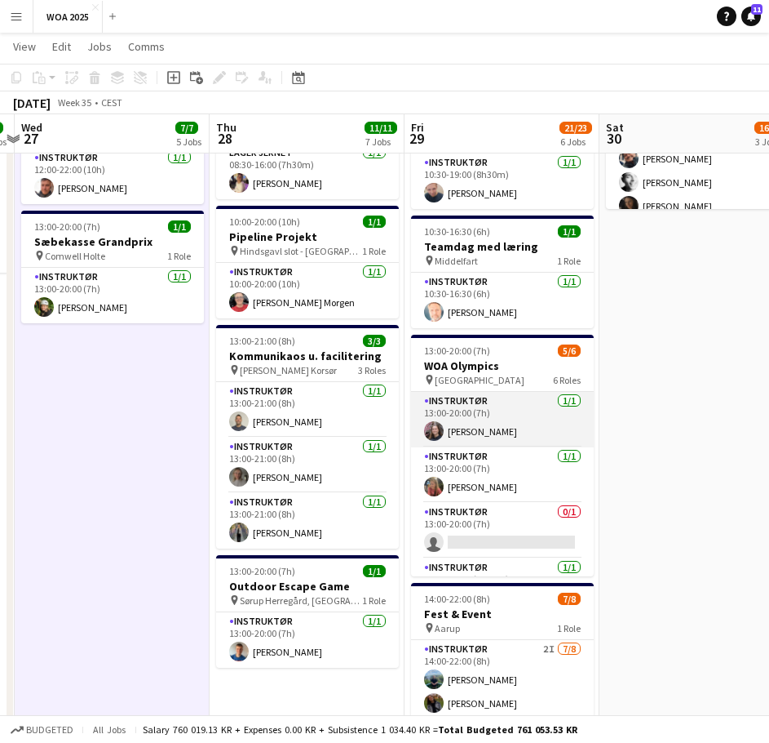
click at [493, 428] on app-card-role "Instruktør [DATE] 13:00-20:00 (7h) [PERSON_NAME]" at bounding box center [502, 419] width 183 height 55
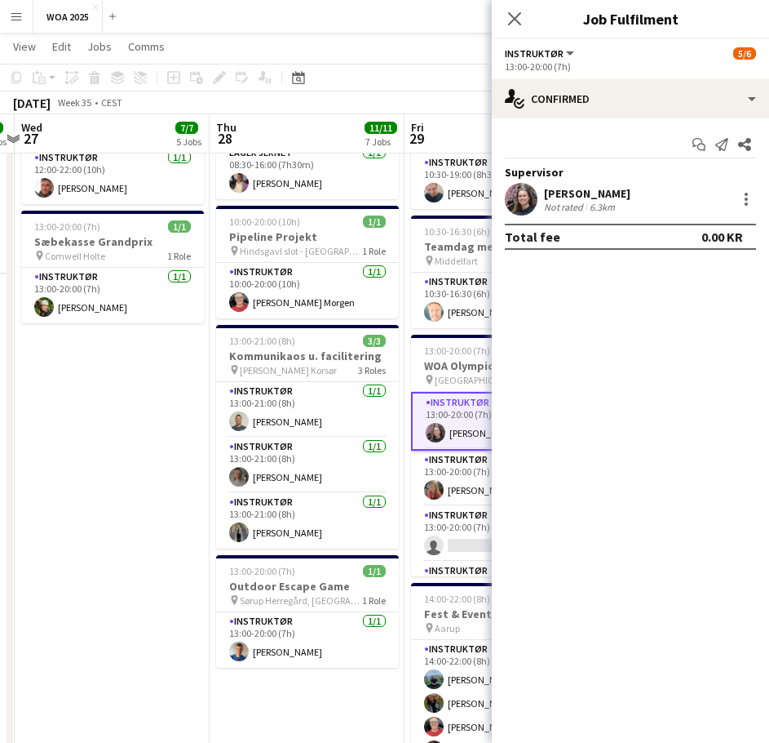
click at [139, 455] on app-date-cell "08:00-16:00 (8h) 2/2 Lager pin Lager 2 Roles Lager Jernet [DATE] 08:00-16:00 (8…" at bounding box center [112, 236] width 195 height 1249
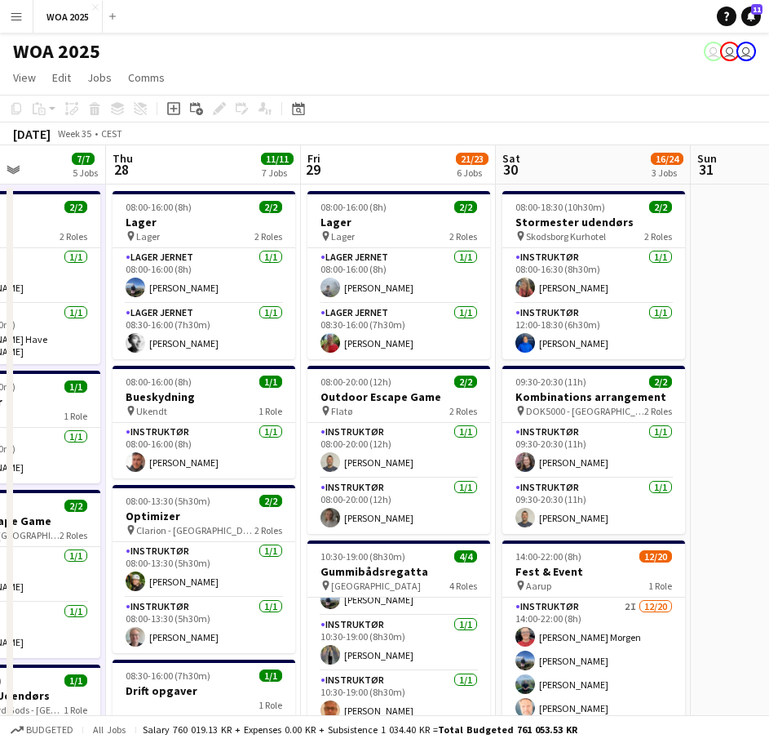
drag, startPoint x: 341, startPoint y: 495, endPoint x: 243, endPoint y: 341, distance: 182.7
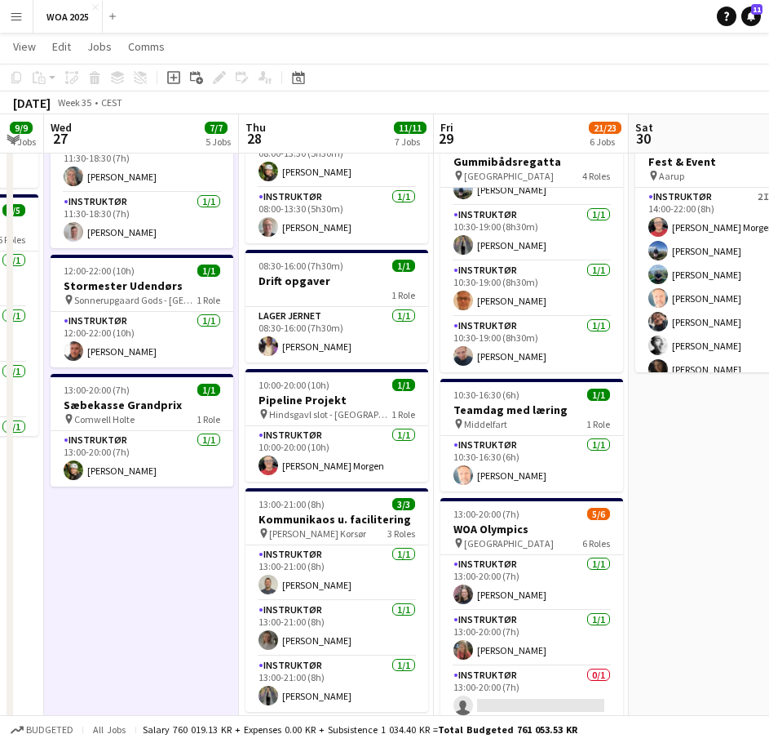
scroll to position [0, 344]
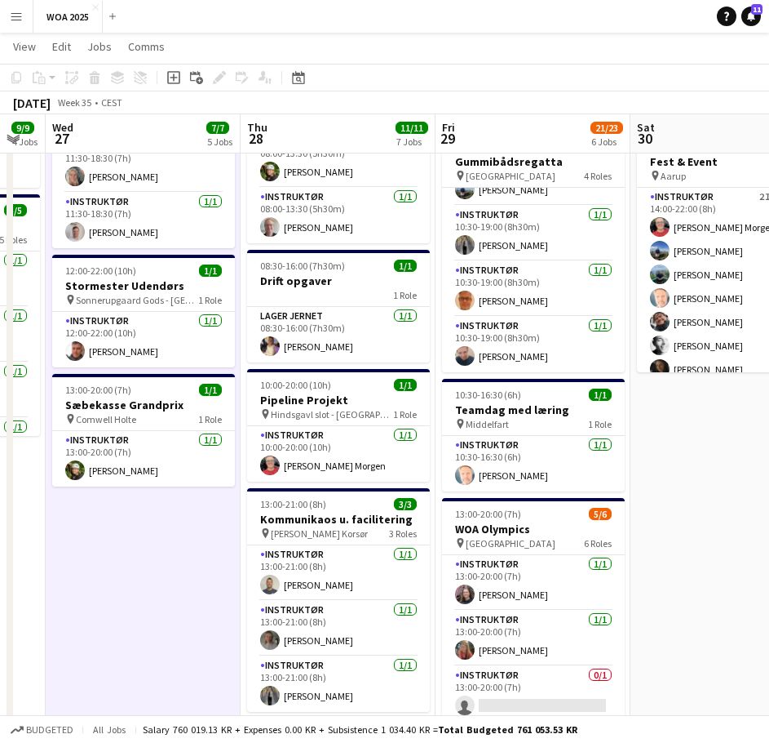
drag, startPoint x: 119, startPoint y: 525, endPoint x: 228, endPoint y: 515, distance: 109.8
click at [228, 515] on app-calendar-viewport "Mon 25 6/6 5 Jobs Tue 26 9/9 4 Jobs Wed 27 7/7 5 Jobs Thu 28 11/11 7 Jobs Fri 2…" at bounding box center [384, 340] width 769 height 1368
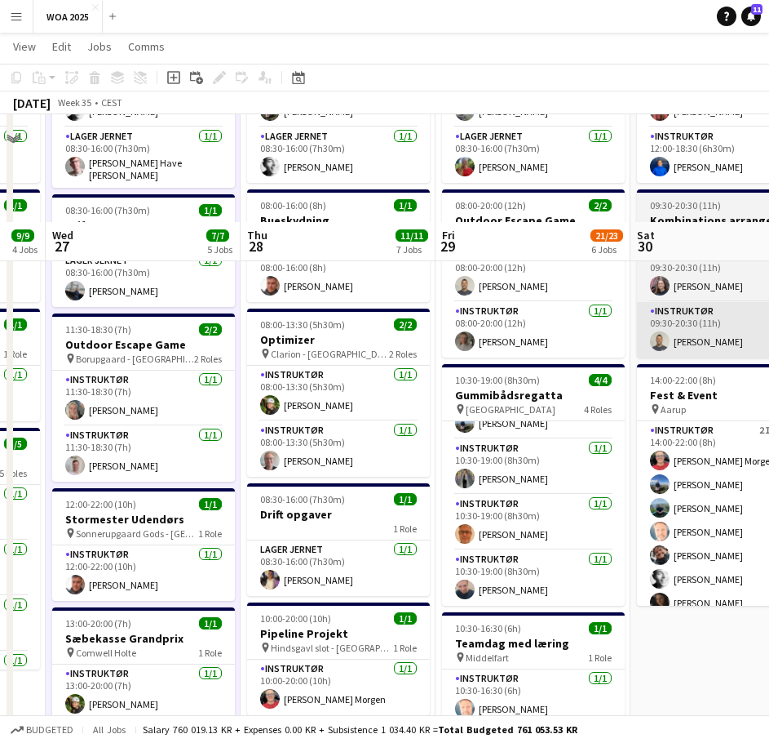
scroll to position [0, 0]
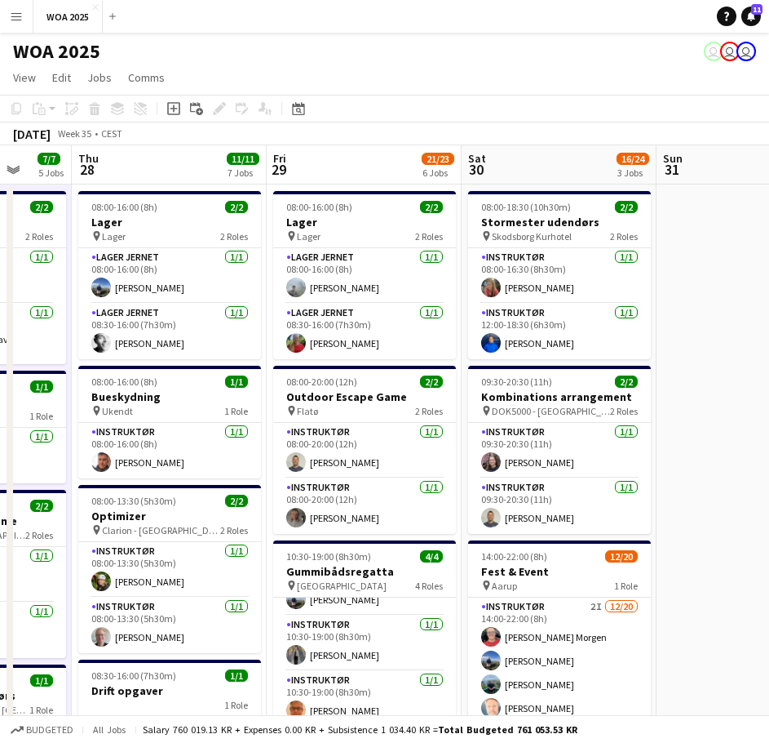
drag, startPoint x: 575, startPoint y: 429, endPoint x: 423, endPoint y: 420, distance: 152.0
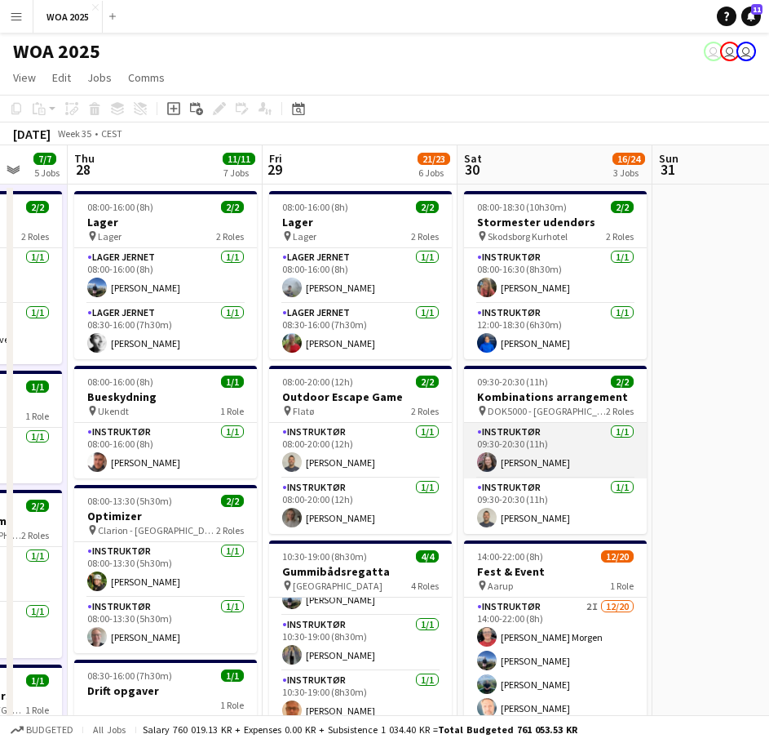
click at [547, 445] on app-card-role "Instruktør [DATE] 09:30-20:30 (11h) [PERSON_NAME]" at bounding box center [555, 450] width 183 height 55
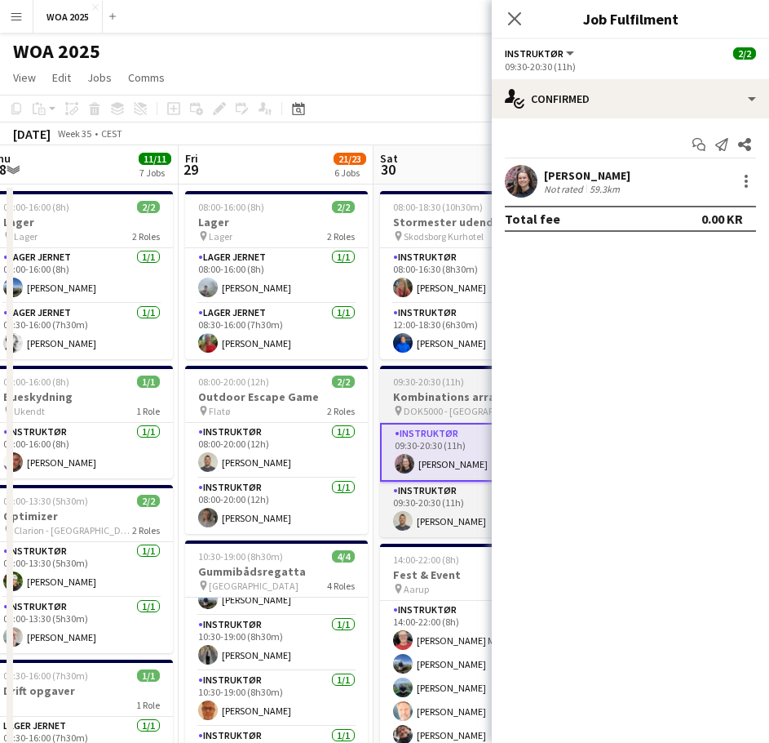
drag, startPoint x: 435, startPoint y: 443, endPoint x: 370, endPoint y: 475, distance: 72.6
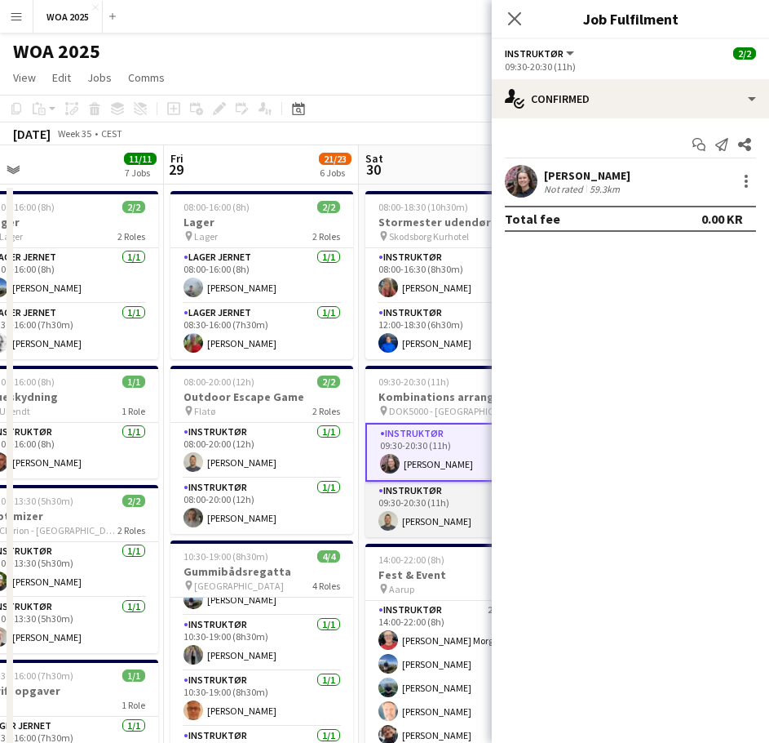
click at [418, 513] on app-card-role "Instruktør [DATE] 09:30-20:30 (11h) [PERSON_NAME]" at bounding box center [457, 508] width 183 height 55
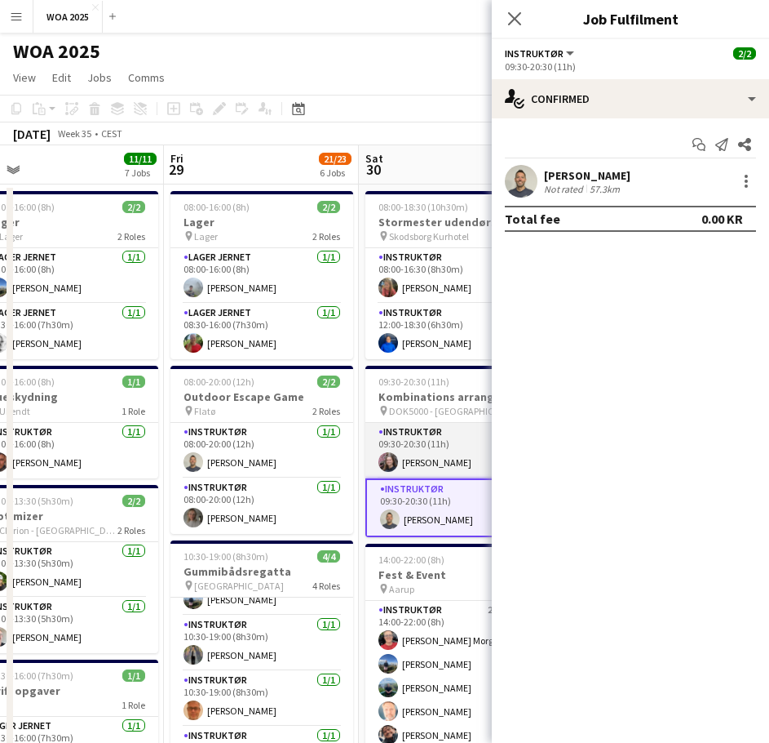
click at [444, 445] on app-card-role "Instruktør [DATE] 09:30-20:30 (11h) [PERSON_NAME]" at bounding box center [457, 450] width 183 height 55
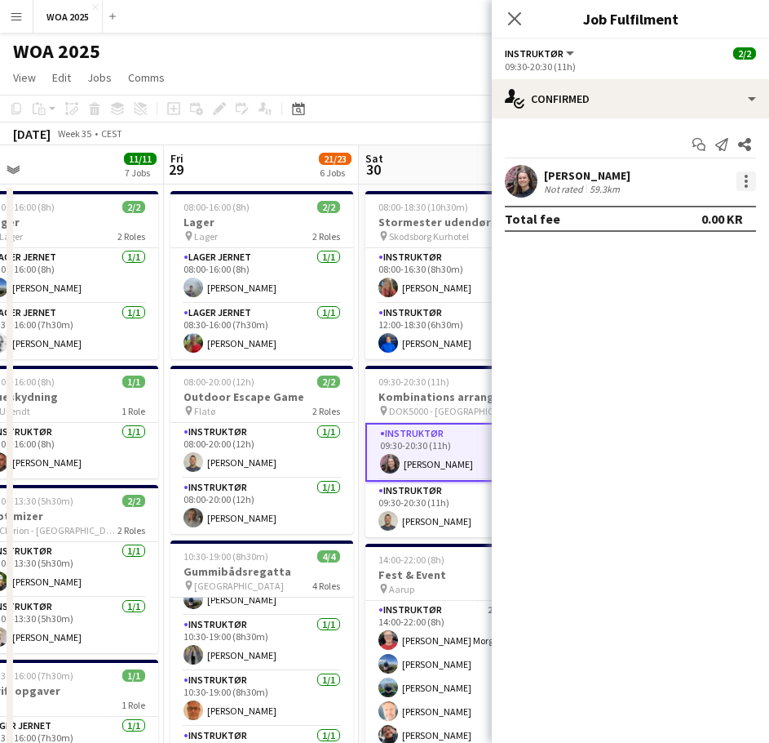
click at [752, 180] on div at bounding box center [747, 181] width 20 height 20
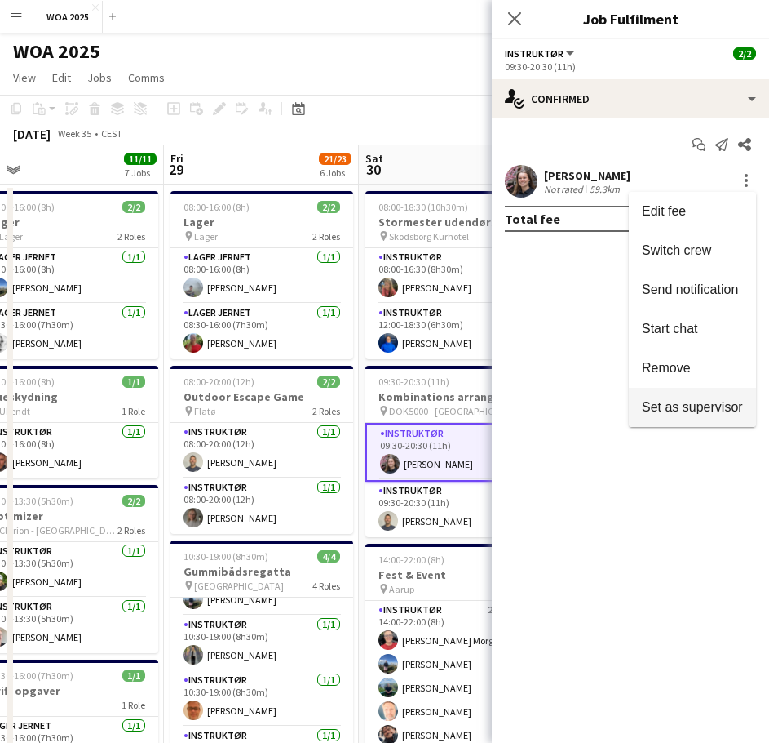
click at [709, 411] on span "Set as supervisor" at bounding box center [692, 407] width 101 height 14
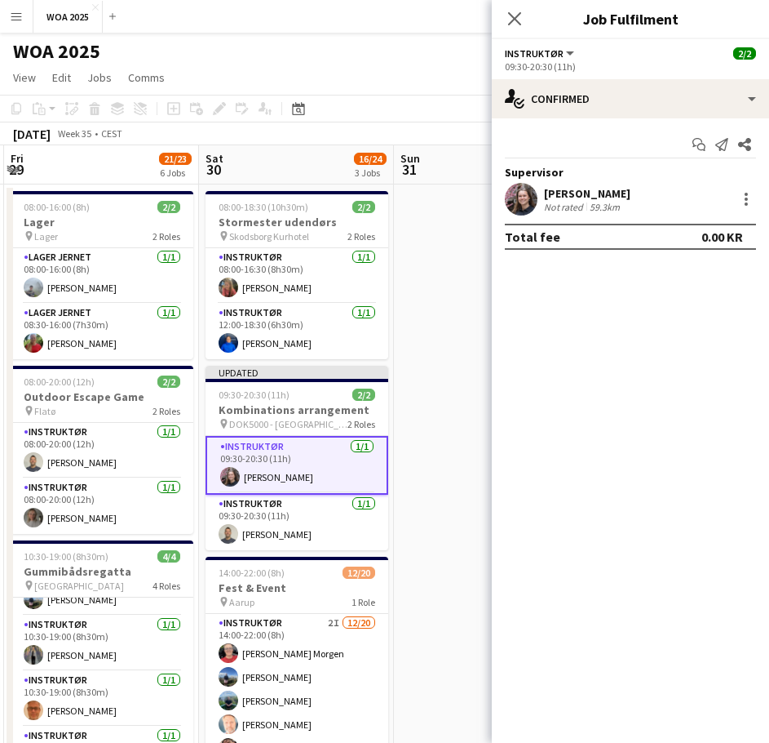
drag, startPoint x: 426, startPoint y: 382, endPoint x: 265, endPoint y: 370, distance: 161.2
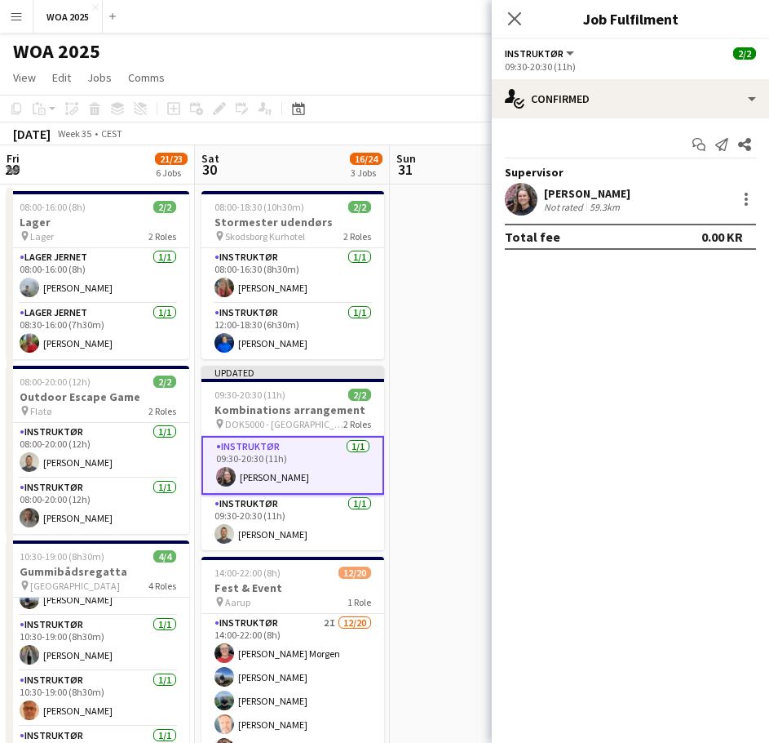
drag, startPoint x: 433, startPoint y: 250, endPoint x: 471, endPoint y: 225, distance: 44.8
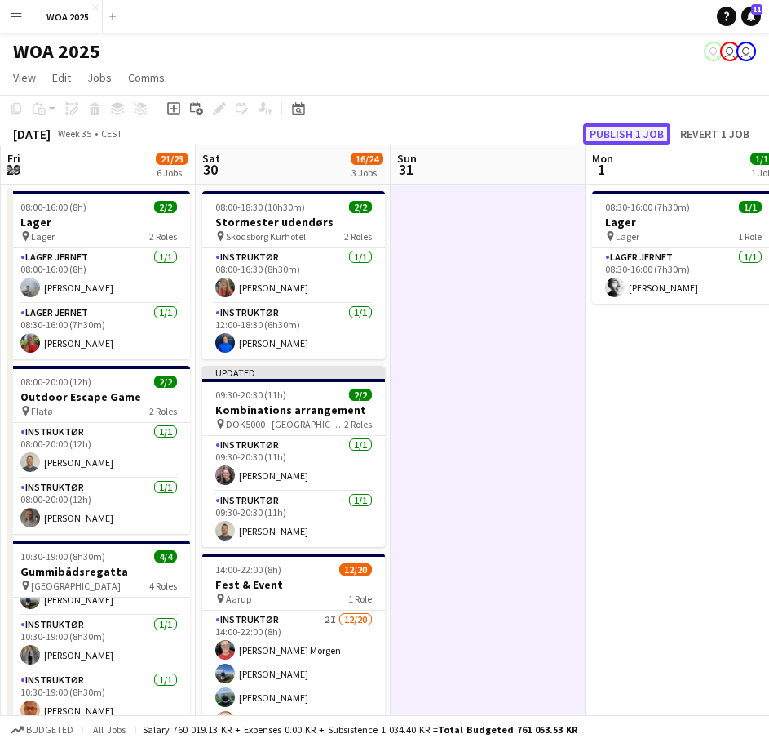
click at [625, 131] on button "Publish 1 job" at bounding box center [626, 133] width 87 height 21
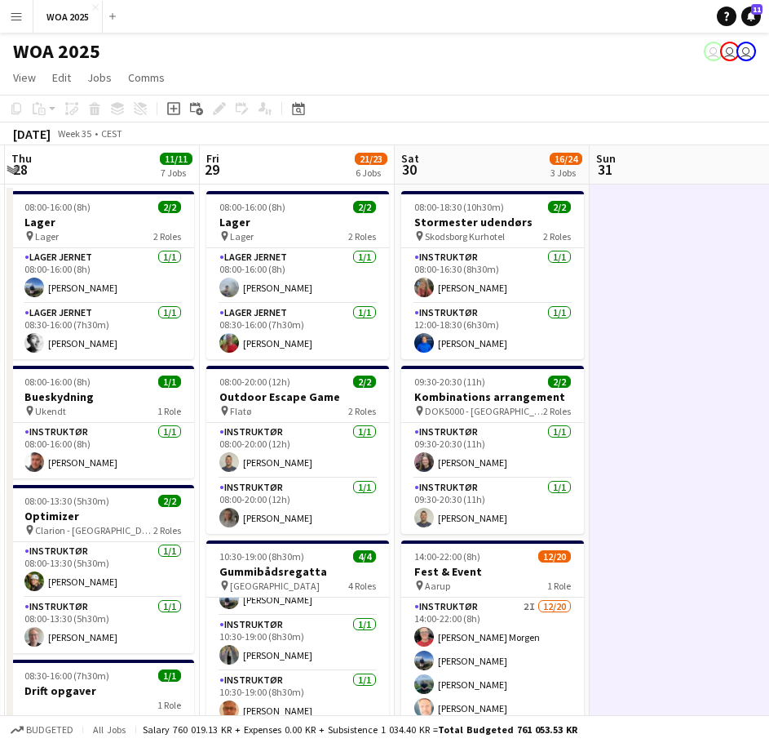
scroll to position [0, 618]
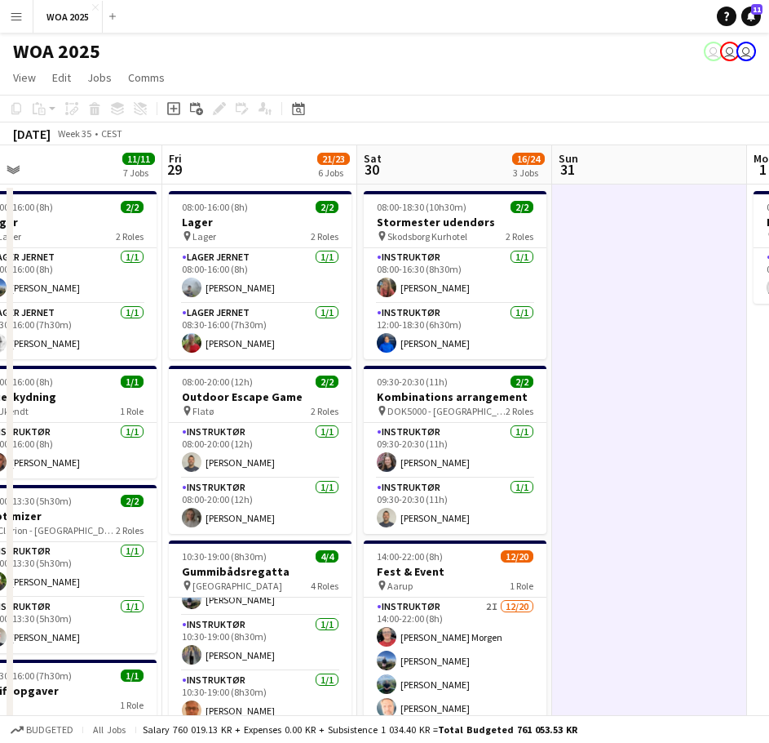
drag, startPoint x: 226, startPoint y: 412, endPoint x: 385, endPoint y: 417, distance: 159.2
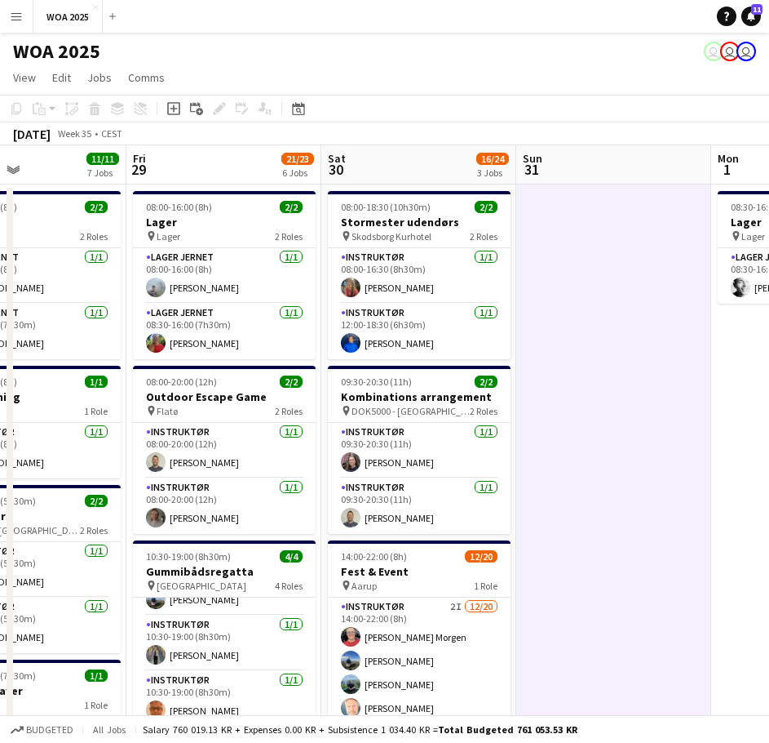
scroll to position [0, 562]
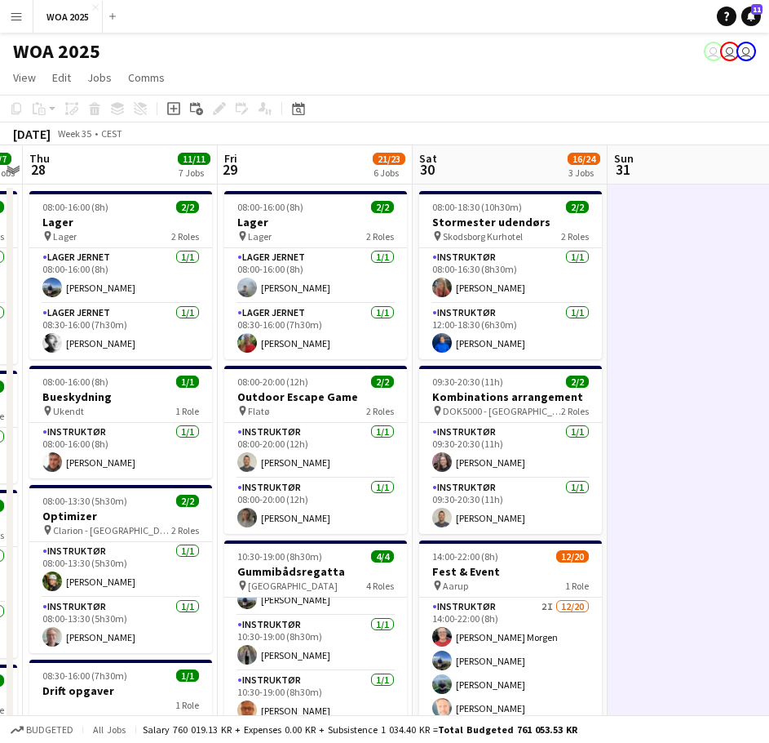
drag, startPoint x: 696, startPoint y: 339, endPoint x: 549, endPoint y: 368, distance: 149.6
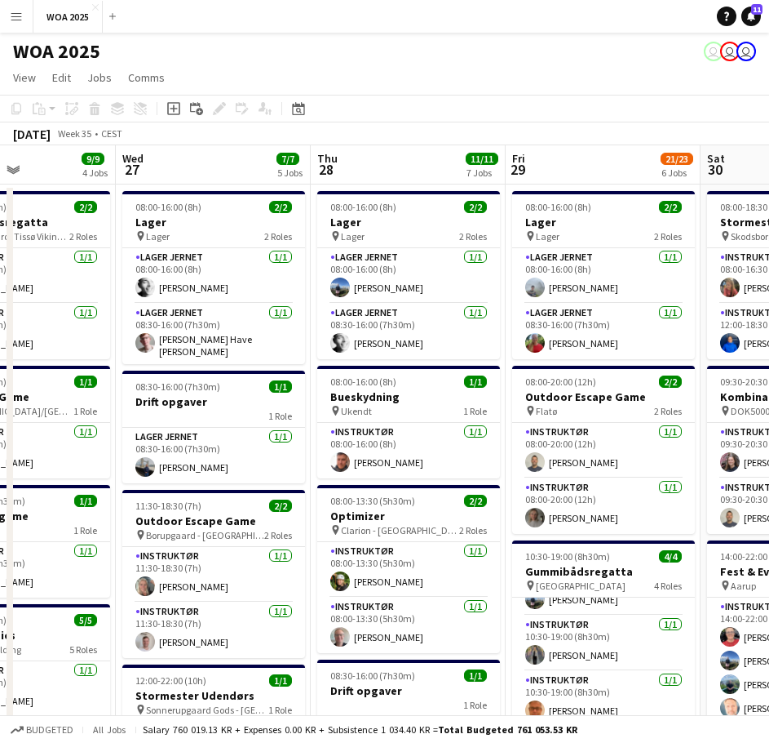
scroll to position [0, 468]
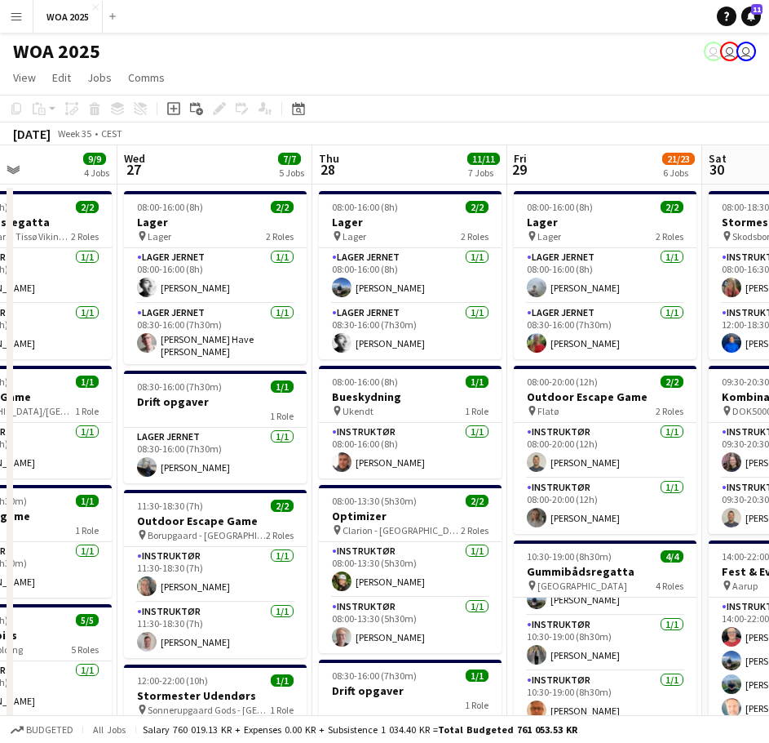
drag, startPoint x: 314, startPoint y: 382, endPoint x: 758, endPoint y: 344, distance: 445.6
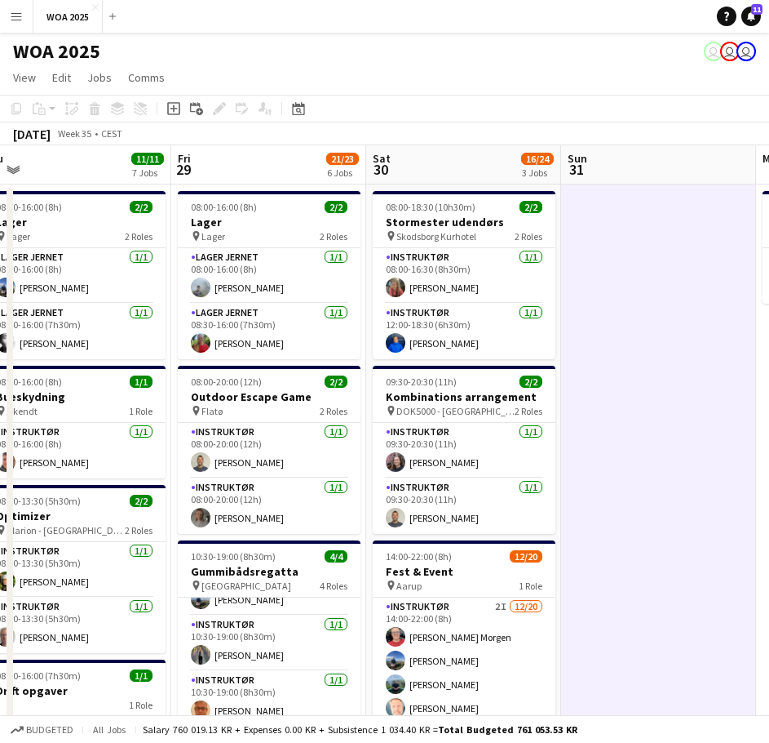
drag, startPoint x: 565, startPoint y: 342, endPoint x: 229, endPoint y: 355, distance: 336.4
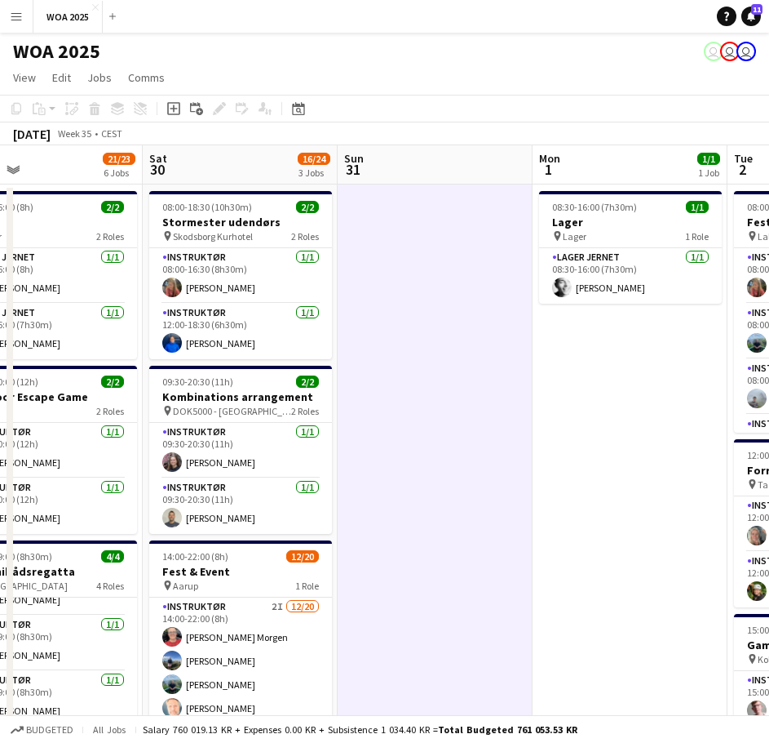
scroll to position [0, 467]
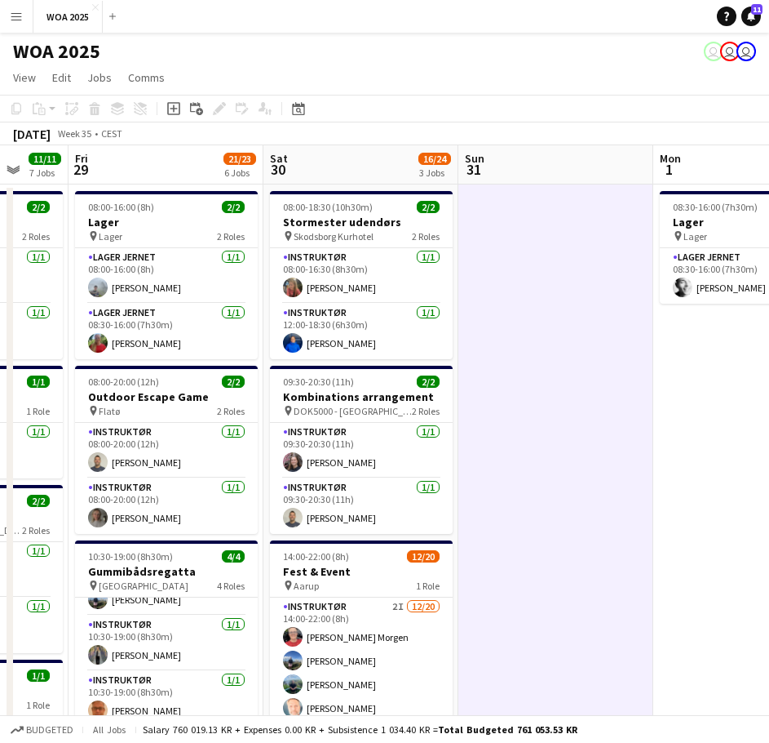
drag, startPoint x: 681, startPoint y: 328, endPoint x: 437, endPoint y: 375, distance: 249.3
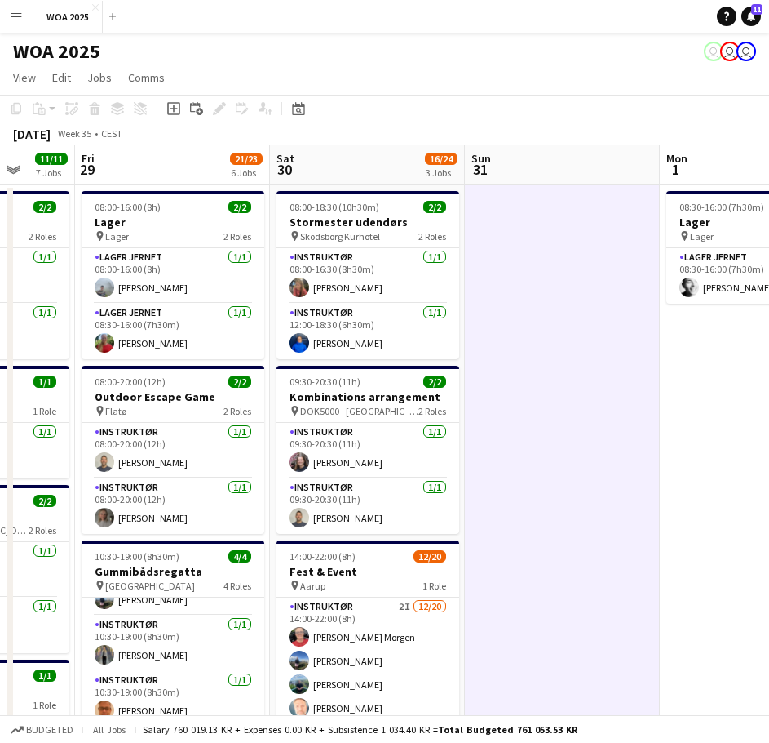
scroll to position [0, 504]
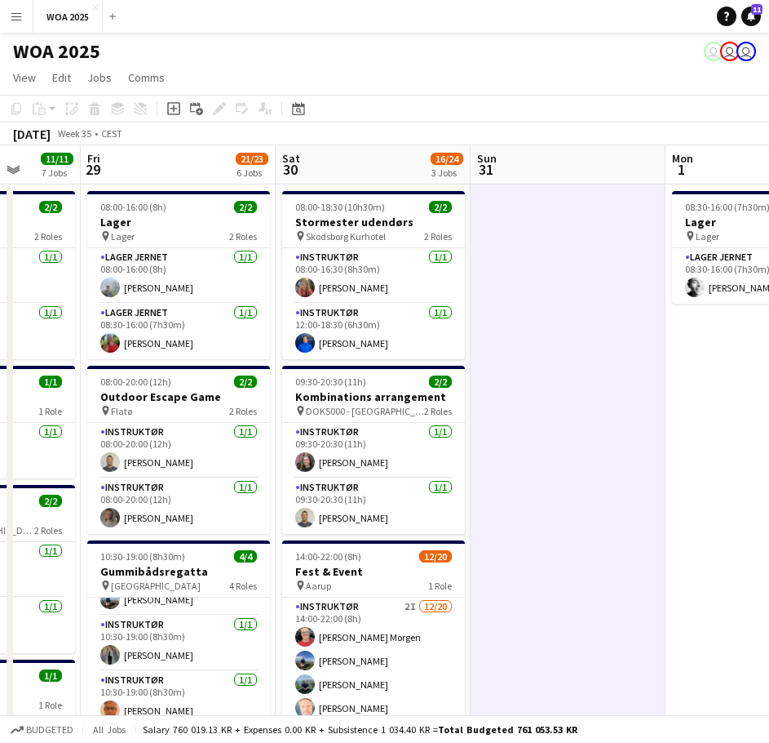
drag, startPoint x: 512, startPoint y: 370, endPoint x: 599, endPoint y: 356, distance: 87.7
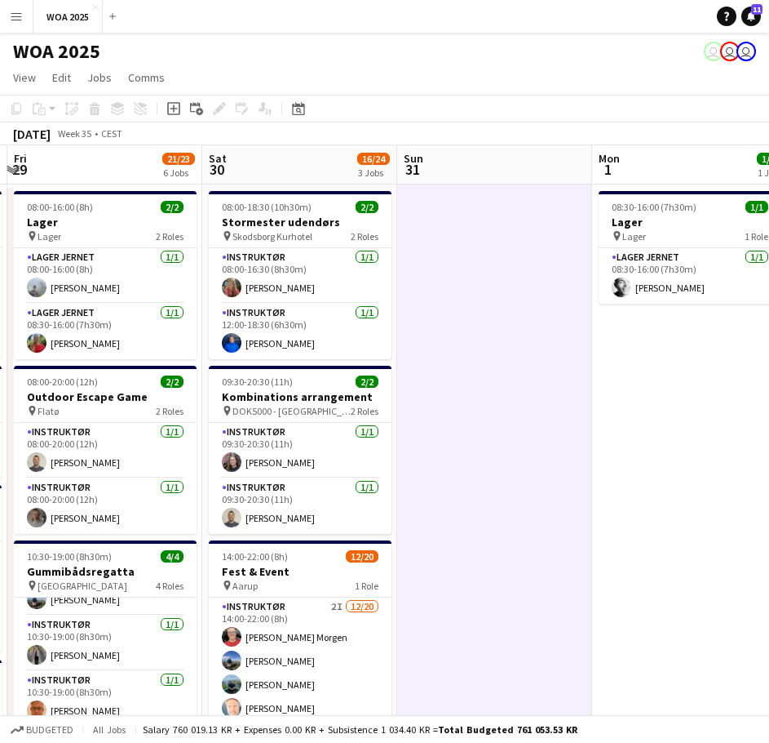
scroll to position [0, 584]
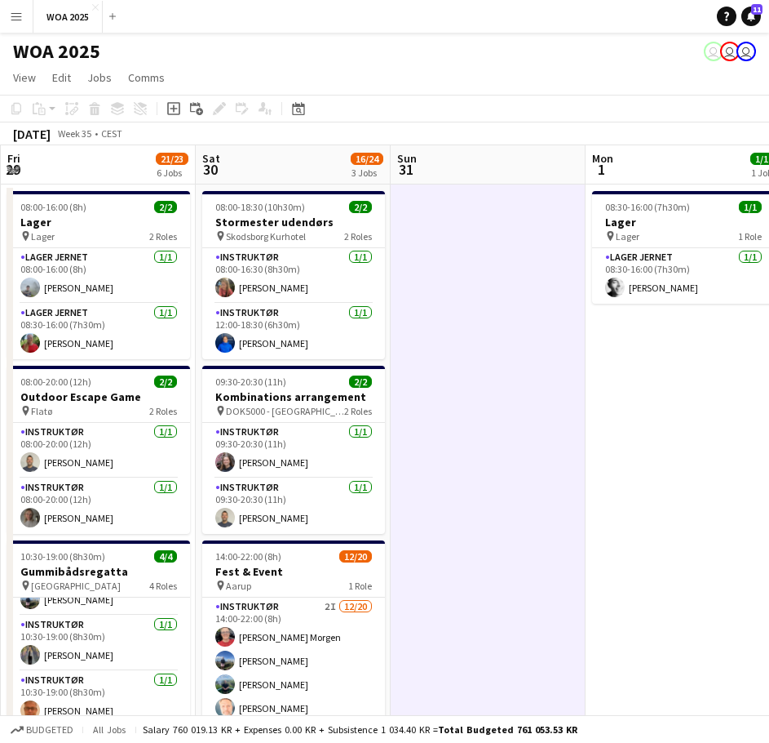
drag, startPoint x: 599, startPoint y: 356, endPoint x: 519, endPoint y: 363, distance: 80.3
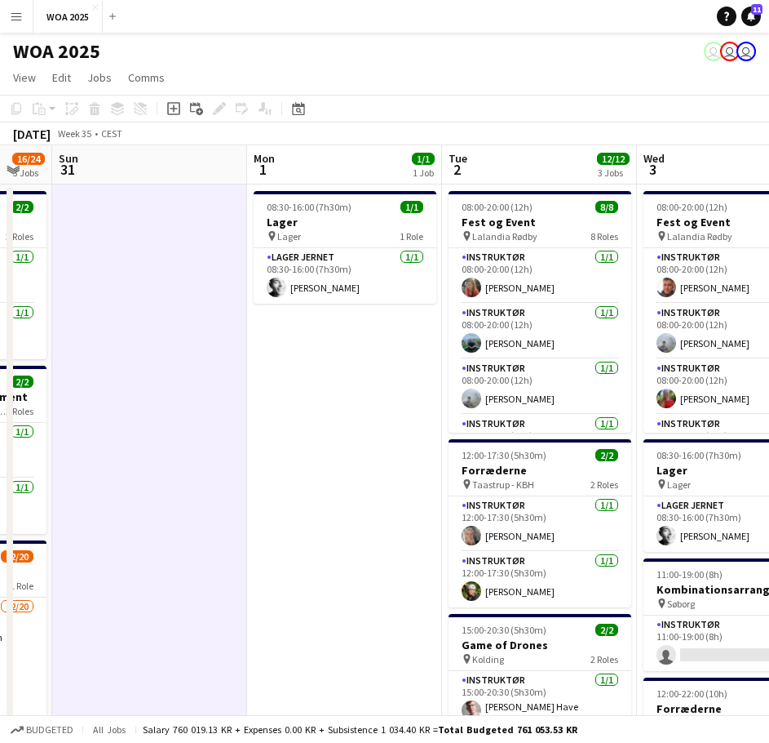
scroll to position [0, 616]
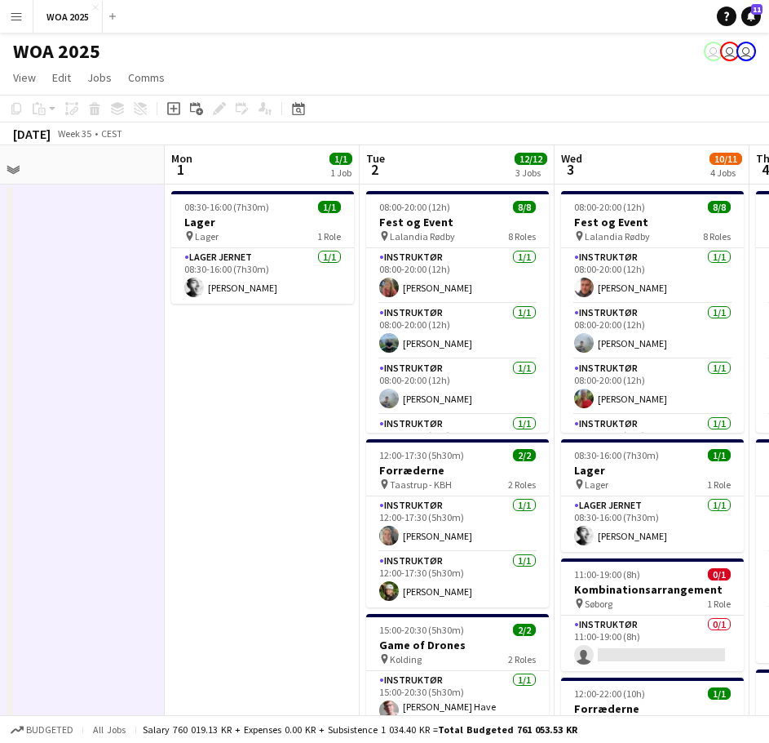
drag, startPoint x: 519, startPoint y: 363, endPoint x: 97, endPoint y: 368, distance: 421.9
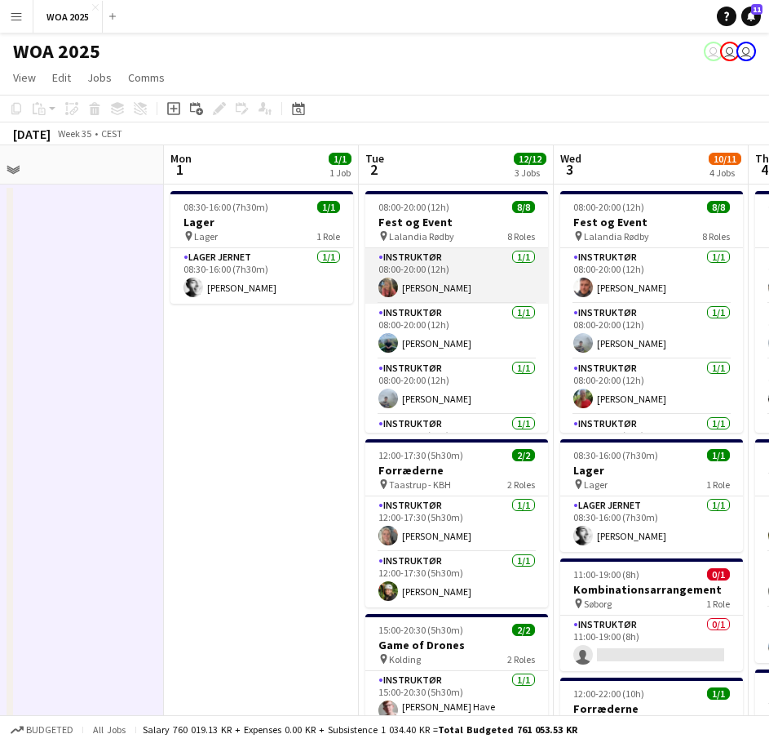
click at [475, 275] on app-card-role "Instruktør [DATE] 08:00-20:00 (12h) [PERSON_NAME]" at bounding box center [457, 275] width 183 height 55
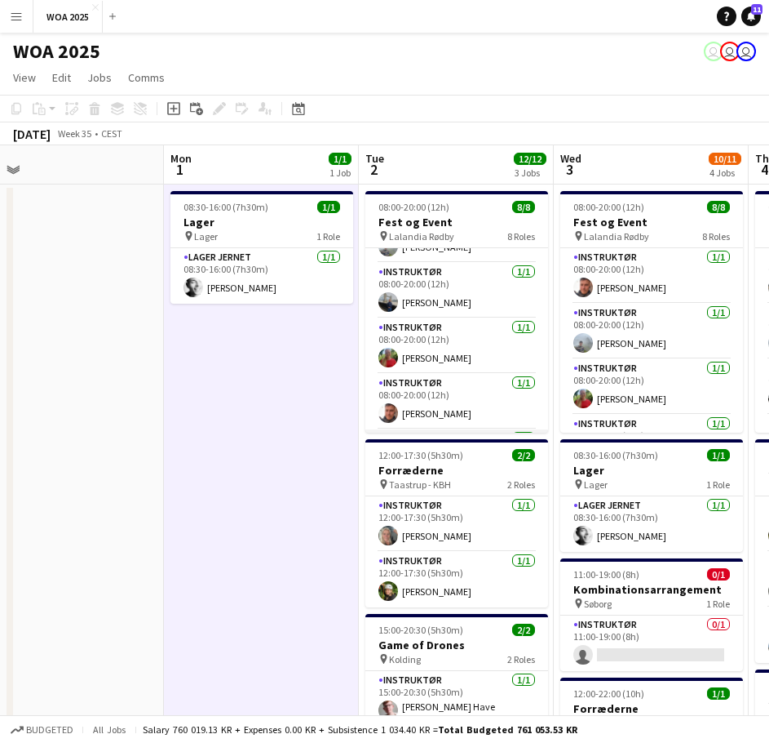
scroll to position [259, 0]
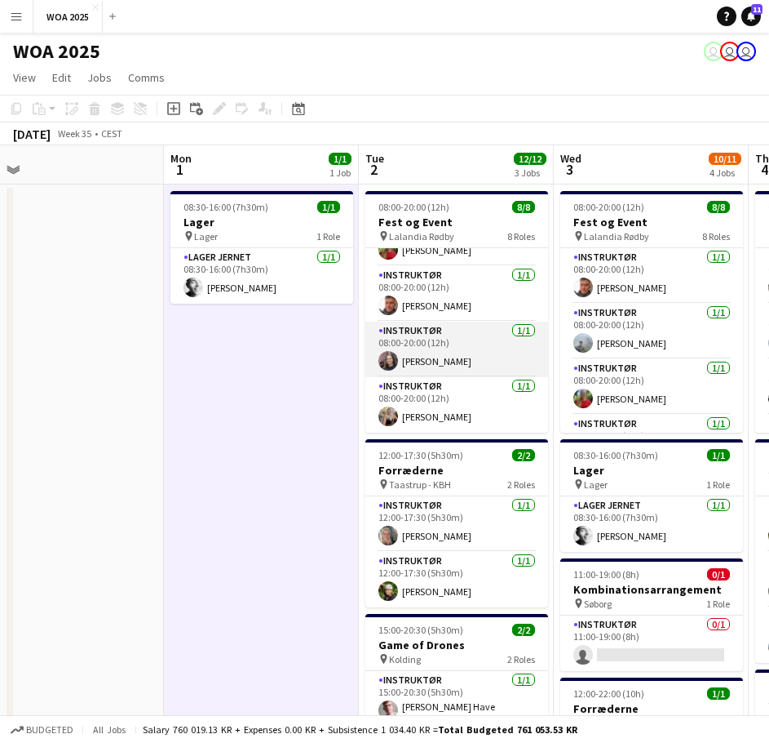
click at [458, 344] on app-card-role "Instruktør [DATE] 08:00-20:00 (12h) [PERSON_NAME]" at bounding box center [457, 349] width 183 height 55
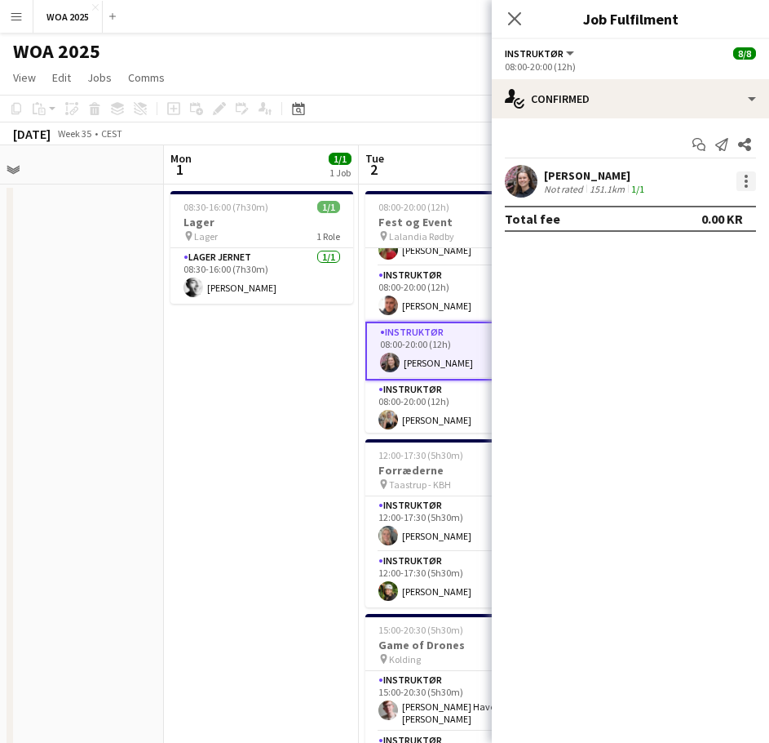
click at [737, 178] on div at bounding box center [747, 181] width 20 height 20
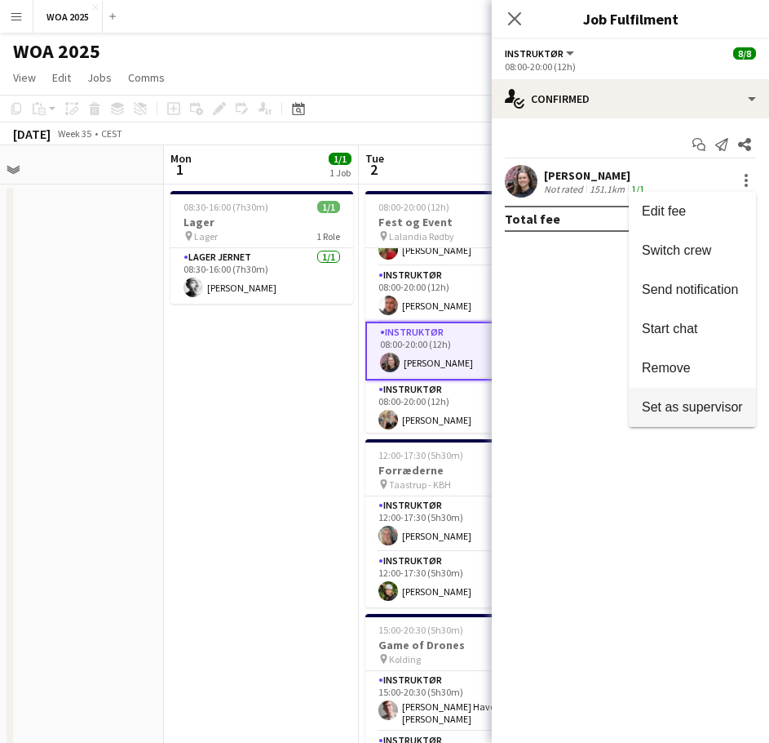
click at [673, 415] on button "Set as supervisor" at bounding box center [692, 407] width 127 height 39
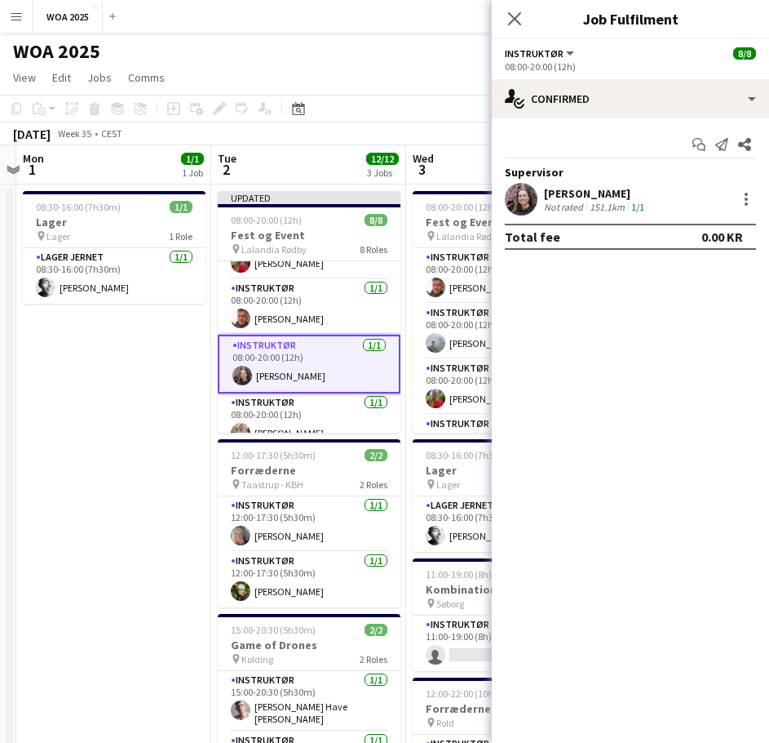
drag, startPoint x: 174, startPoint y: 401, endPoint x: 123, endPoint y: 402, distance: 50.6
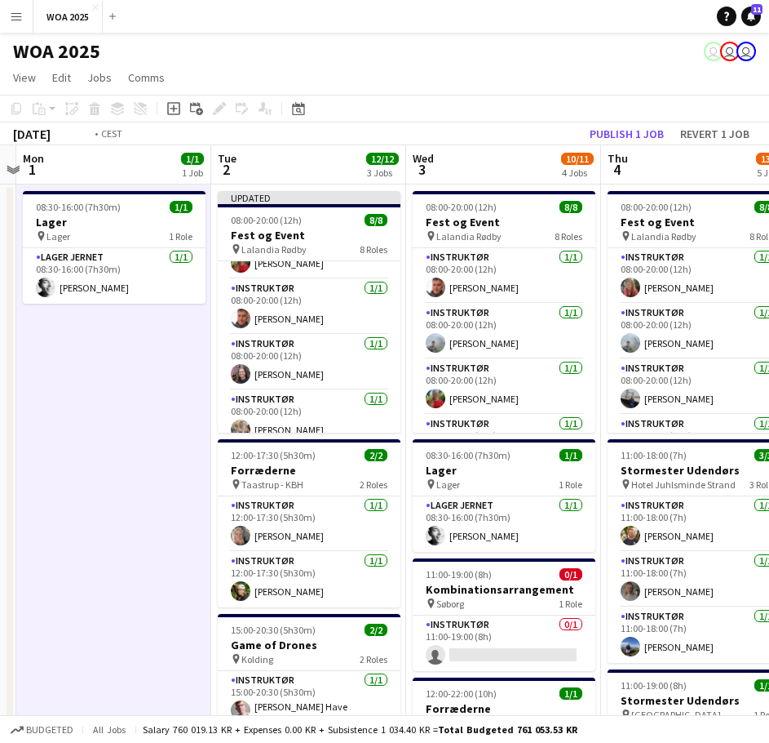
scroll to position [0, 477]
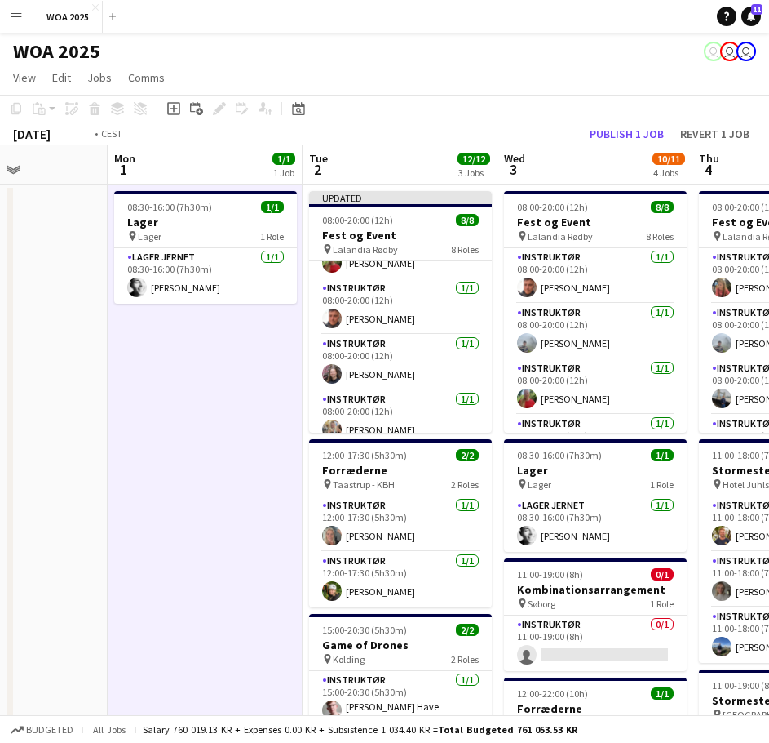
drag, startPoint x: 176, startPoint y: 406, endPoint x: 73, endPoint y: 406, distance: 103.6
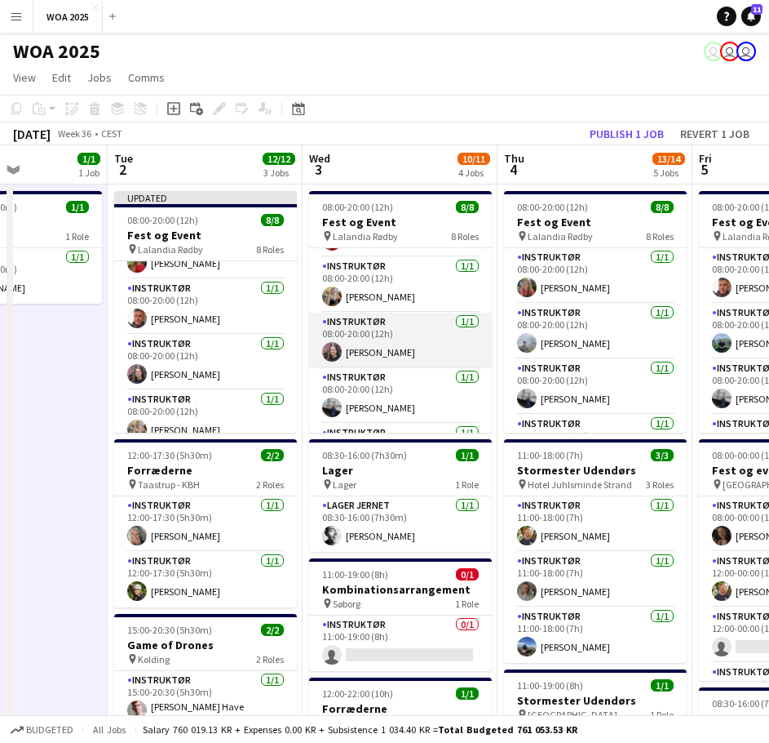
scroll to position [163, 0]
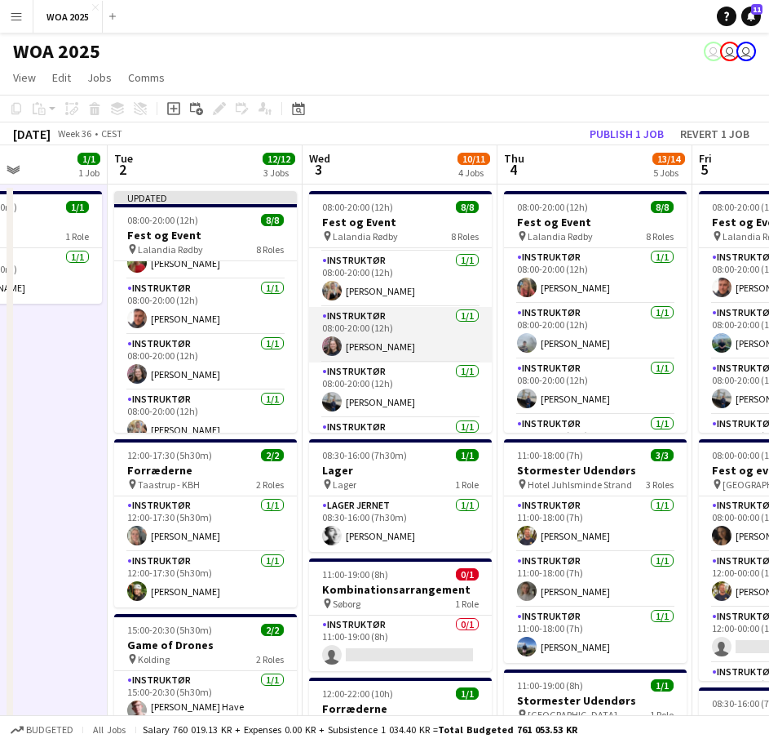
click at [420, 356] on app-card-role "Instruktør [DATE] 08:00-20:00 (12h) [PERSON_NAME]" at bounding box center [400, 334] width 183 height 55
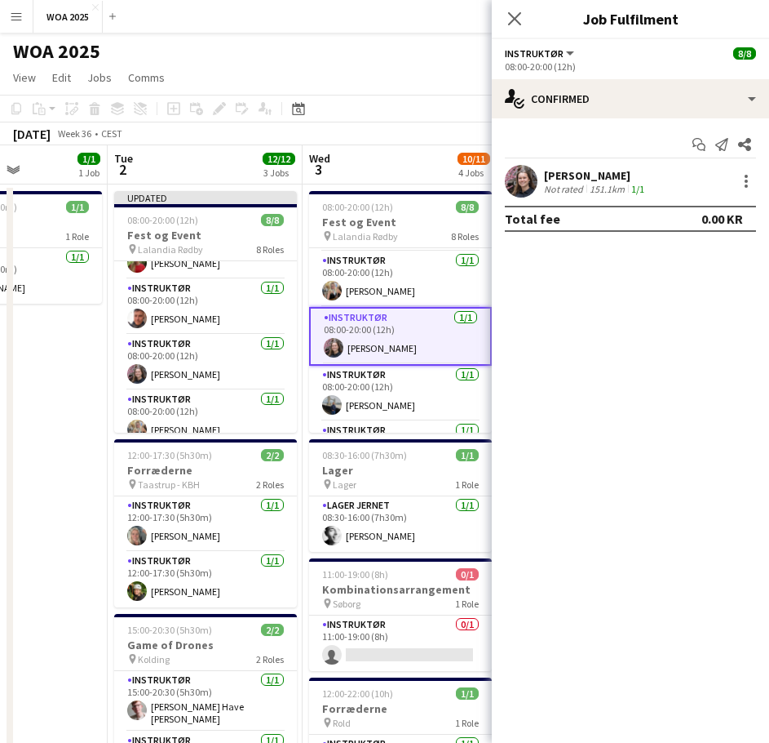
click at [750, 192] on div "[PERSON_NAME] Not rated 151.1km 1/1" at bounding box center [630, 181] width 277 height 33
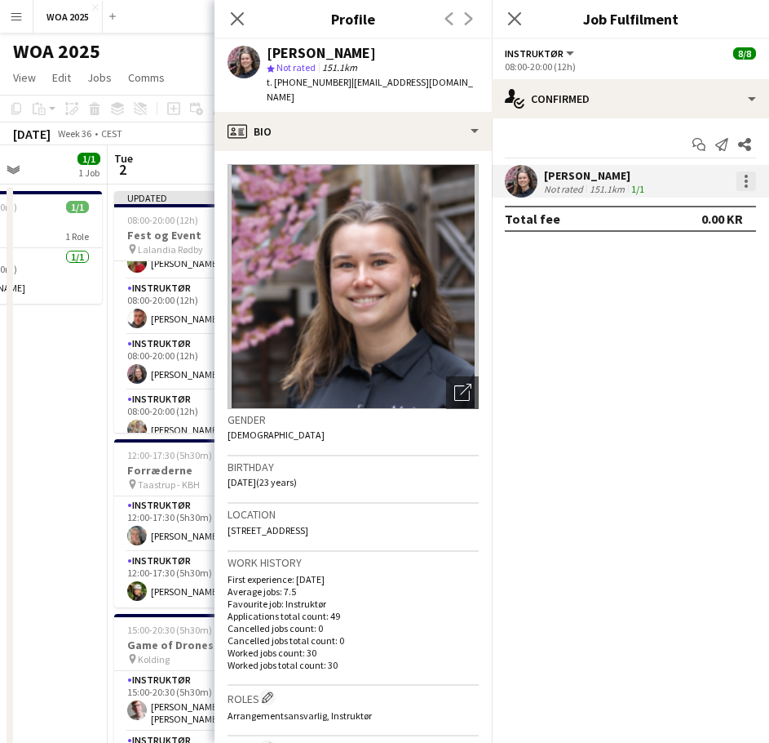
click at [745, 179] on div at bounding box center [747, 181] width 20 height 20
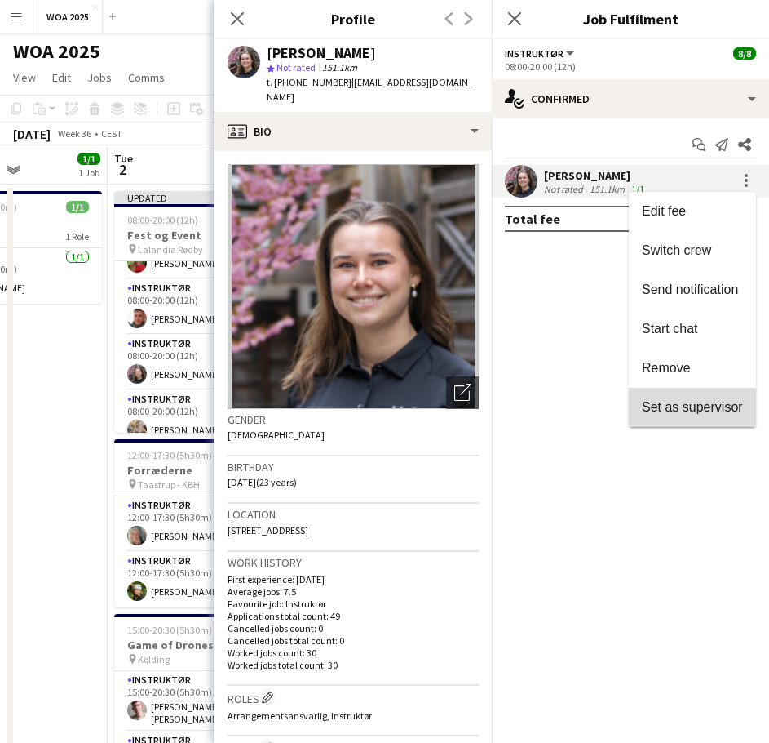
click at [701, 404] on span "Set as supervisor" at bounding box center [692, 407] width 101 height 14
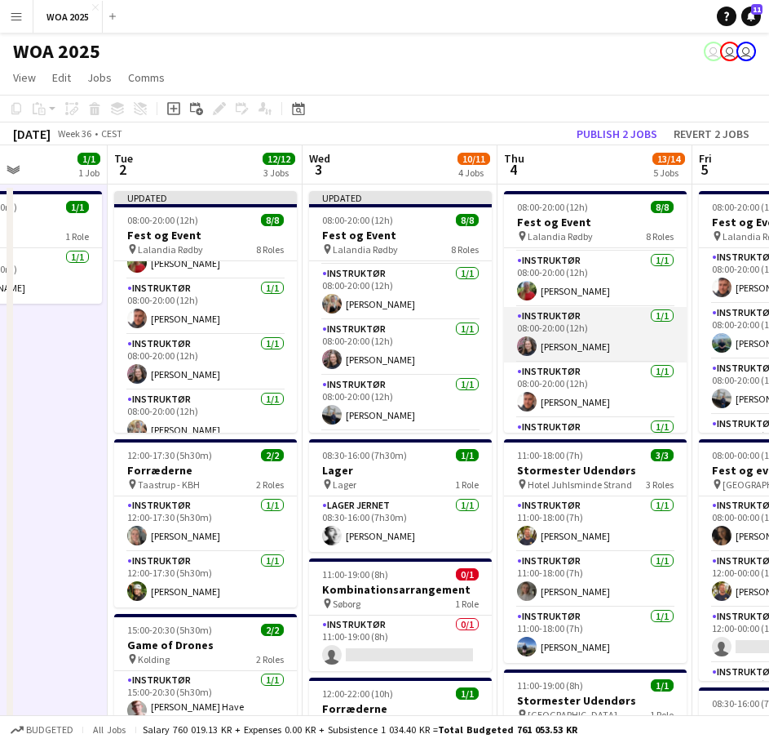
drag, startPoint x: 611, startPoint y: 343, endPoint x: 636, endPoint y: 334, distance: 26.1
click at [610, 341] on app-card-role "Instruktør [DATE] 08:00-20:00 (12h) [PERSON_NAME]" at bounding box center [595, 334] width 183 height 55
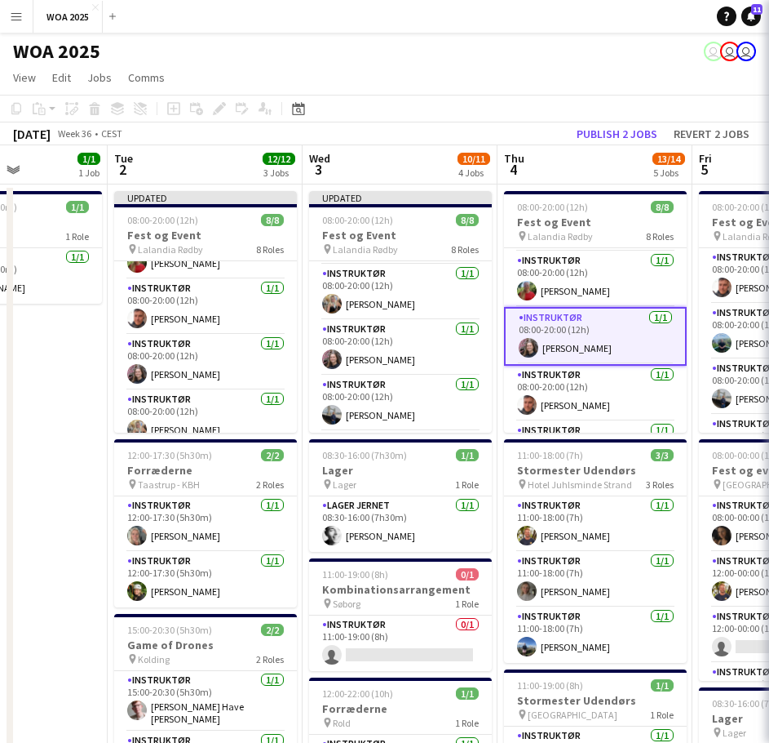
scroll to position [0, 478]
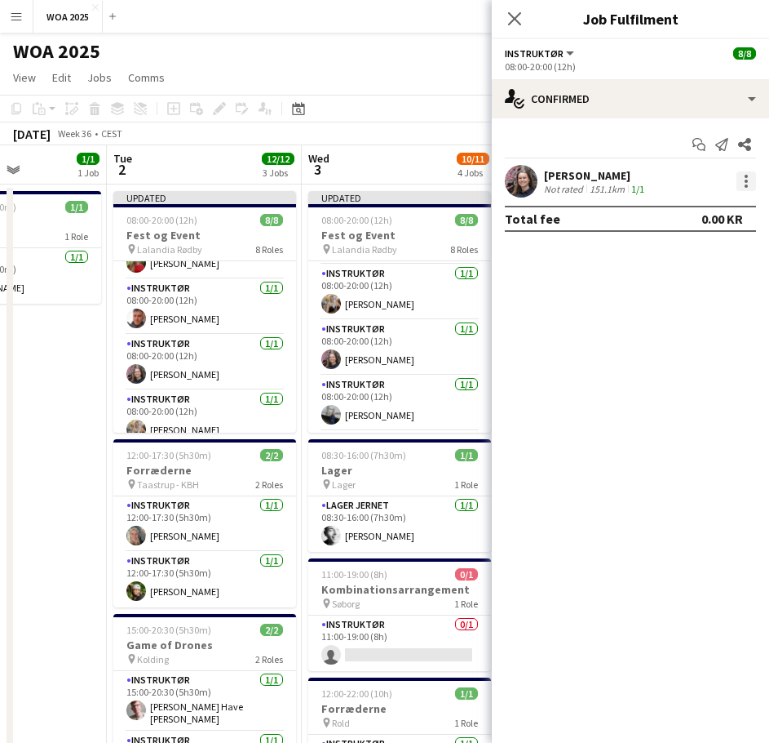
click at [752, 190] on div at bounding box center [747, 181] width 20 height 20
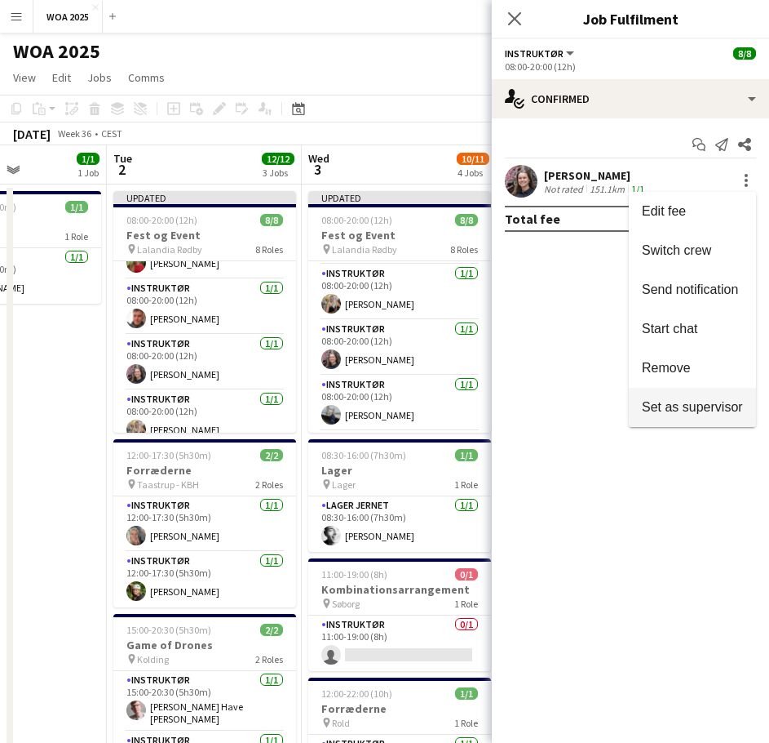
click at [708, 392] on button "Set as supervisor" at bounding box center [692, 407] width 127 height 39
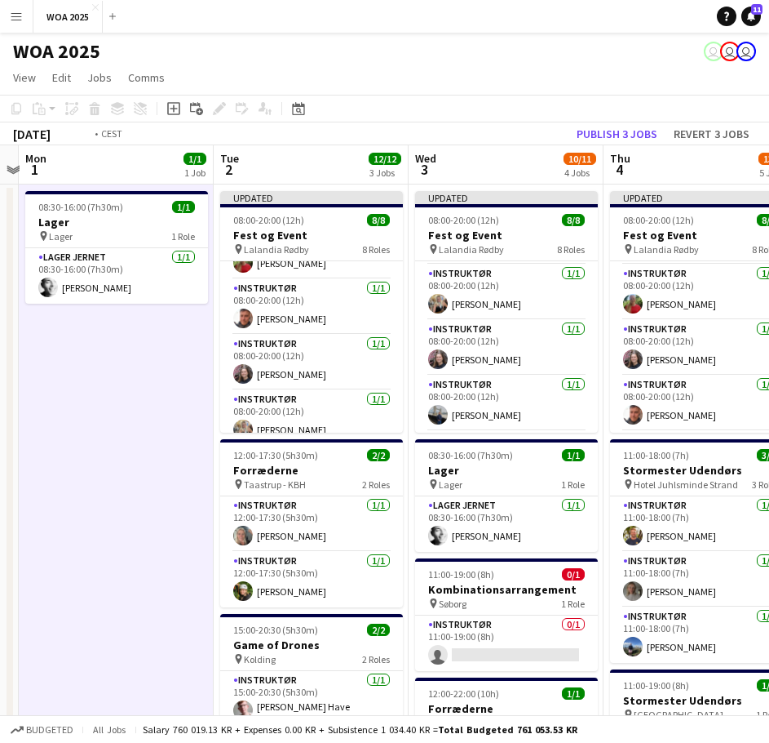
drag, startPoint x: 66, startPoint y: 401, endPoint x: 180, endPoint y: 357, distance: 122.4
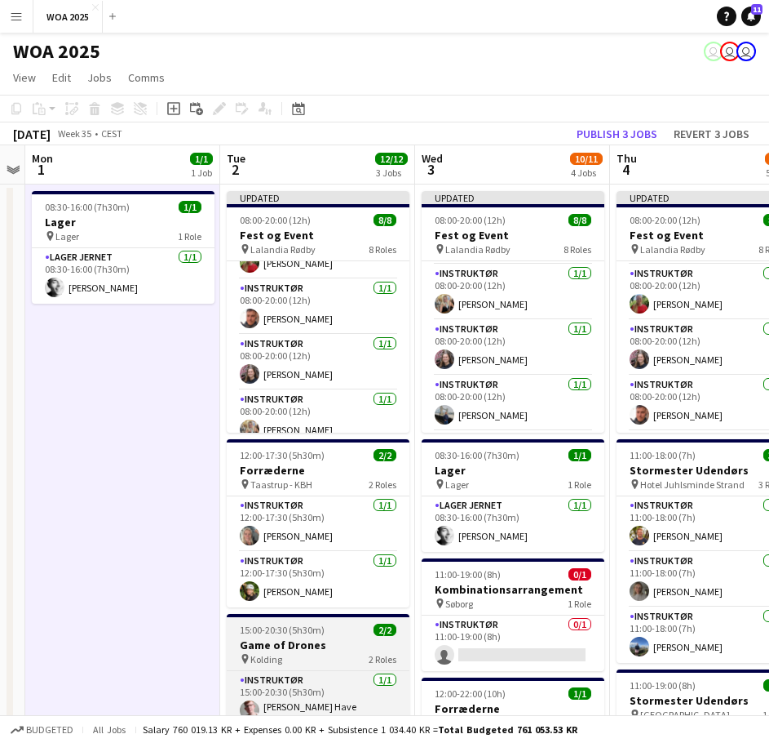
click at [323, 629] on div "15:00-20:30 (5h30m) 2/2" at bounding box center [318, 629] width 183 height 12
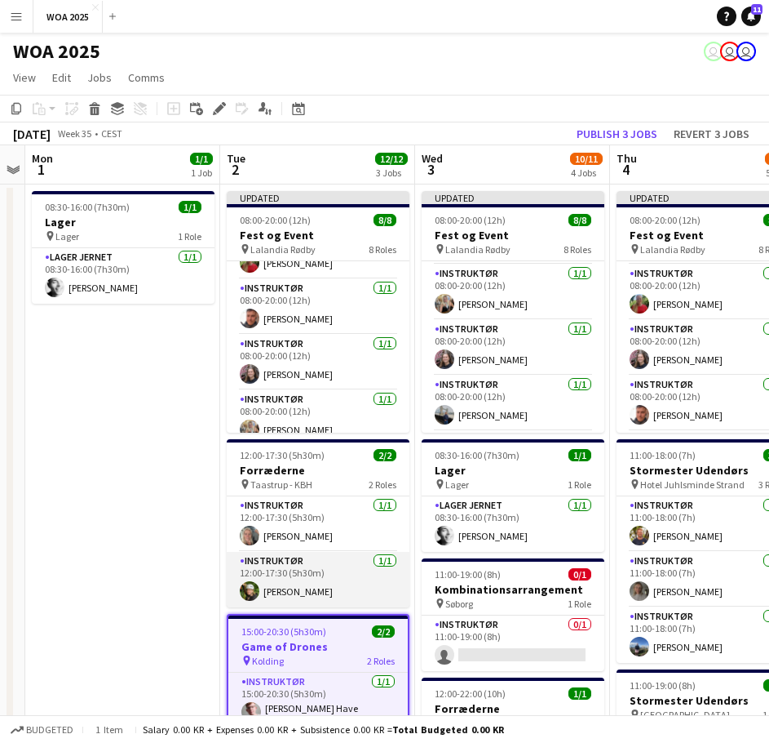
click at [328, 589] on app-card-role "Instruktør [DATE] 12:00-17:30 (5h30m) [PERSON_NAME]" at bounding box center [318, 579] width 183 height 55
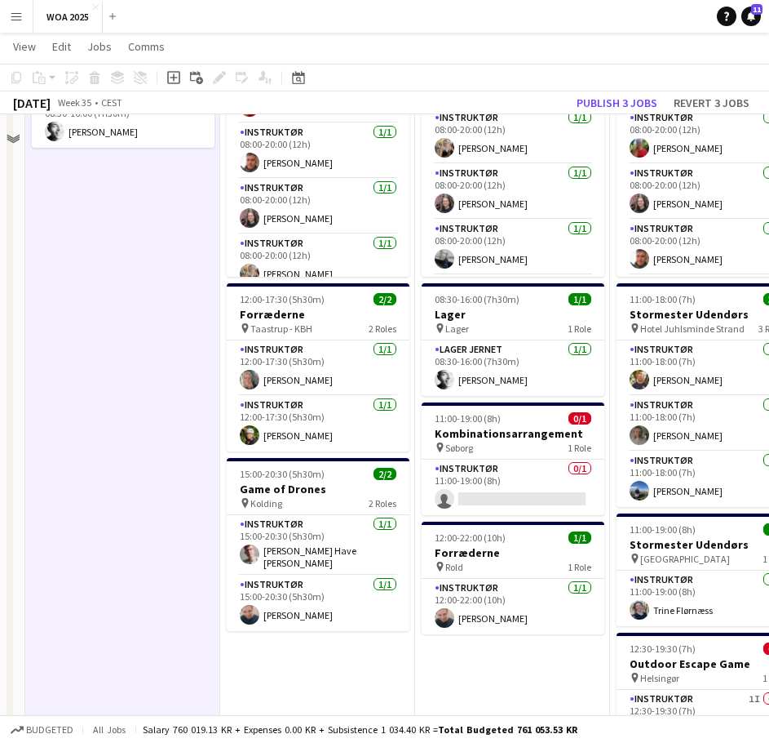
scroll to position [163, 0]
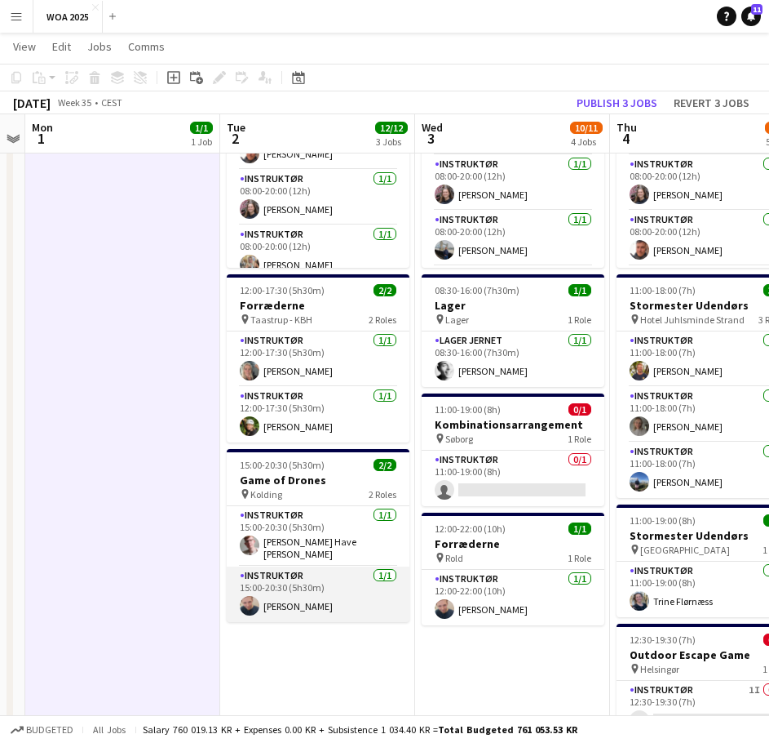
click at [330, 605] on app-card-role "Instruktør [DATE] 15:00-20:30 (5h30m) [PERSON_NAME]" at bounding box center [318, 593] width 183 height 55
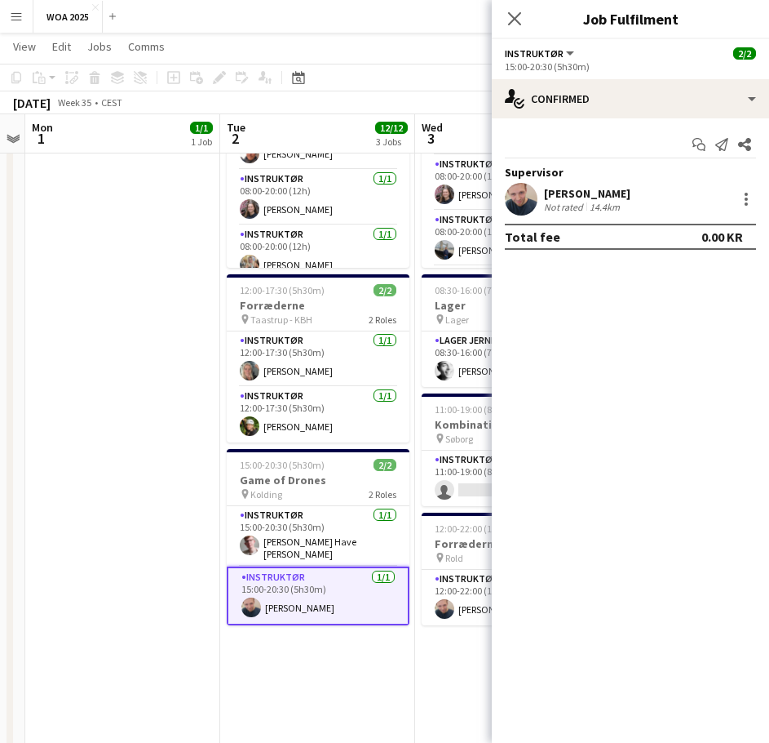
click at [98, 335] on app-date-cell "08:30-16:00 (7h30m) 1/1 Lager pin Lager 1 Role Lager Jernet [DATE] 08:30-16:00 …" at bounding box center [122, 673] width 195 height 1306
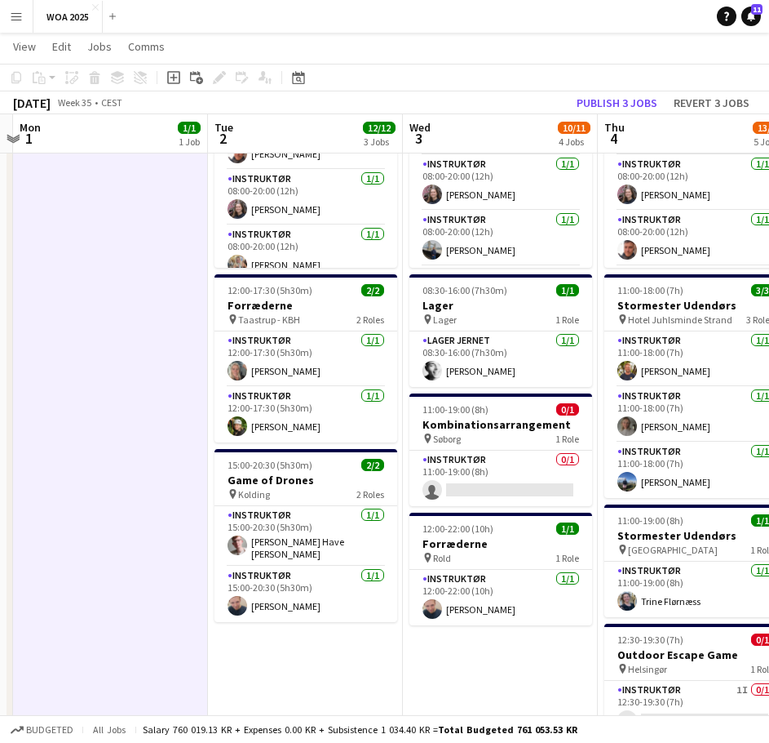
drag, startPoint x: 99, startPoint y: 325, endPoint x: 82, endPoint y: 410, distance: 86.6
click at [82, 410] on app-calendar-viewport "Fri 29 21/23 6 Jobs Sat 30 16/24 3 Jobs Sun 31 Mon 1 1/1 1 Job Tue 2 12/12 3 Jo…" at bounding box center [384, 612] width 769 height 1425
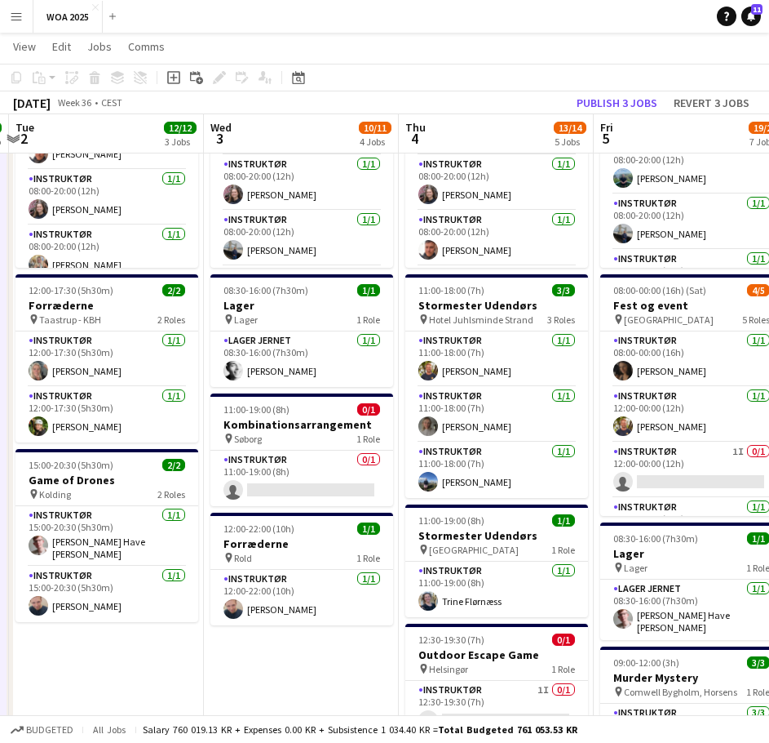
scroll to position [0, 579]
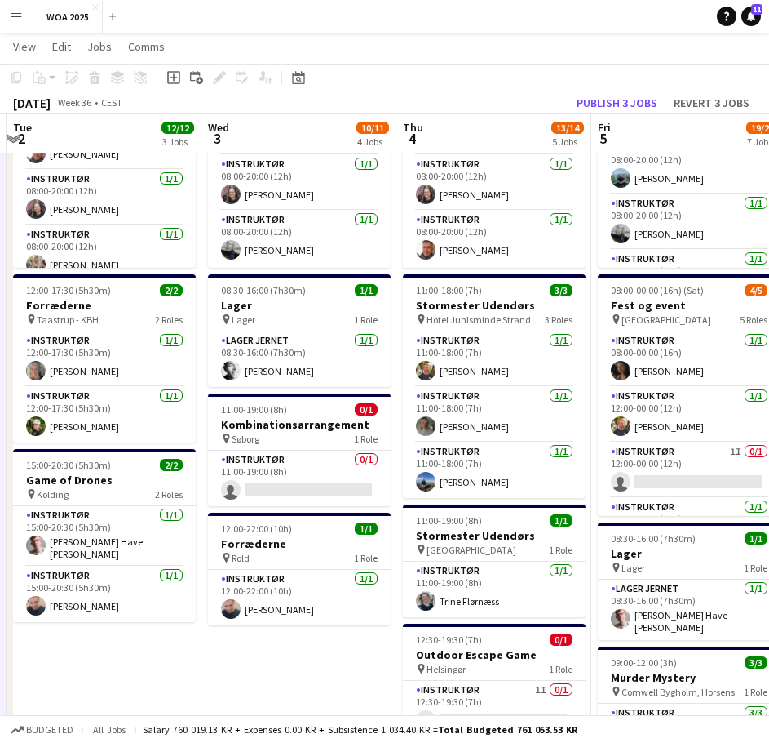
drag, startPoint x: 495, startPoint y: 564, endPoint x: 330, endPoint y: 554, distance: 165.9
click at [330, 554] on app-calendar-viewport "Sat 30 16/24 3 Jobs Sun 31 Mon 1 1/1 1 Job Tue 2 12/12 3 Jobs Wed 3 10/11 4 Job…" at bounding box center [384, 612] width 769 height 1425
click at [503, 358] on app-card-role "Instruktør [DATE] 11:00-18:00 (7h) [PERSON_NAME]" at bounding box center [494, 358] width 183 height 55
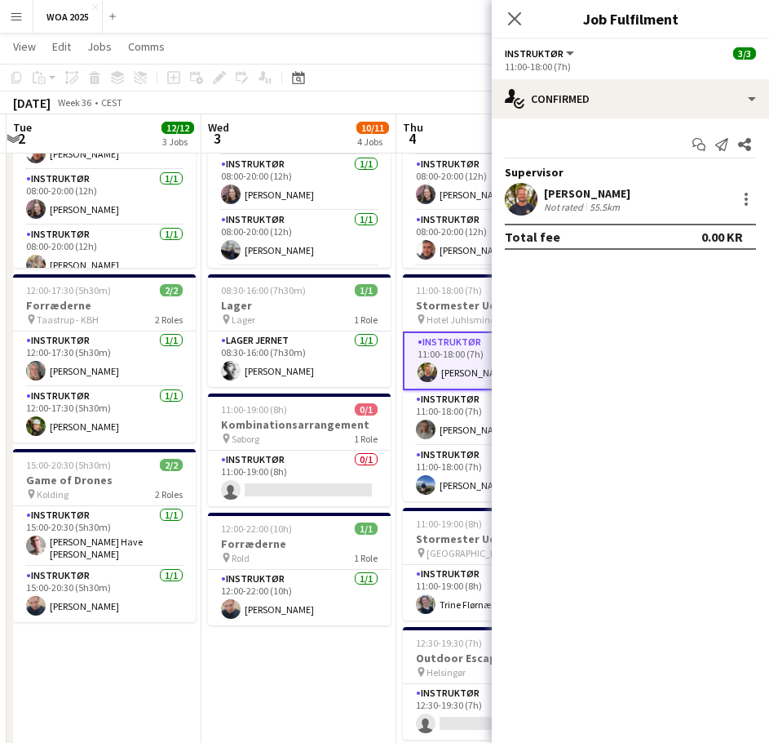
click at [339, 643] on app-date-cell "Updated 08:00-20:00 (12h) 8/8 Fest og Event pin Lalandia Rødby 8 Roles Instrukt…" at bounding box center [299, 673] width 195 height 1306
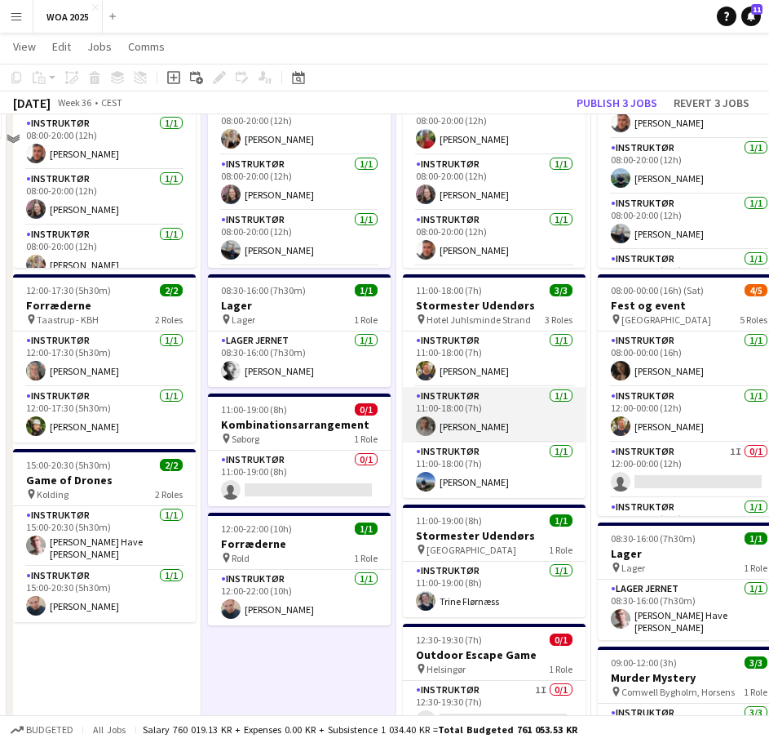
scroll to position [0, 0]
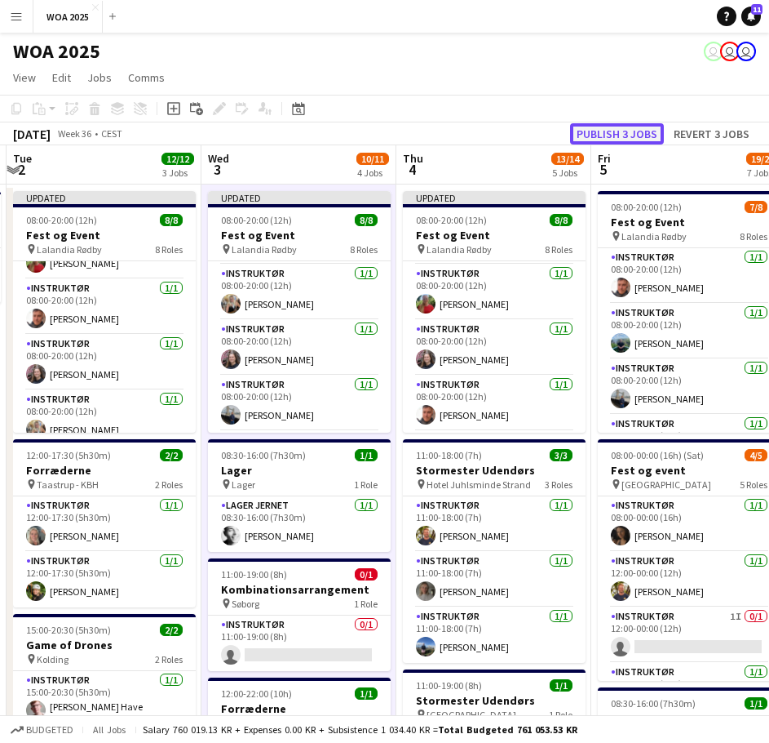
click at [605, 126] on button "Publish 3 jobs" at bounding box center [617, 133] width 94 height 21
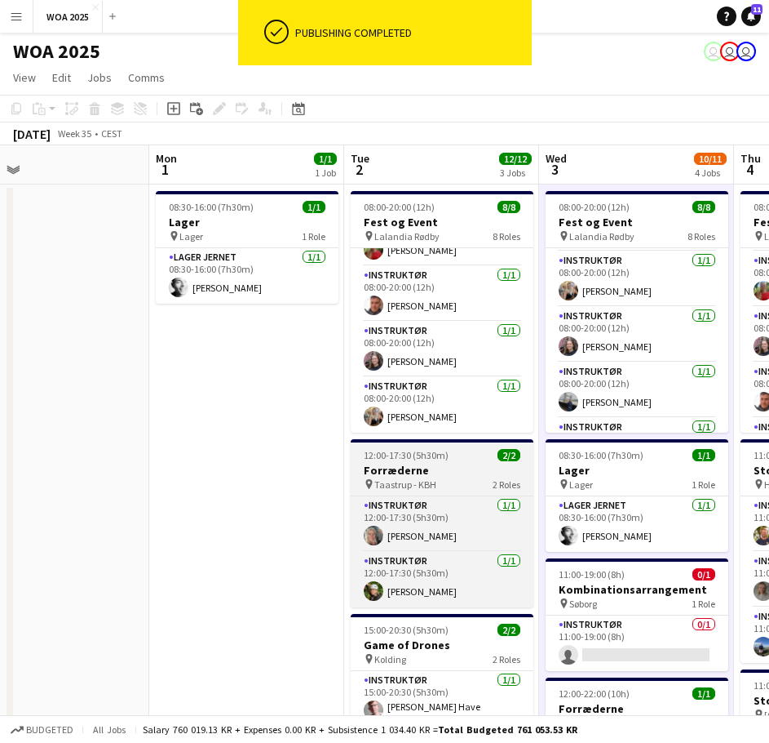
drag, startPoint x: 244, startPoint y: 528, endPoint x: 525, endPoint y: 465, distance: 288.4
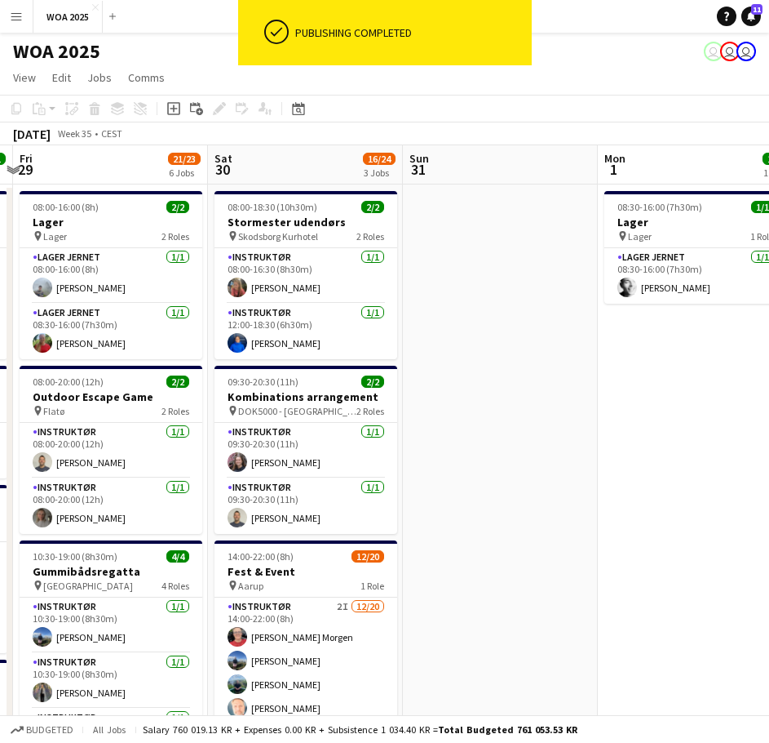
drag, startPoint x: 182, startPoint y: 430, endPoint x: 550, endPoint y: 397, distance: 369.5
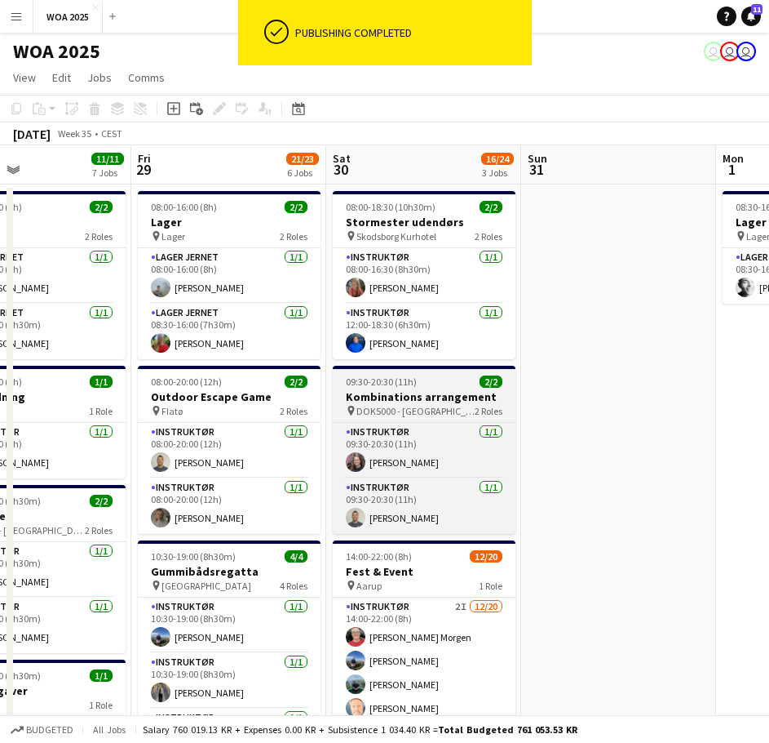
drag, startPoint x: 414, startPoint y: 423, endPoint x: 495, endPoint y: 415, distance: 82.1
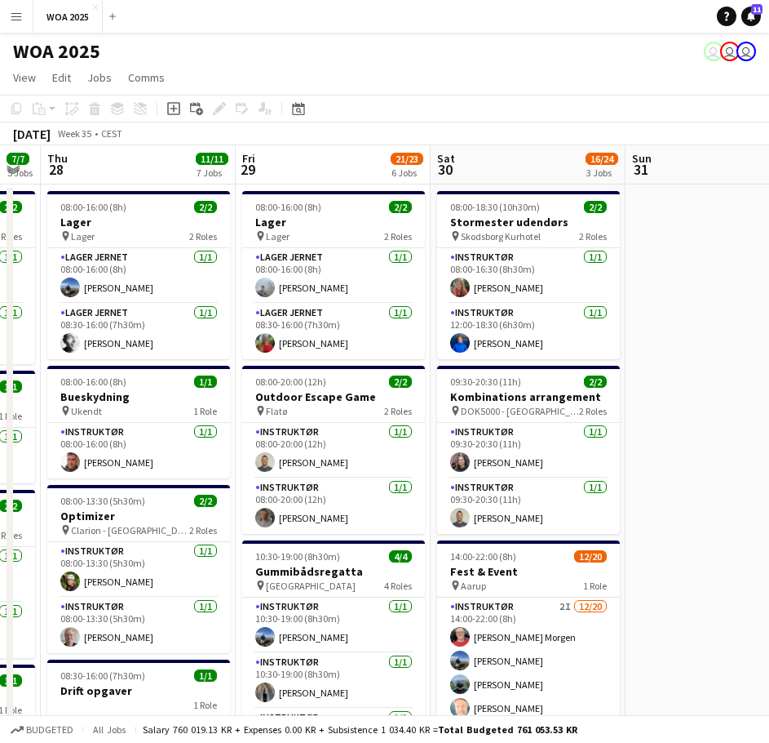
drag, startPoint x: 371, startPoint y: 363, endPoint x: 475, endPoint y: 364, distance: 103.6
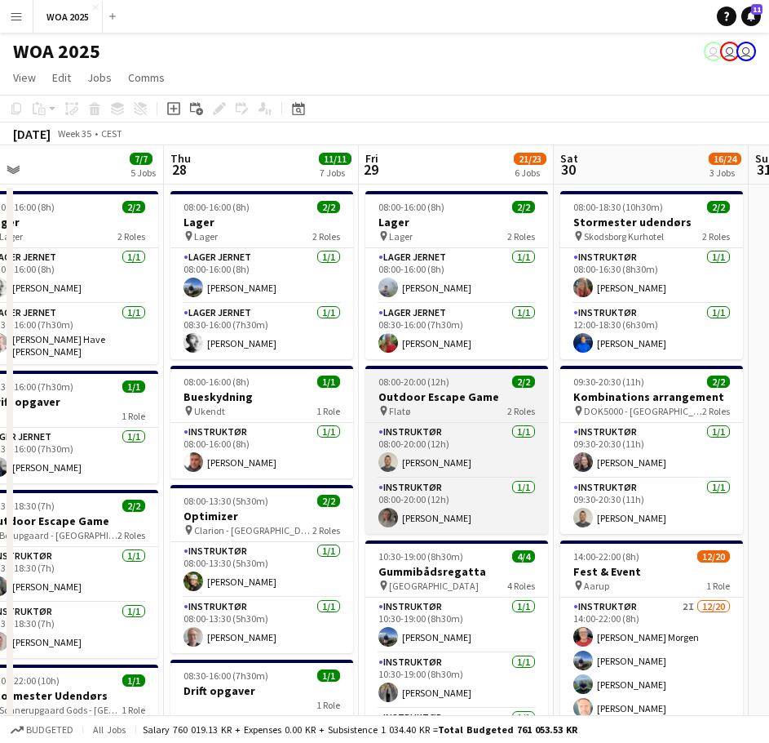
drag, startPoint x: 281, startPoint y: 389, endPoint x: 414, endPoint y: 379, distance: 133.4
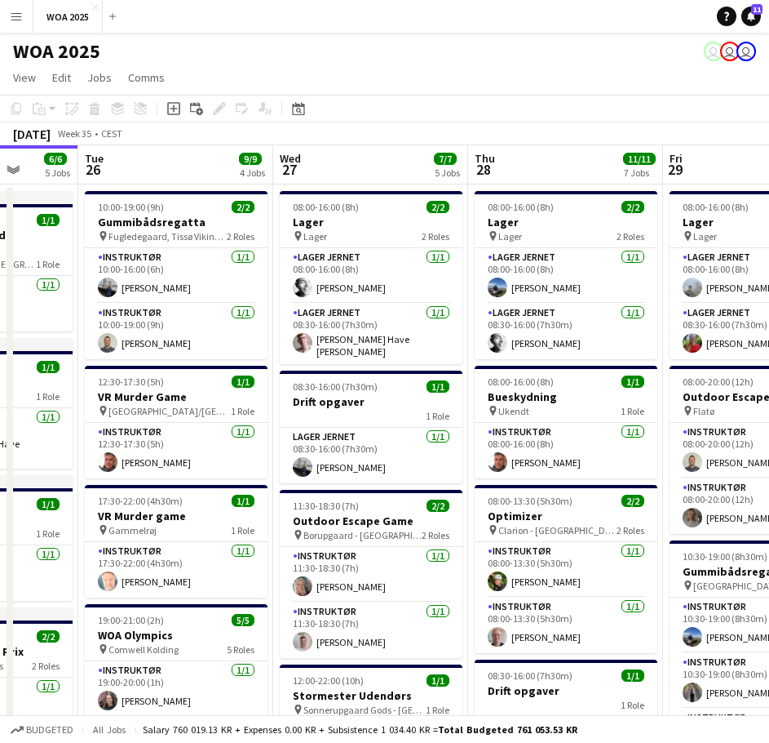
scroll to position [0, 501]
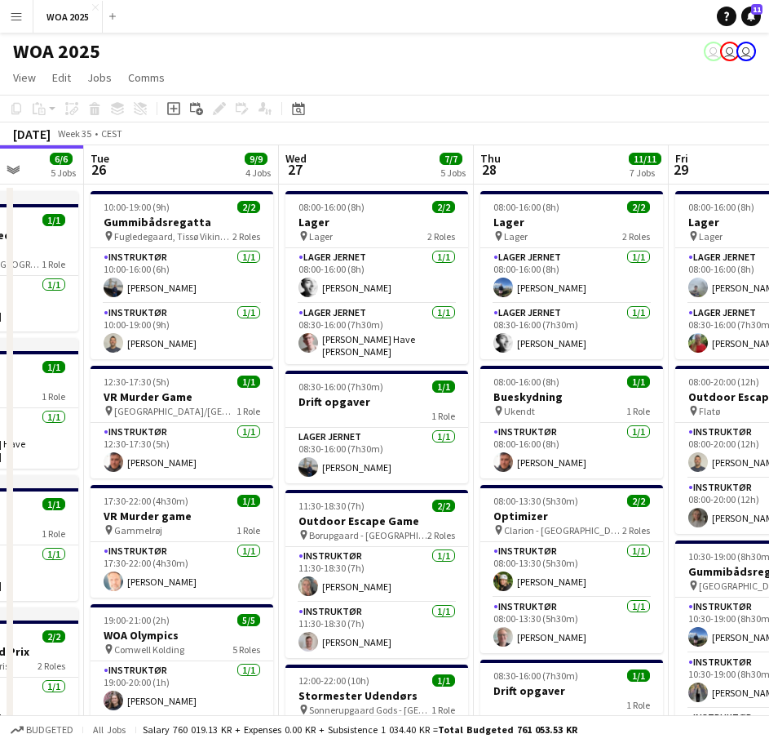
drag, startPoint x: 208, startPoint y: 356, endPoint x: 476, endPoint y: 353, distance: 267.7
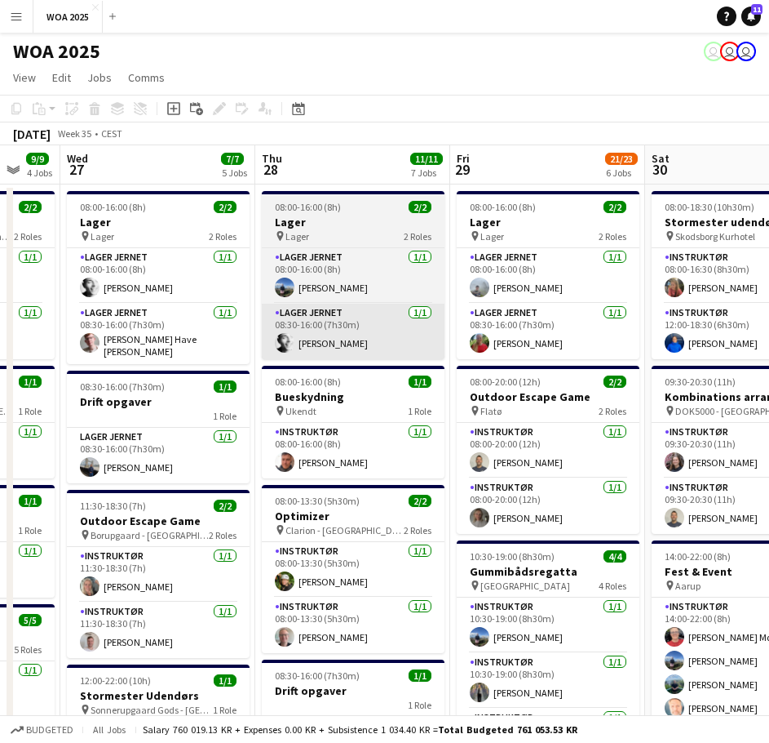
drag, startPoint x: 531, startPoint y: 343, endPoint x: 341, endPoint y: 326, distance: 190.8
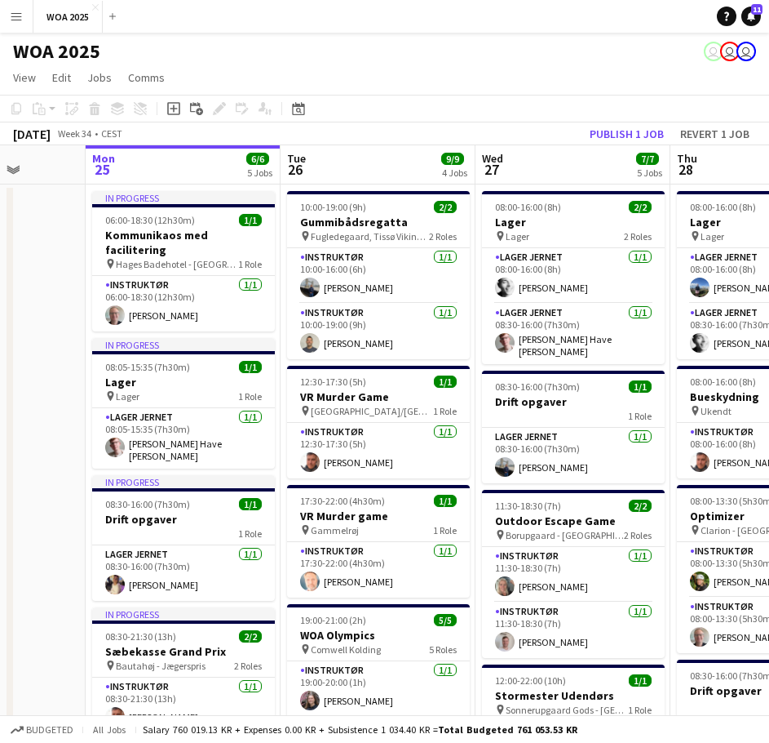
scroll to position [0, 493]
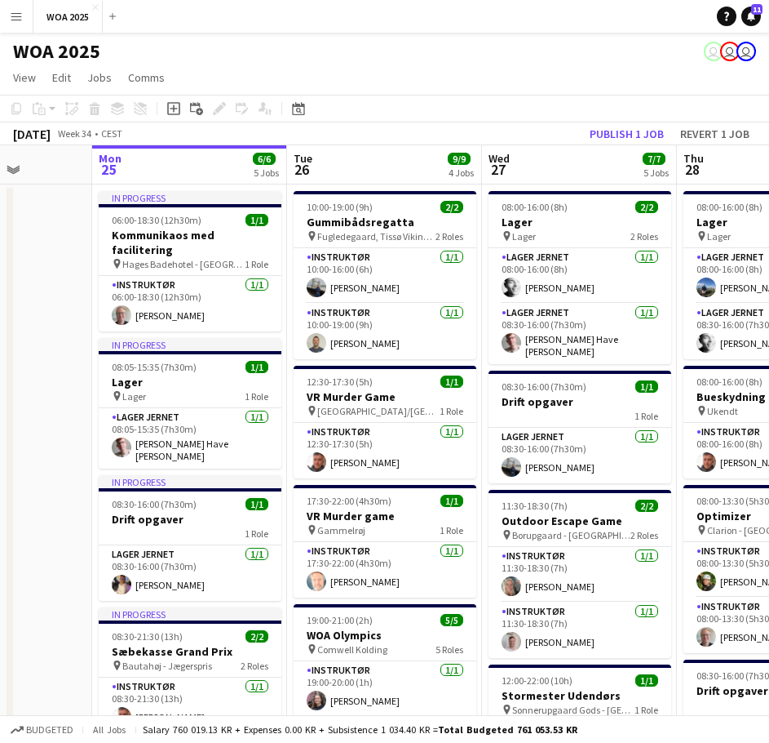
drag, startPoint x: 336, startPoint y: 450, endPoint x: 633, endPoint y: 439, distance: 297.2
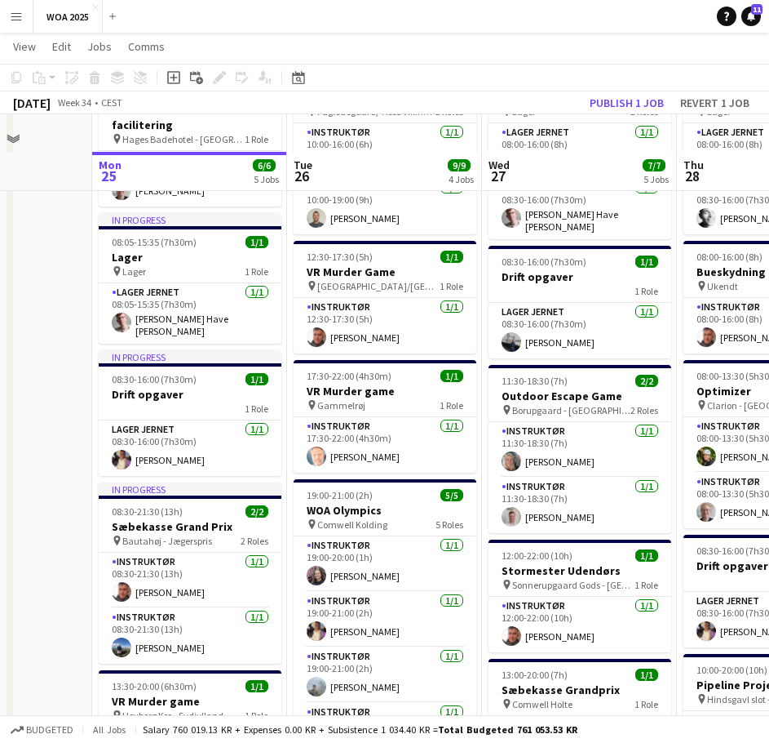
scroll to position [0, 0]
